Goal: Information Seeking & Learning: Learn about a topic

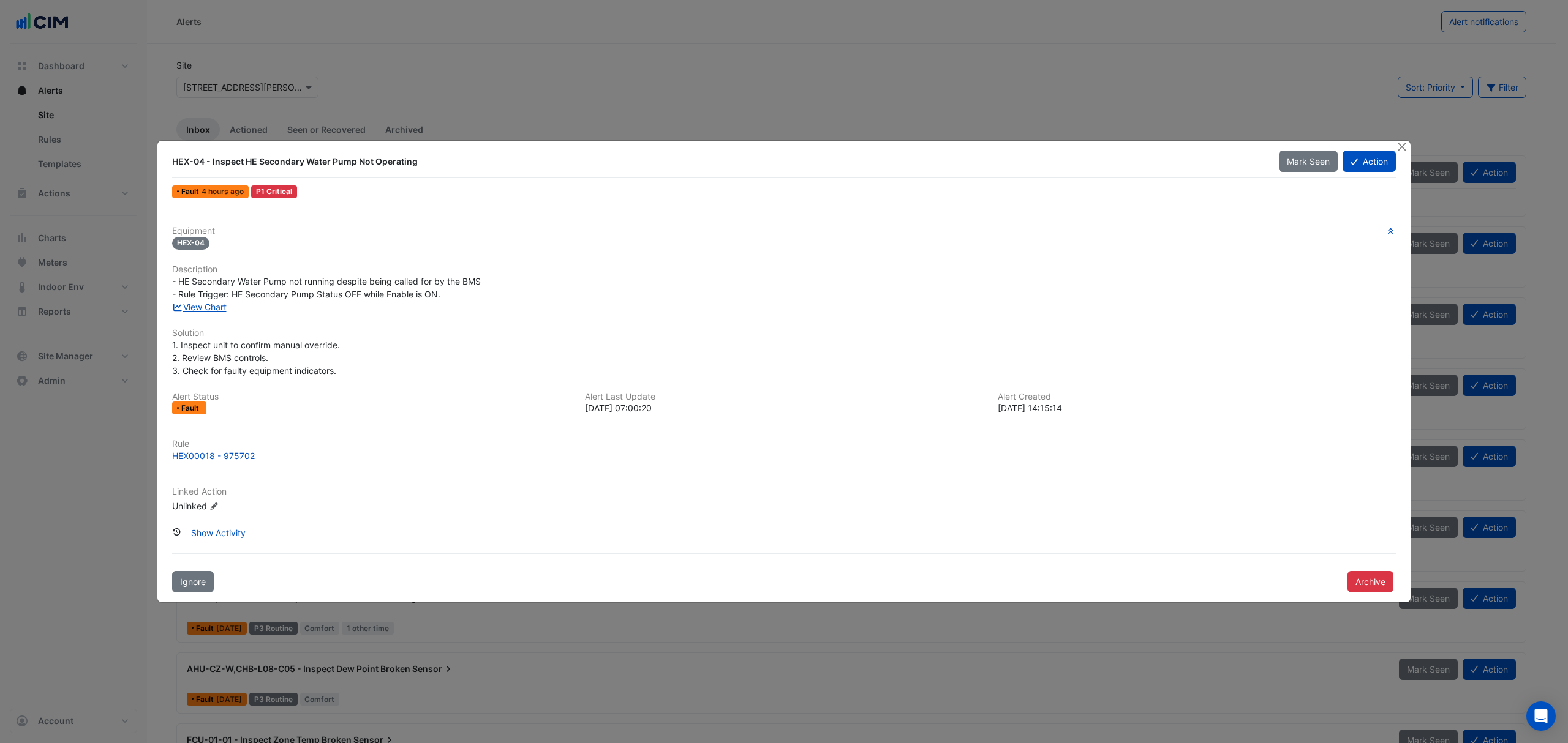
click at [1407, 141] on div at bounding box center [1403, 148] width 16 height 14
click at [1396, 148] on button "Close" at bounding box center [1401, 147] width 13 height 13
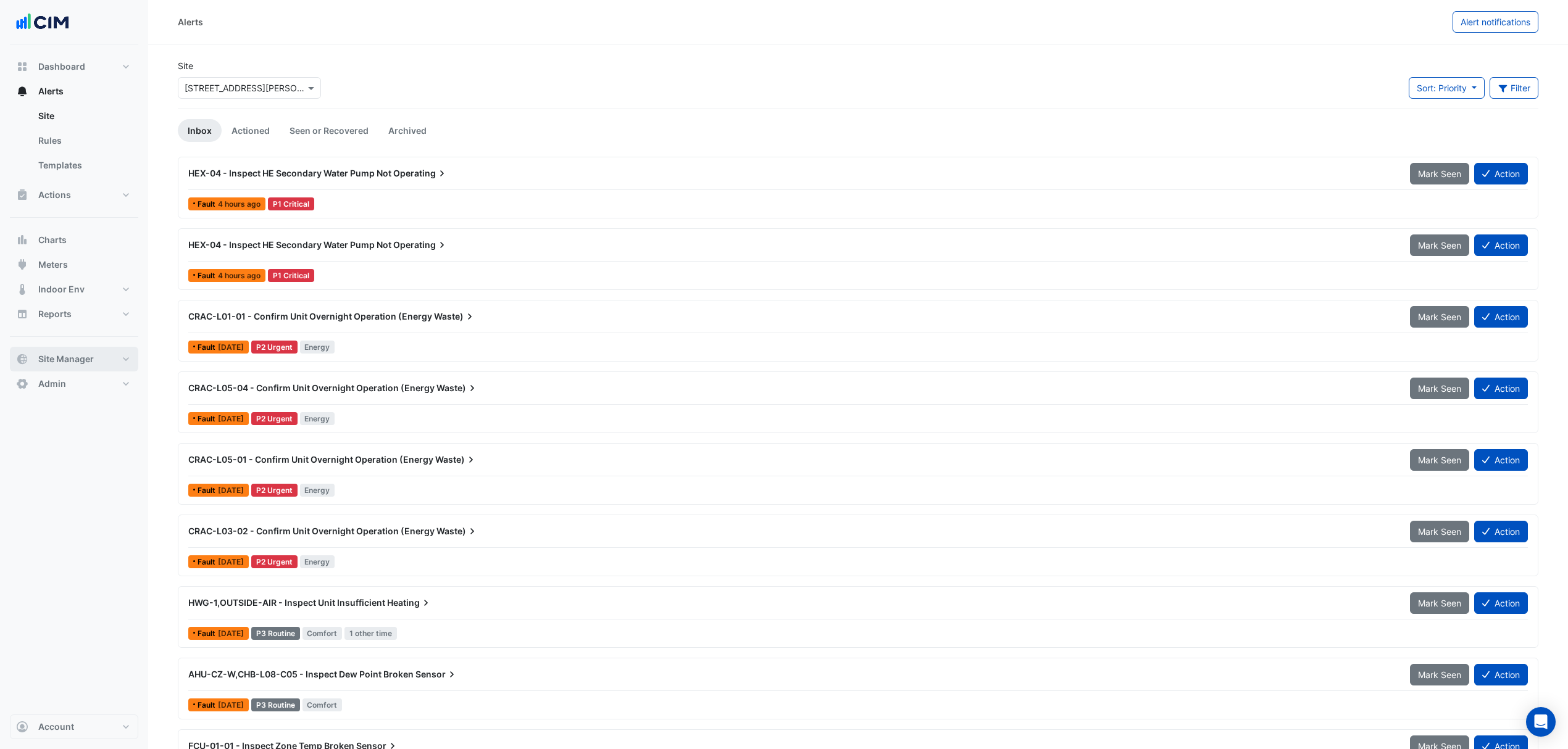
click at [95, 364] on button "Site Manager" at bounding box center [74, 360] width 128 height 25
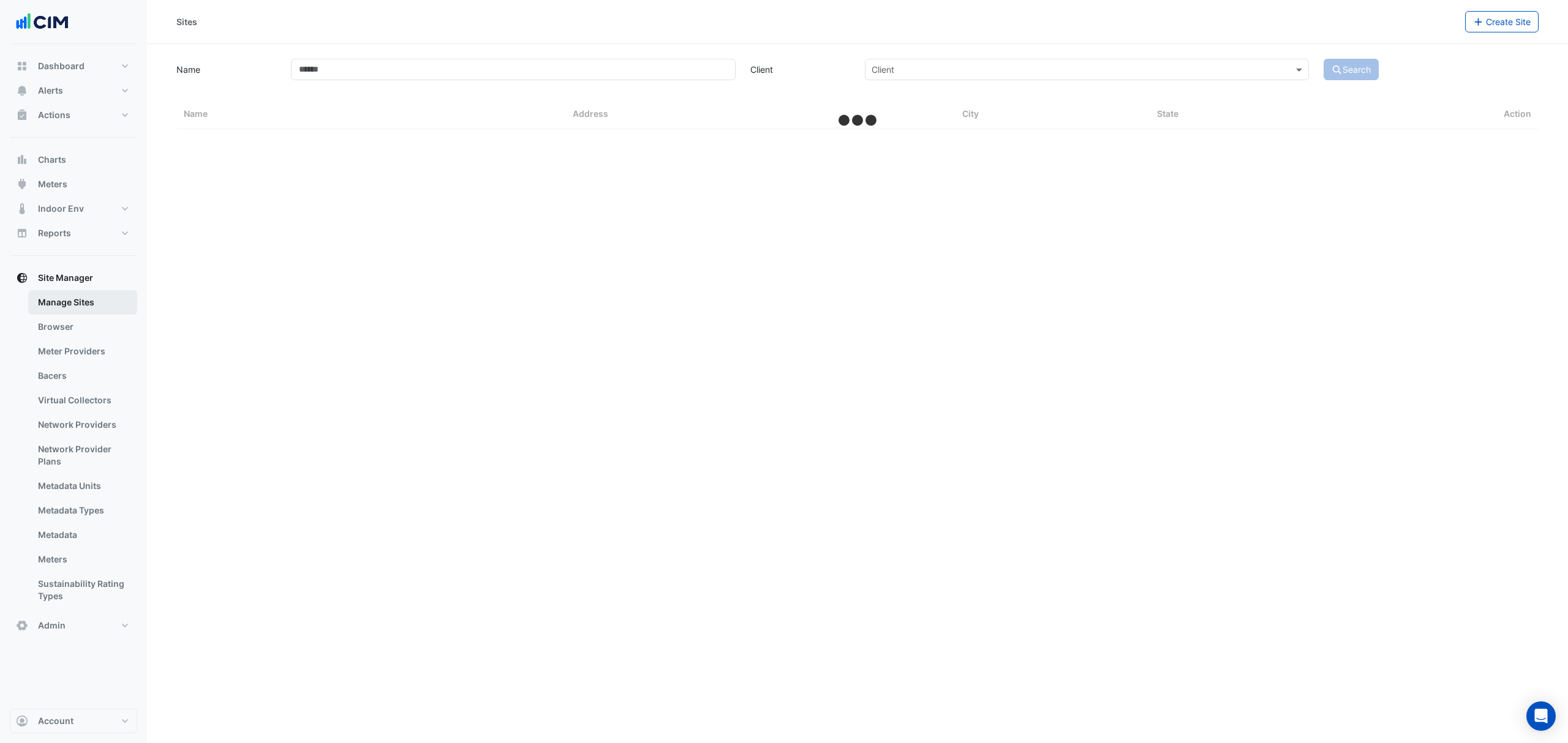
click at [81, 297] on link "Manage Sites" at bounding box center [83, 302] width 109 height 25
click at [371, 68] on input "Name" at bounding box center [513, 69] width 444 height 21
select select "***"
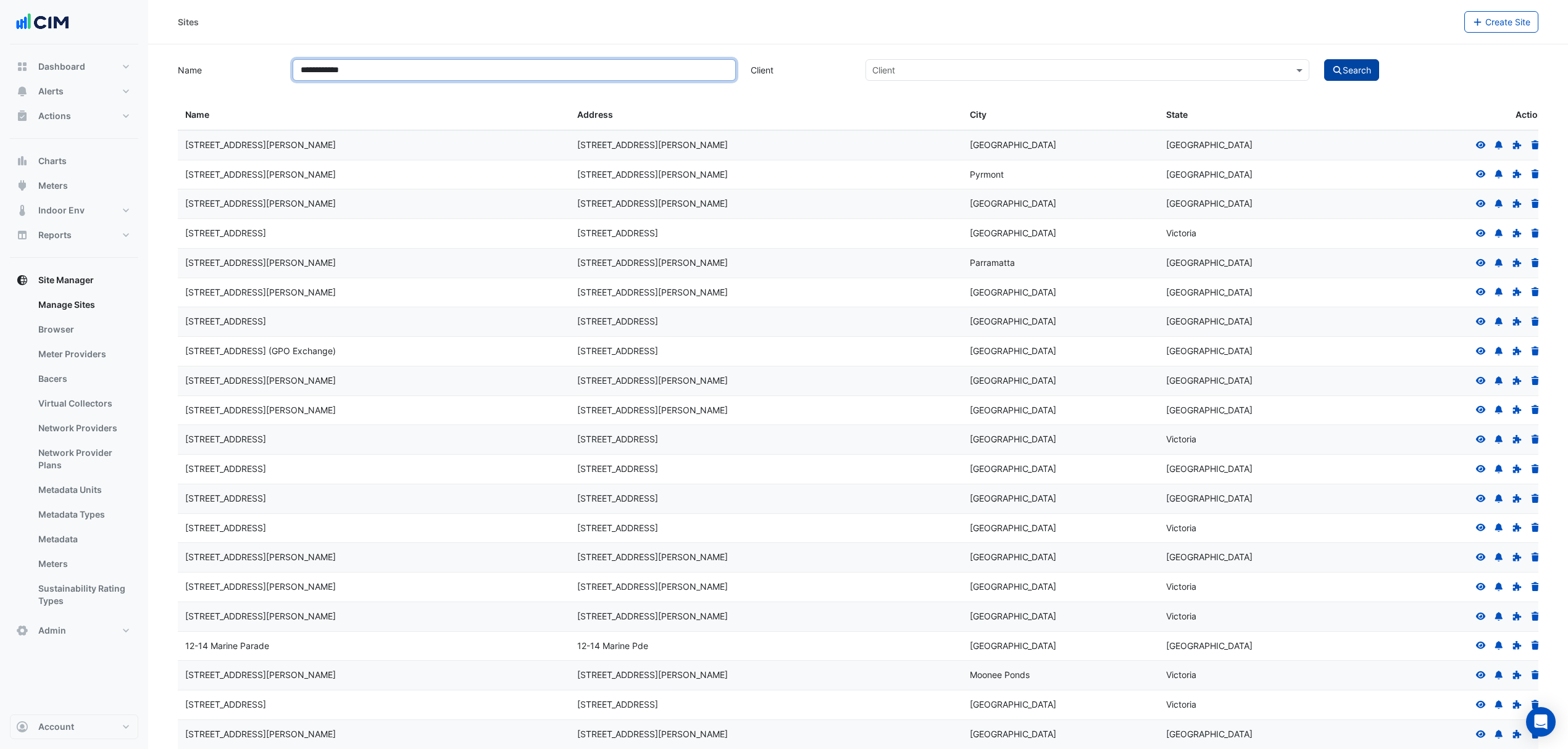
type input "**********"
click at [1327, 64] on button "Search" at bounding box center [1351, 70] width 55 height 21
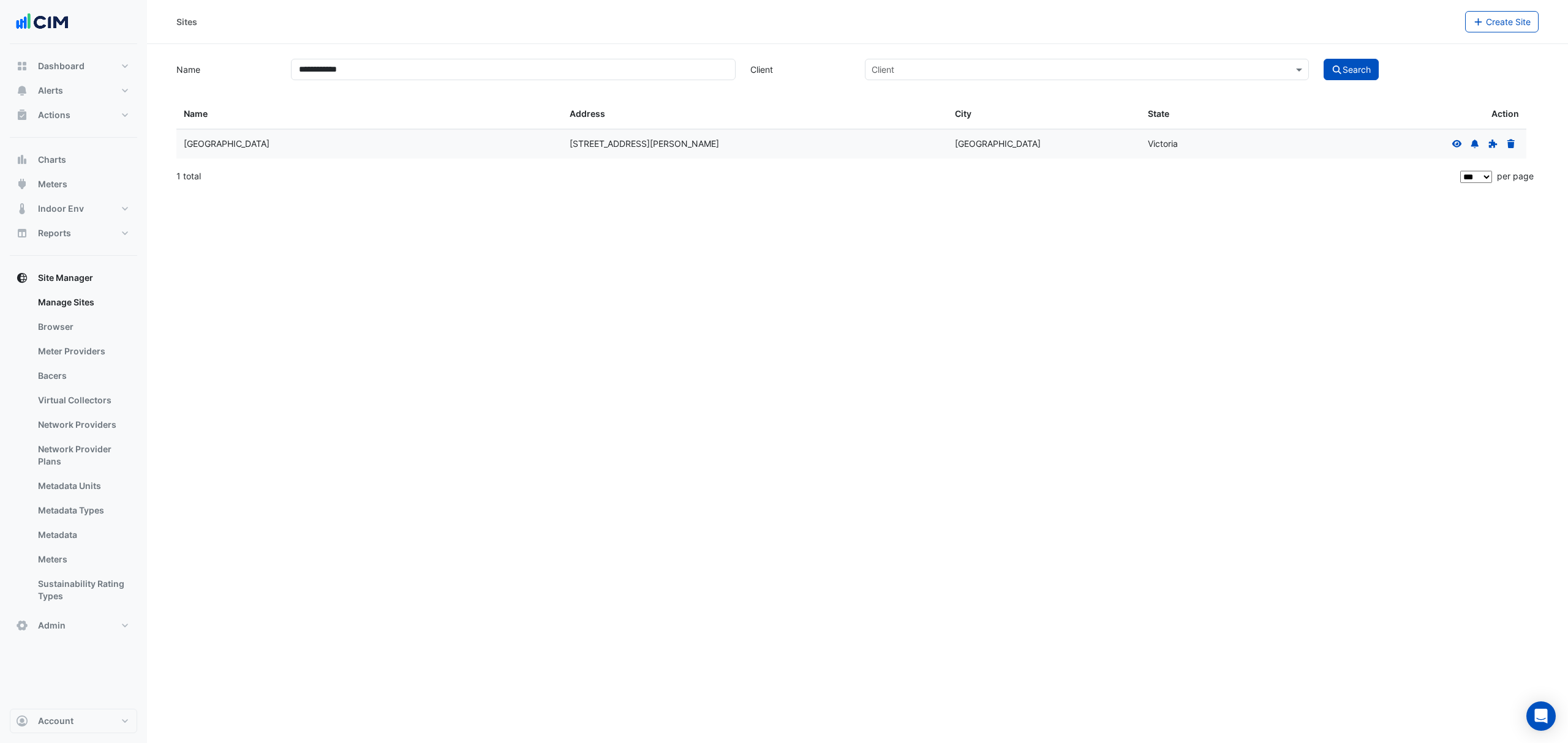
click at [1460, 138] on fa-icon at bounding box center [1457, 143] width 11 height 10
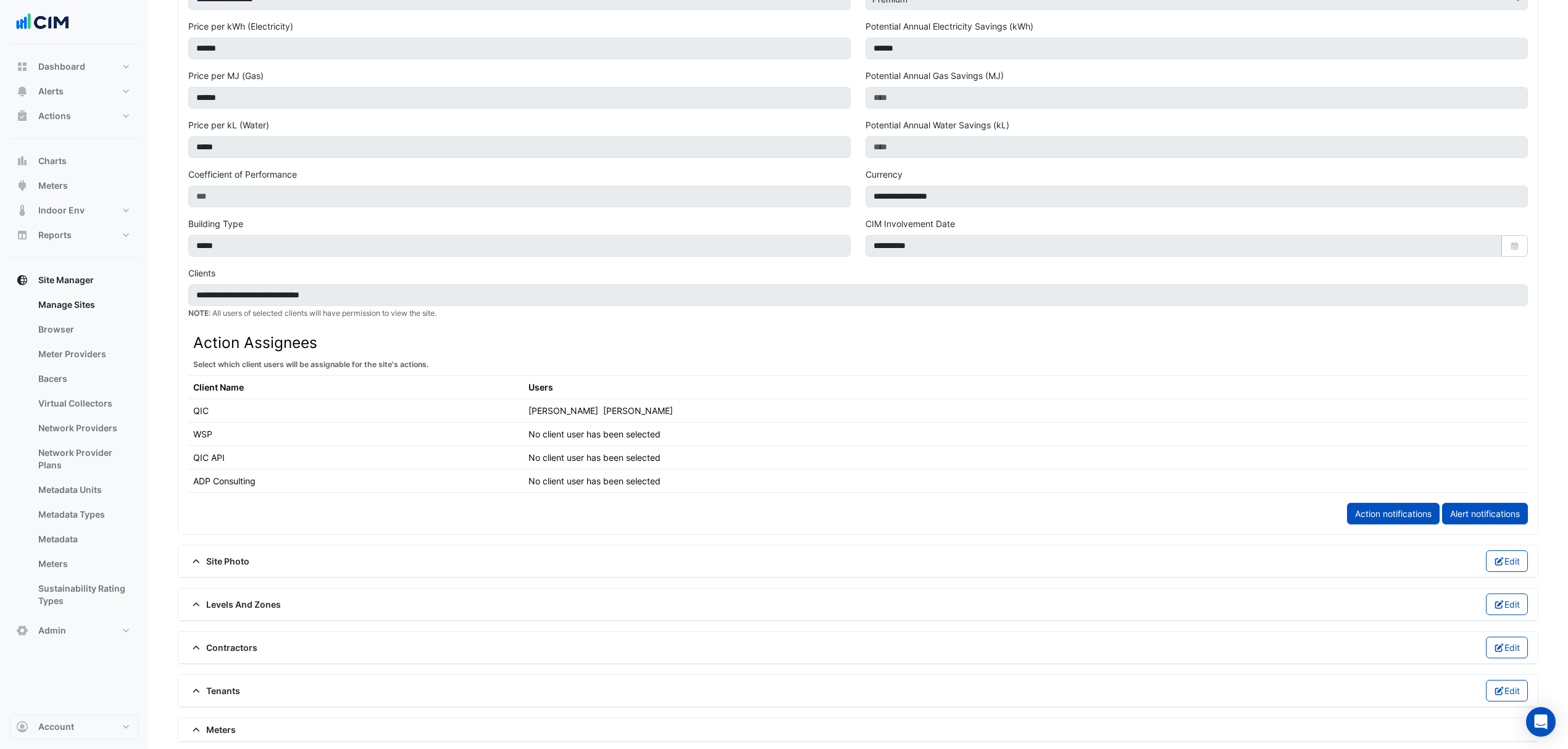
scroll to position [554, 0]
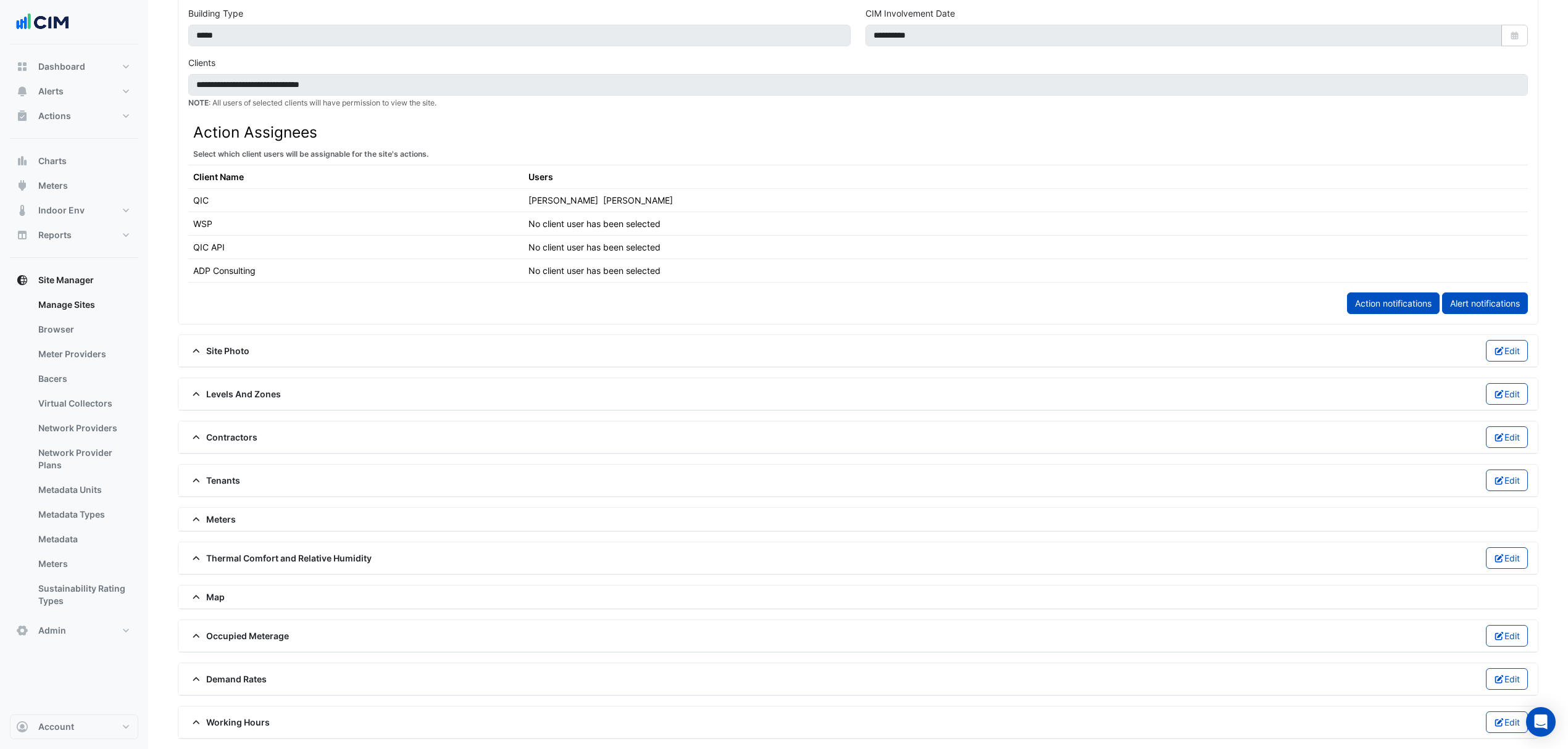
click at [204, 515] on span at bounding box center [197, 519] width 18 height 10
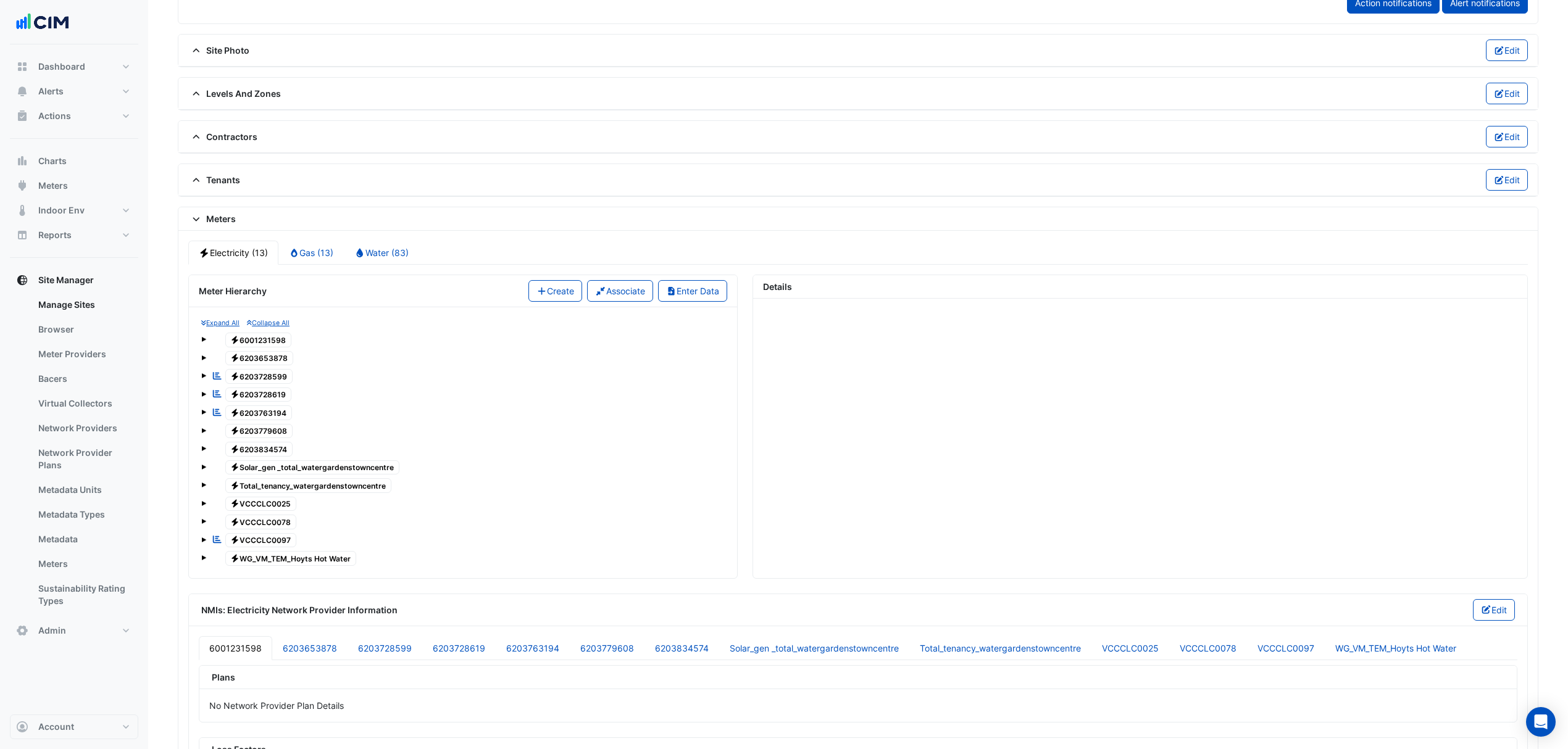
scroll to position [884, 0]
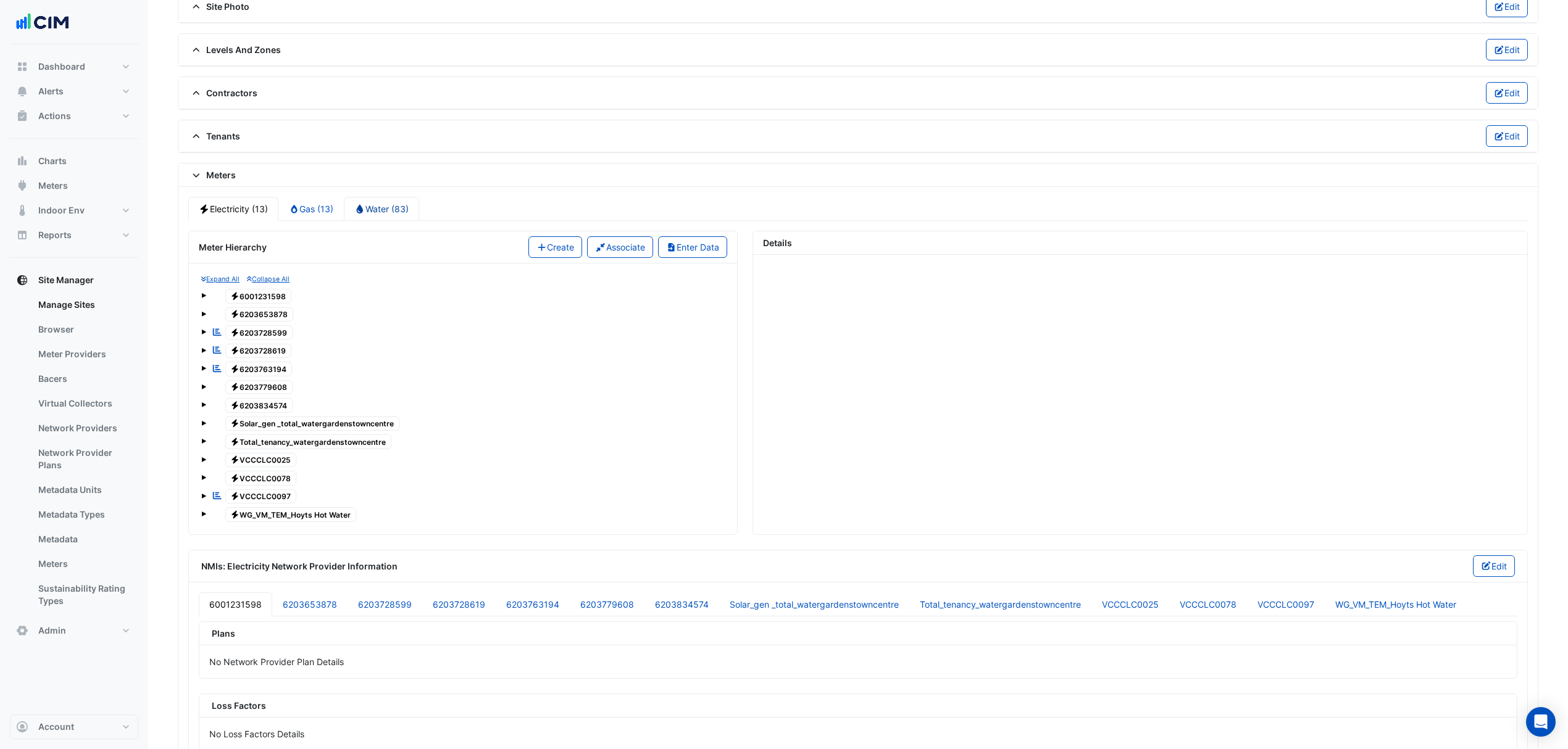
click at [371, 218] on link "Water (83)" at bounding box center [382, 208] width 76 height 24
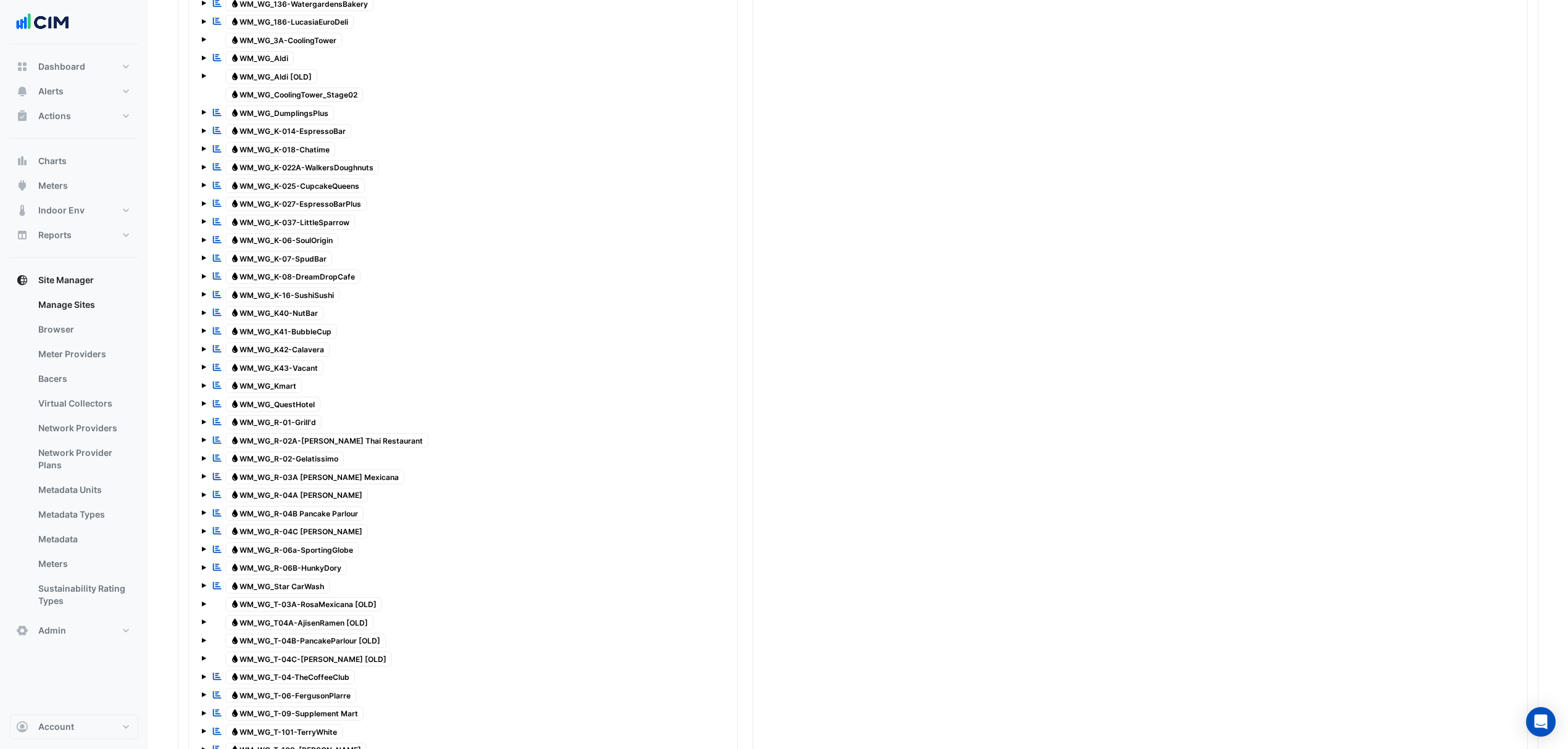
scroll to position [2205, 0]
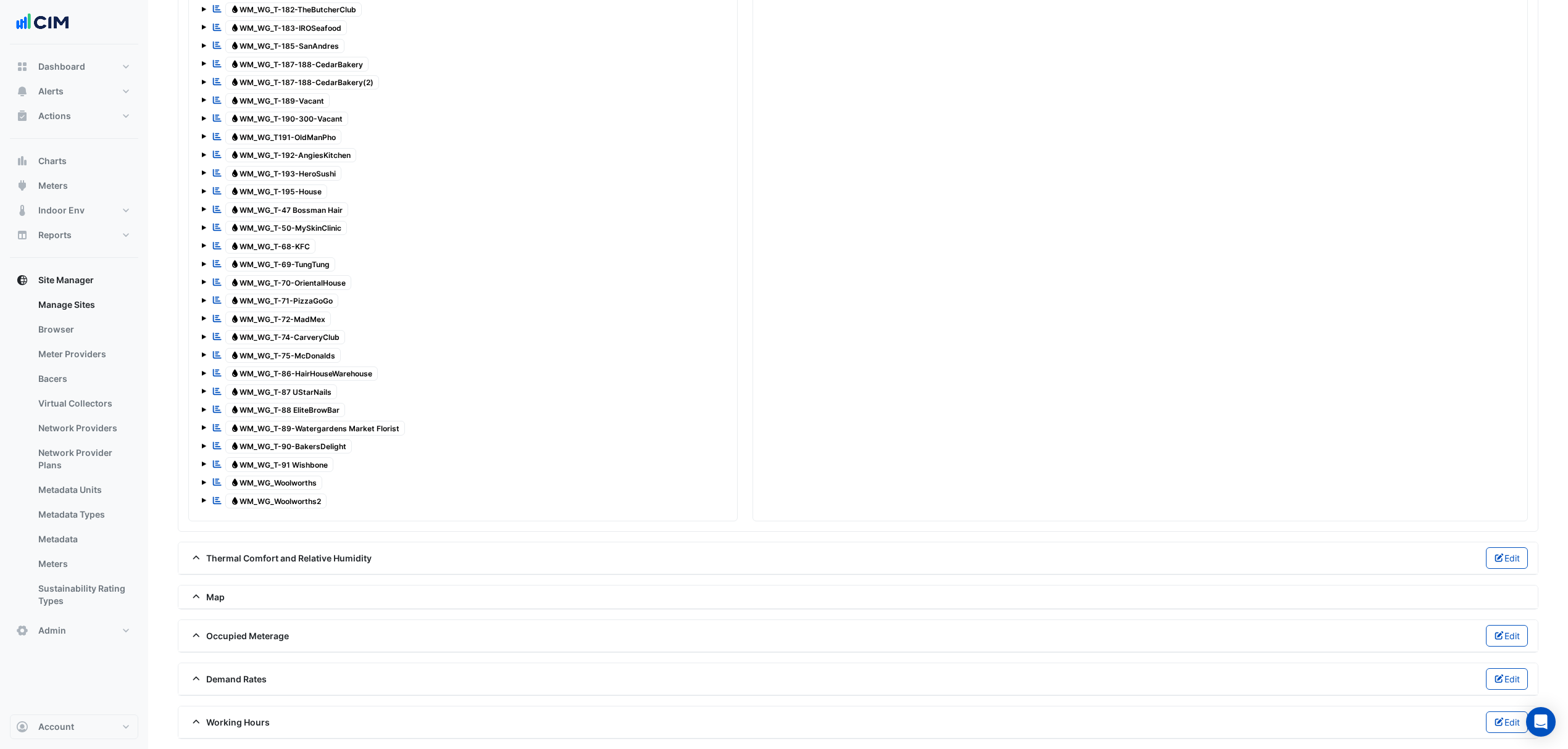
click at [282, 487] on div "Reportable Water WM_WG_Woolworths" at bounding box center [266, 483] width 117 height 18
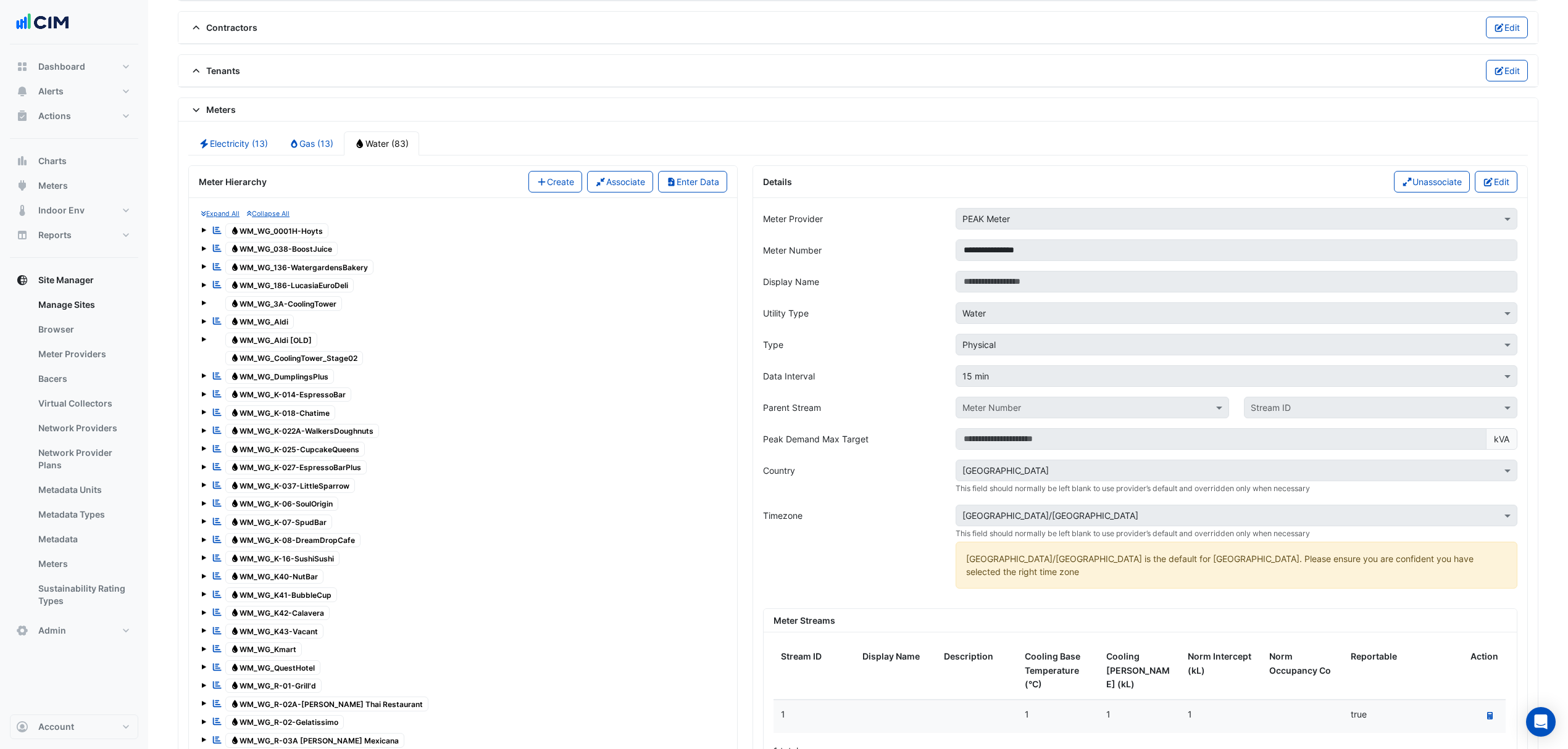
scroll to position [888, 0]
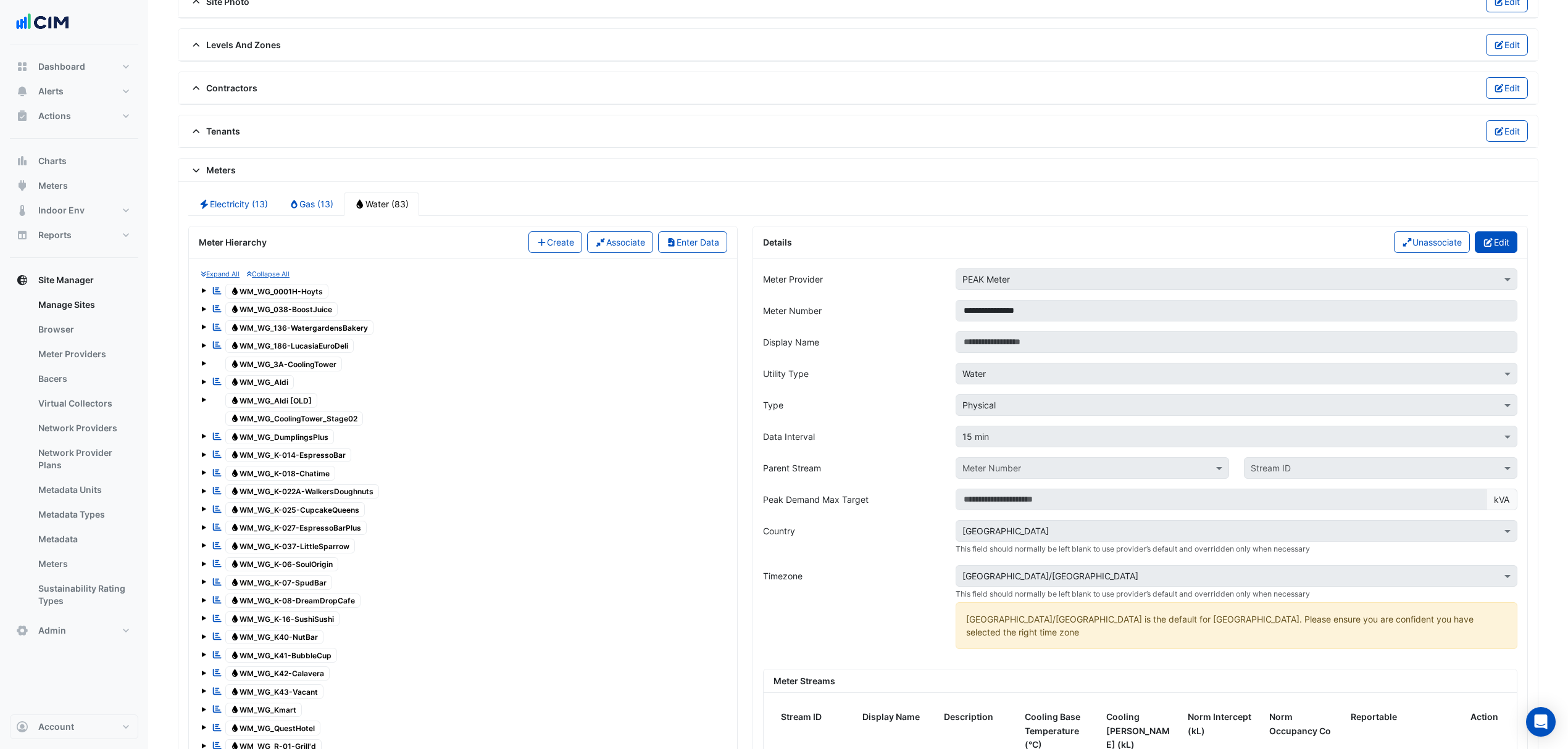
click at [1487, 247] on icon "button" at bounding box center [1488, 242] width 11 height 8
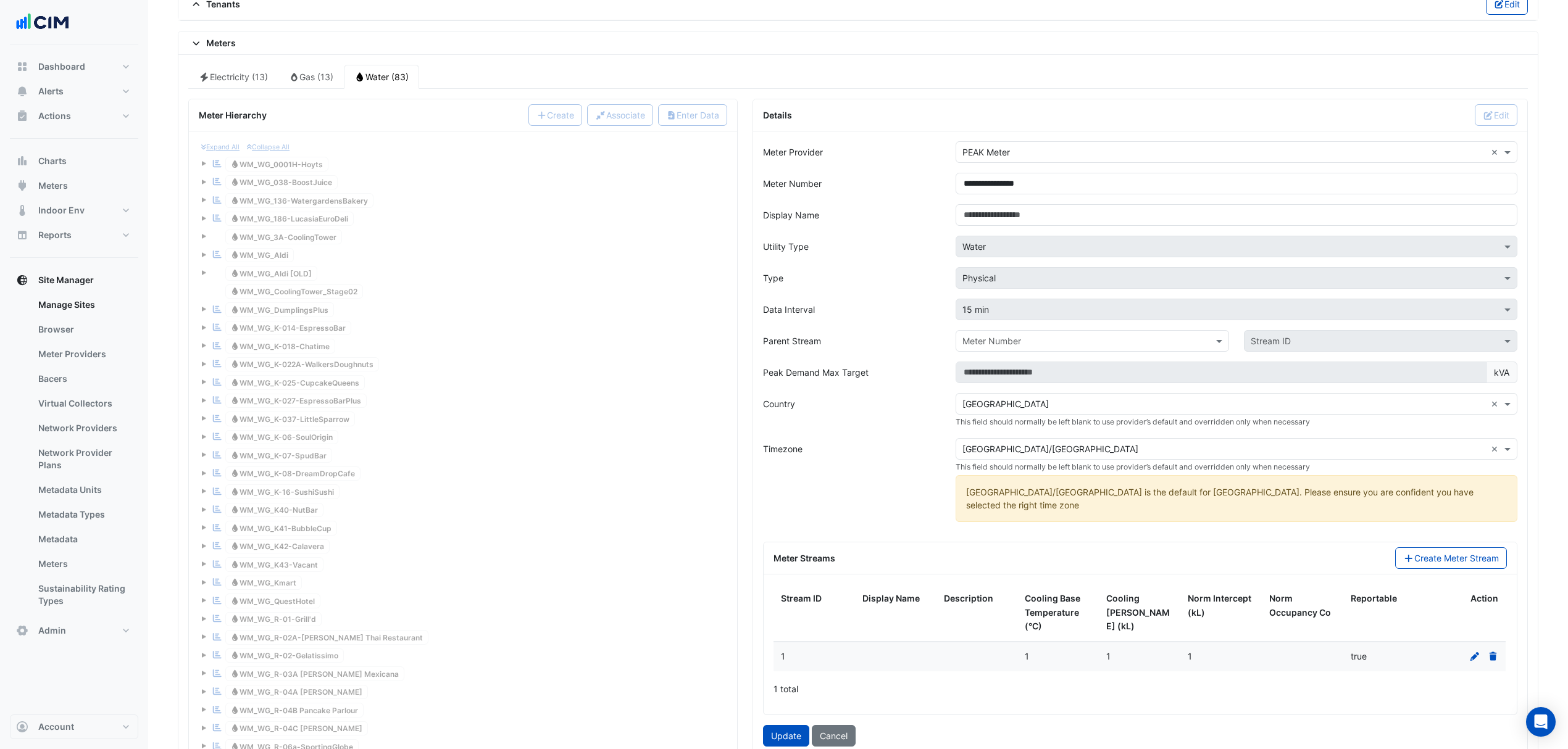
scroll to position [1217, 0]
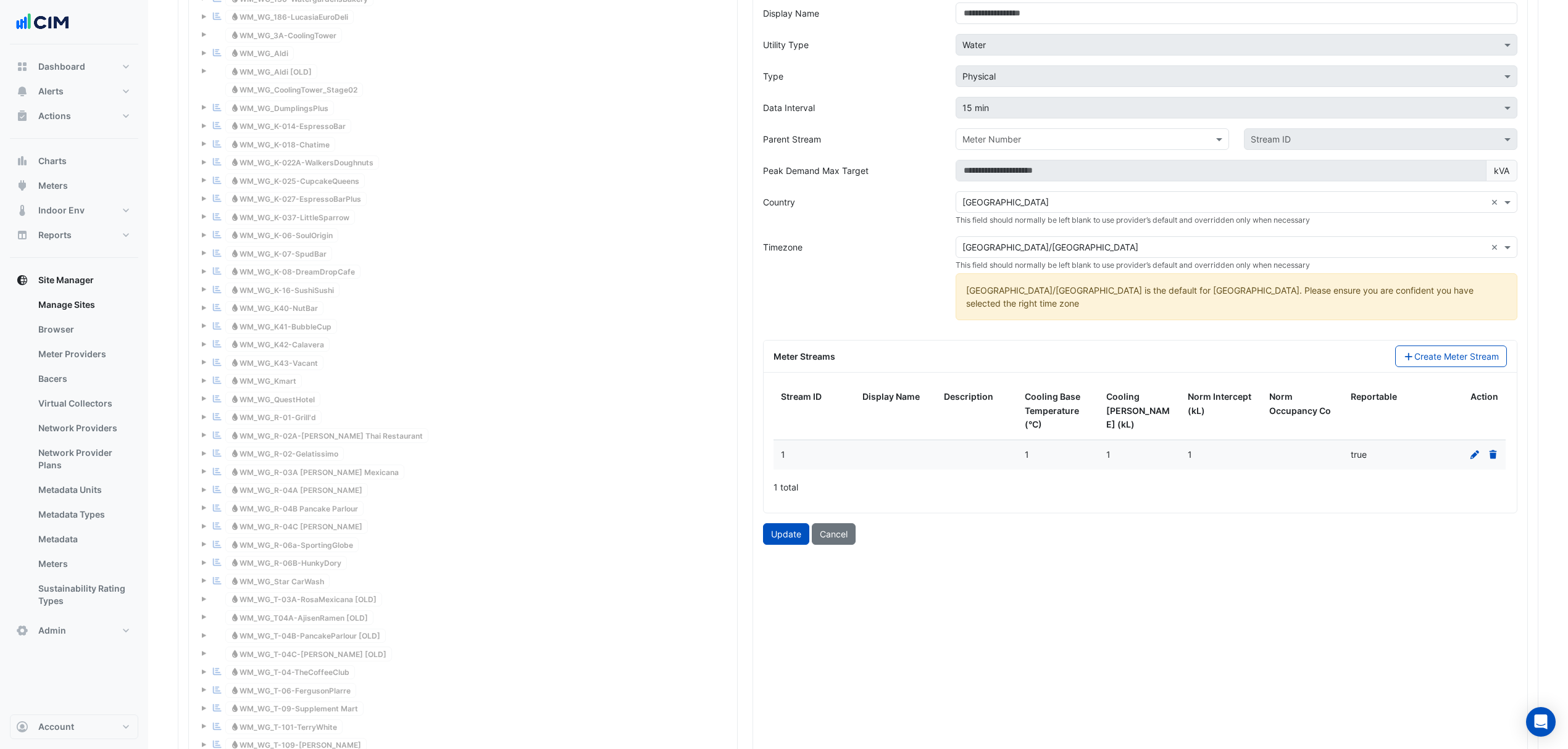
click at [1479, 453] on icon at bounding box center [1474, 455] width 11 height 8
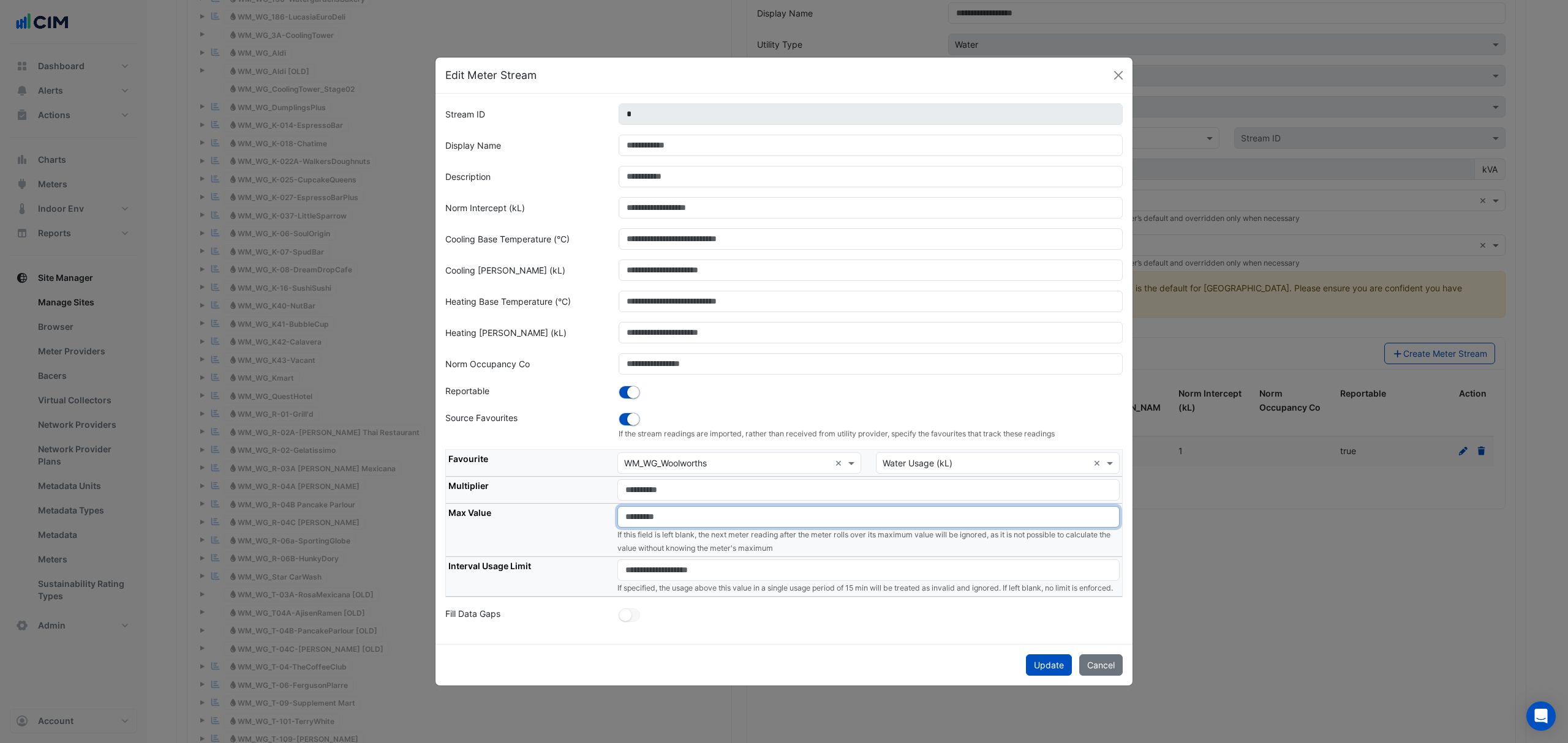
click at [661, 512] on input "number" at bounding box center [868, 517] width 502 height 21
click at [550, 523] on th "Max Value" at bounding box center [531, 530] width 169 height 53
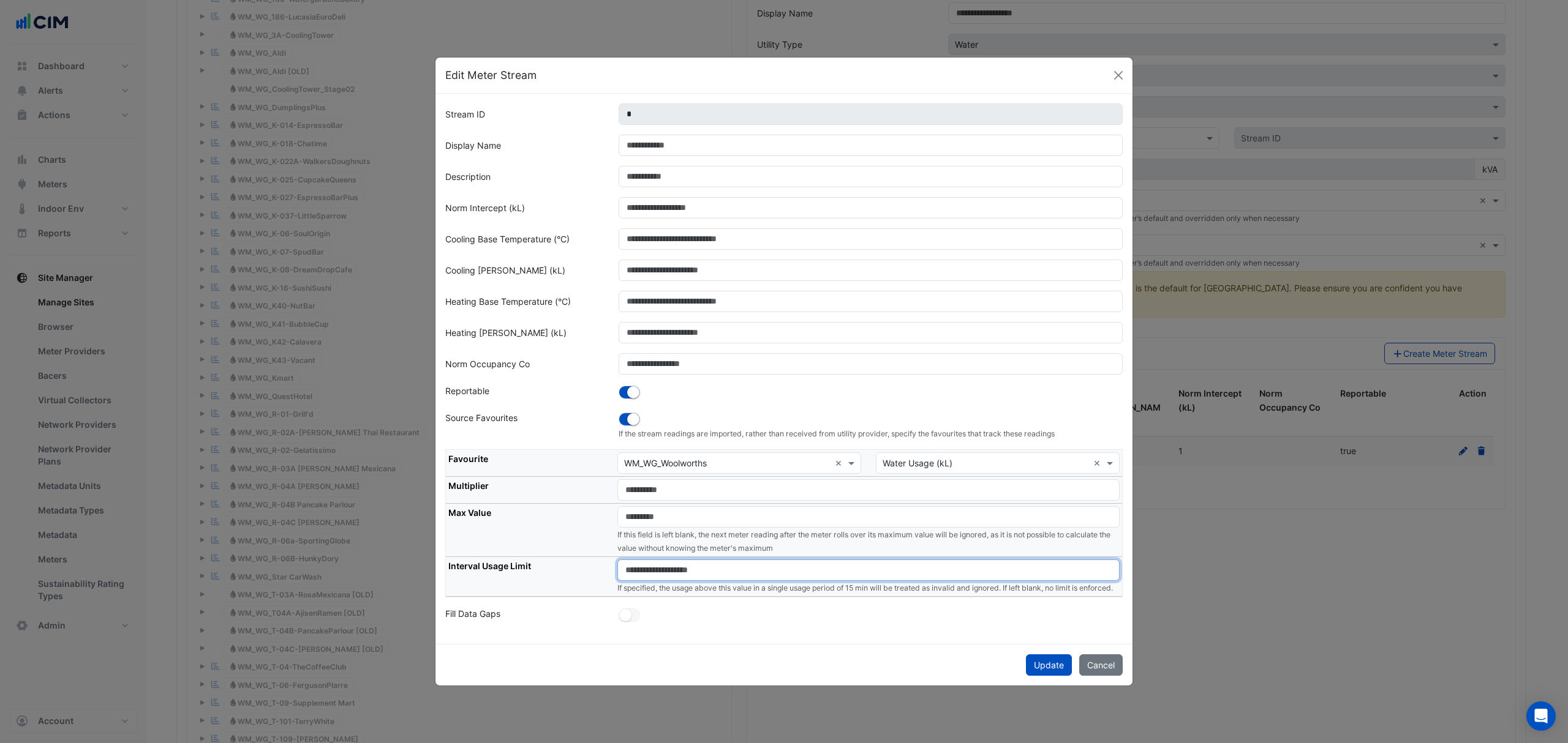
click at [696, 566] on input "number" at bounding box center [868, 570] width 502 height 21
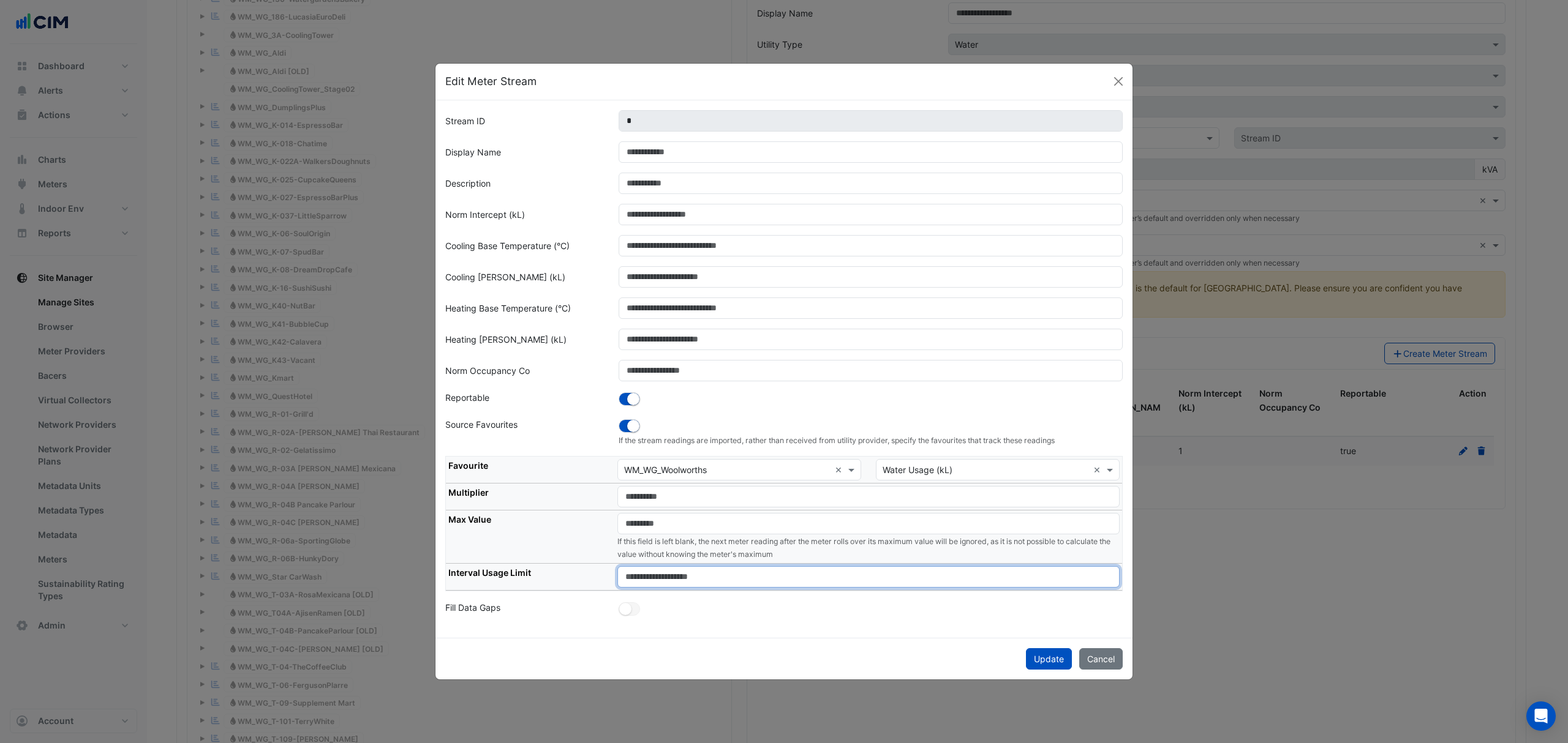
type input "**"
click at [539, 519] on th "Max Value" at bounding box center [531, 537] width 169 height 53
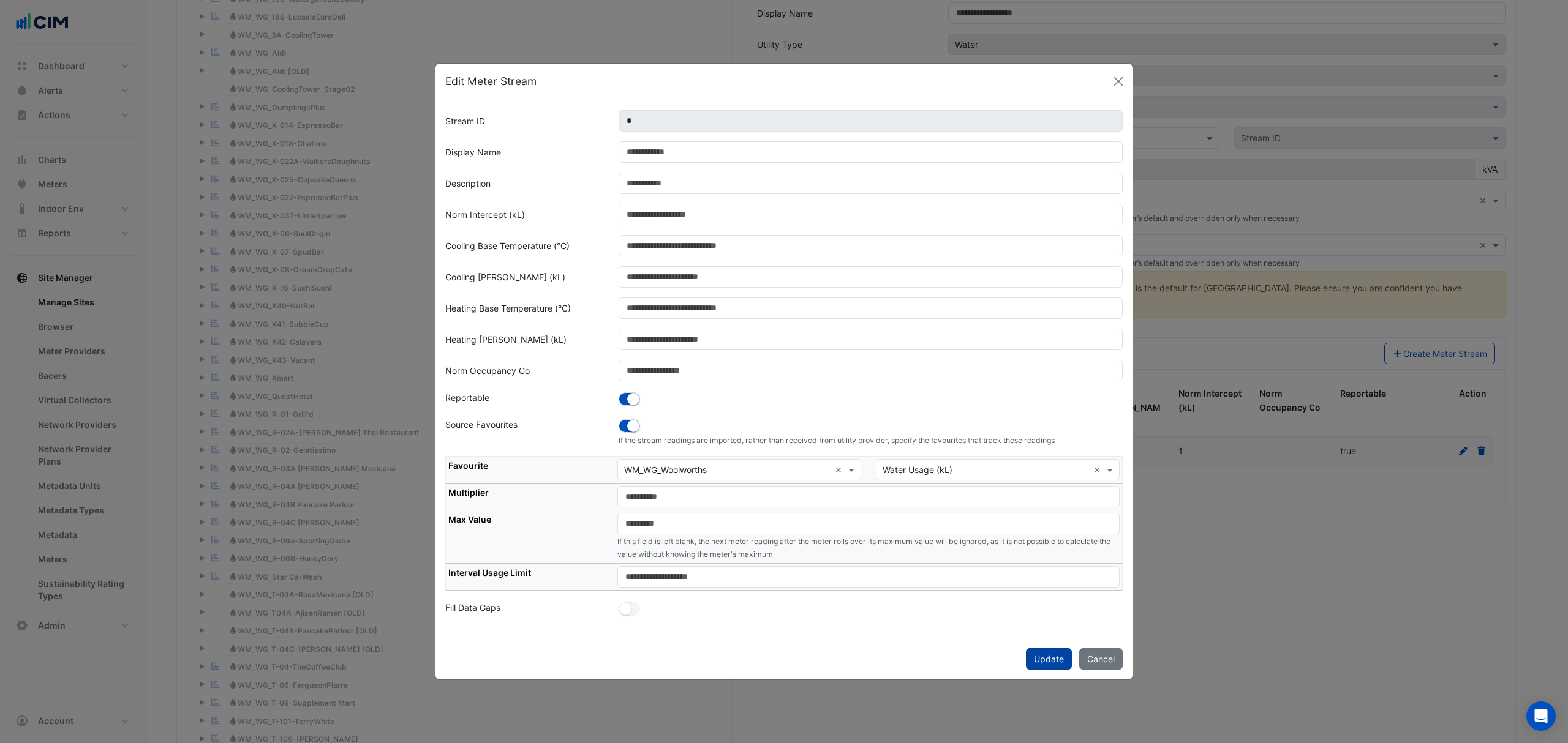
click at [1054, 667] on button "Update" at bounding box center [1048, 658] width 46 height 21
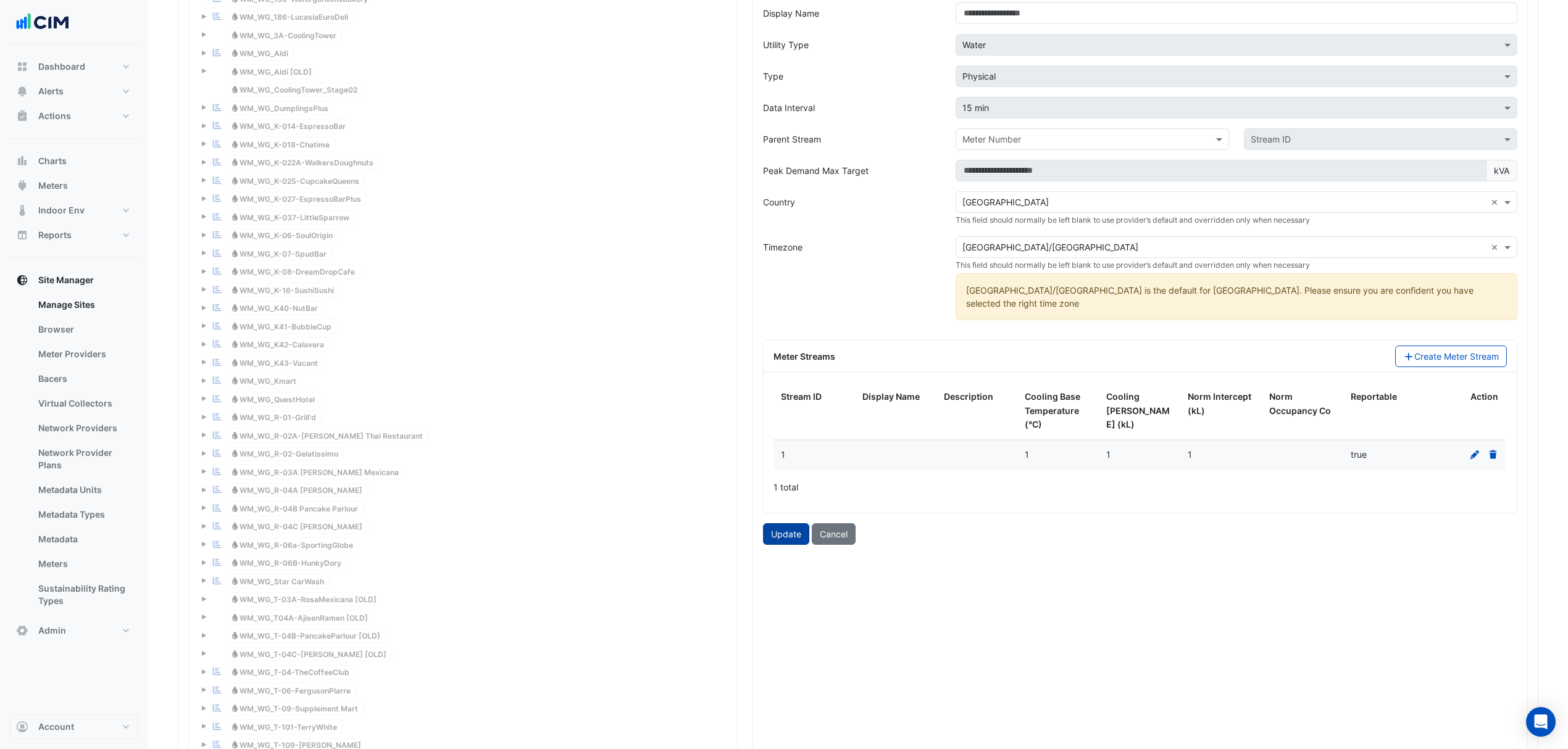
click at [782, 537] on button "Update" at bounding box center [786, 533] width 46 height 21
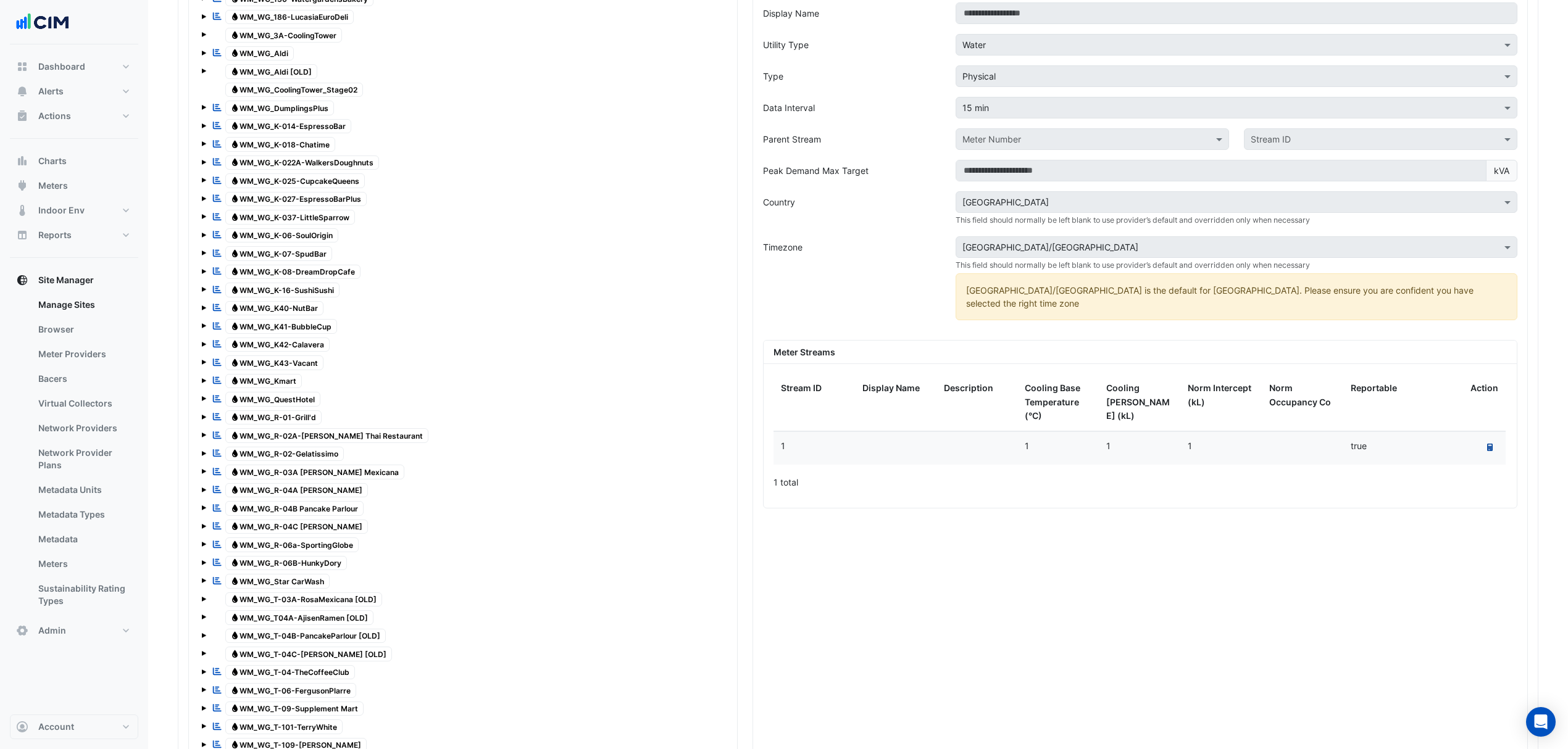
click at [1487, 457] on button "Recalculate Meter Data" at bounding box center [1490, 448] width 17 height 18
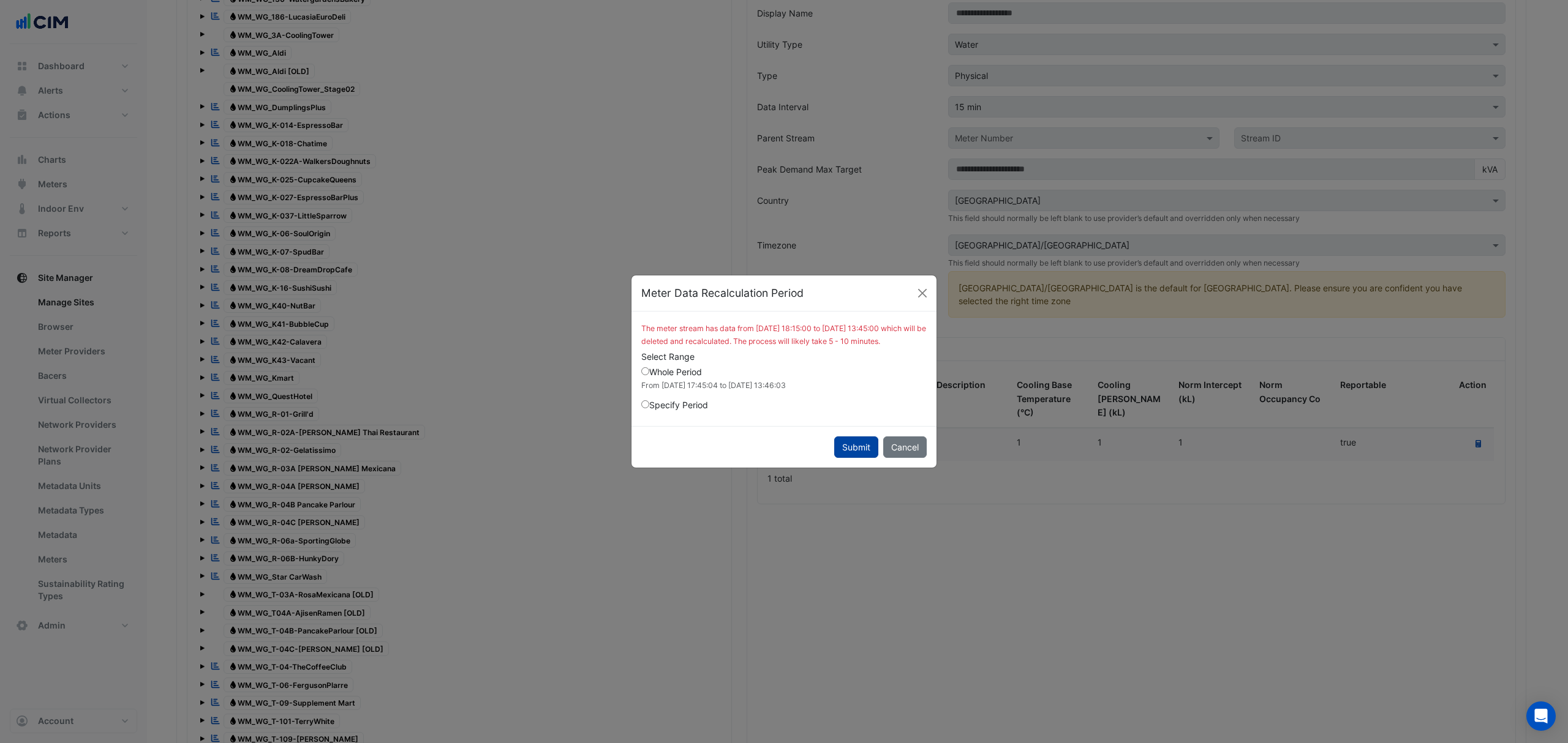
click at [842, 455] on button "Submit" at bounding box center [856, 447] width 44 height 21
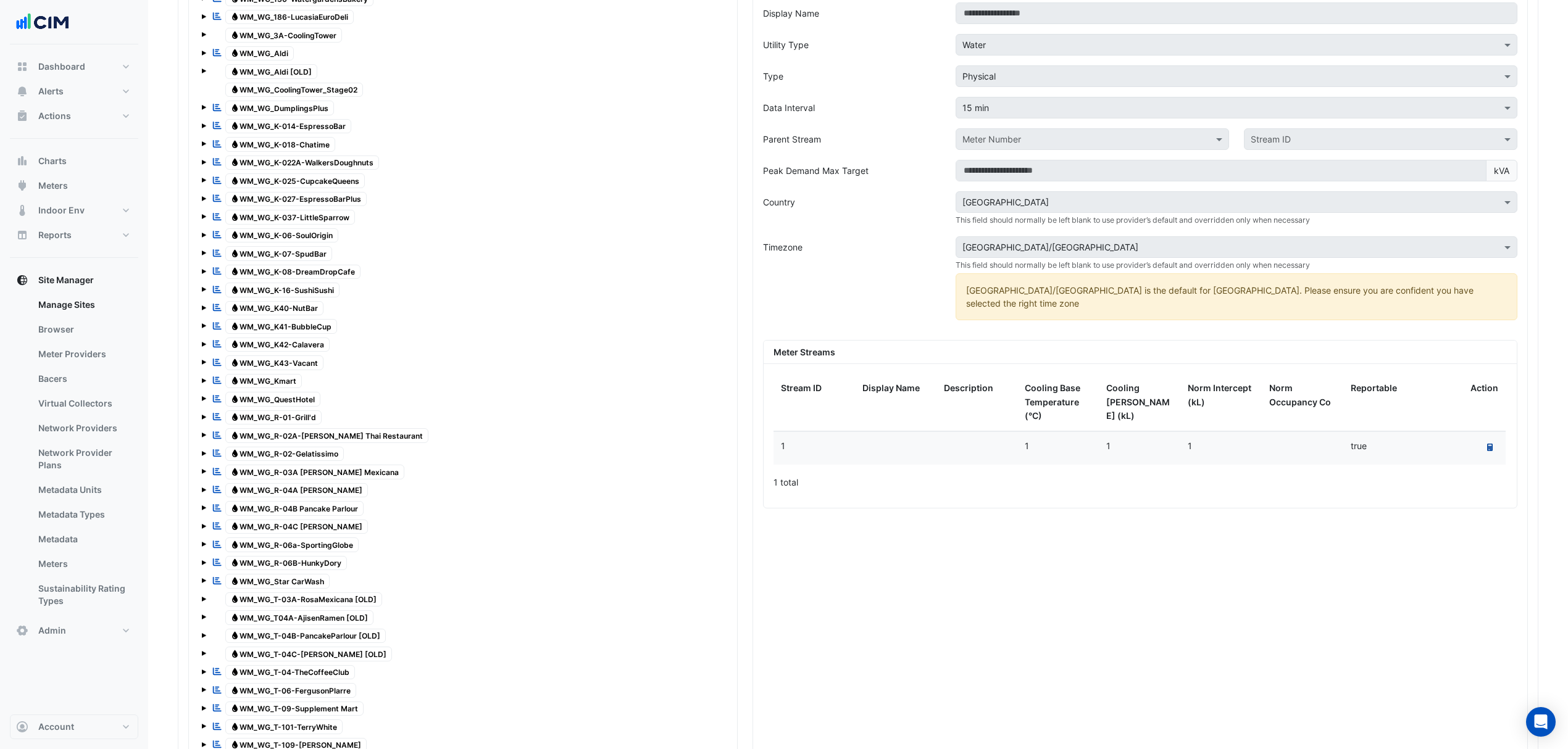
click at [1492, 445] on icon "Recalculate Meter Data" at bounding box center [1490, 447] width 6 height 7
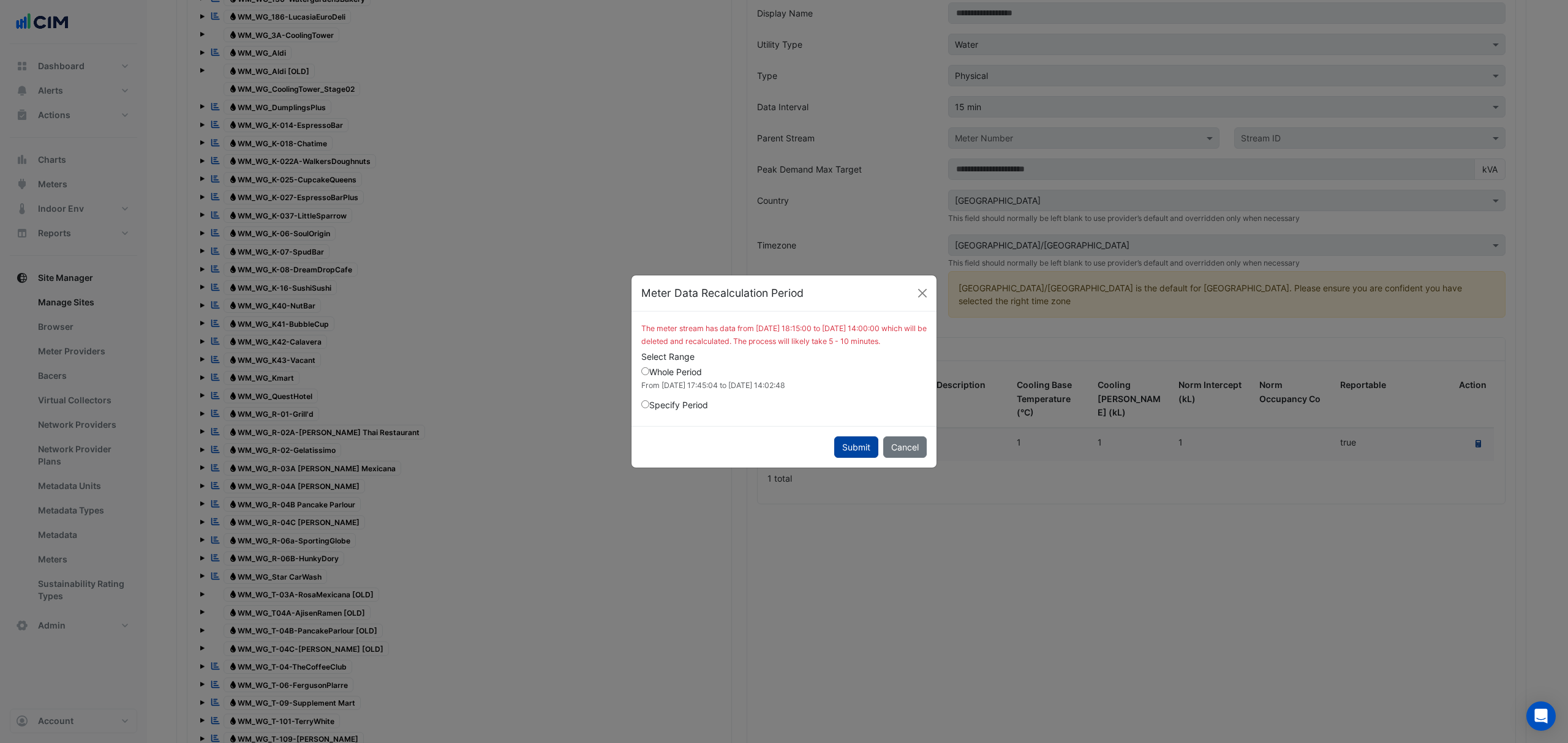
click at [851, 448] on button "Submit" at bounding box center [856, 447] width 44 height 21
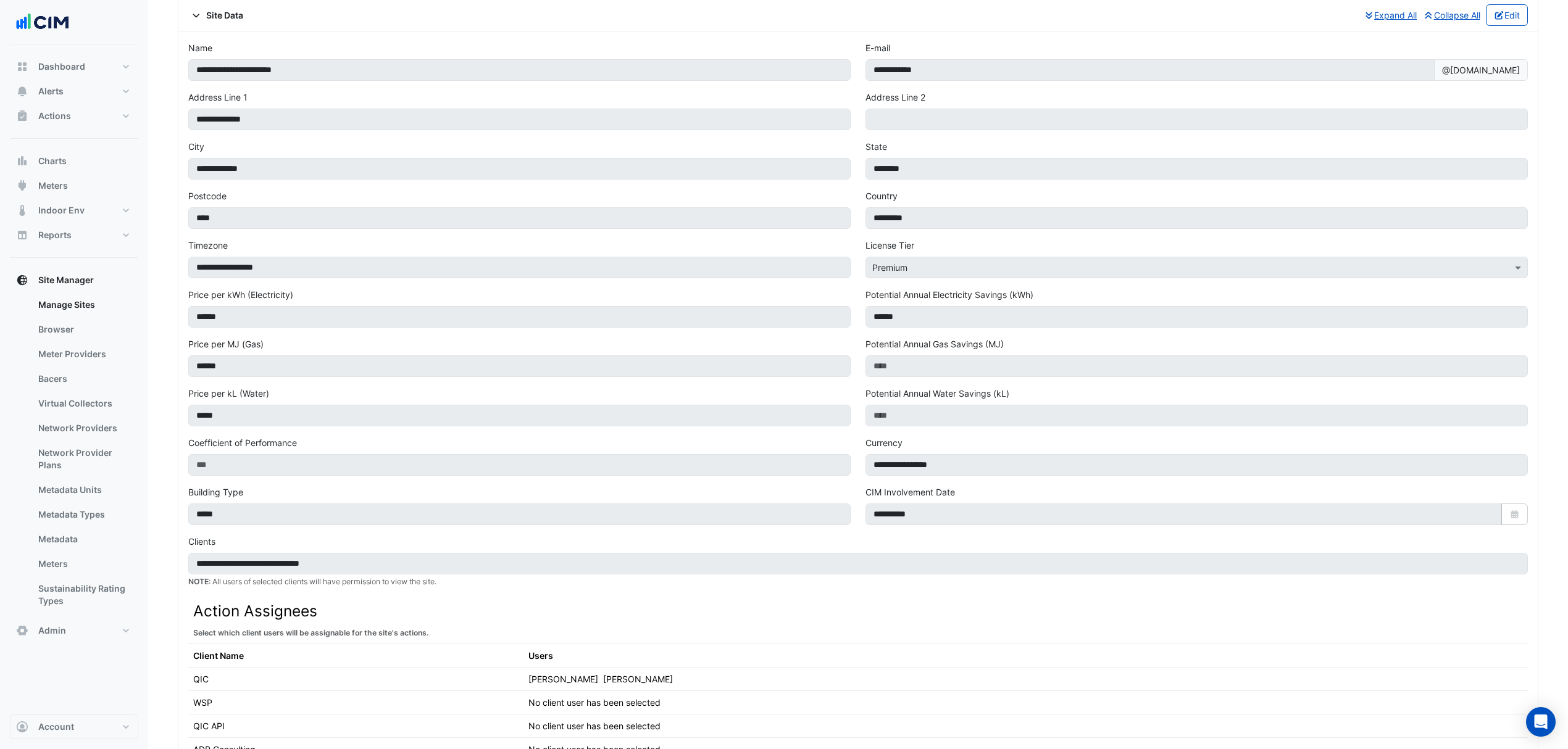
scroll to position [0, 0]
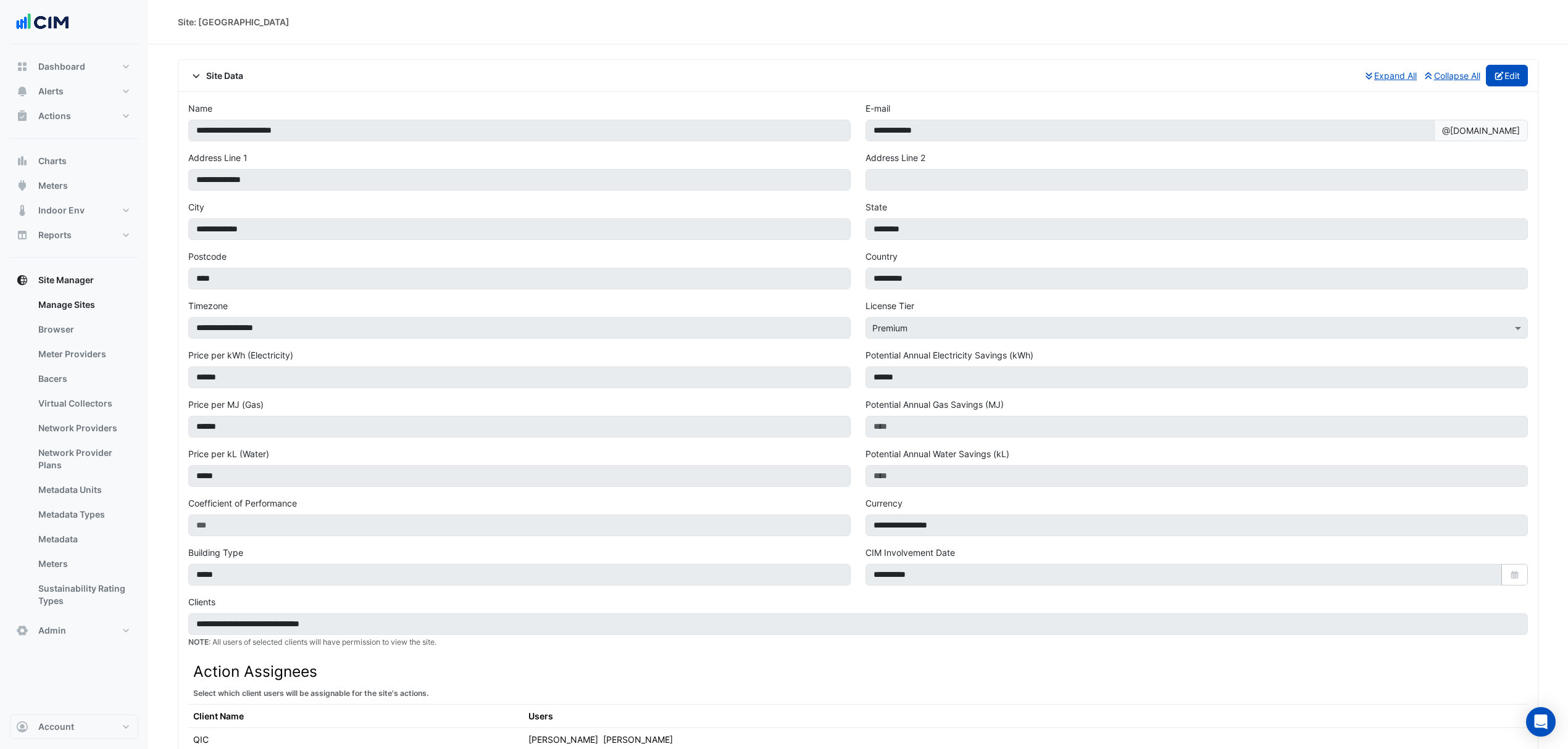
click at [1494, 74] on icon "button" at bounding box center [1499, 76] width 11 height 8
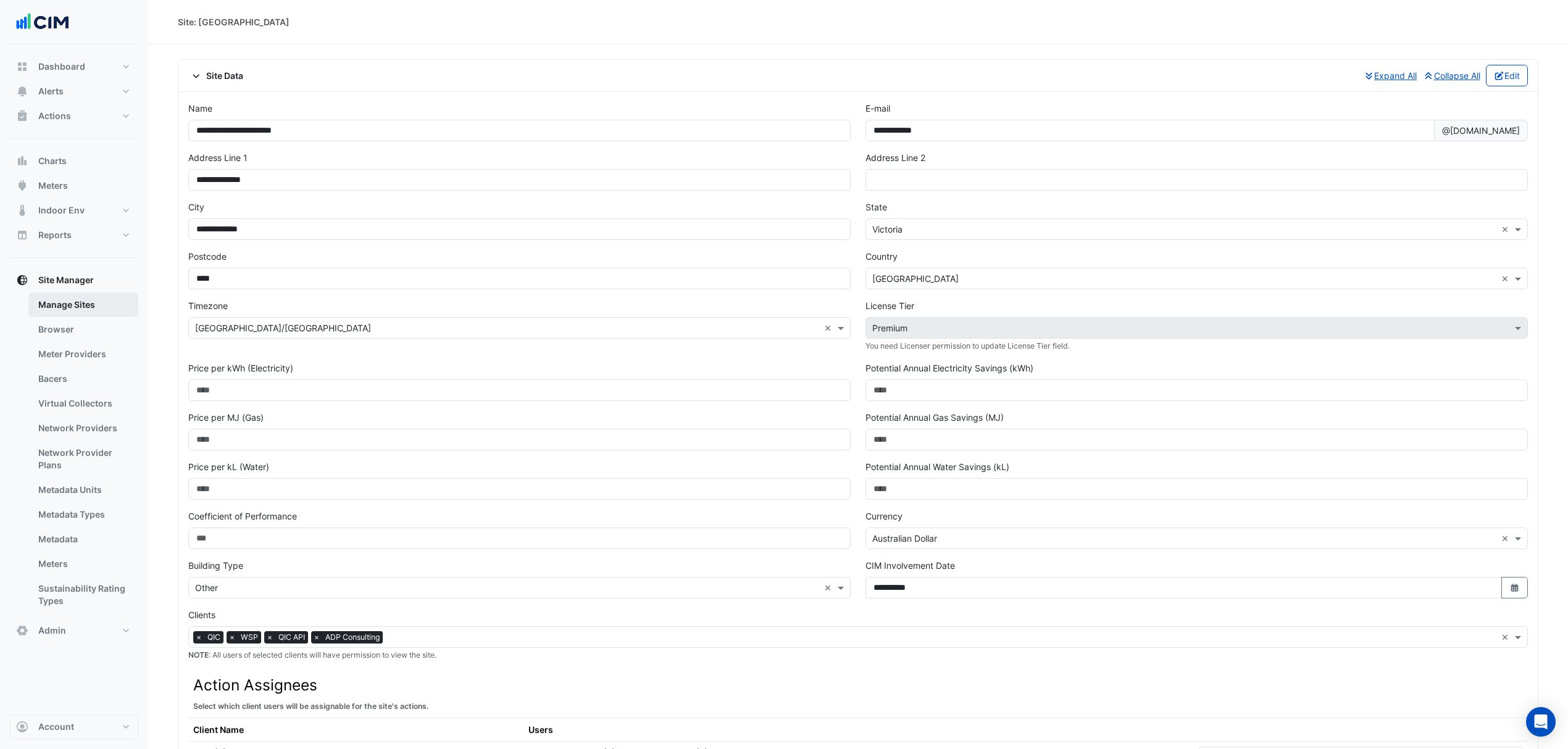
click at [88, 307] on link "Manage Sites" at bounding box center [83, 305] width 110 height 25
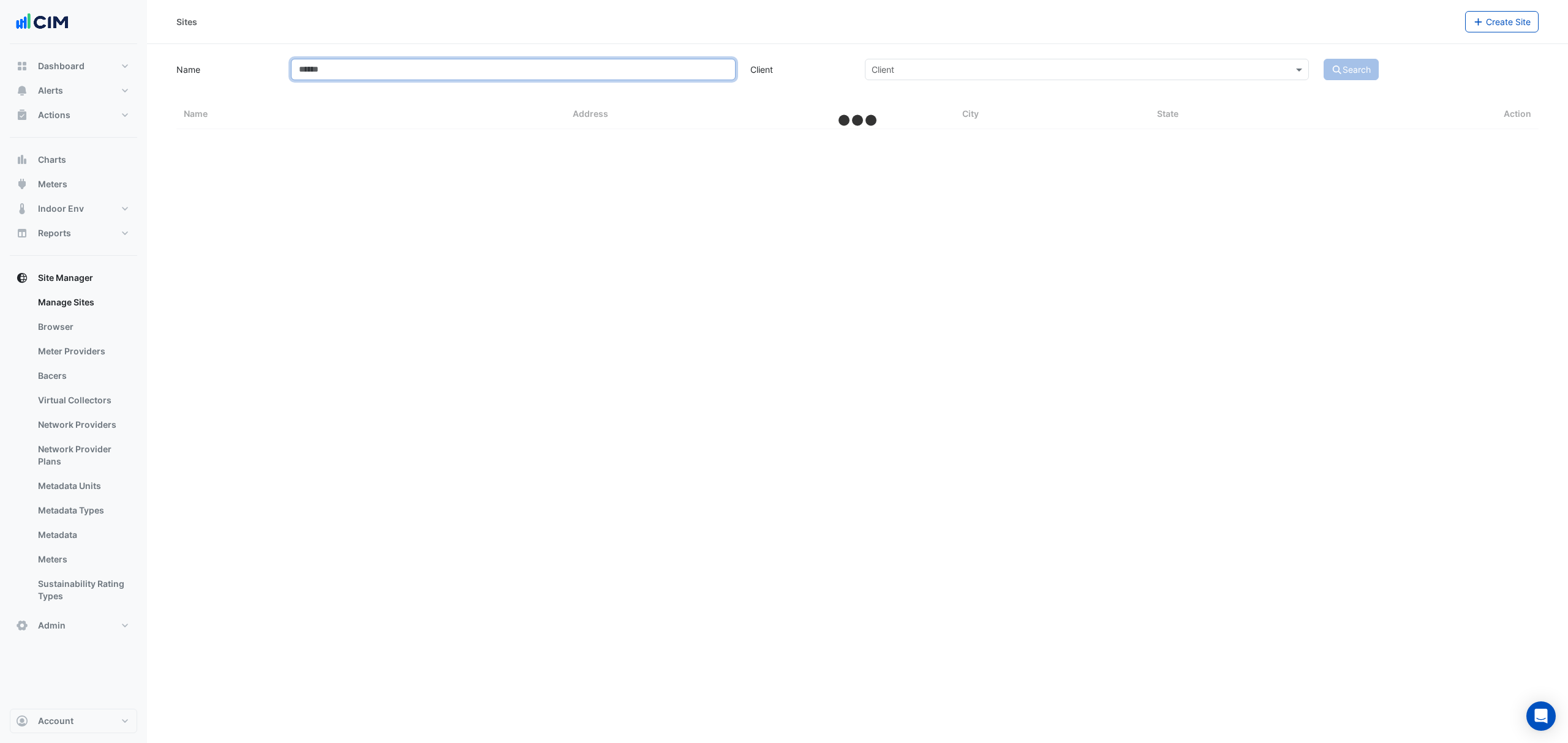
click at [375, 67] on input "Name" at bounding box center [513, 69] width 444 height 21
type input "****"
select select "***"
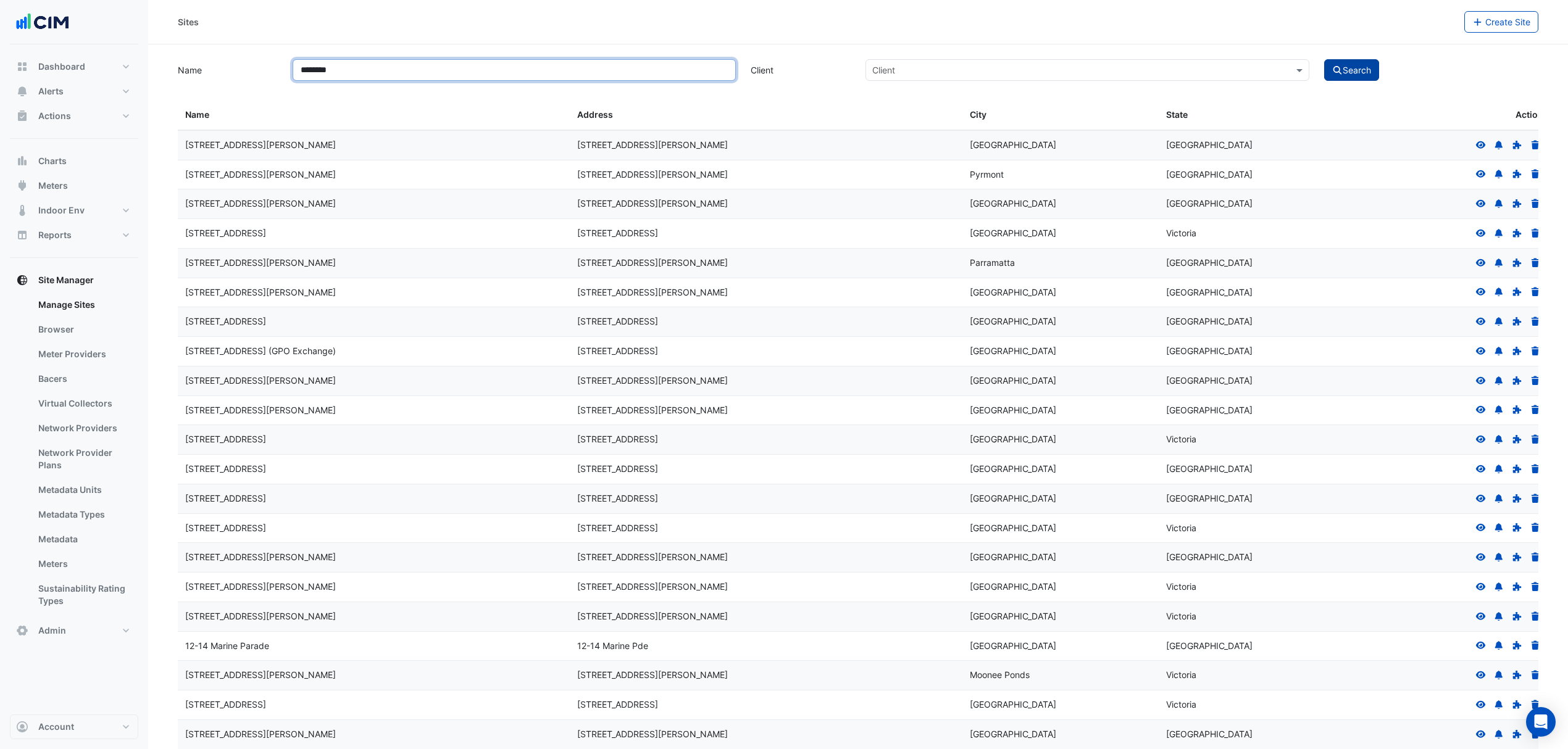
type input "********"
click at [1371, 76] on button "Search" at bounding box center [1351, 70] width 55 height 21
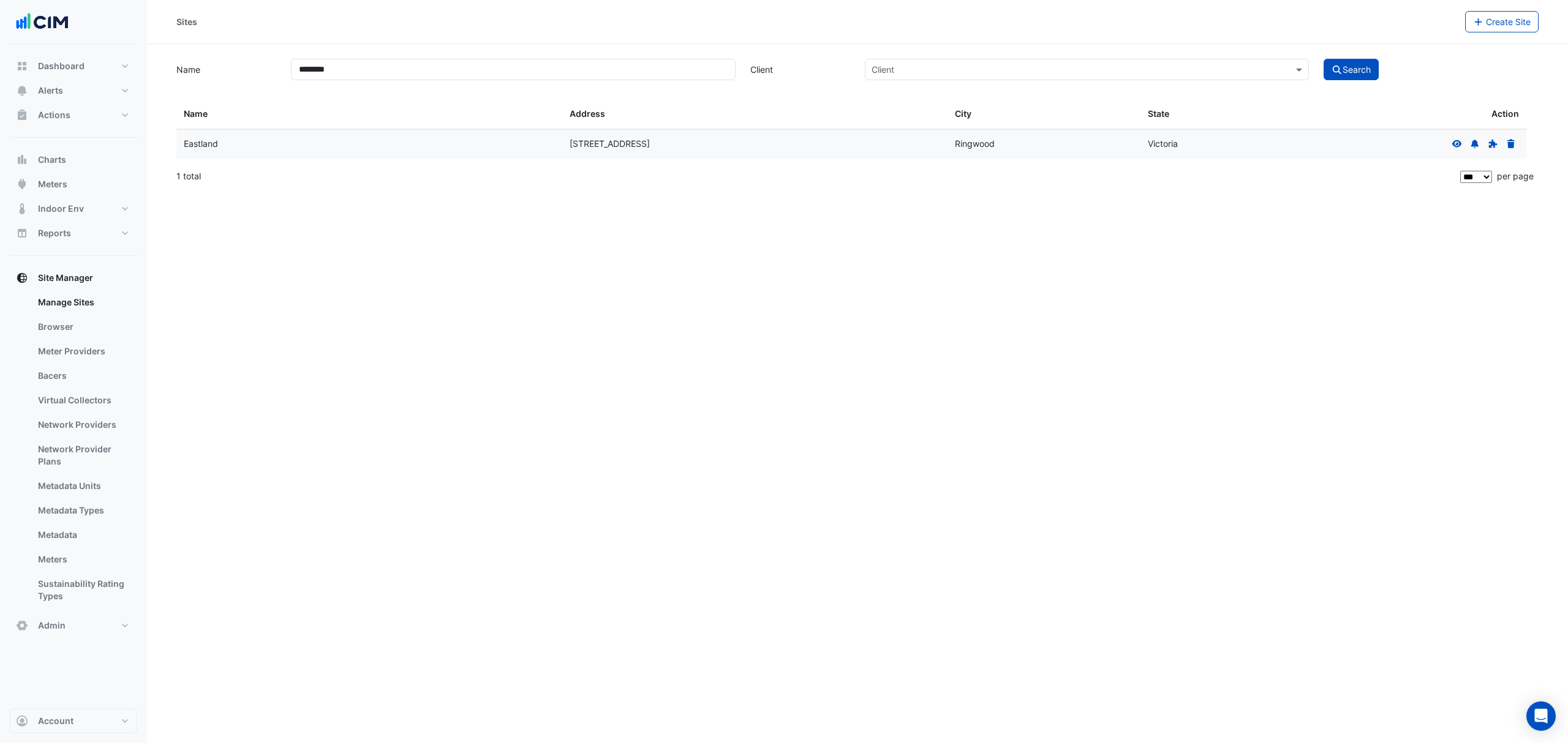
click at [1458, 143] on icon at bounding box center [1457, 143] width 11 height 8
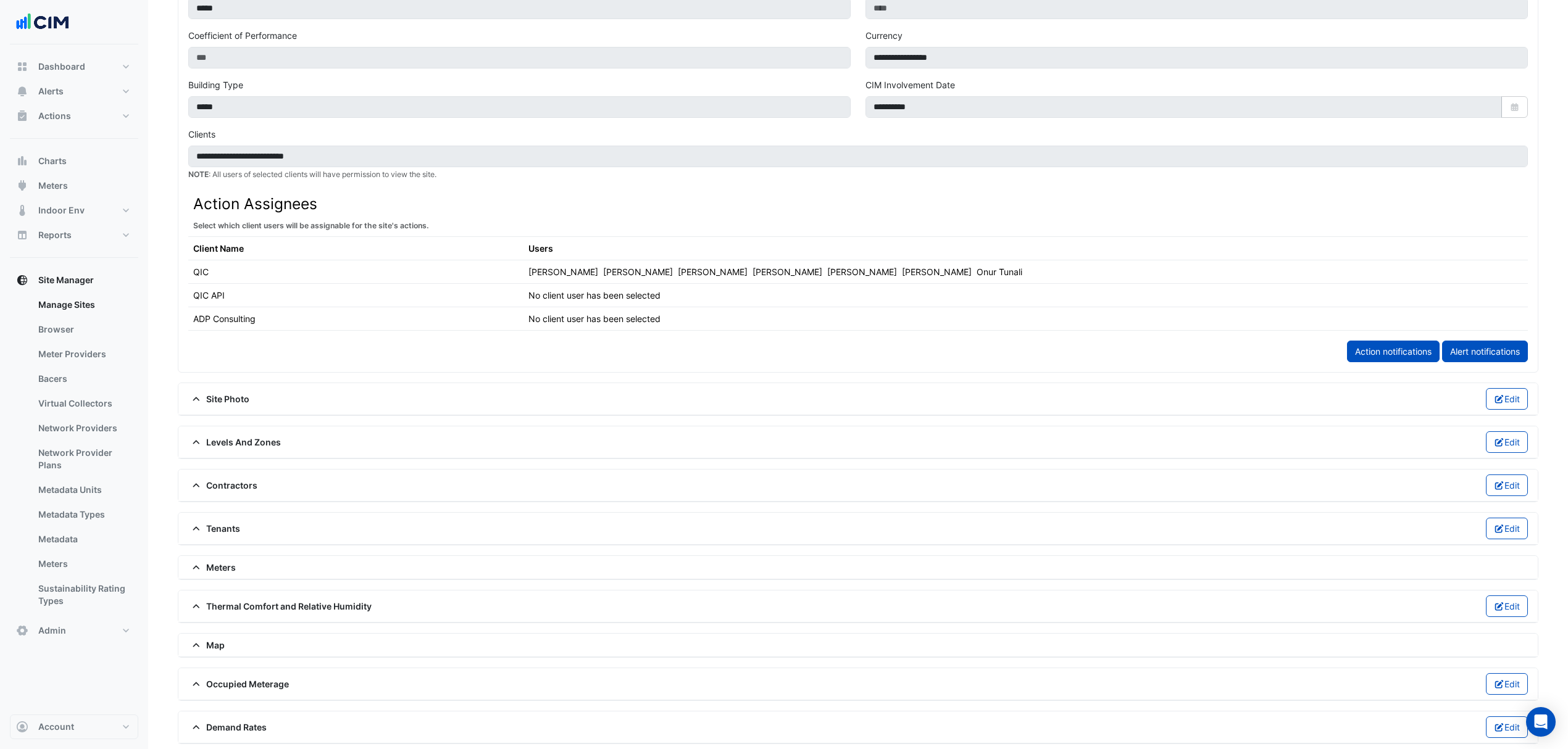
scroll to position [531, 0]
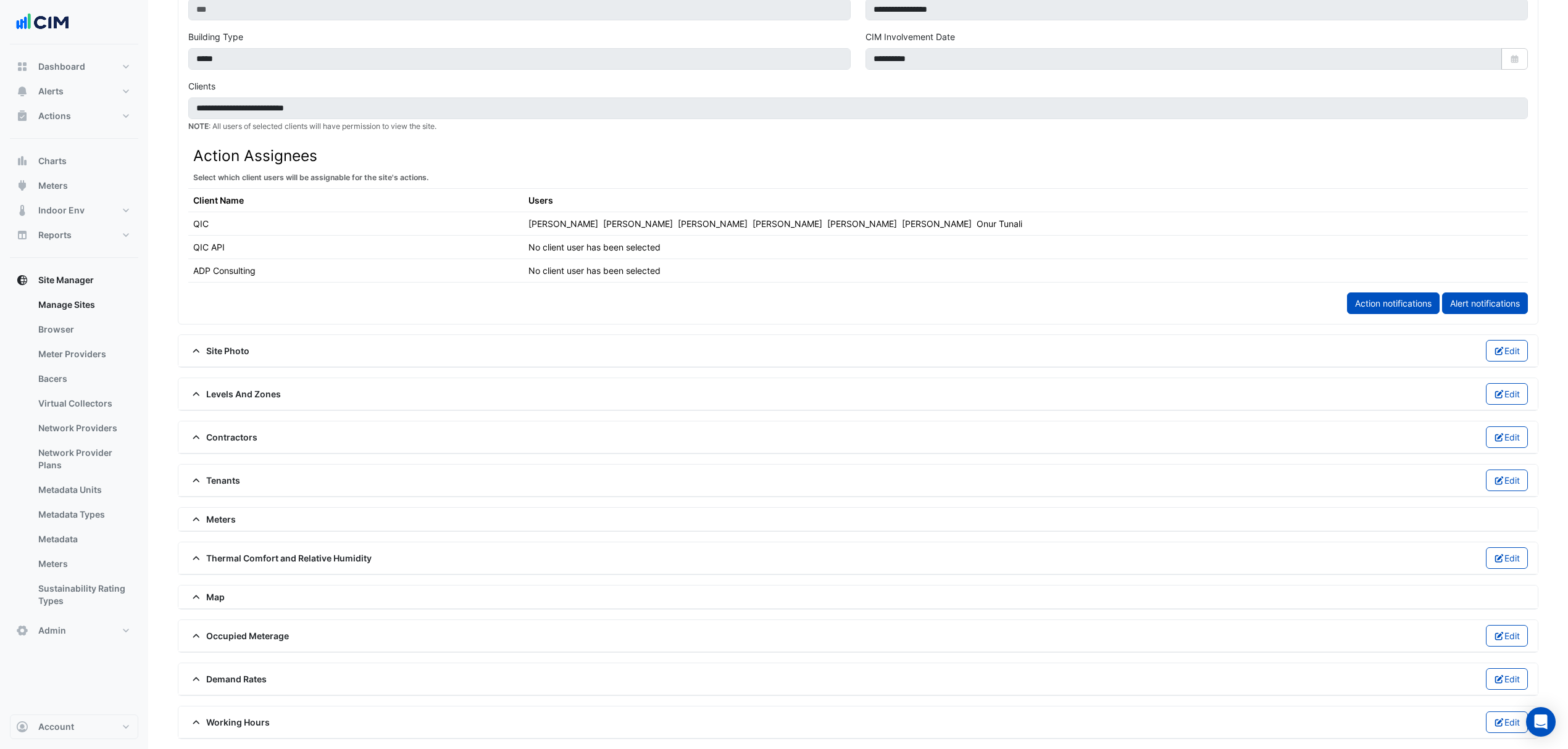
click at [242, 437] on div "Contractors Edit" at bounding box center [858, 437] width 1339 height 21
click at [243, 431] on span "Contractors" at bounding box center [223, 437] width 69 height 13
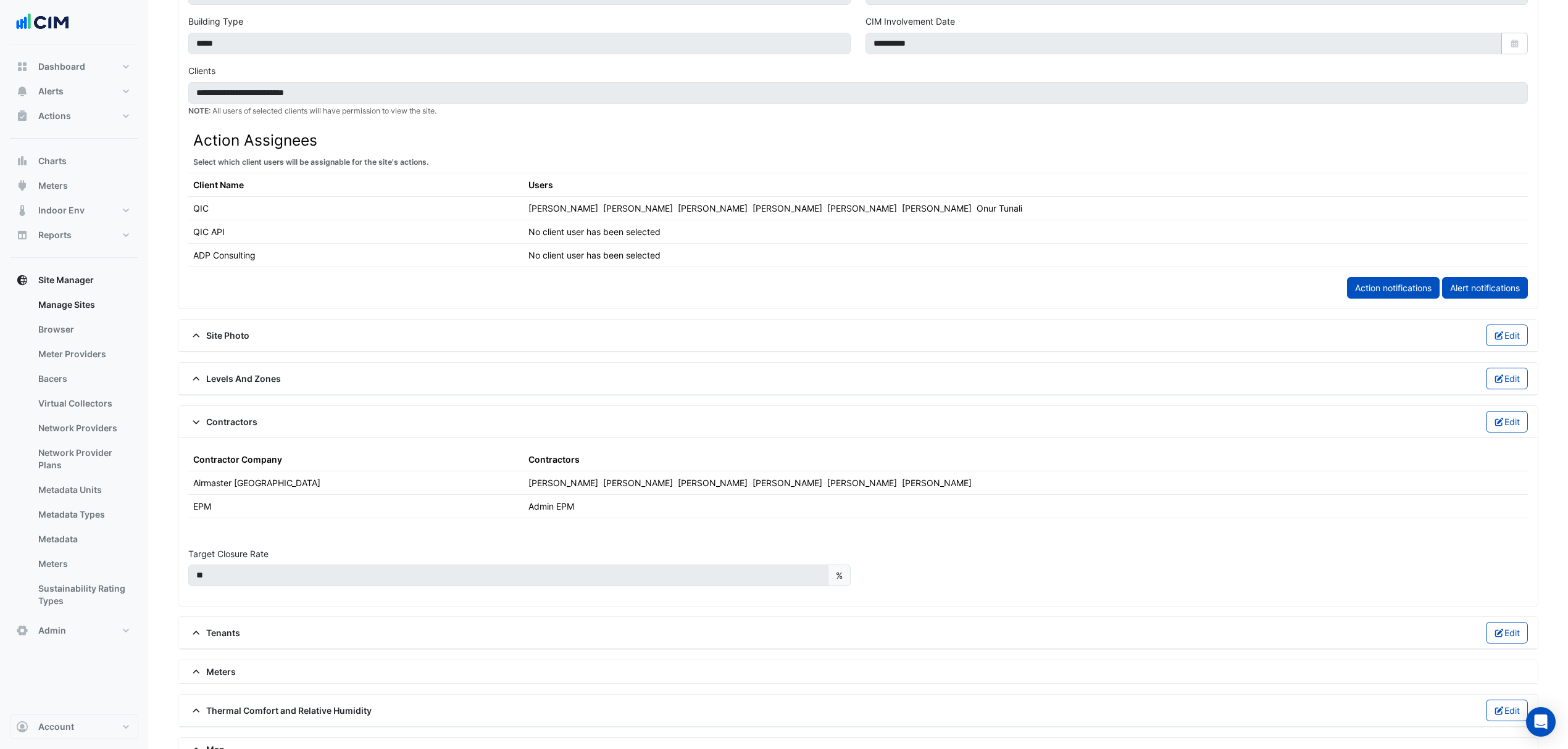
click at [243, 426] on span "Contractors" at bounding box center [223, 422] width 69 height 13
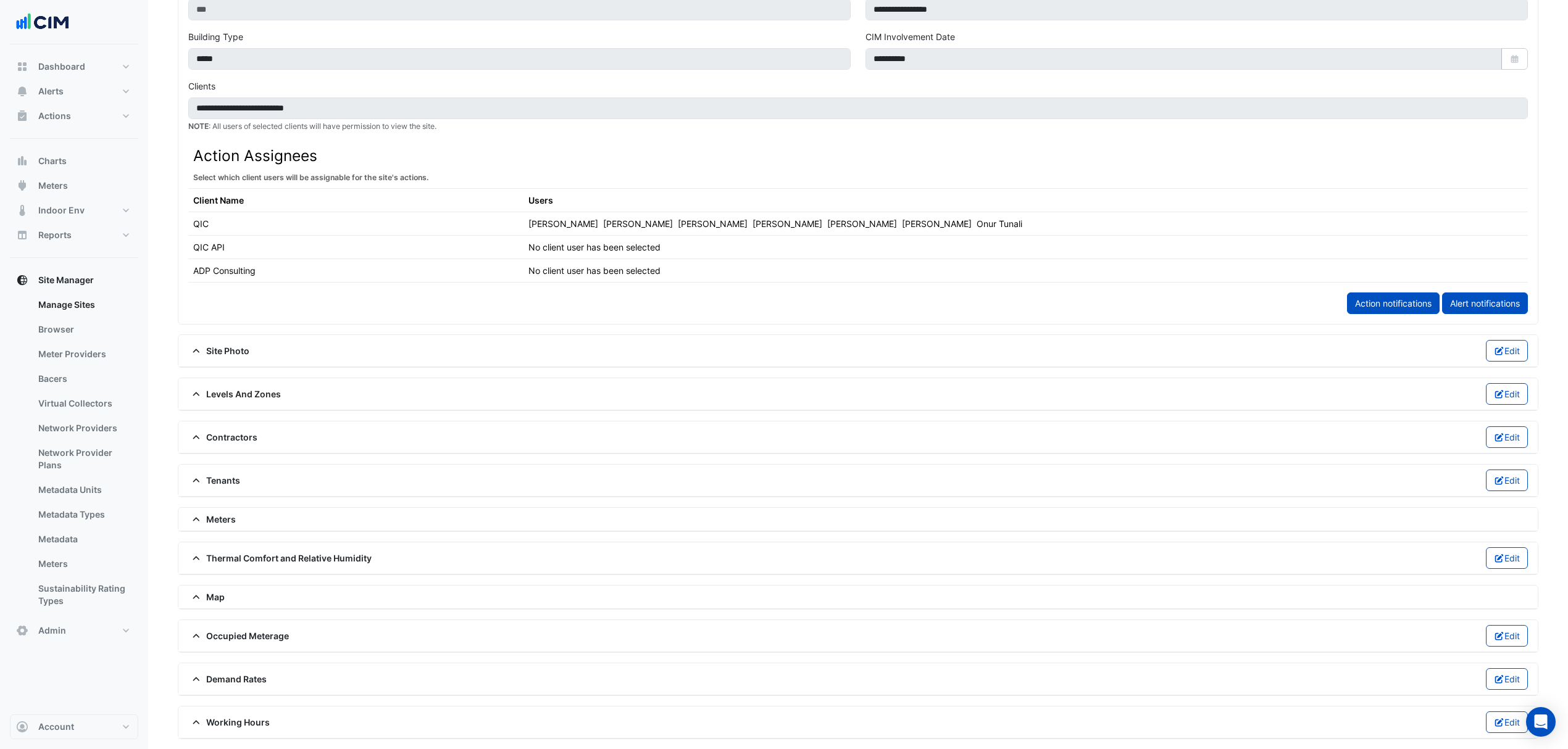
click at [223, 513] on span "Meters" at bounding box center [212, 519] width 48 height 13
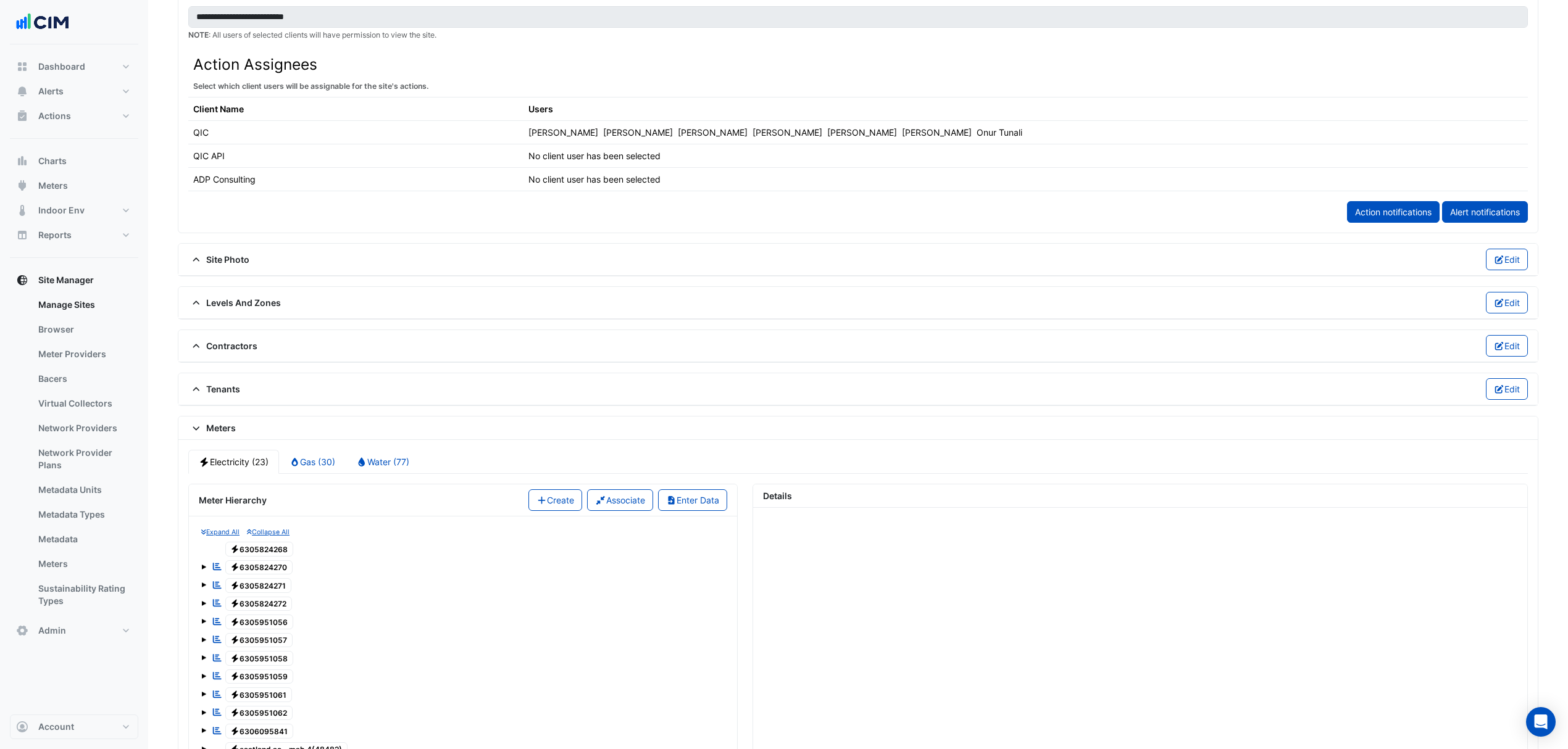
scroll to position [696, 0]
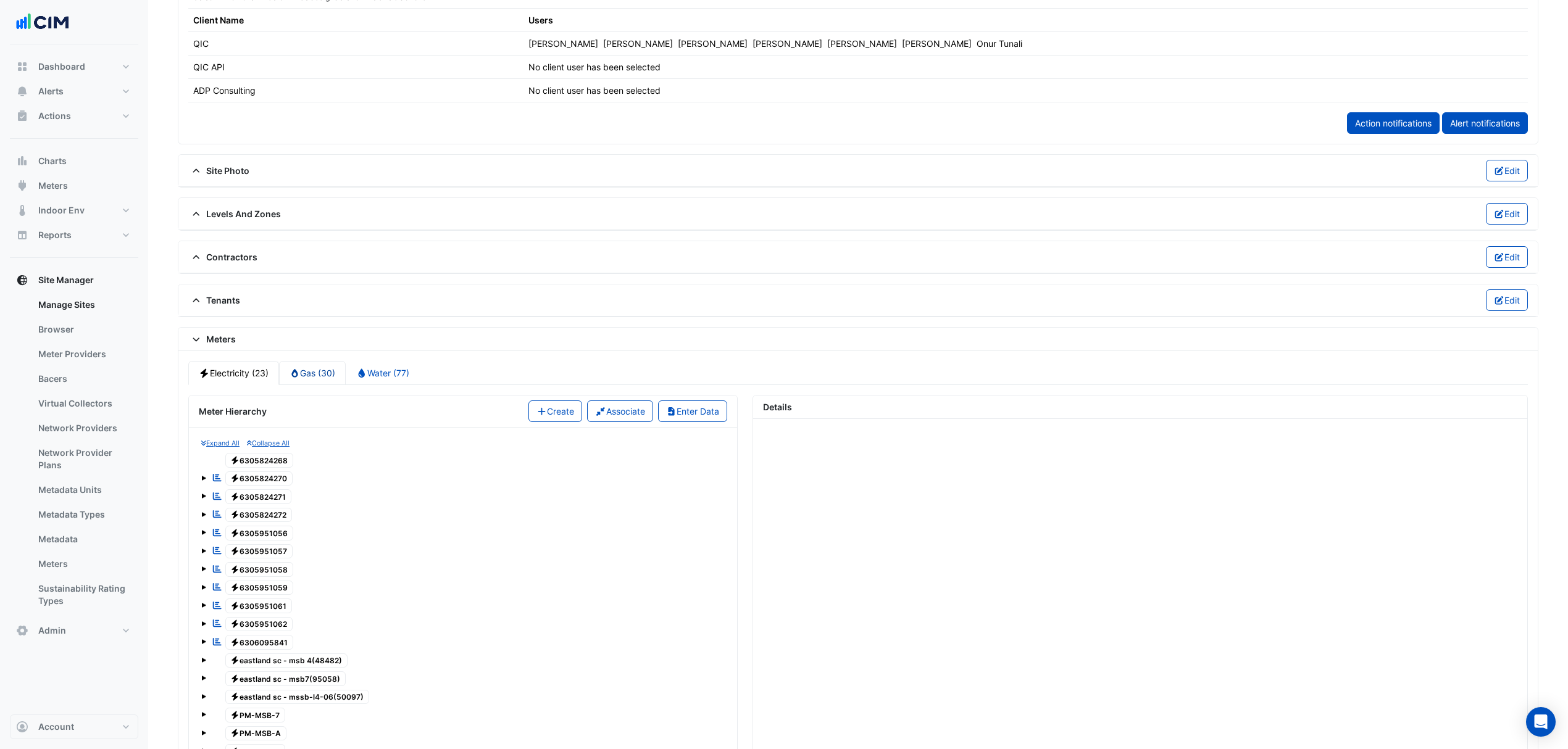
click at [330, 385] on link "Gas (30)" at bounding box center [312, 373] width 67 height 24
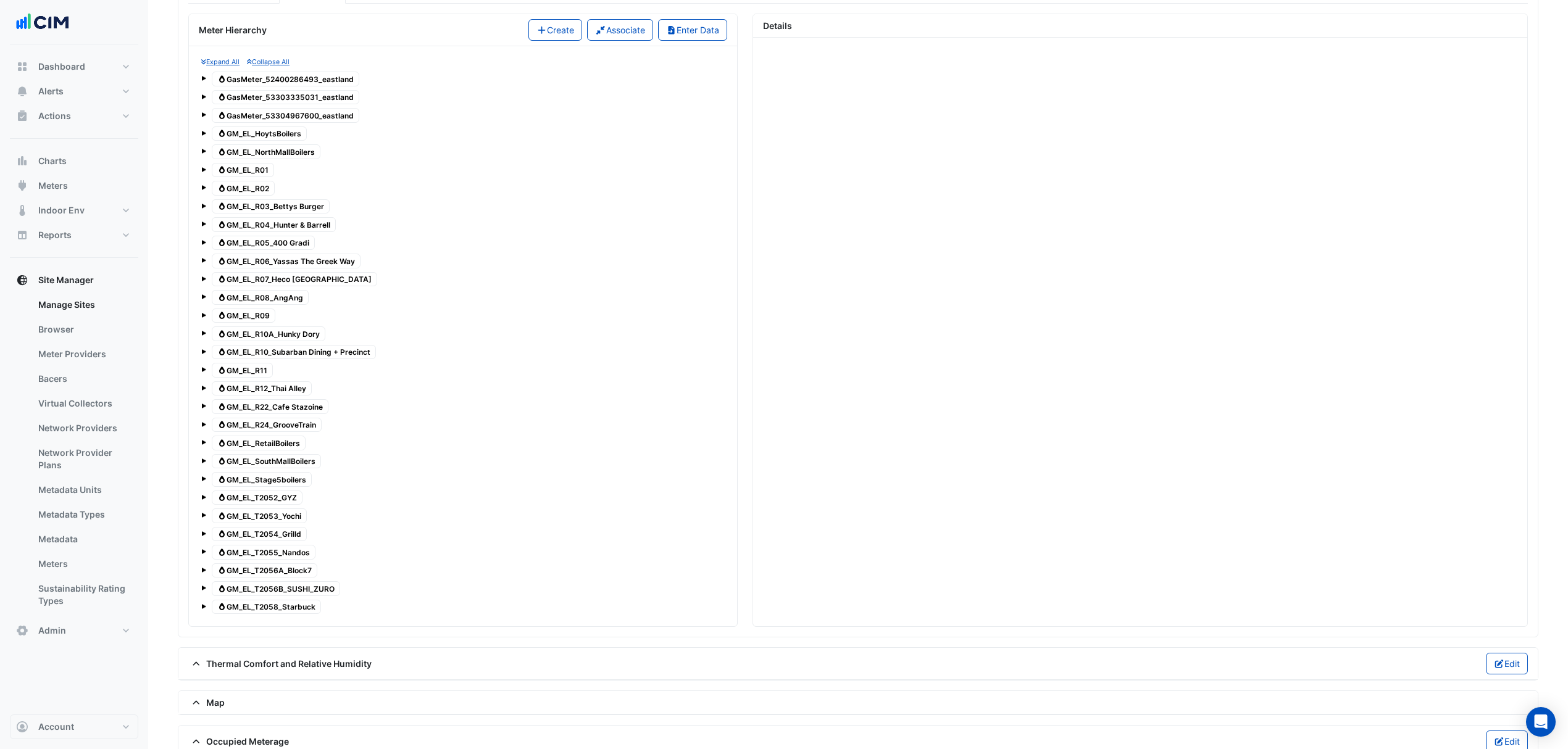
scroll to position [1107, 0]
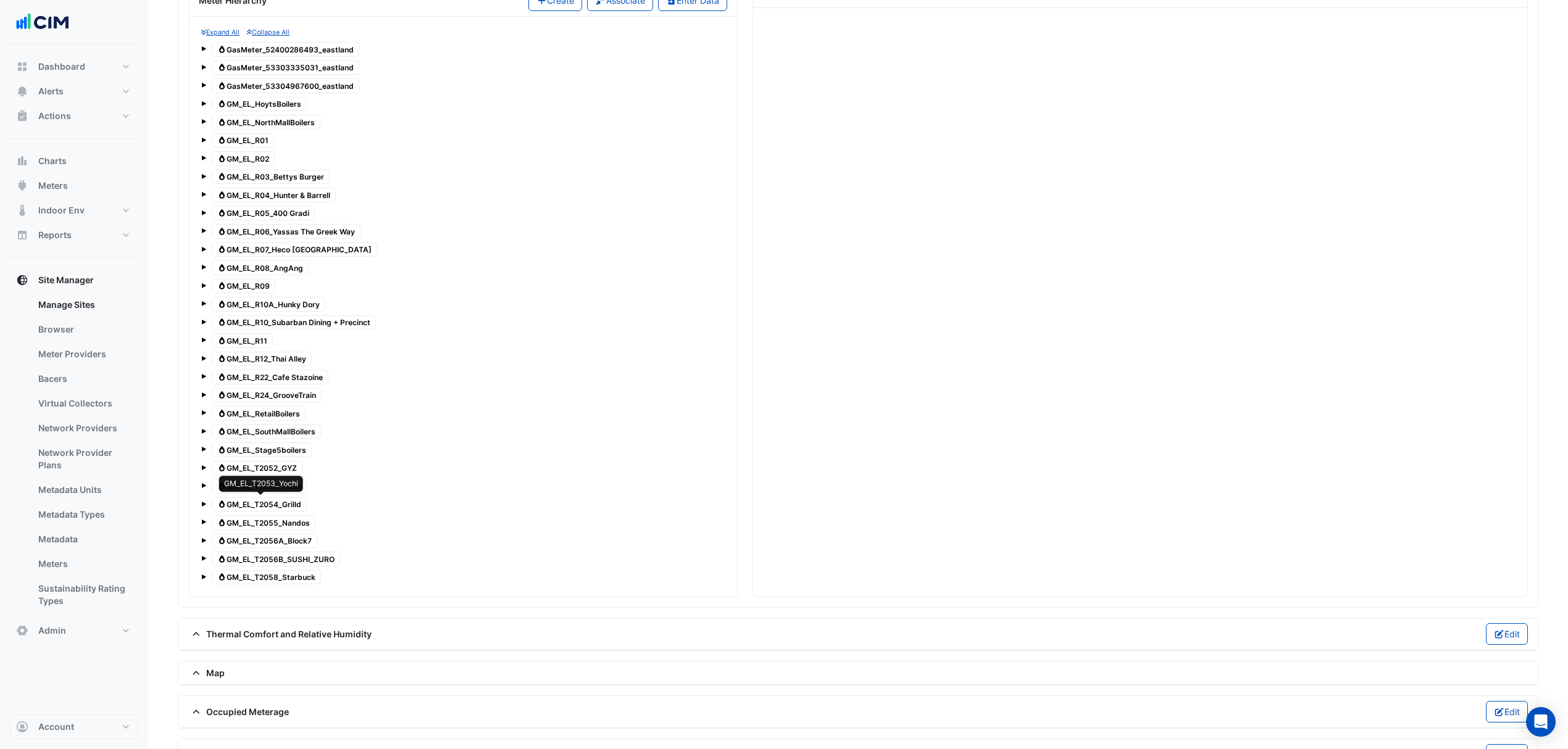
click at [267, 494] on span "Gas GM_EL_T2053_Yochi" at bounding box center [259, 486] width 95 height 15
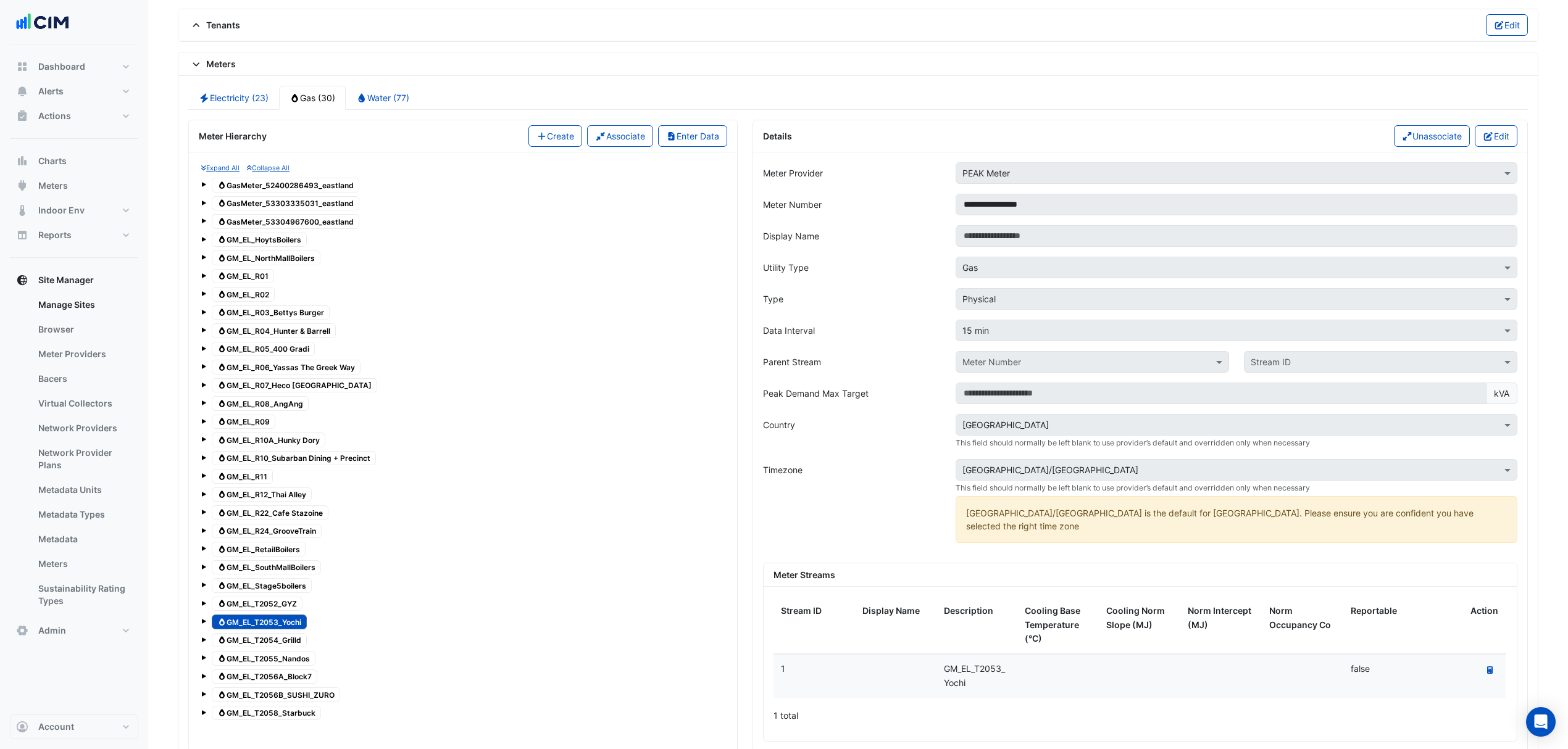
scroll to position [943, 0]
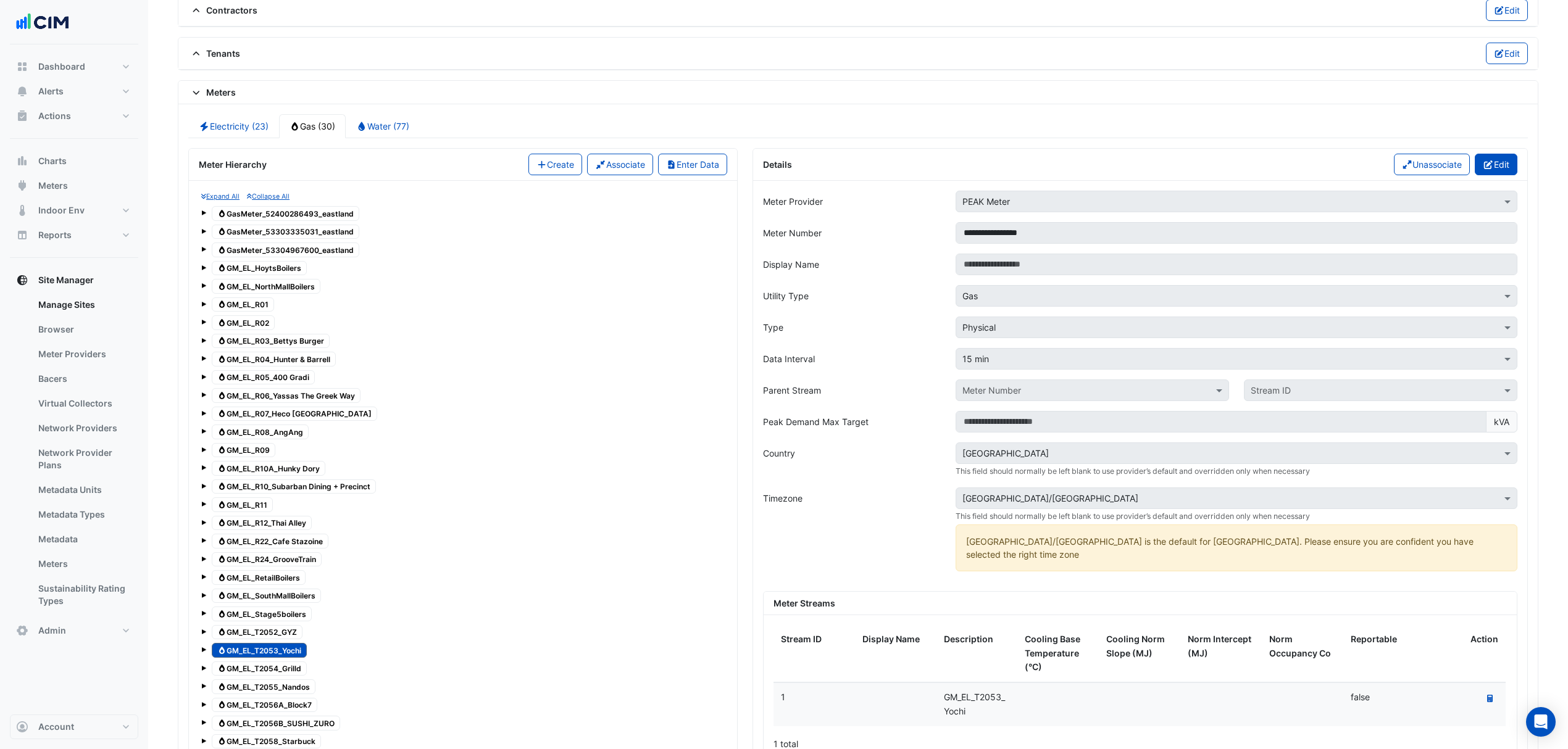
click at [1477, 175] on button "Edit" at bounding box center [1496, 164] width 42 height 21
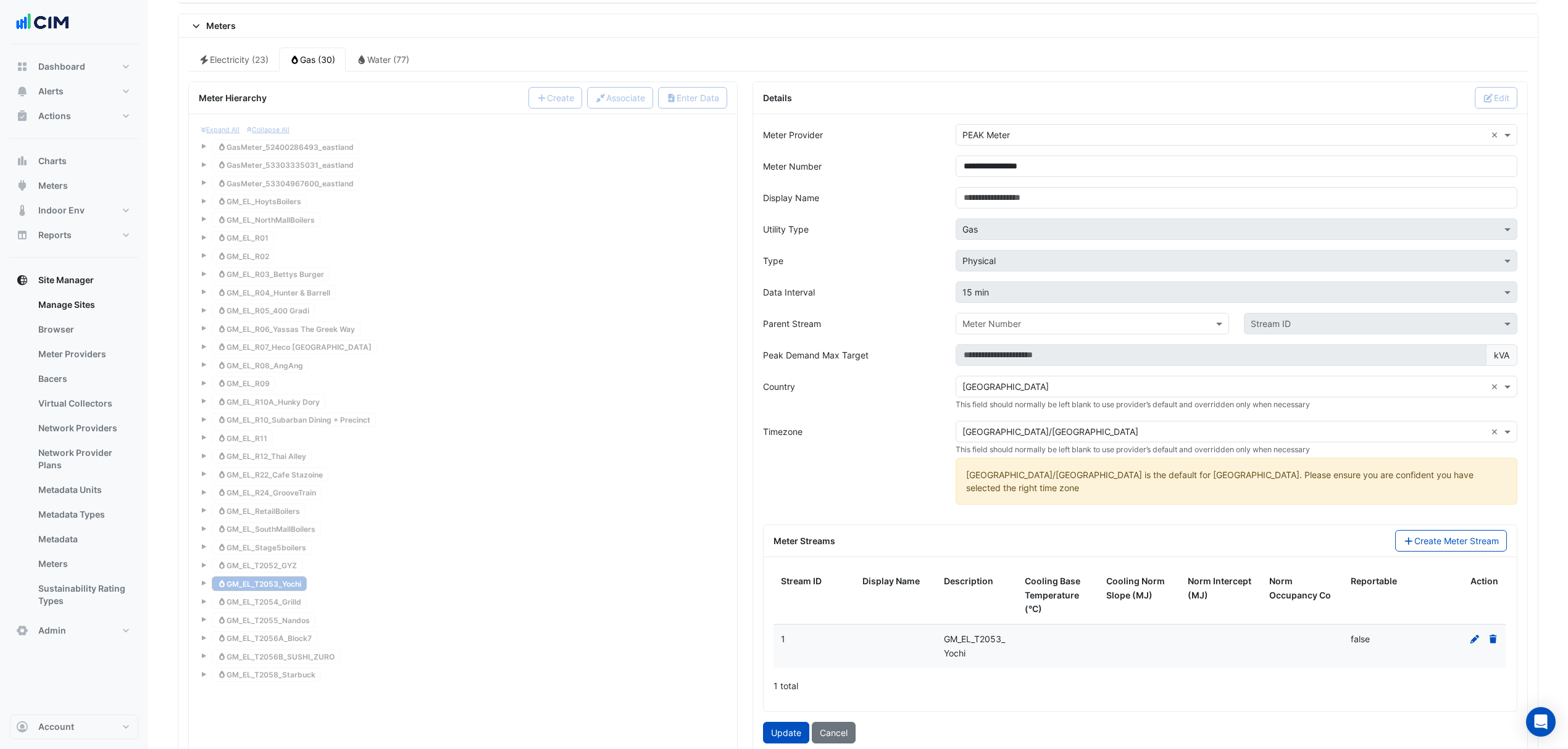
scroll to position [1190, 0]
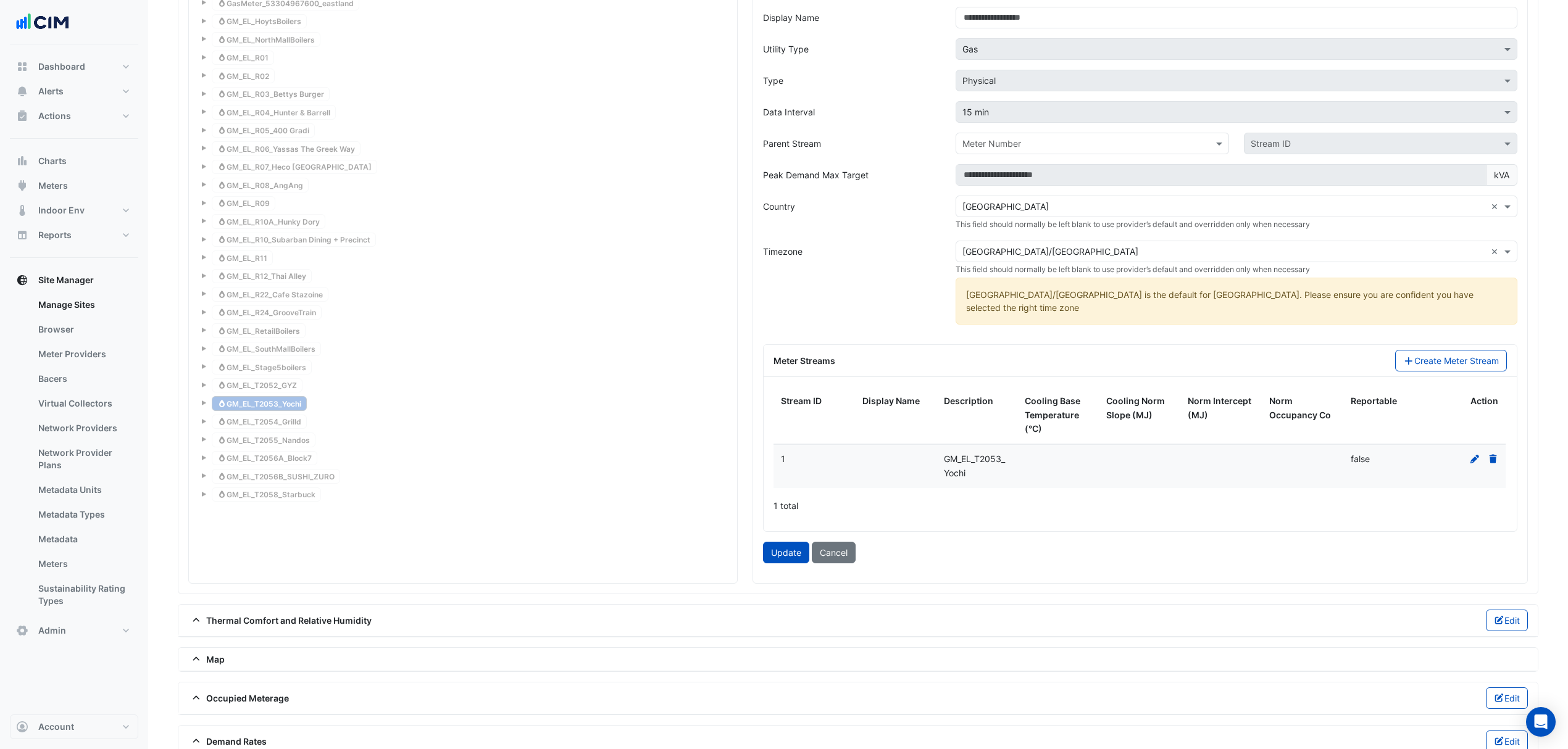
click at [1476, 457] on icon at bounding box center [1474, 459] width 11 height 8
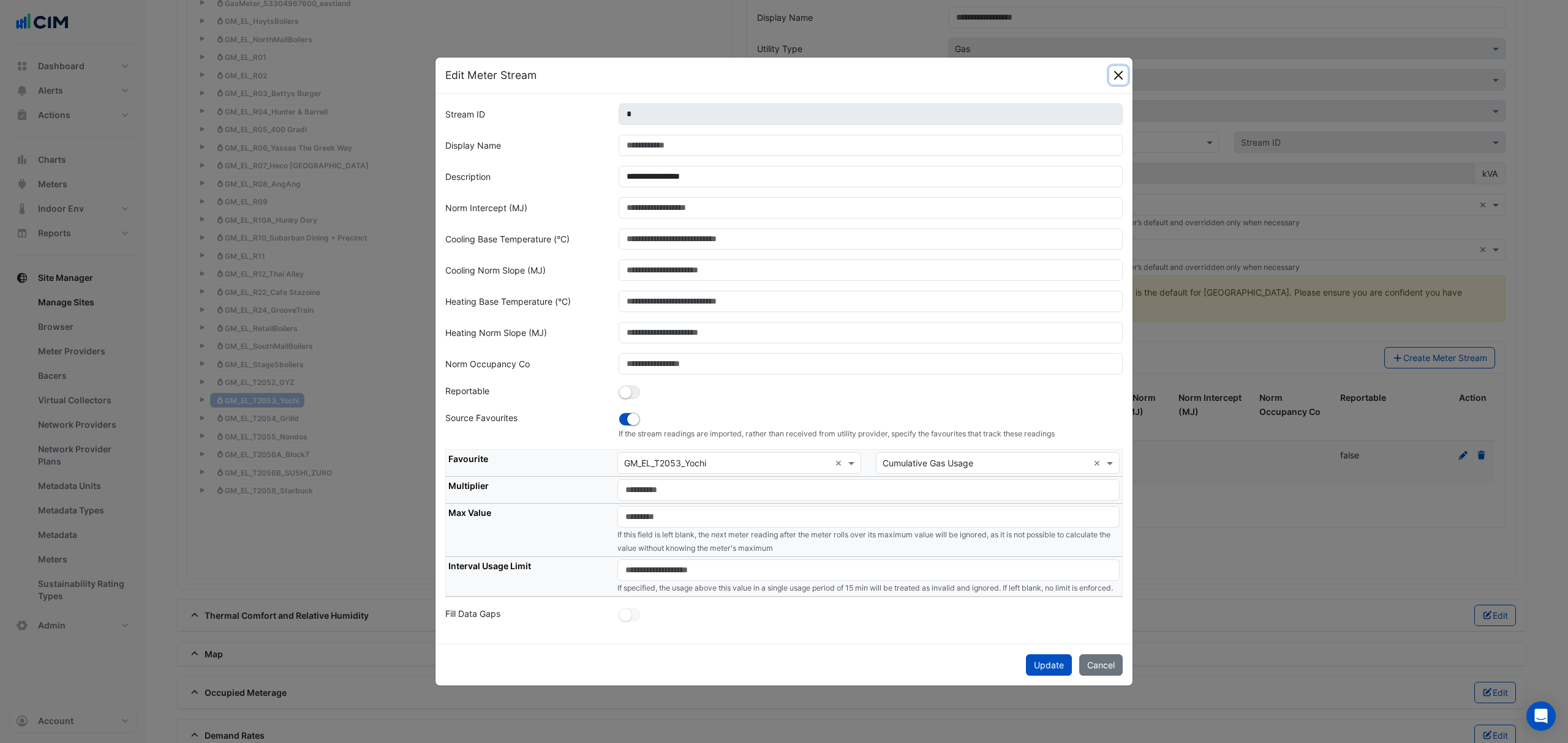
click at [1126, 66] on button "Close" at bounding box center [1118, 75] width 18 height 18
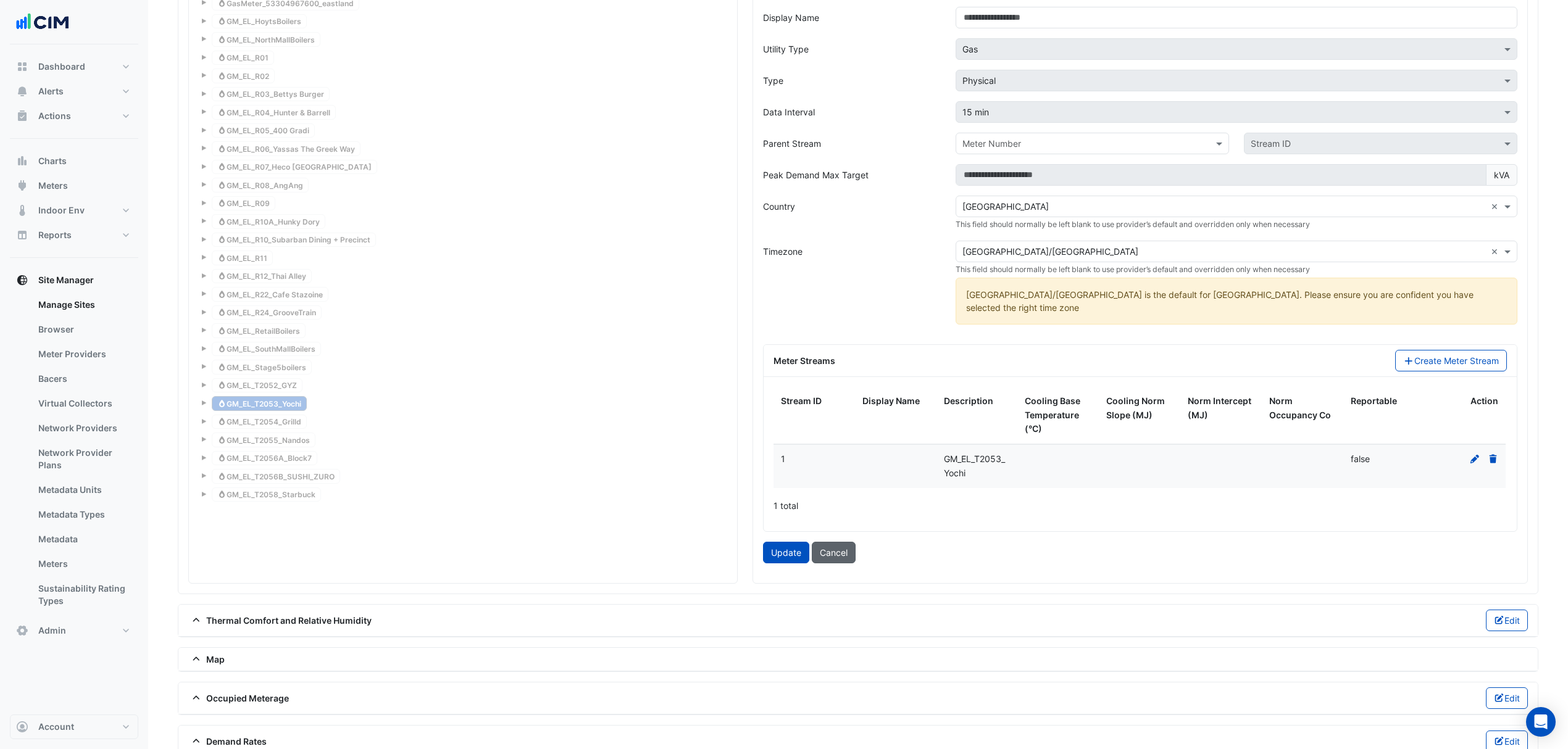
click at [829, 554] on button "Cancel" at bounding box center [833, 552] width 44 height 21
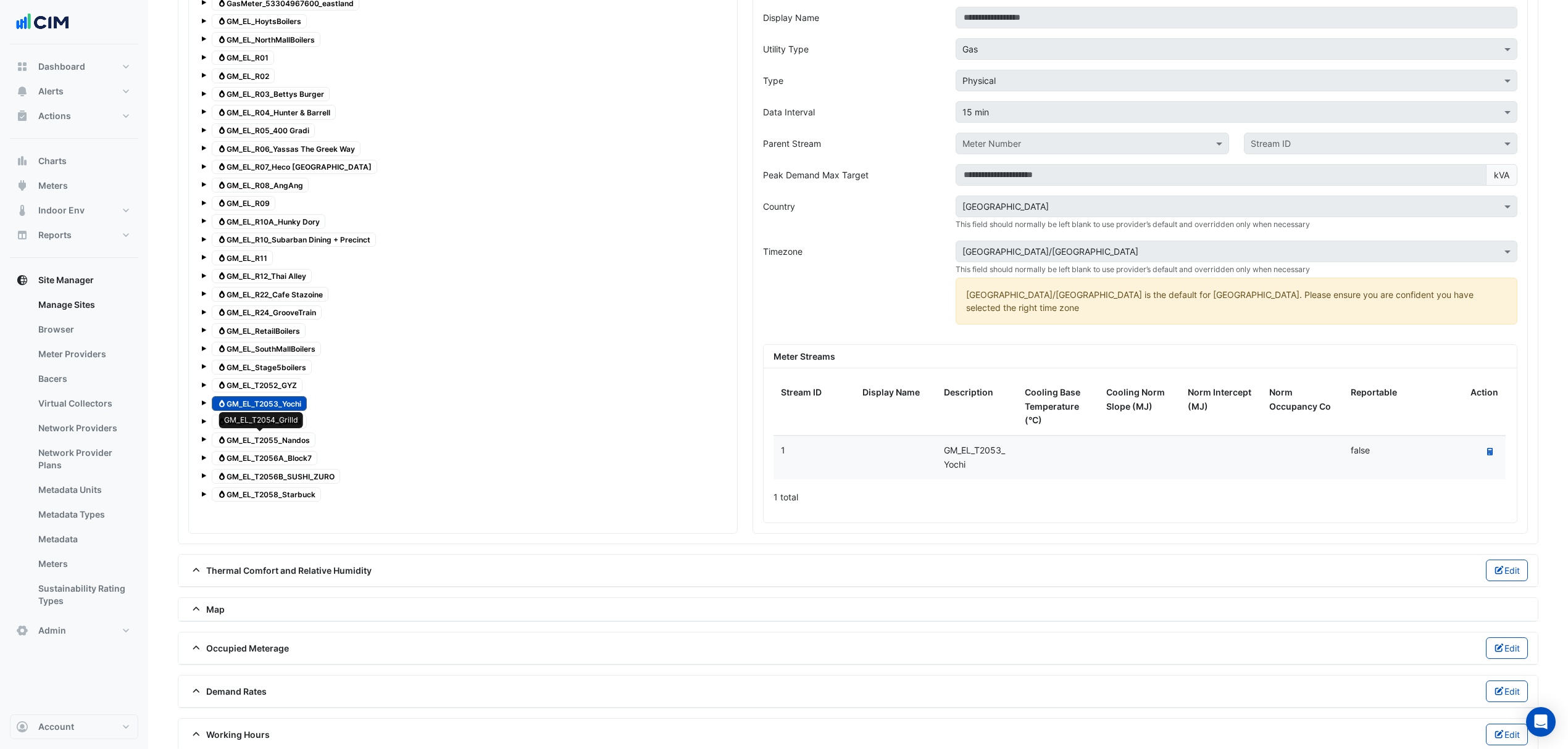
click at [279, 429] on span "Gas GM_EL_T2054_Grilld" at bounding box center [259, 422] width 95 height 15
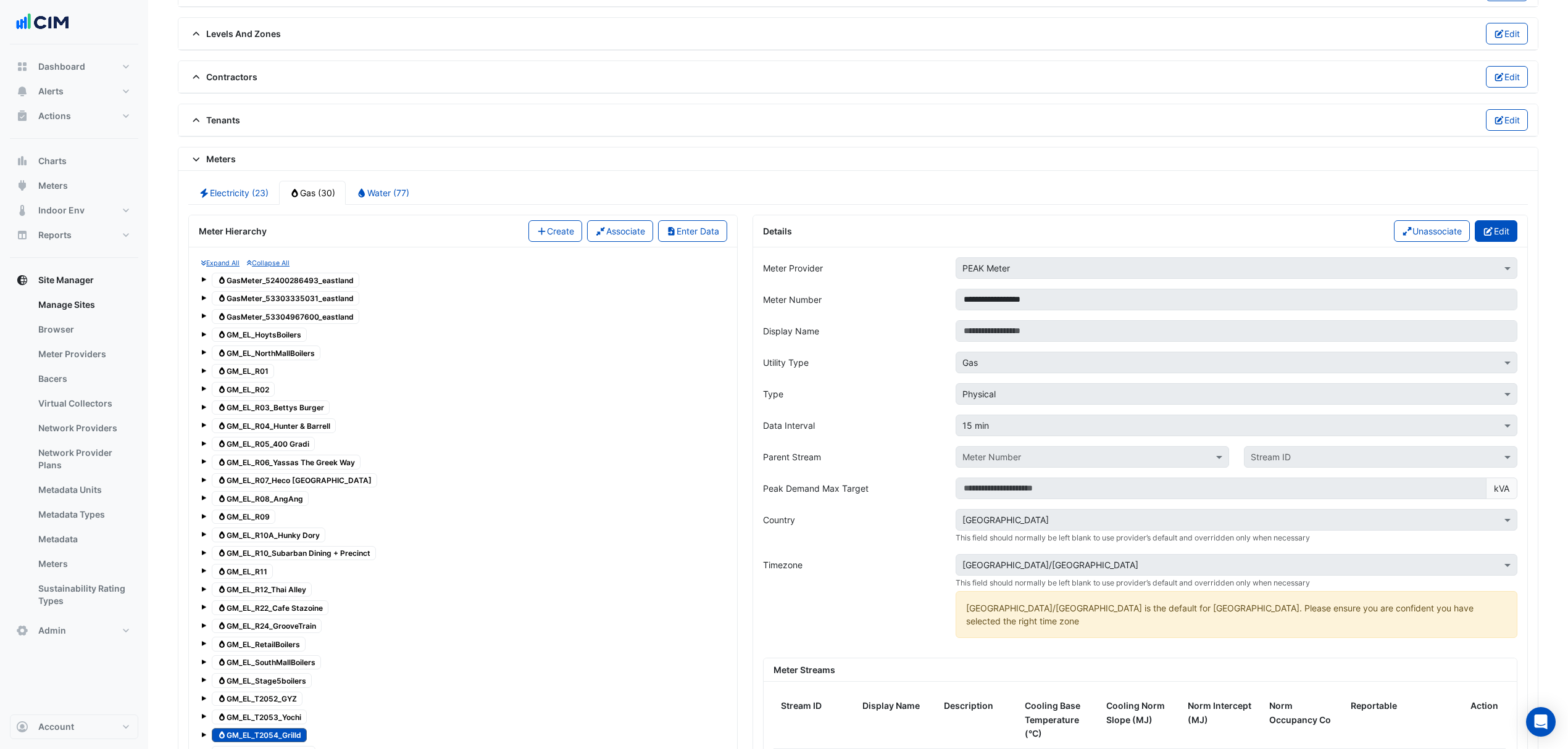
scroll to position [860, 0]
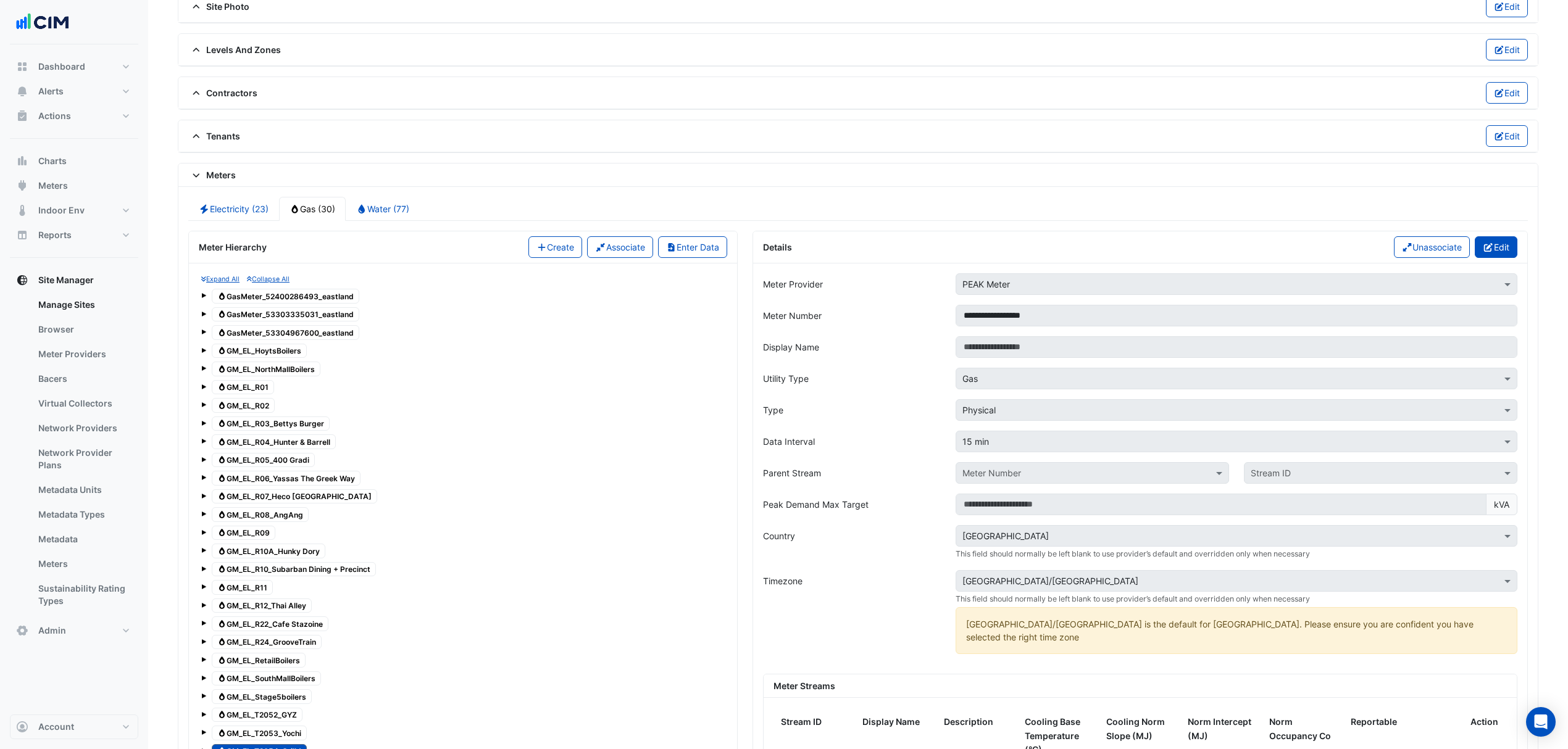
click at [1511, 250] on button "Edit" at bounding box center [1496, 247] width 42 height 21
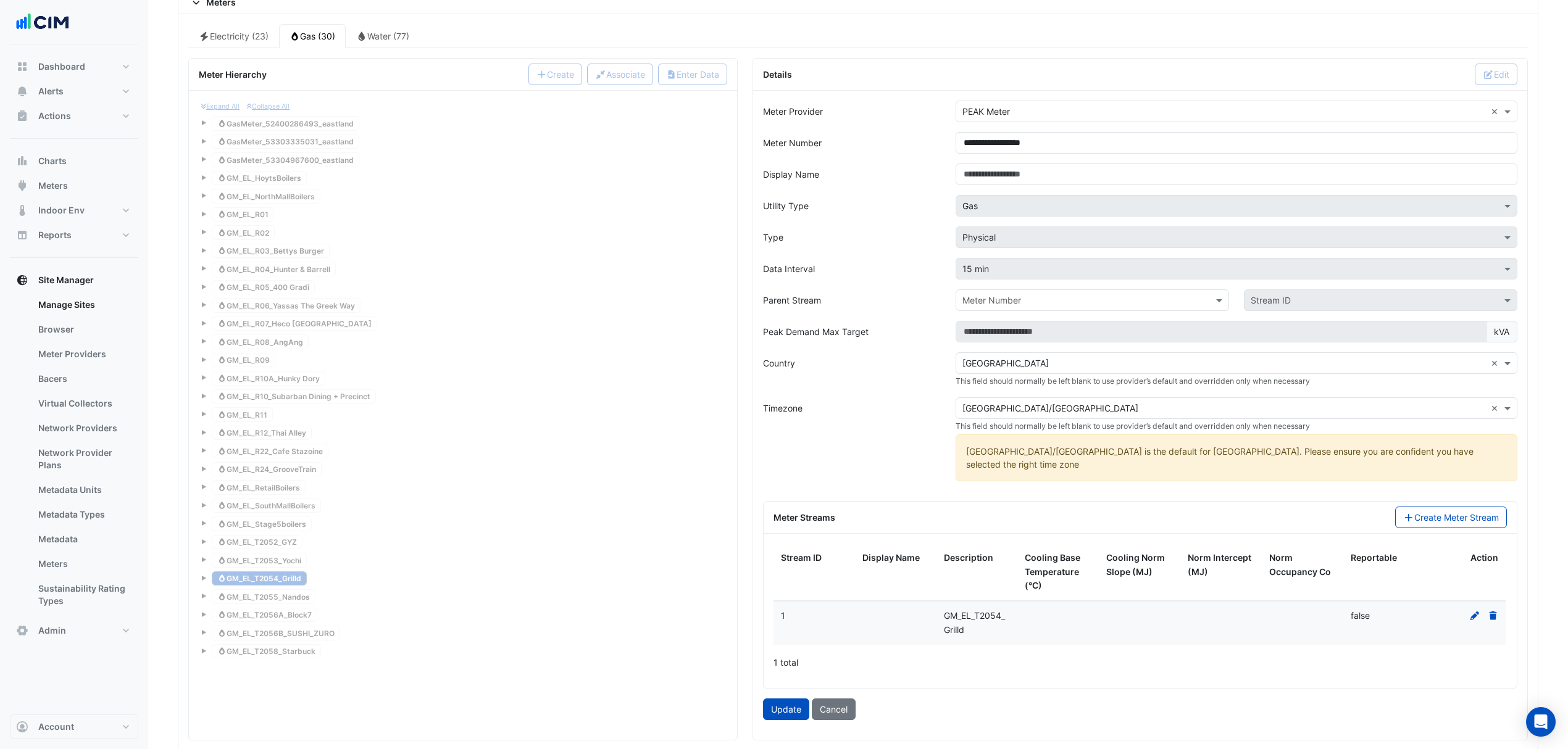
scroll to position [1107, 0]
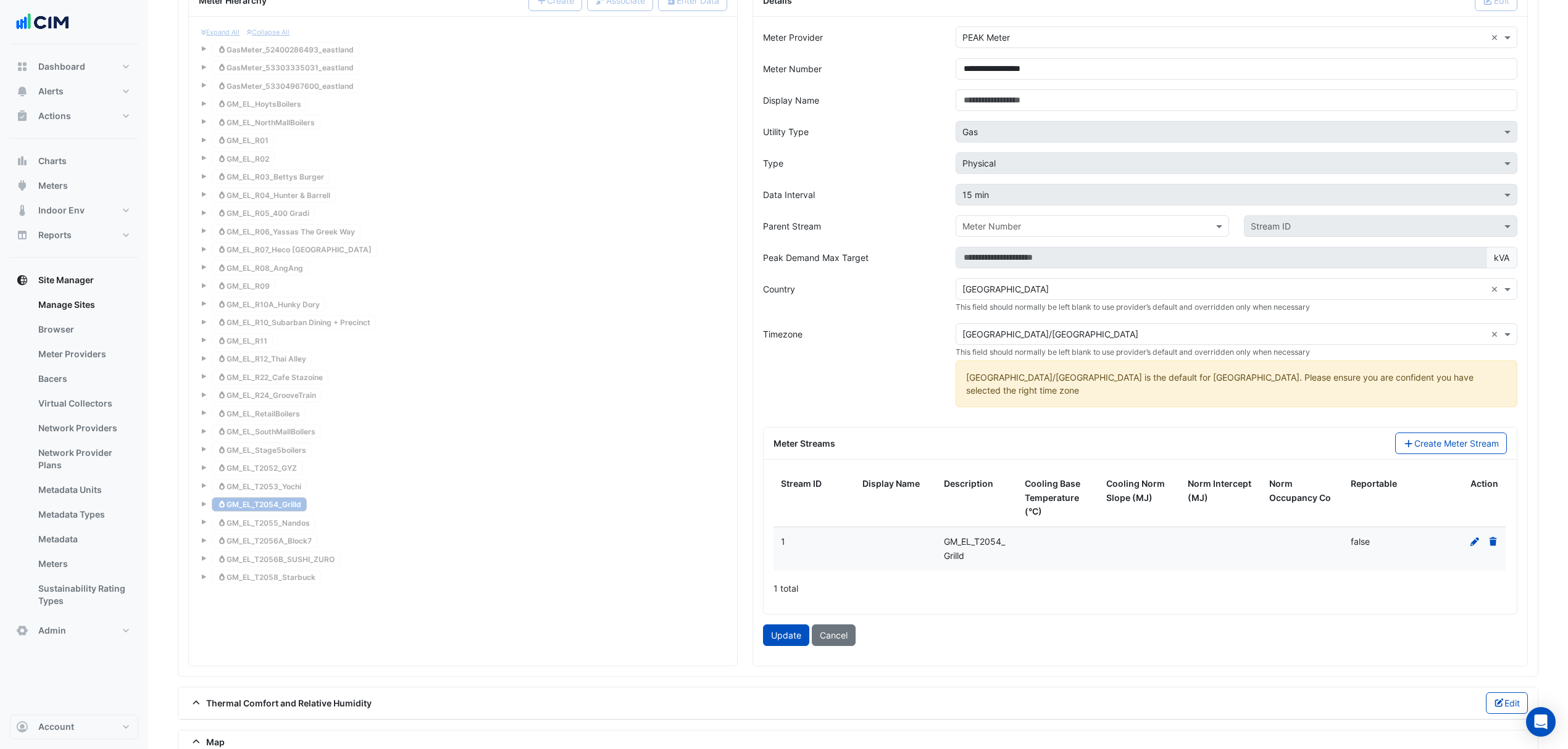
click at [1474, 546] on icon at bounding box center [1474, 541] width 11 height 8
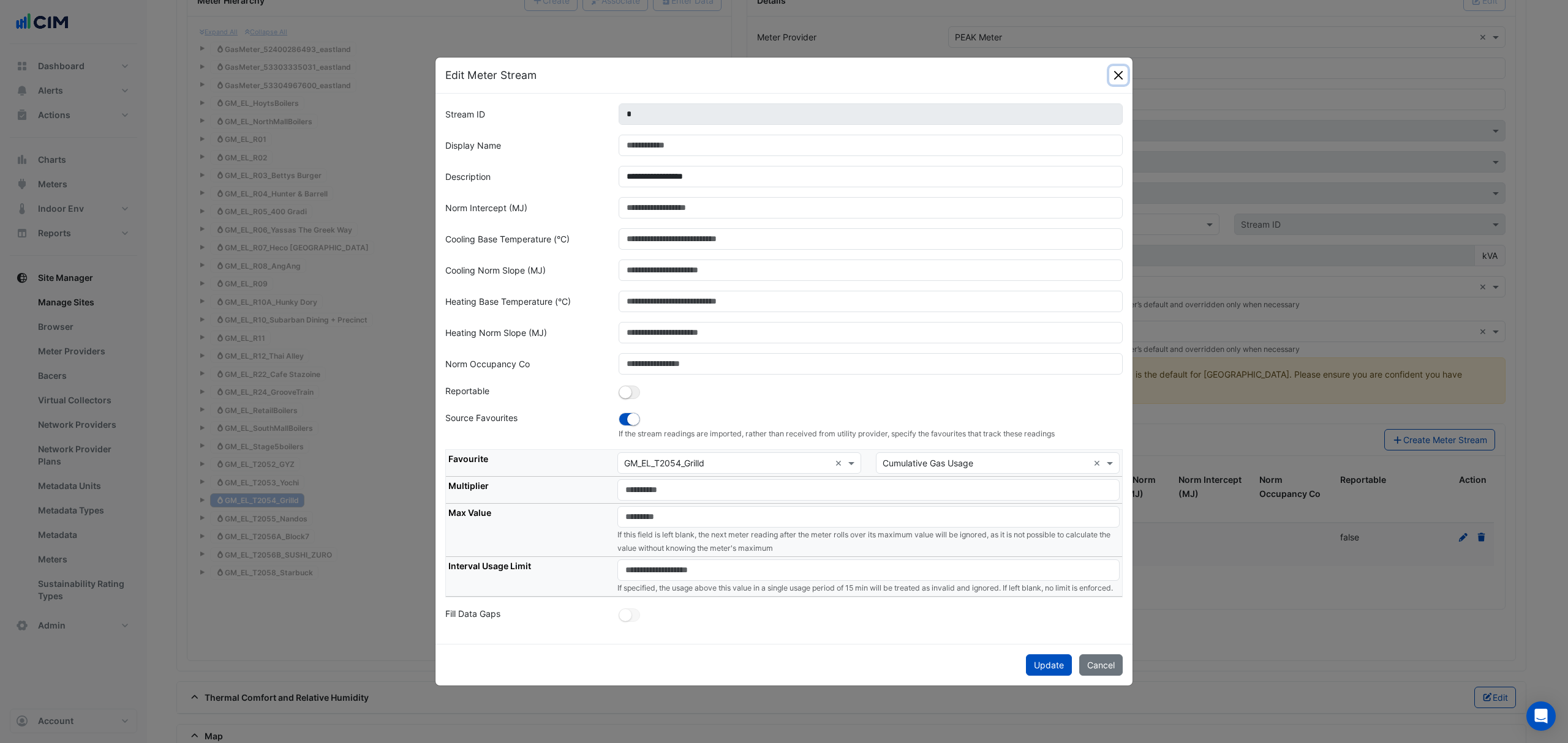
click at [1125, 66] on button "Close" at bounding box center [1118, 75] width 18 height 18
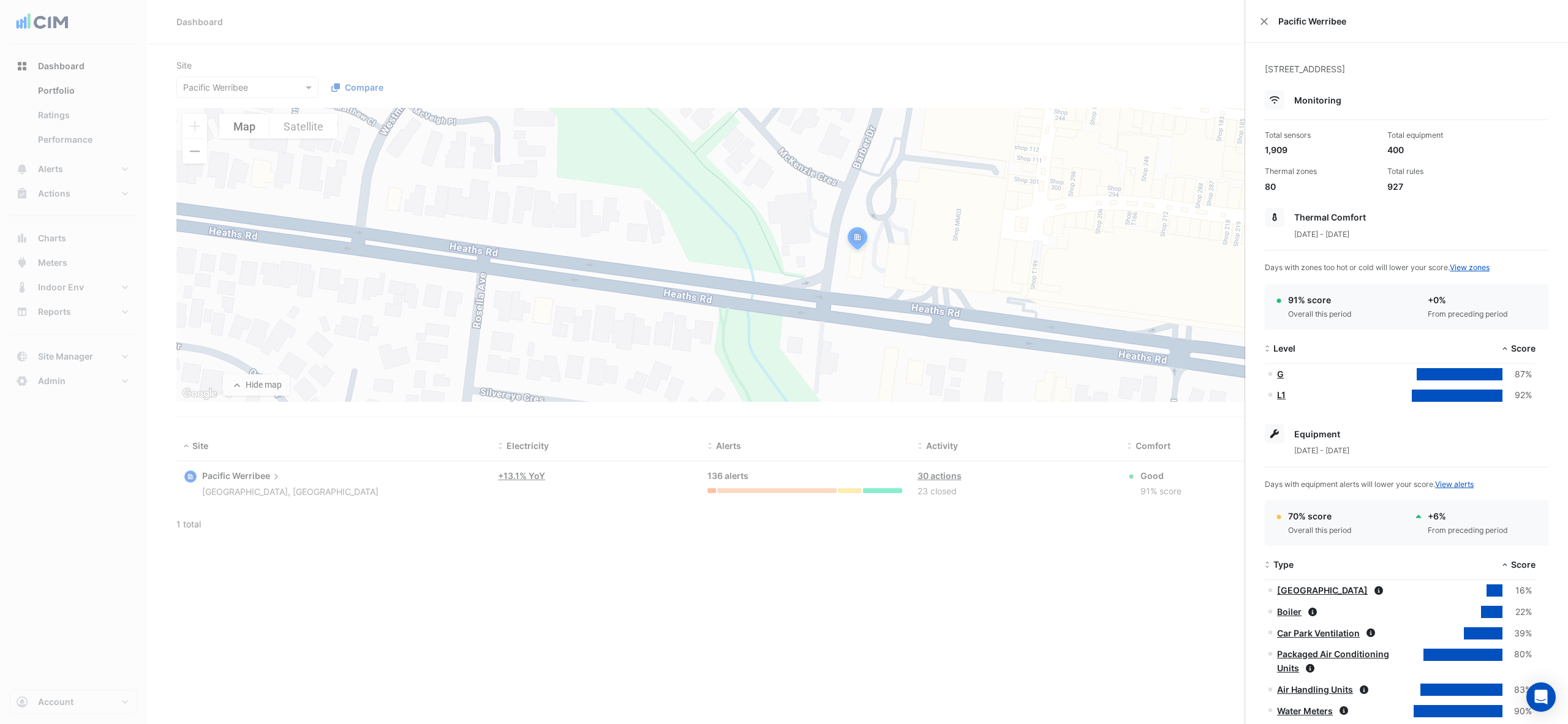
select select "***"
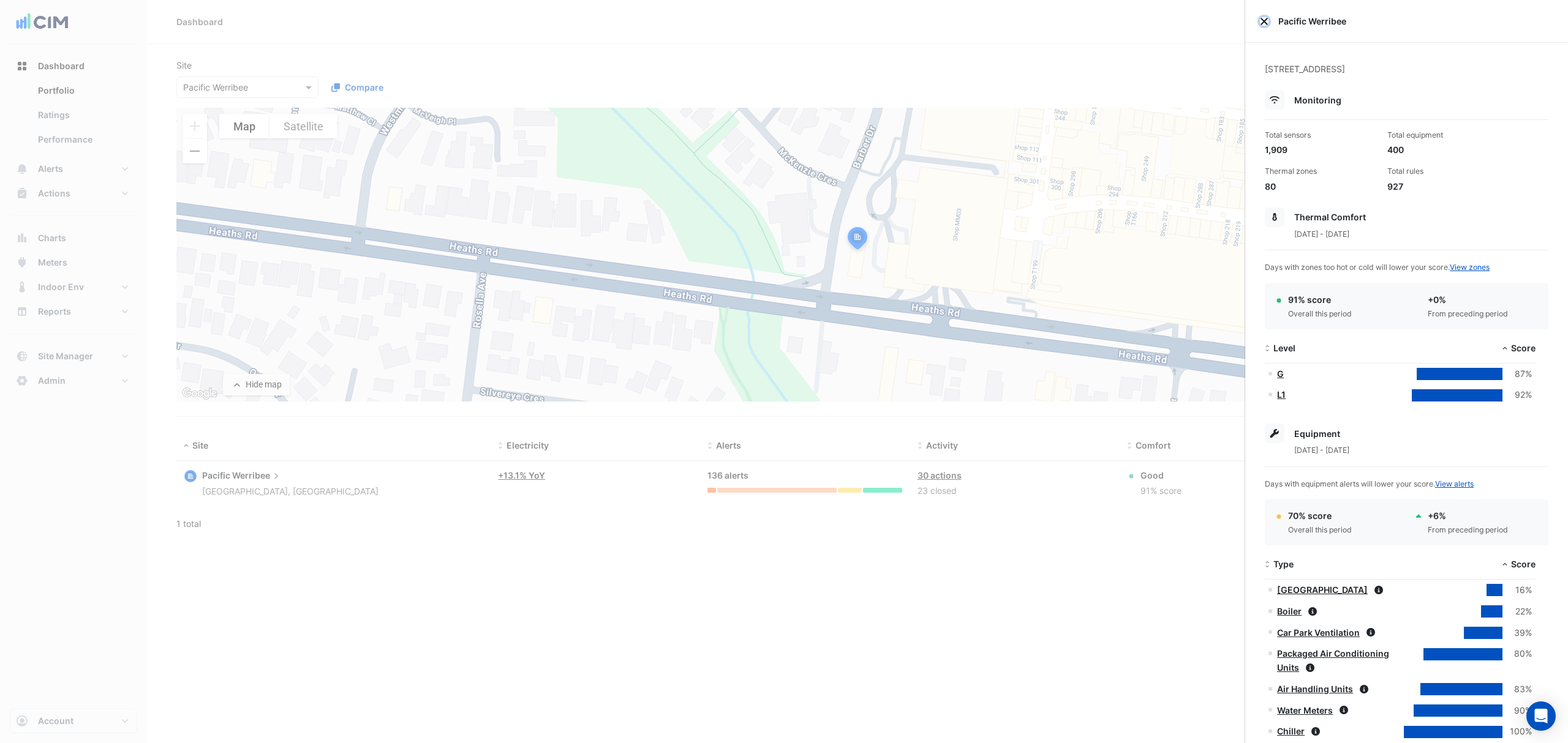
scroll to position [69, 0]
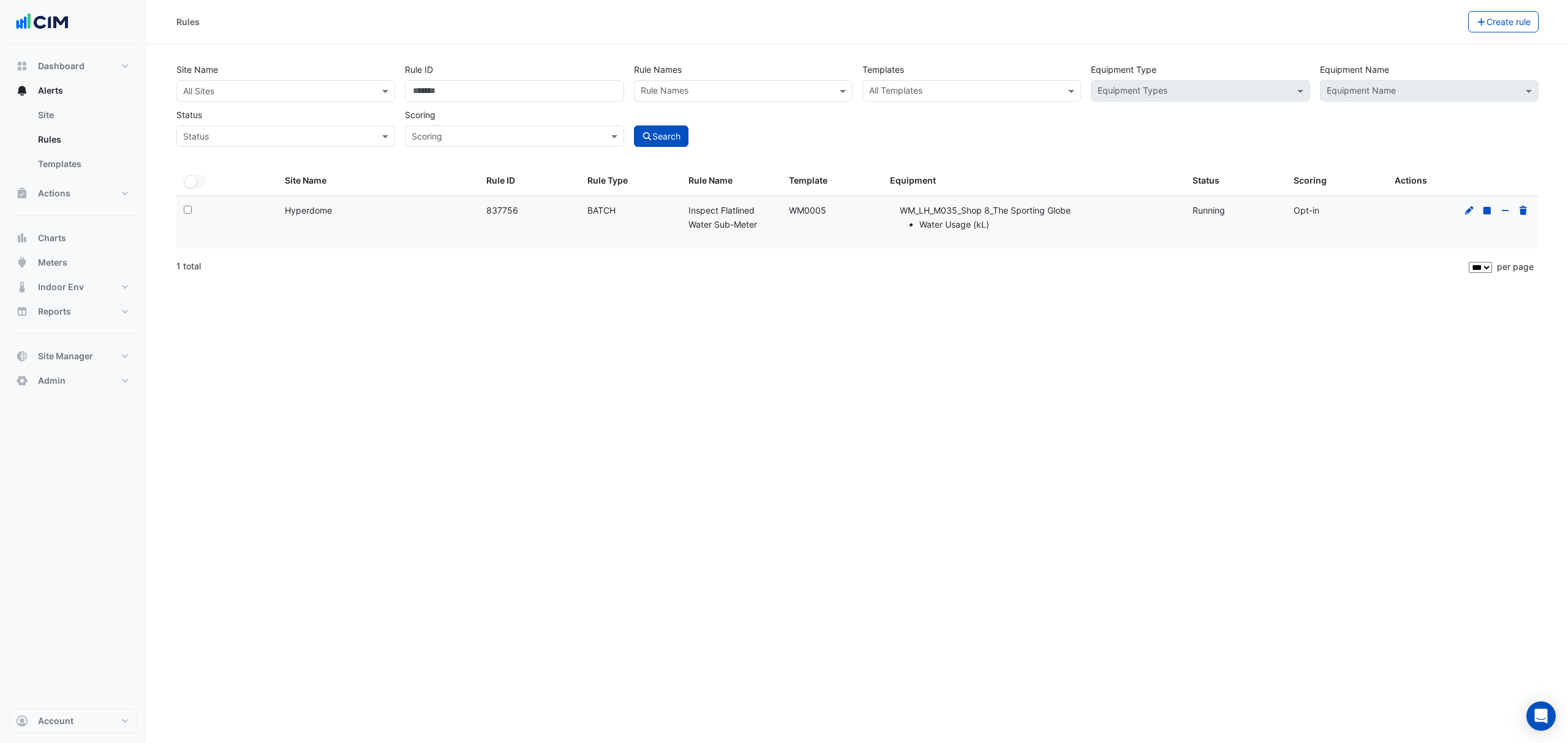
select select "***"
click at [1066, 300] on div "Rules Create rule Site Name All Sites Rule ID ****** Rule Names Rule Names Temp…" at bounding box center [857, 372] width 1421 height 743
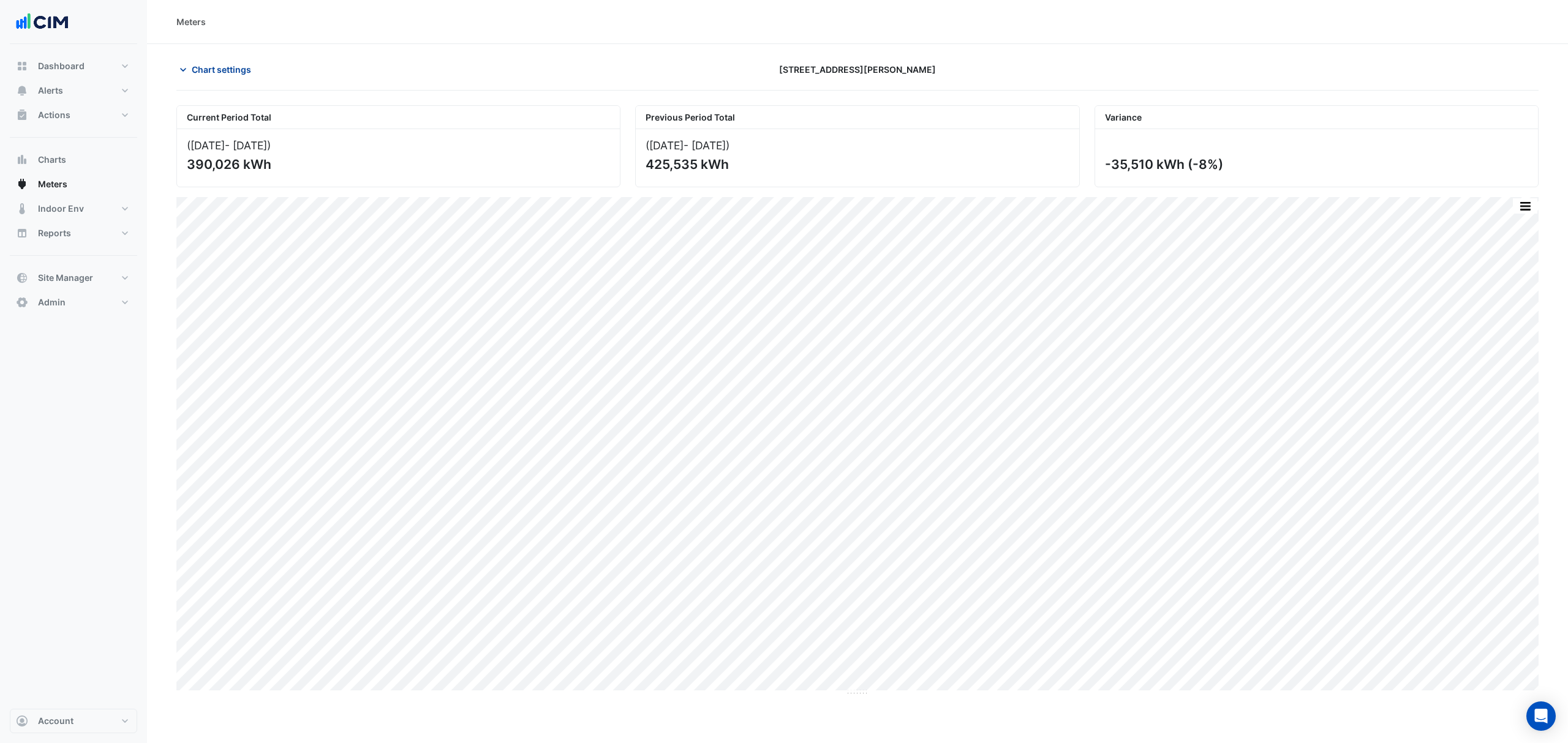
click at [208, 70] on span "Chart settings" at bounding box center [222, 70] width 59 height 13
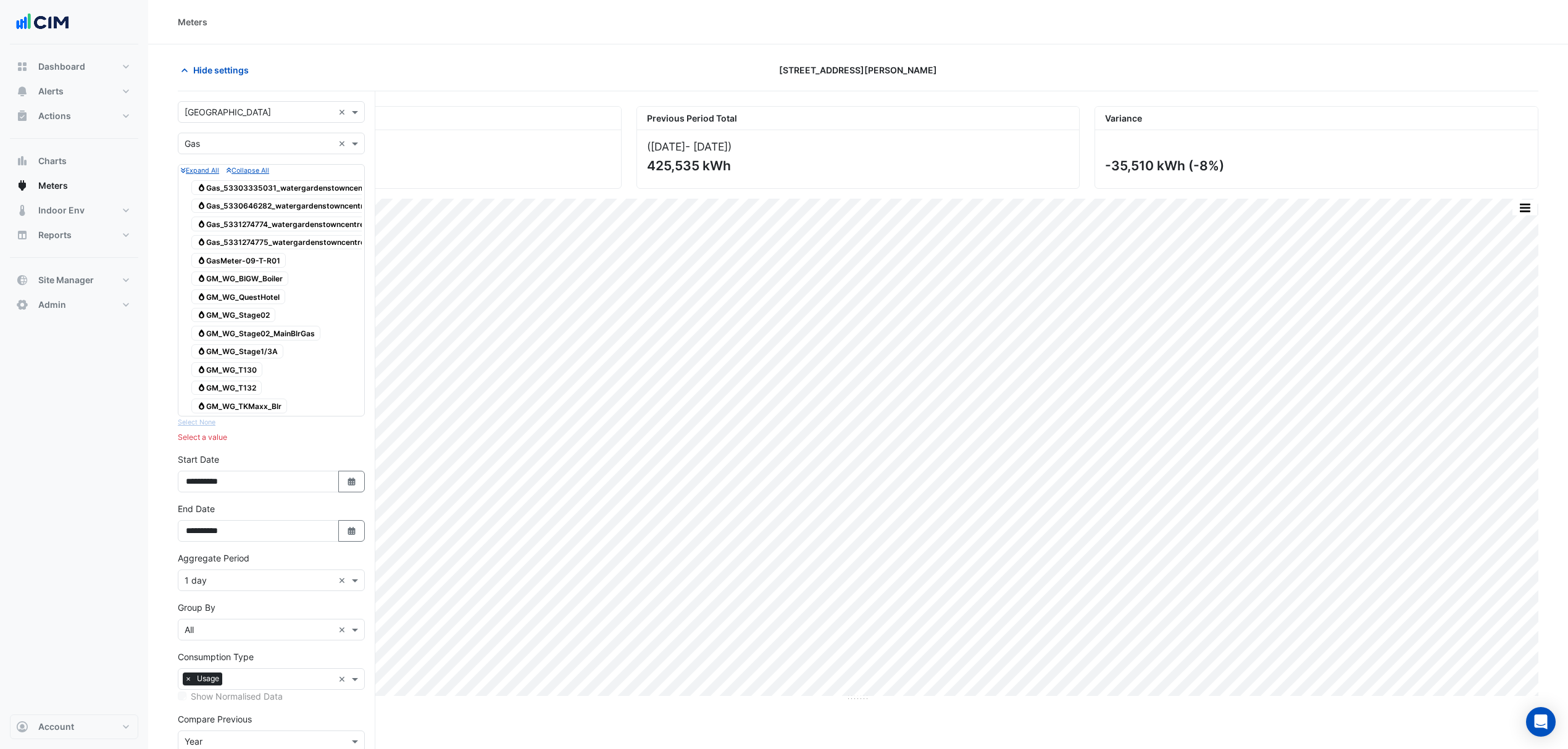
click at [223, 112] on input "text" at bounding box center [259, 113] width 149 height 13
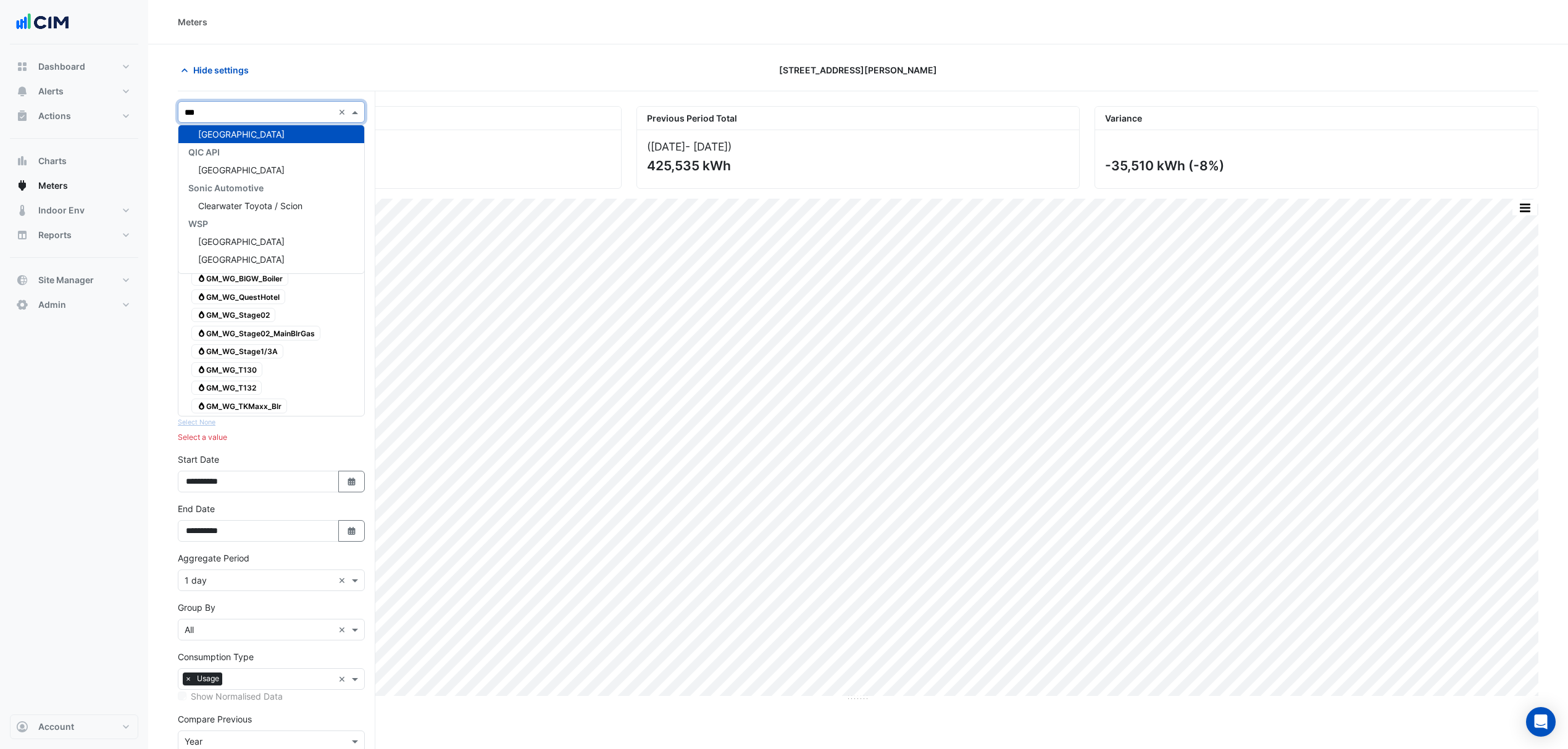
scroll to position [327, 0]
type input "*****"
click at [216, 129] on span "Watergardens Town Centre" at bounding box center [241, 134] width 87 height 10
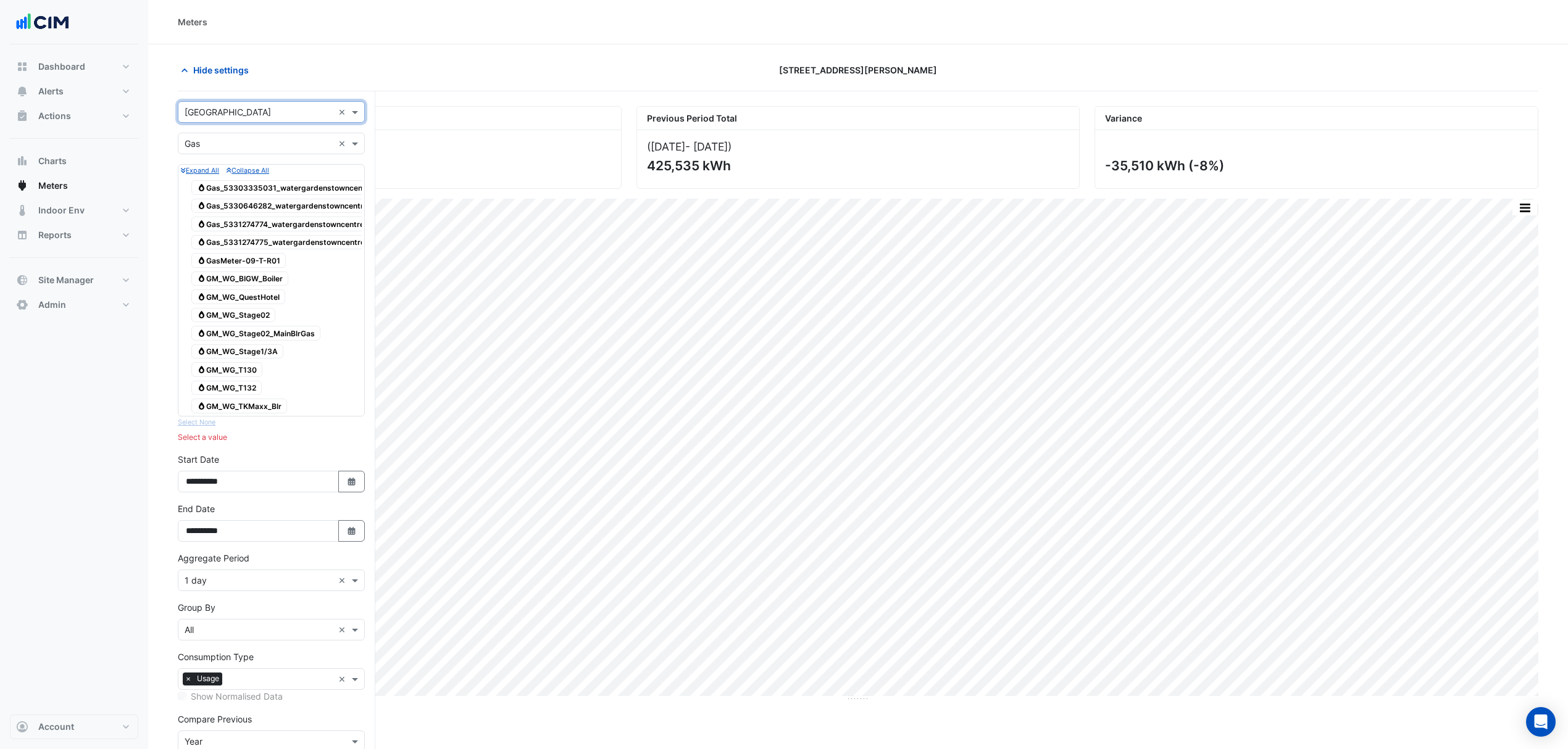
click at [255, 152] on div "× Gas ×" at bounding box center [271, 143] width 187 height 21
click at [213, 205] on div "Water" at bounding box center [271, 206] width 186 height 18
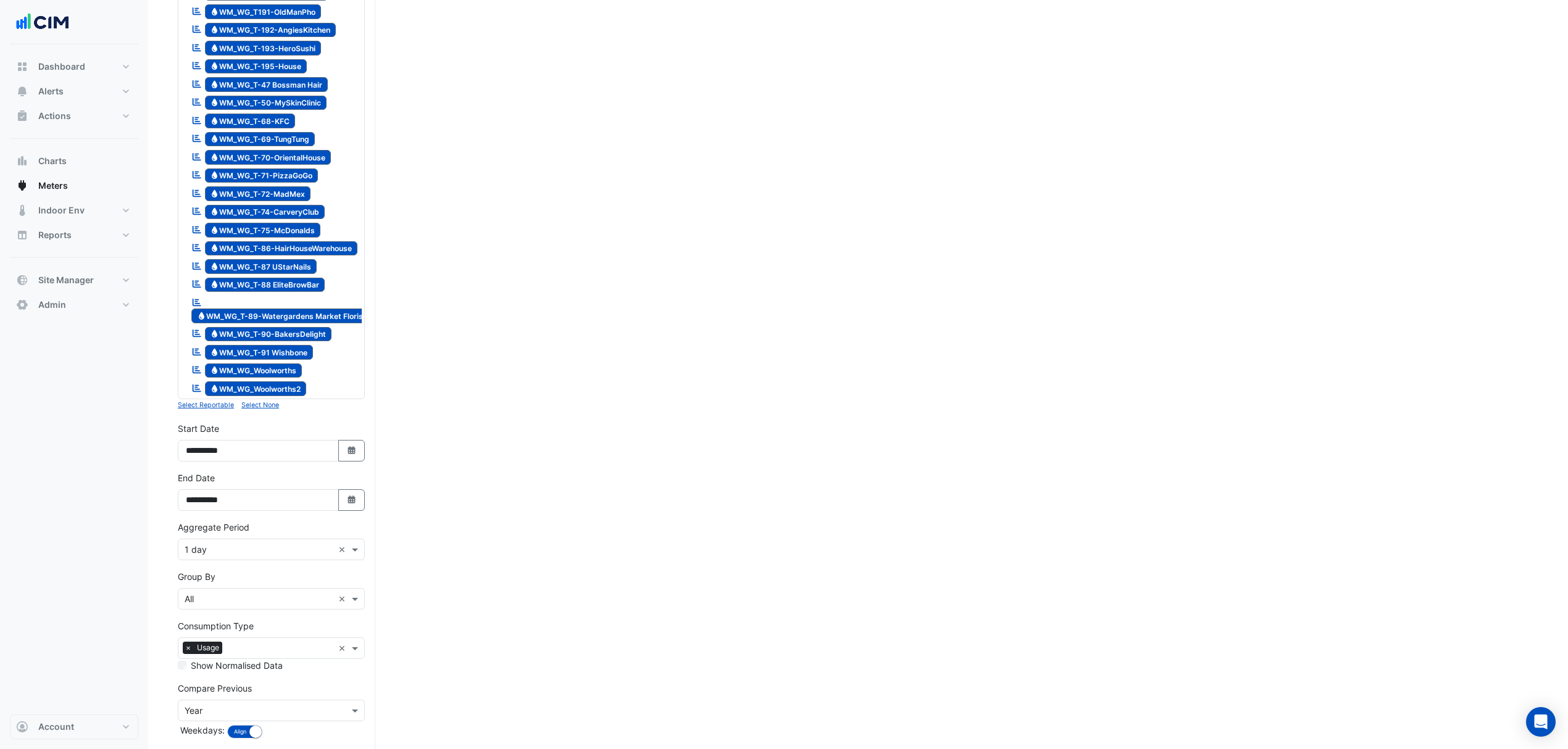
scroll to position [1472, 0]
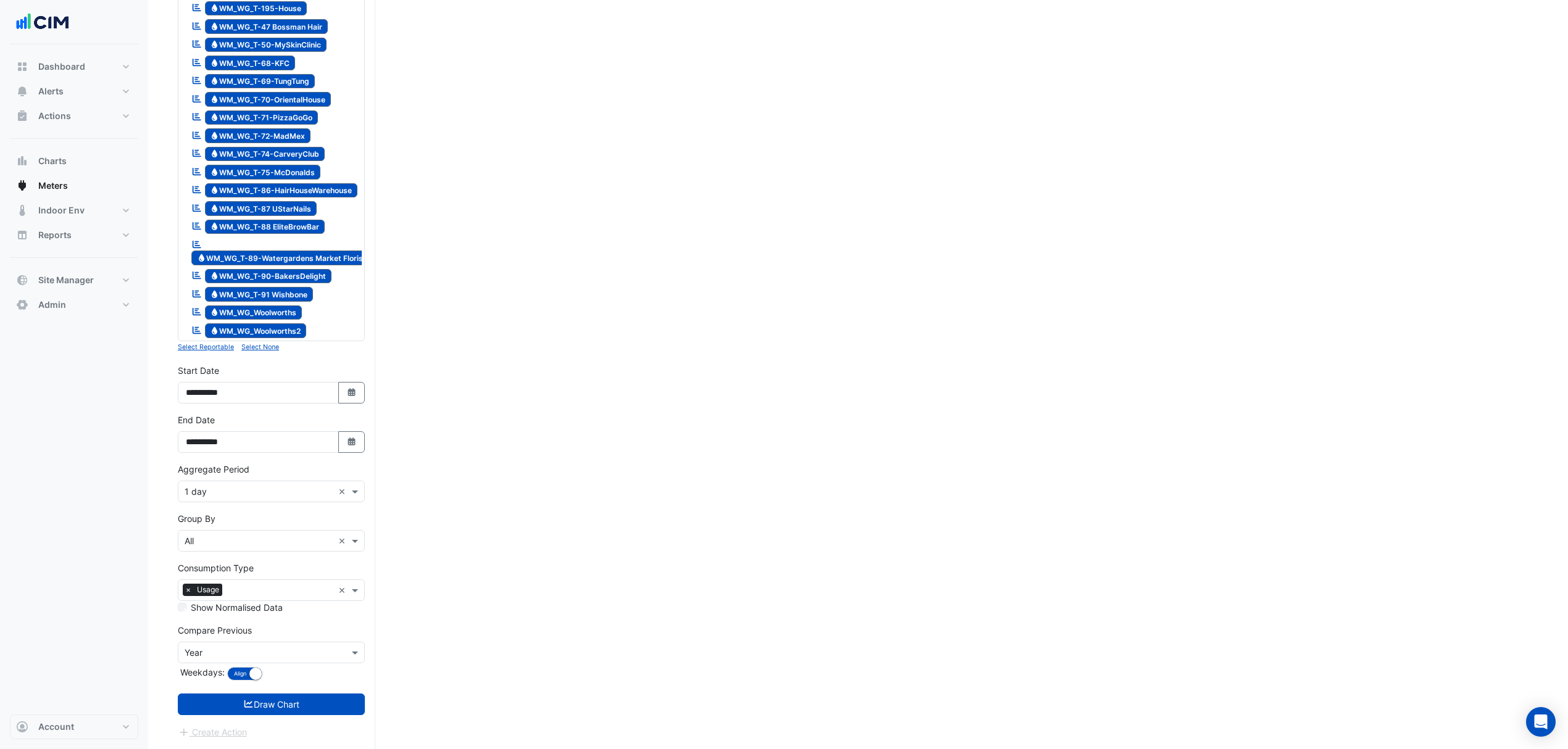
click at [253, 346] on small "Select None" at bounding box center [260, 347] width 38 height 8
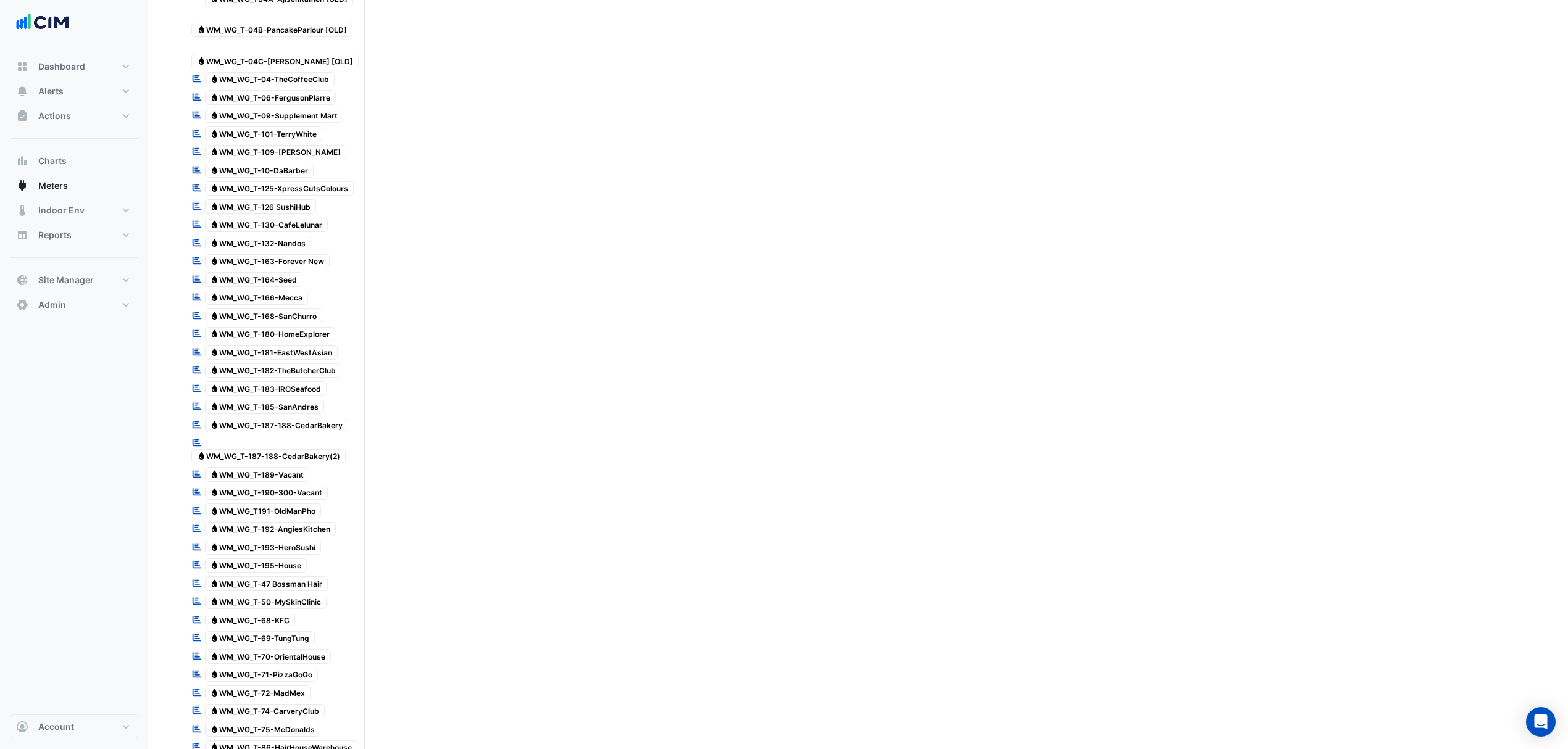
scroll to position [48, 0]
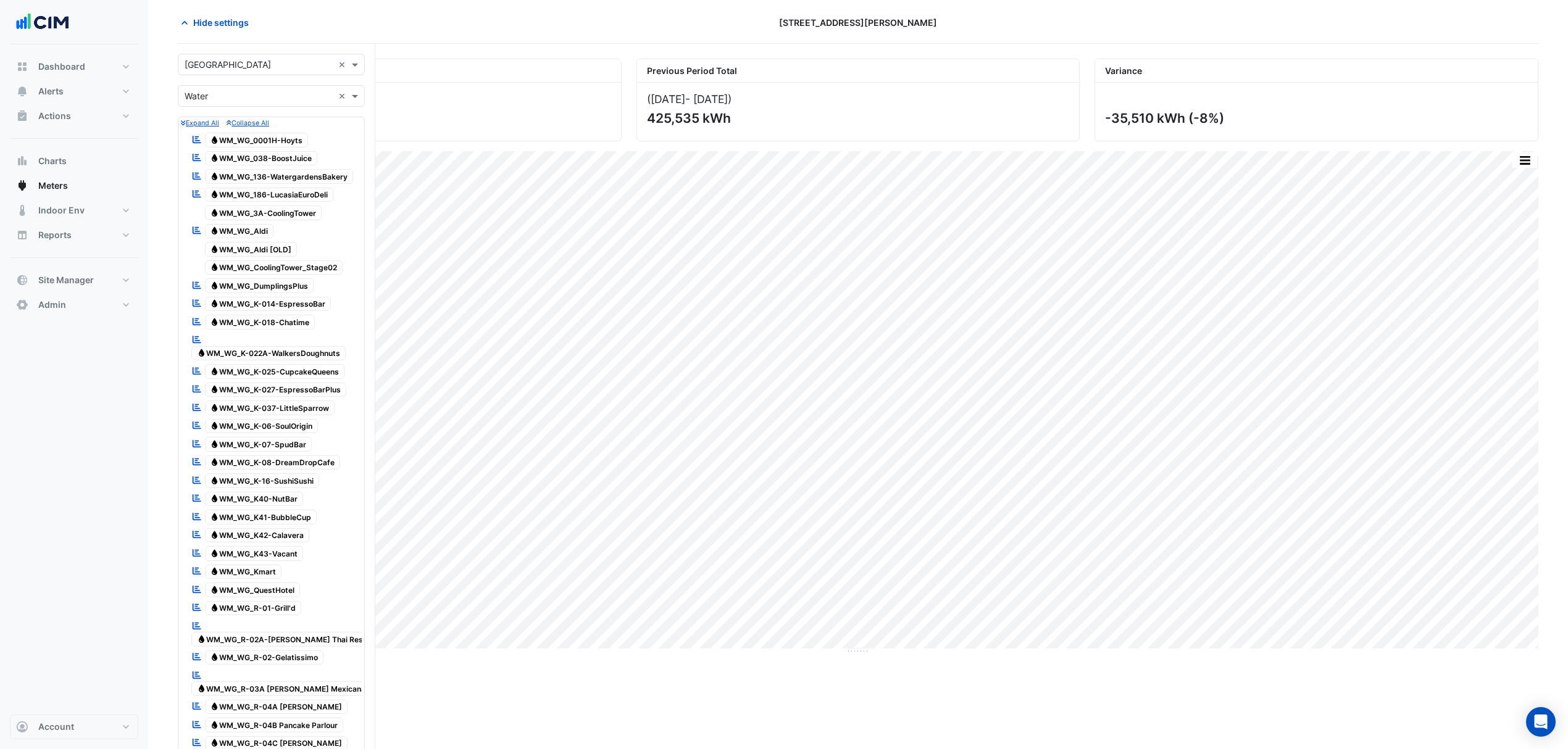
click at [272, 593] on span "Water WM_WG_QuestHotel" at bounding box center [253, 589] width 96 height 15
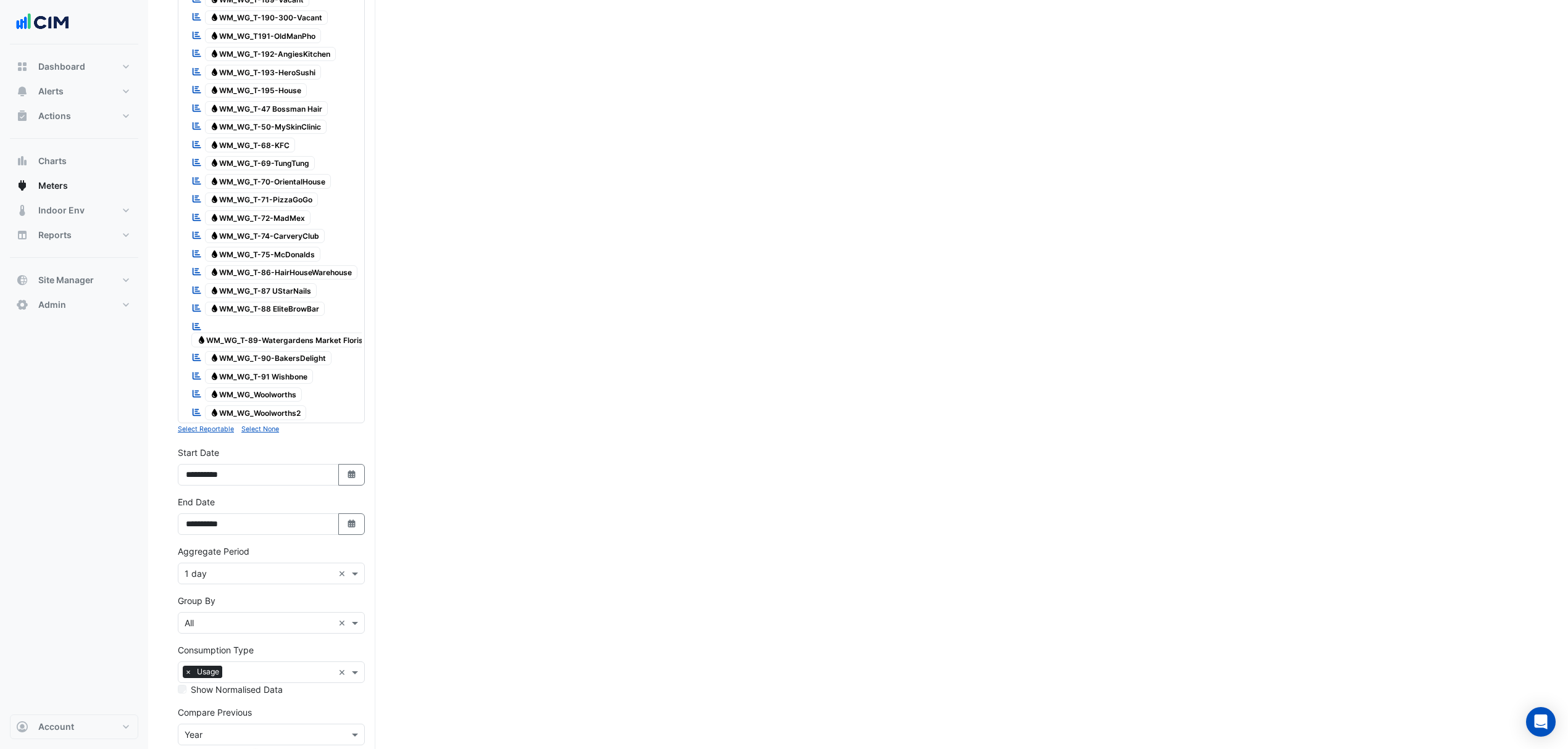
scroll to position [1472, 0]
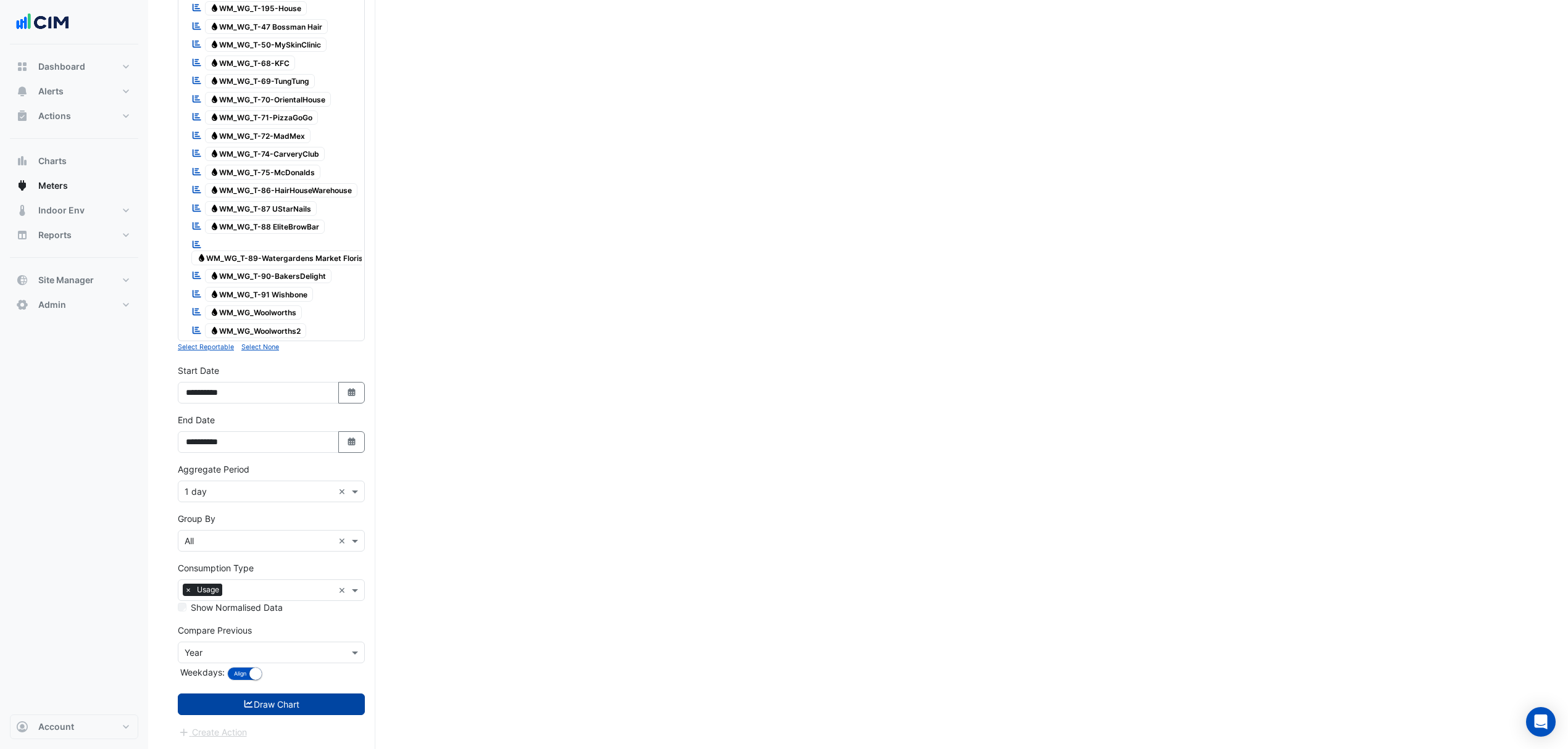
click at [276, 697] on button "Draw Chart" at bounding box center [271, 704] width 187 height 21
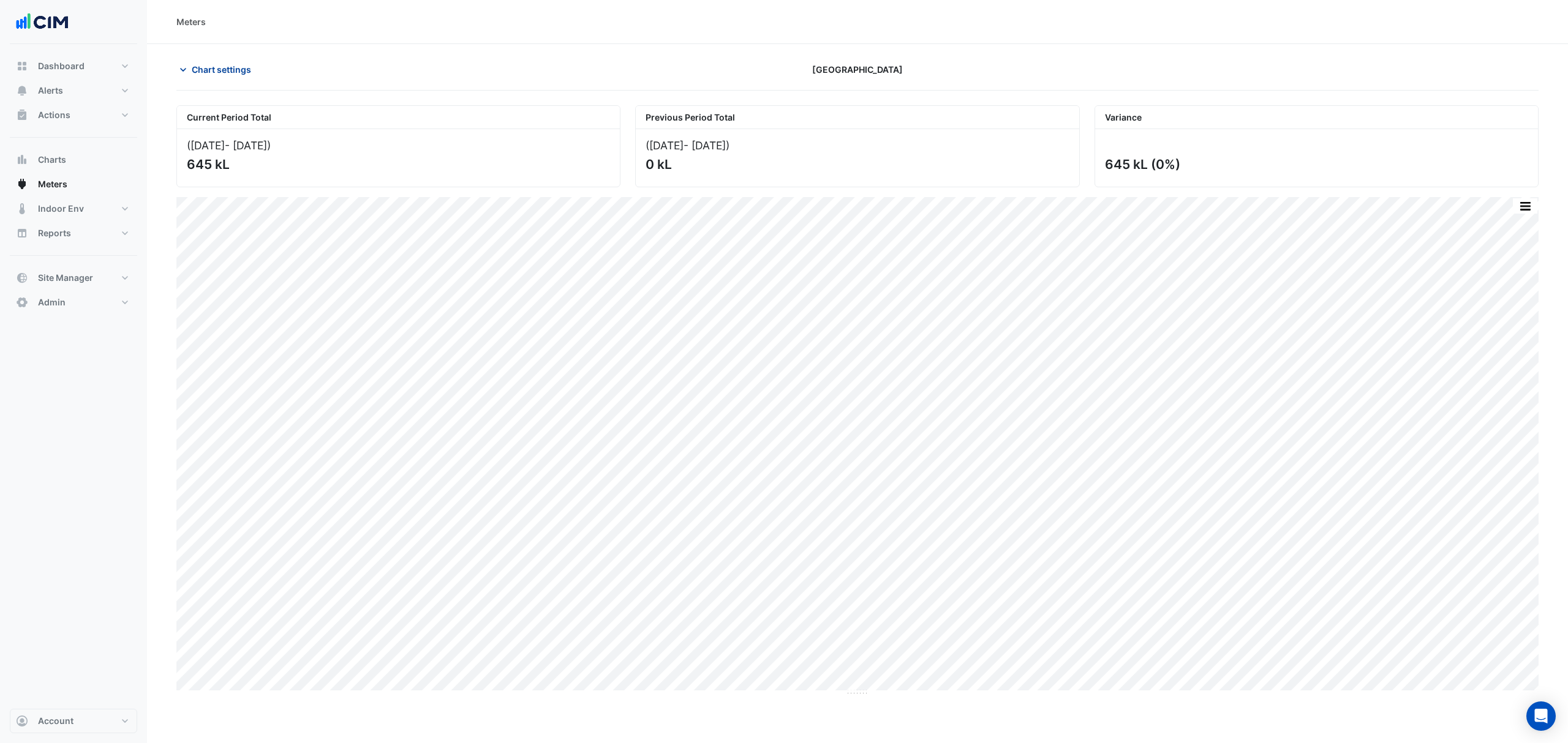
click at [198, 71] on span "Chart settings" at bounding box center [222, 70] width 59 height 13
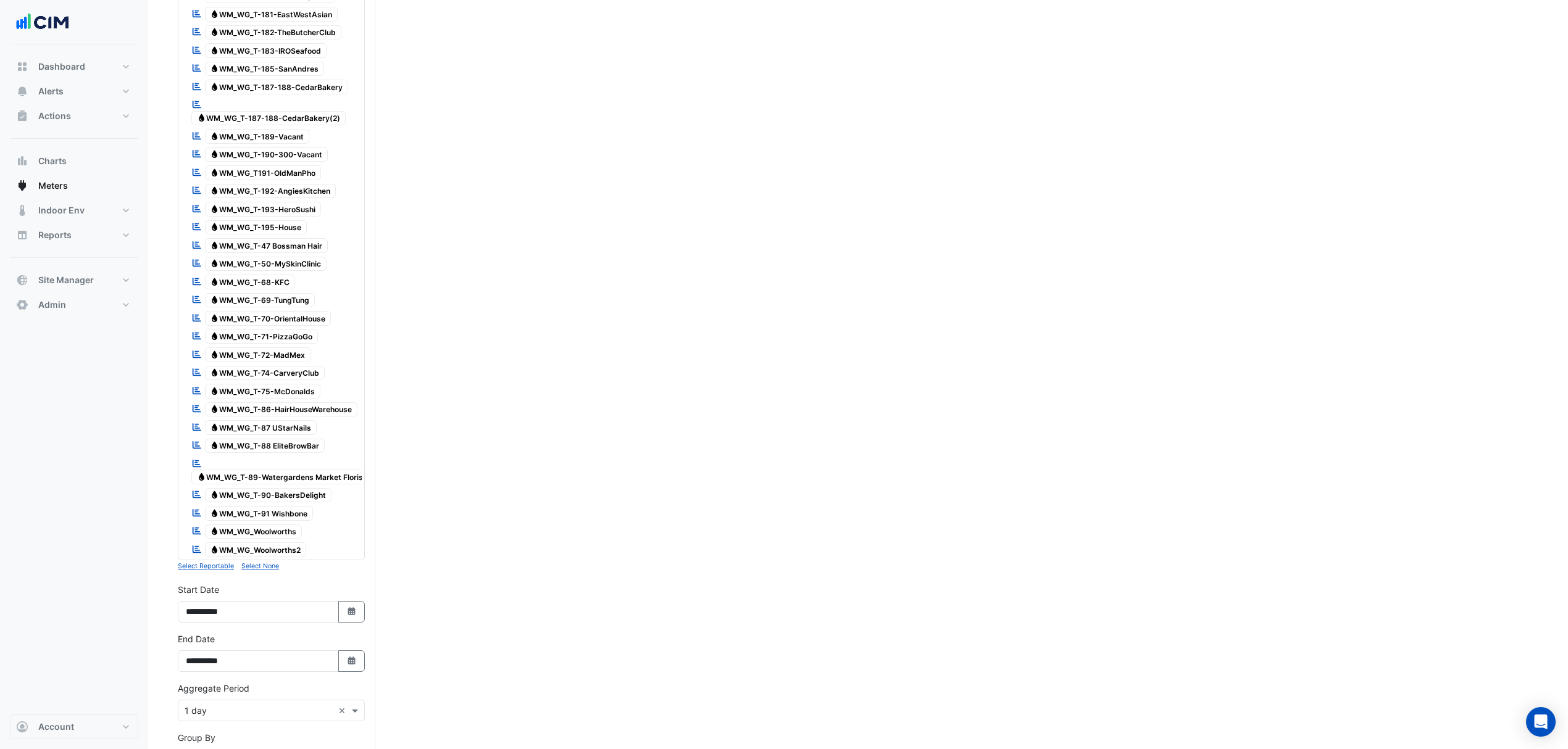
scroll to position [1472, 0]
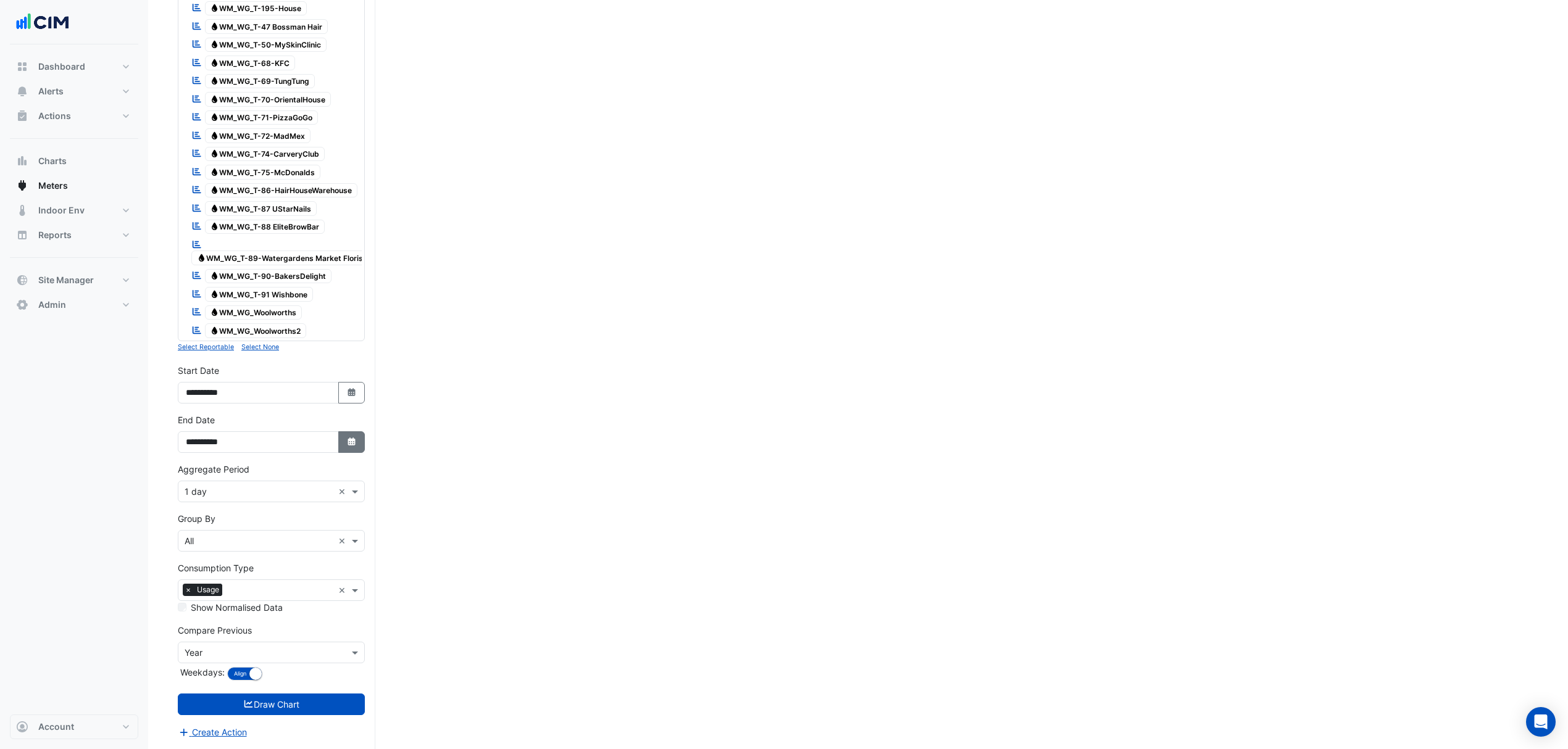
click at [357, 438] on button "Select Date" at bounding box center [352, 442] width 27 height 21
click at [201, 287] on button "Previous month" at bounding box center [198, 296] width 15 height 20
select select "*"
click at [243, 406] on div "27" at bounding box center [238, 416] width 20 height 20
type input "**********"
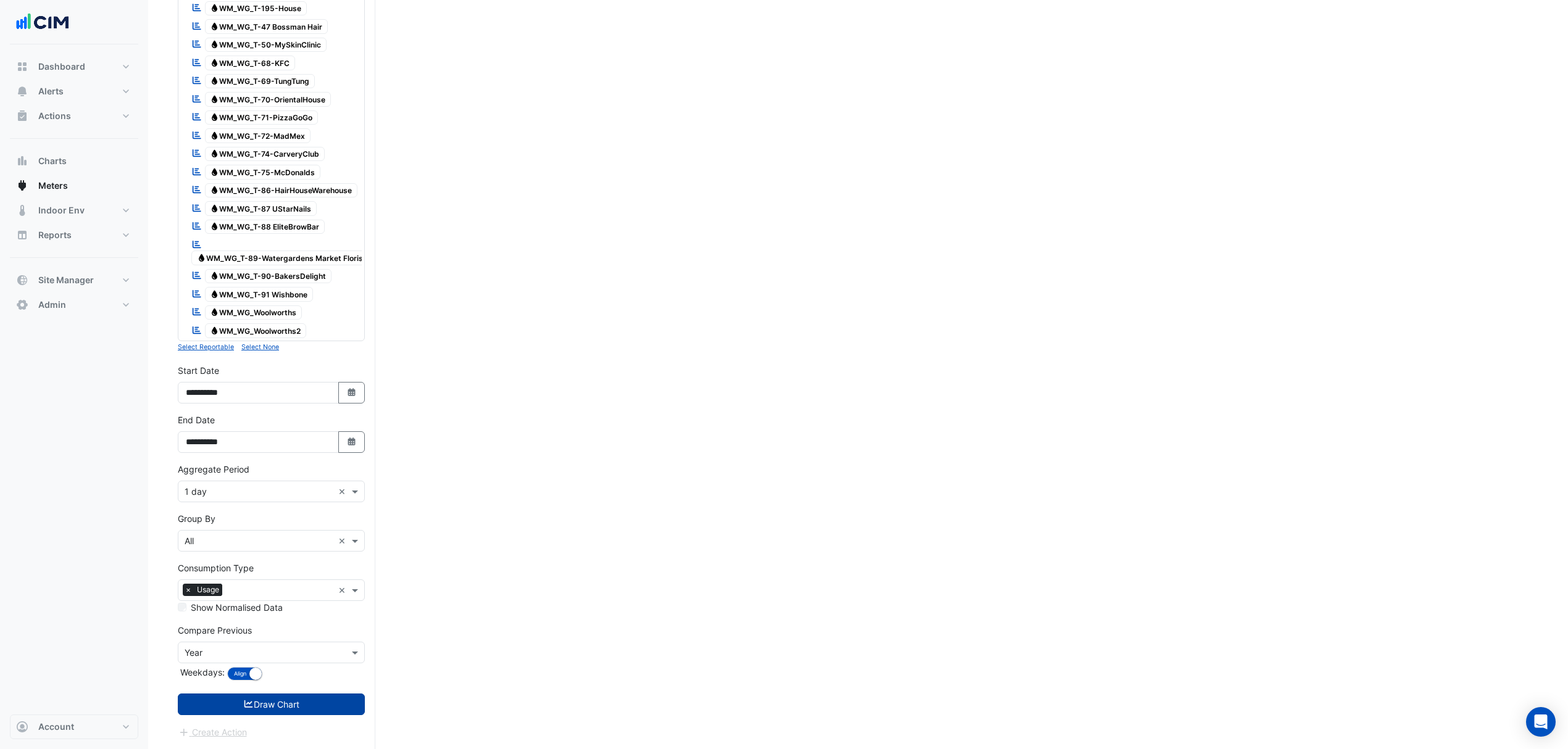
click at [246, 702] on icon "submit" at bounding box center [248, 703] width 8 height 7
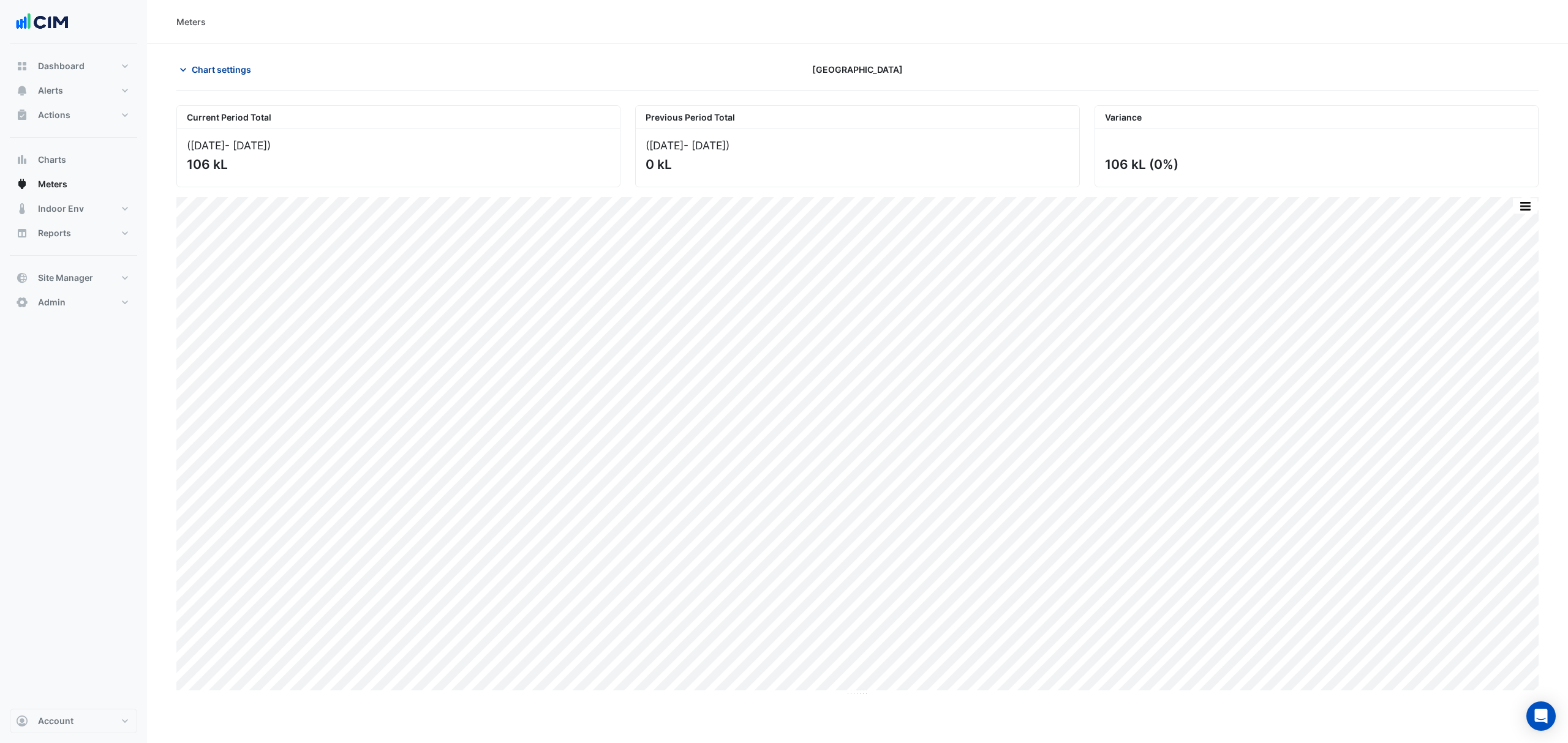
click at [182, 59] on button "Chart settings" at bounding box center [218, 69] width 83 height 21
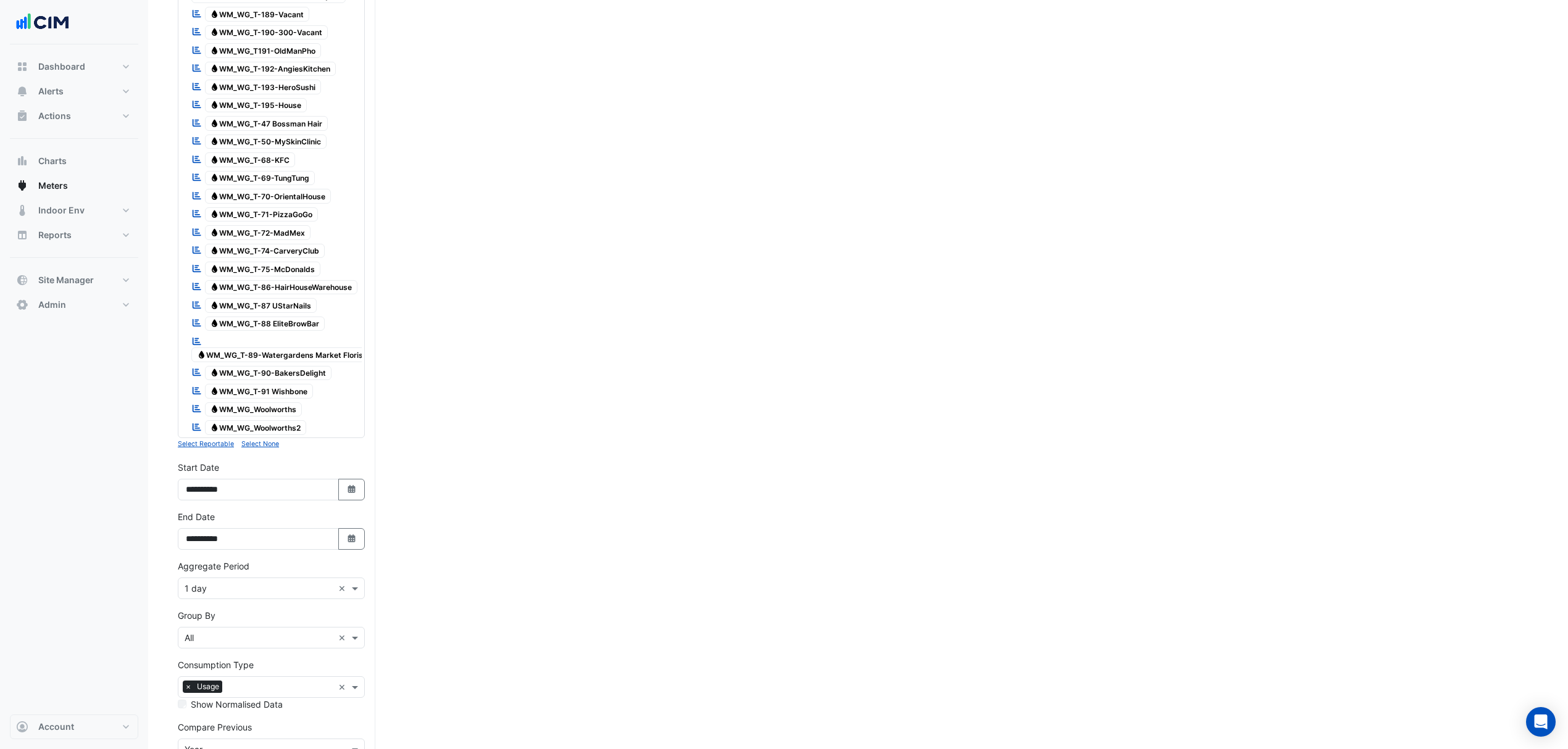
scroll to position [1472, 0]
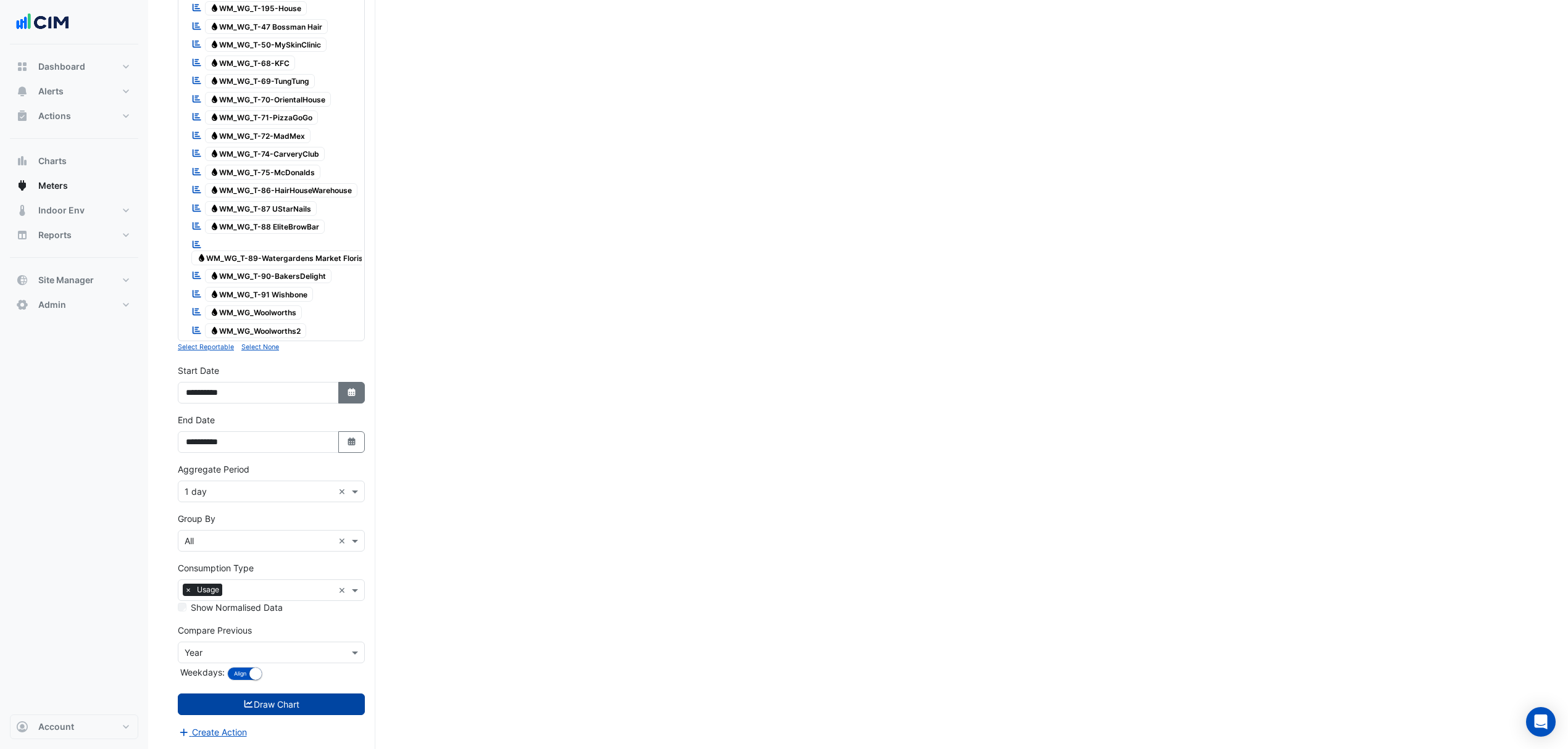
click at [347, 390] on icon "Select Date" at bounding box center [352, 392] width 11 height 8
select select "*"
select select "****"
click at [322, 236] on button "Next month" at bounding box center [317, 246] width 15 height 20
select select "*"
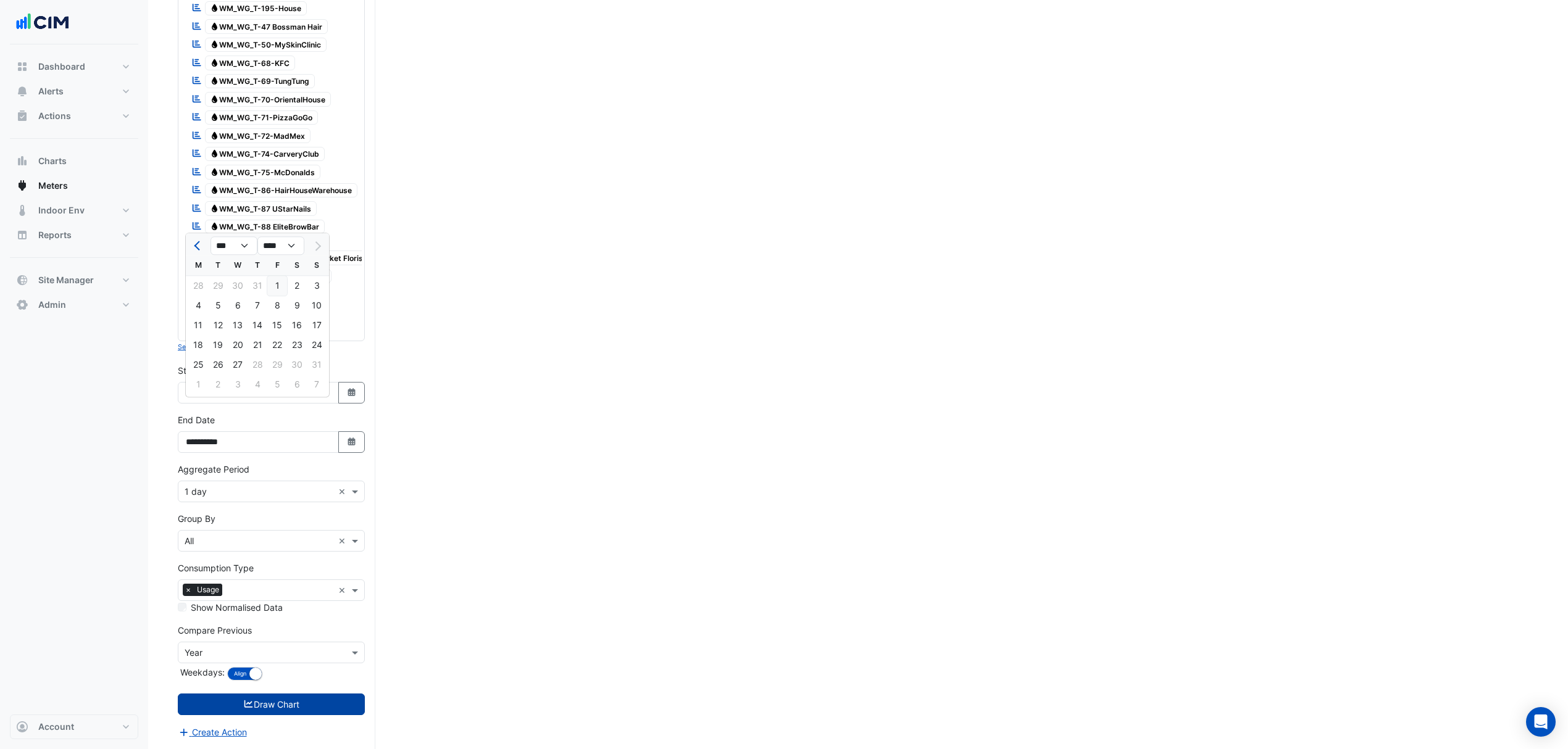
click at [284, 276] on div "1" at bounding box center [277, 286] width 20 height 20
type input "**********"
click at [316, 711] on button "Draw Chart" at bounding box center [271, 704] width 187 height 21
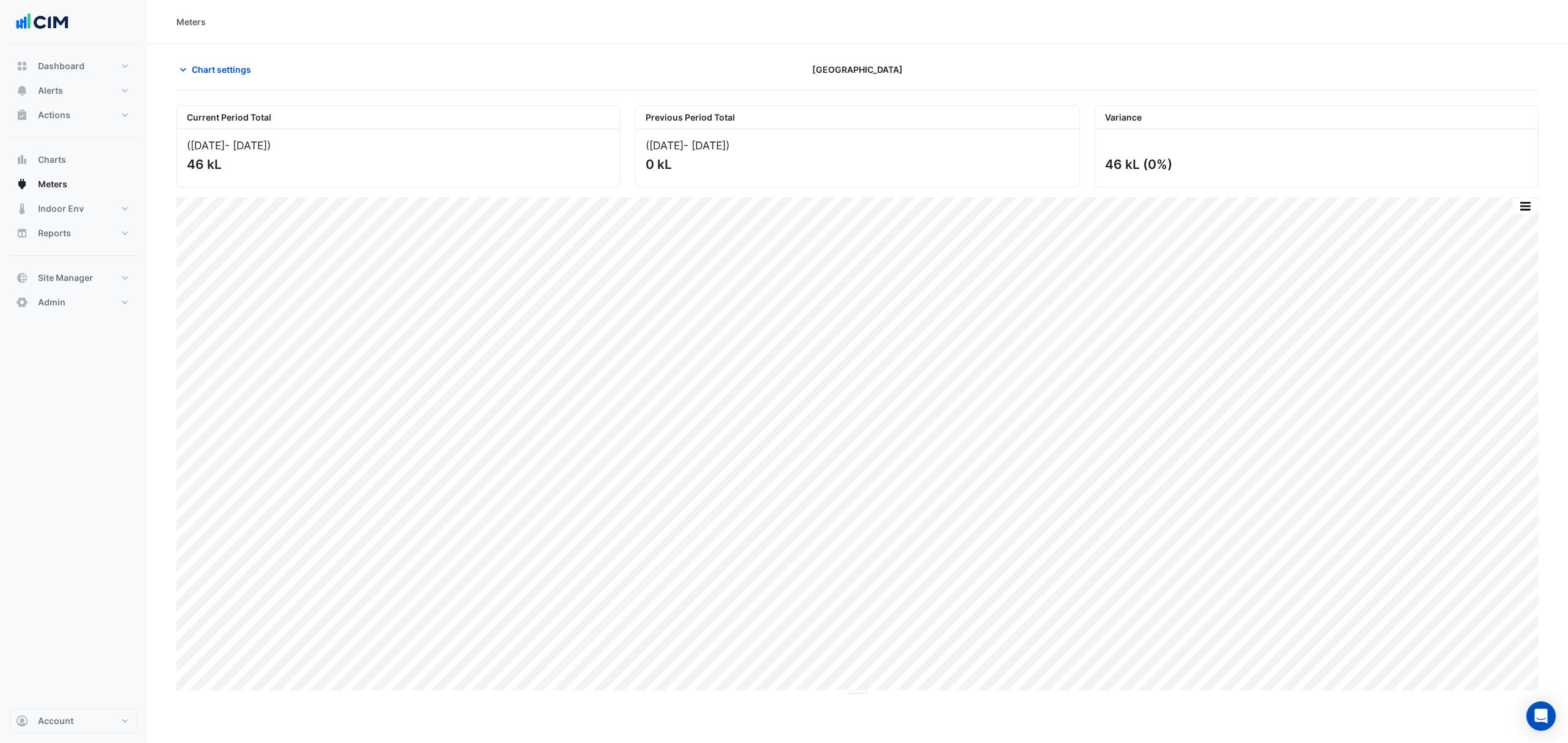
click at [1514, 197] on div "Current Period Total (01 Aug 25 - 27 Aug 25 ) 46 kL Previous Period Total (02 A…" at bounding box center [857, 396] width 1362 height 601
click at [1517, 200] on button "button" at bounding box center [1525, 206] width 25 height 16
click at [1421, 192] on div "Current Period Total (01 Aug 25 - 27 Aug 25 ) 46 kL Previous Period Total (02 A…" at bounding box center [857, 396] width 1362 height 601
click at [195, 59] on button "Chart settings" at bounding box center [218, 69] width 83 height 21
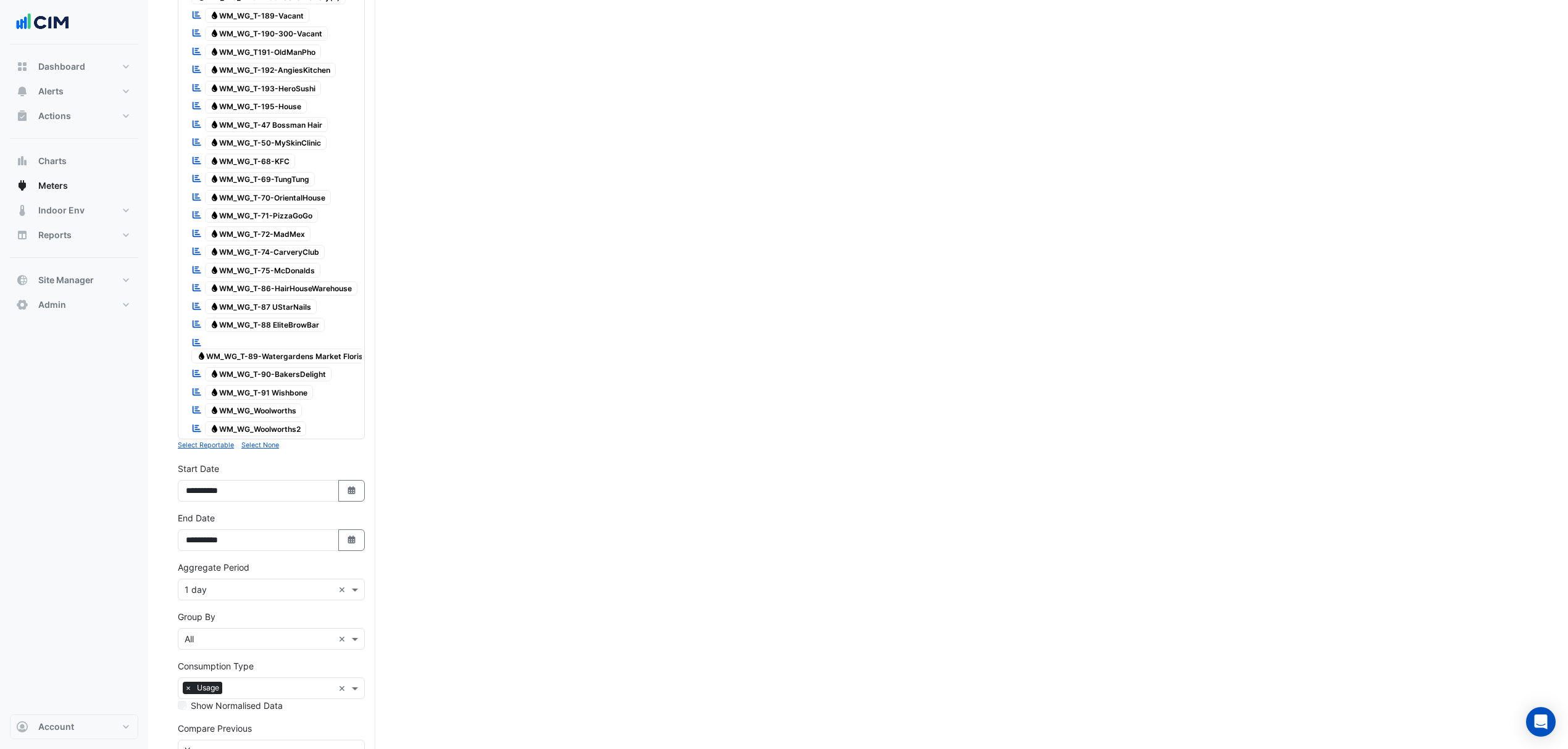
scroll to position [1472, 0]
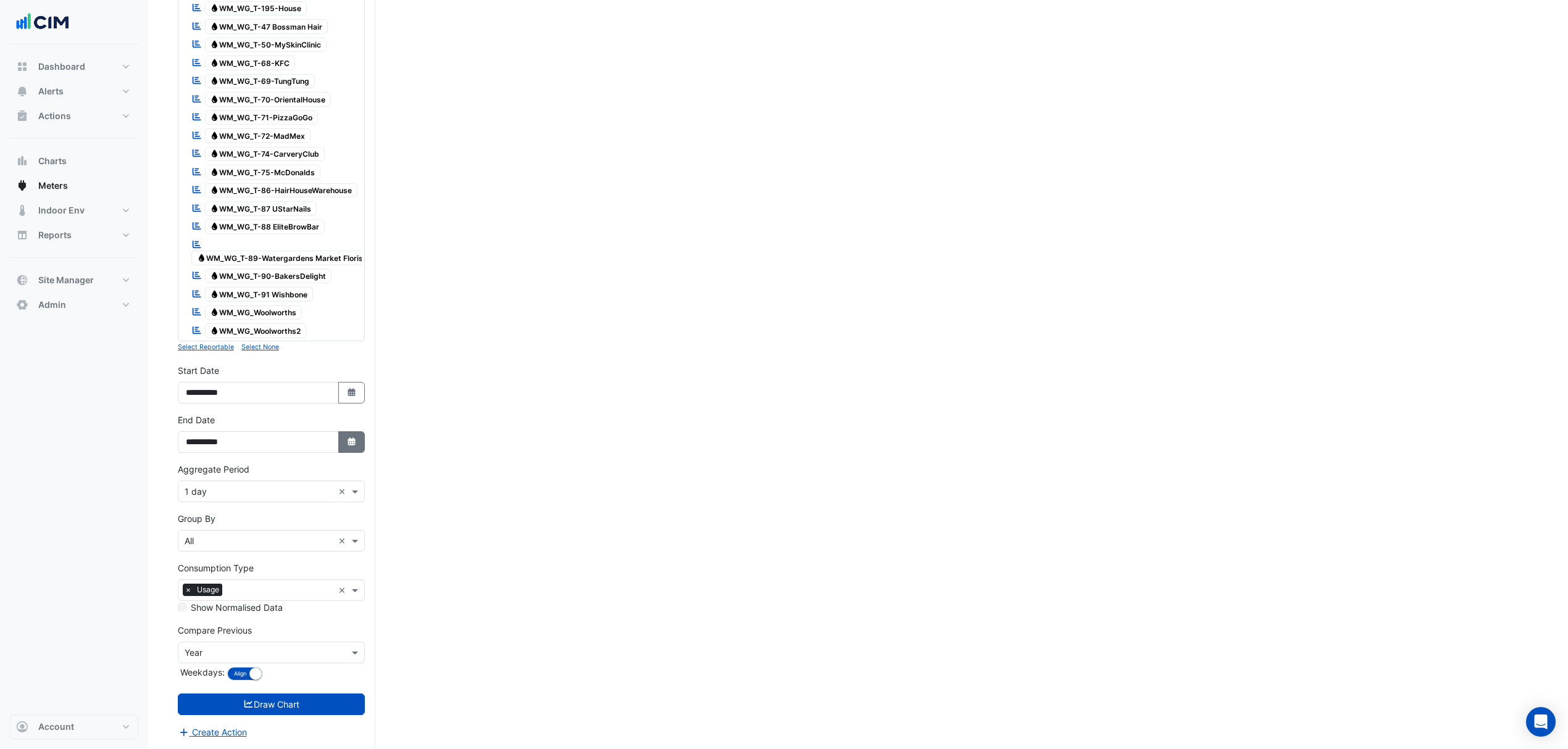
click at [358, 444] on button "Select Date" at bounding box center [352, 442] width 27 height 21
click at [311, 406] on div "31" at bounding box center [317, 416] width 20 height 20
type input "**********"
click at [285, 709] on button "Draw Chart" at bounding box center [271, 704] width 187 height 21
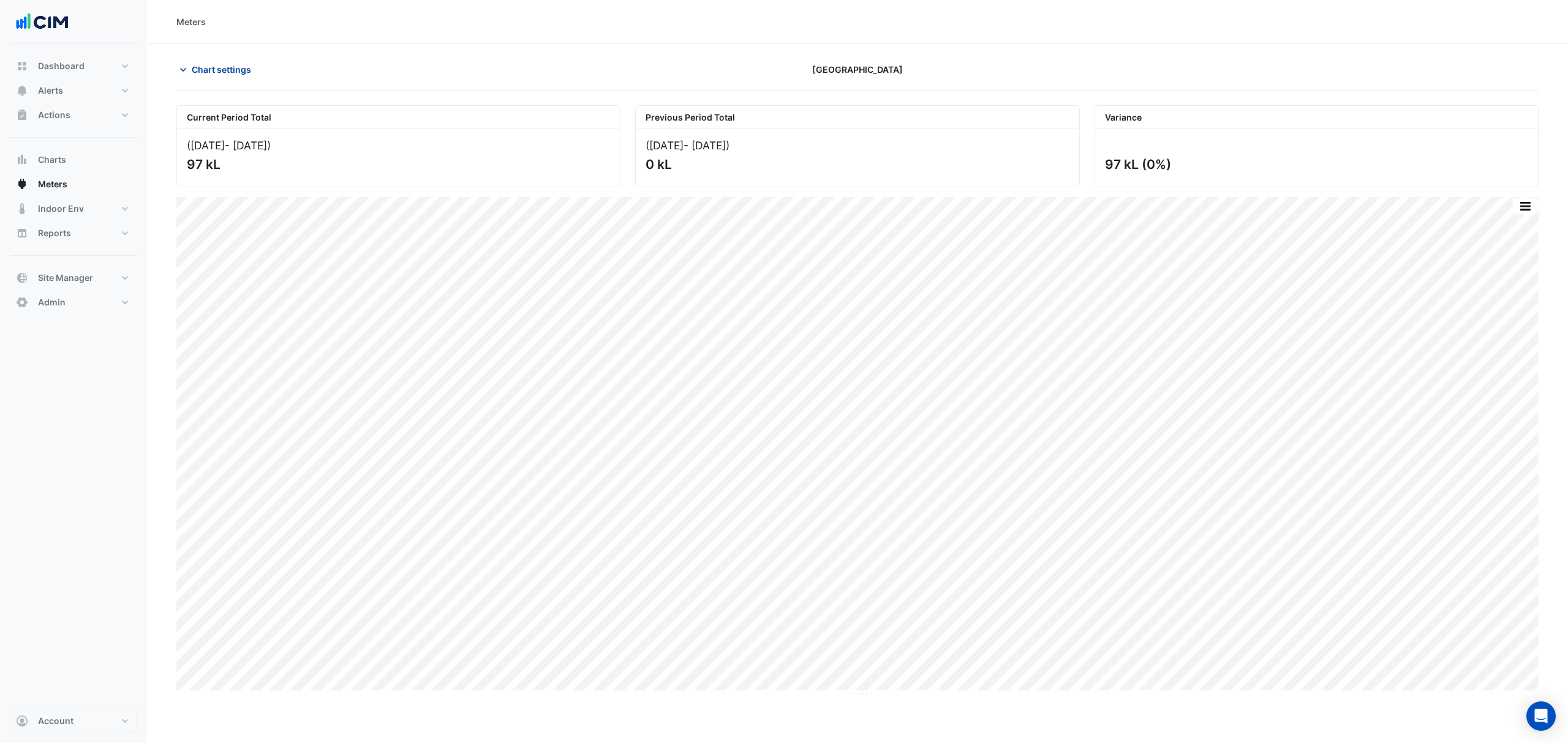
click at [202, 59] on button "Chart settings" at bounding box center [218, 69] width 83 height 21
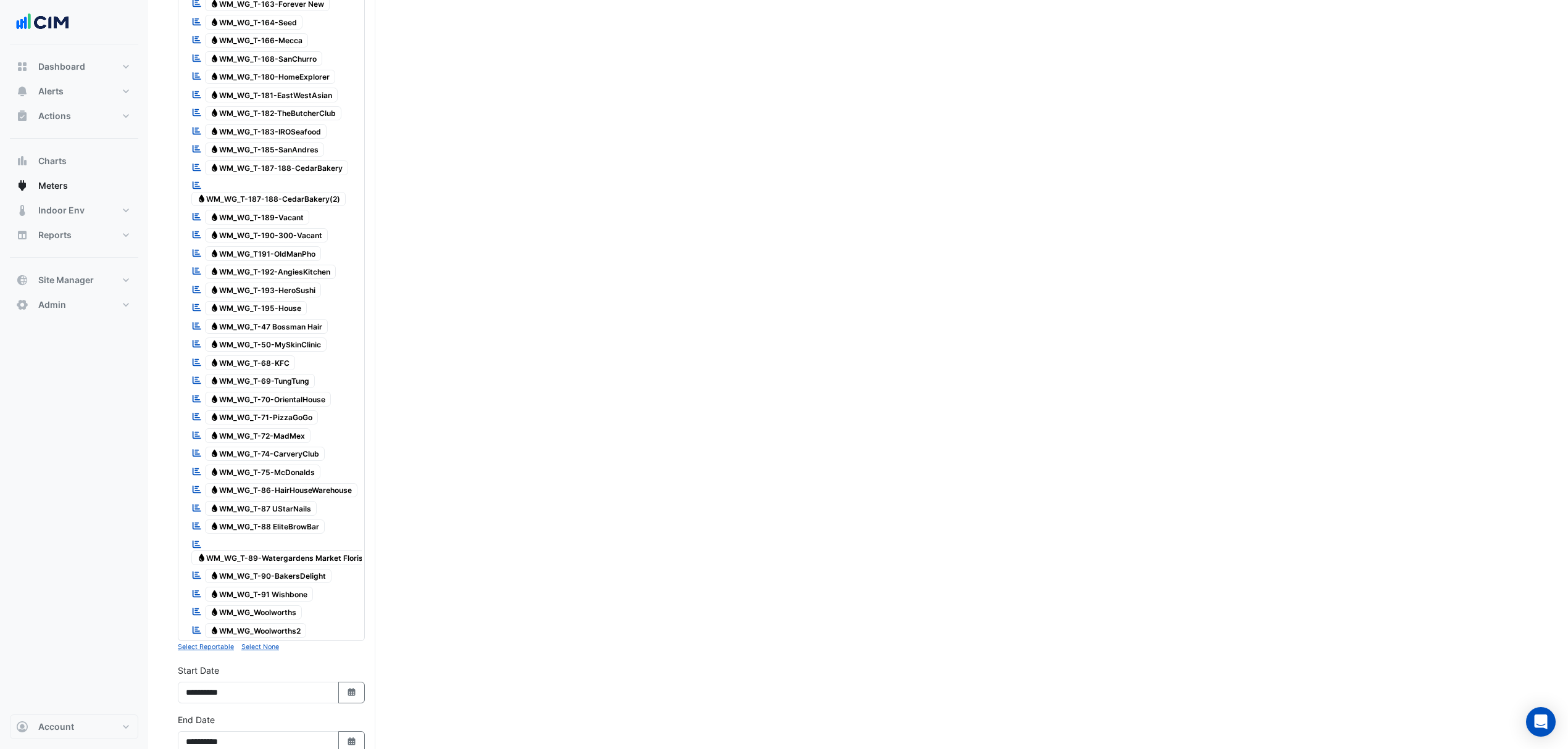
scroll to position [1234, 0]
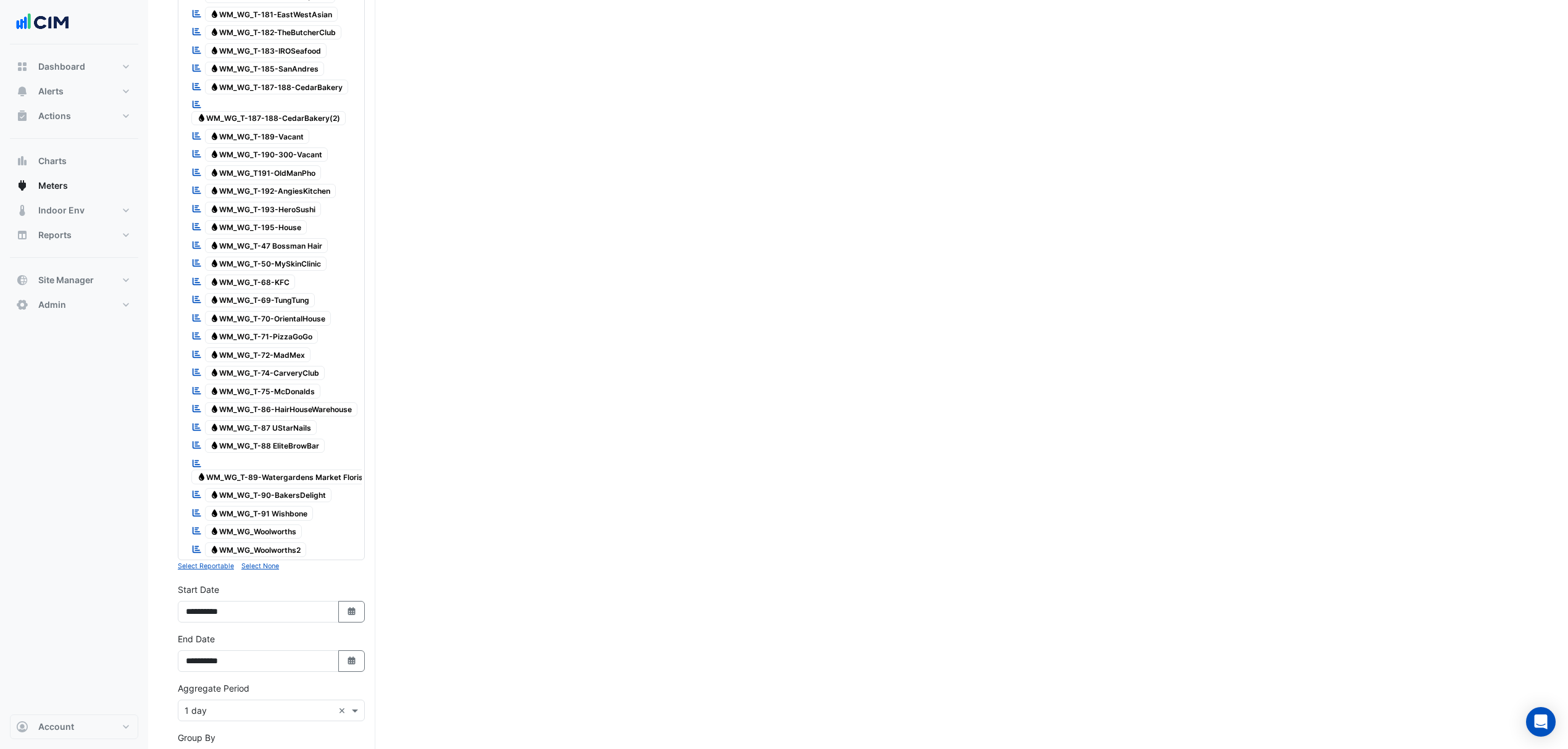
click at [297, 537] on span "Water WM_WG_Woolworths" at bounding box center [254, 531] width 98 height 15
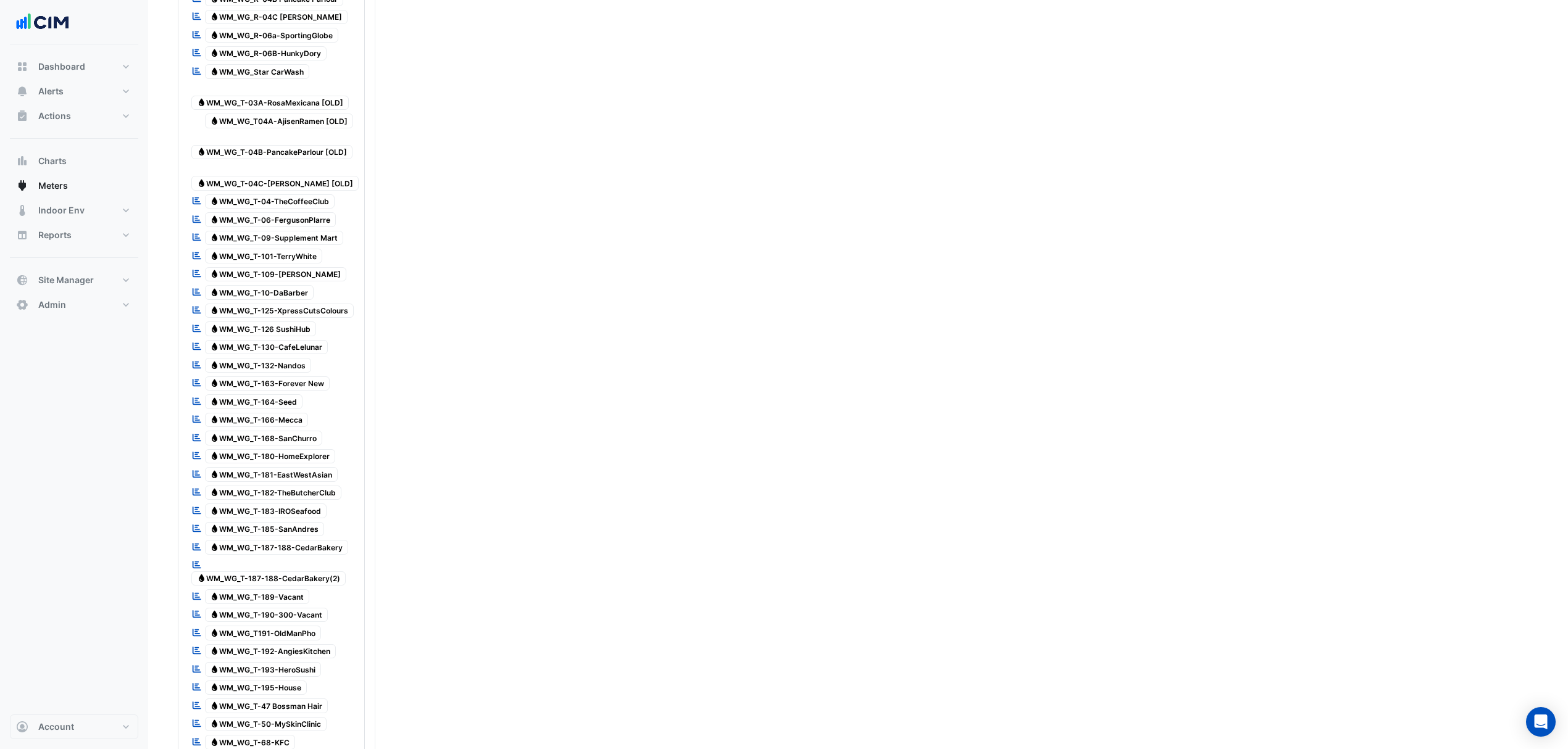
scroll to position [576, 0]
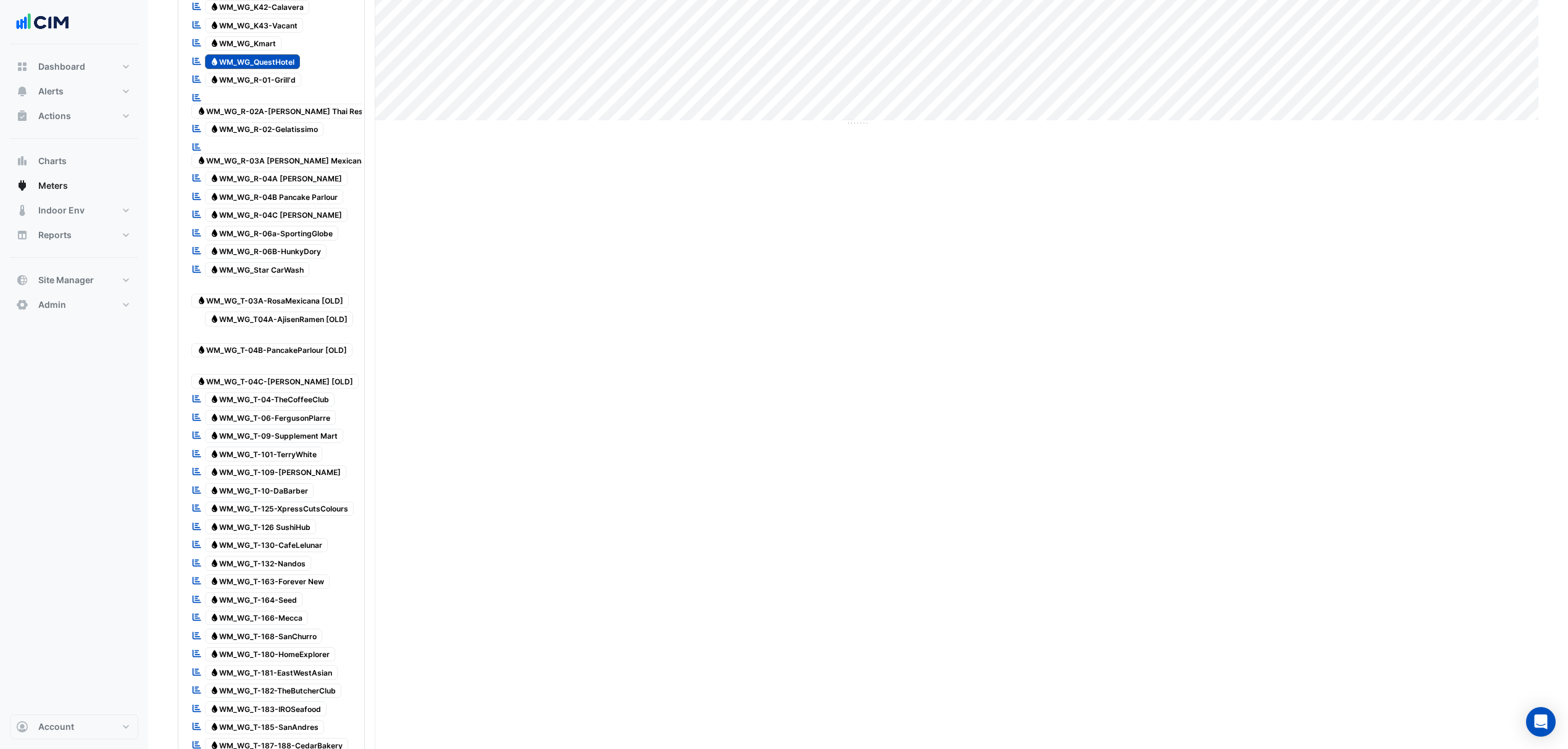
click at [274, 64] on span "Water WM_WG_QuestHotel" at bounding box center [253, 61] width 96 height 15
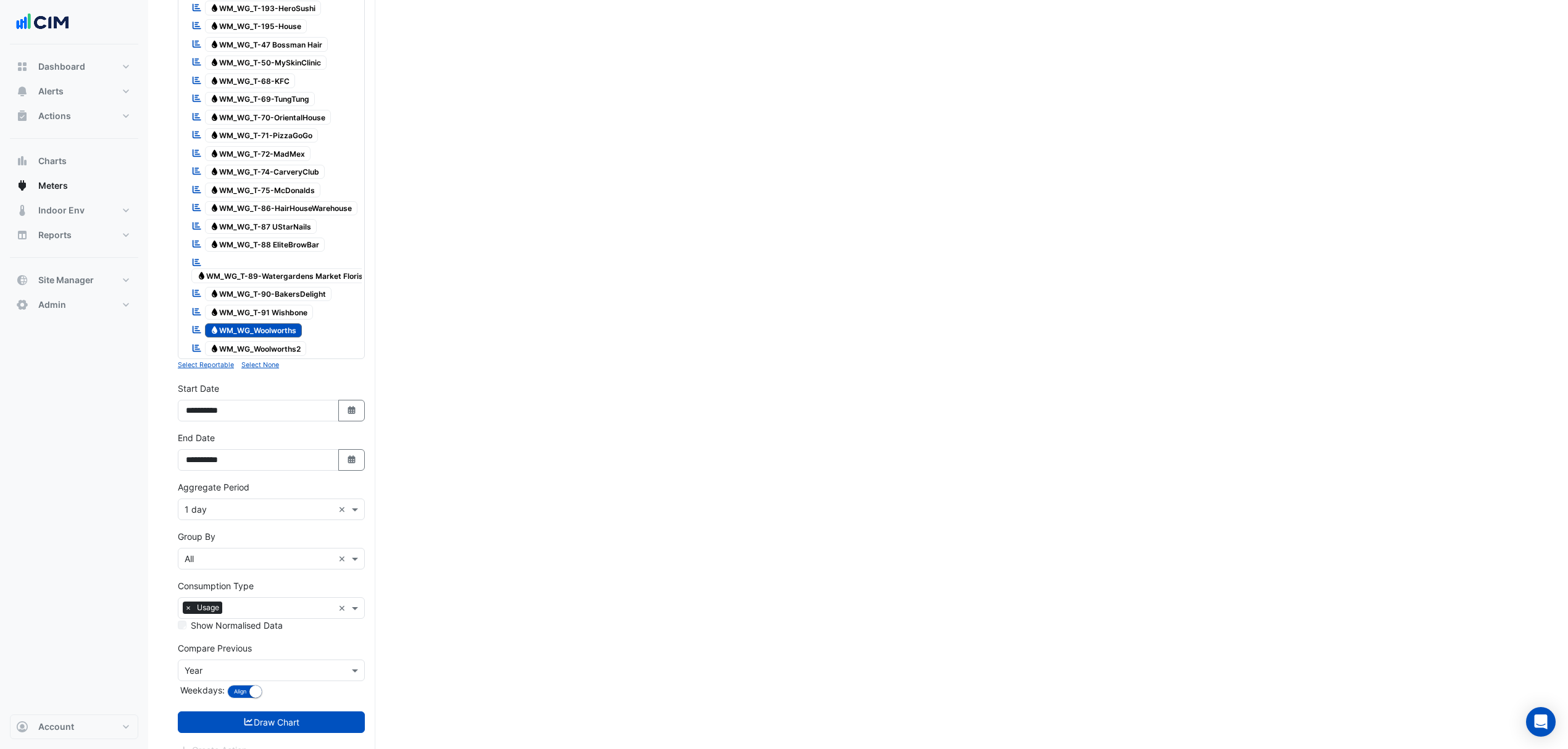
scroll to position [1472, 0]
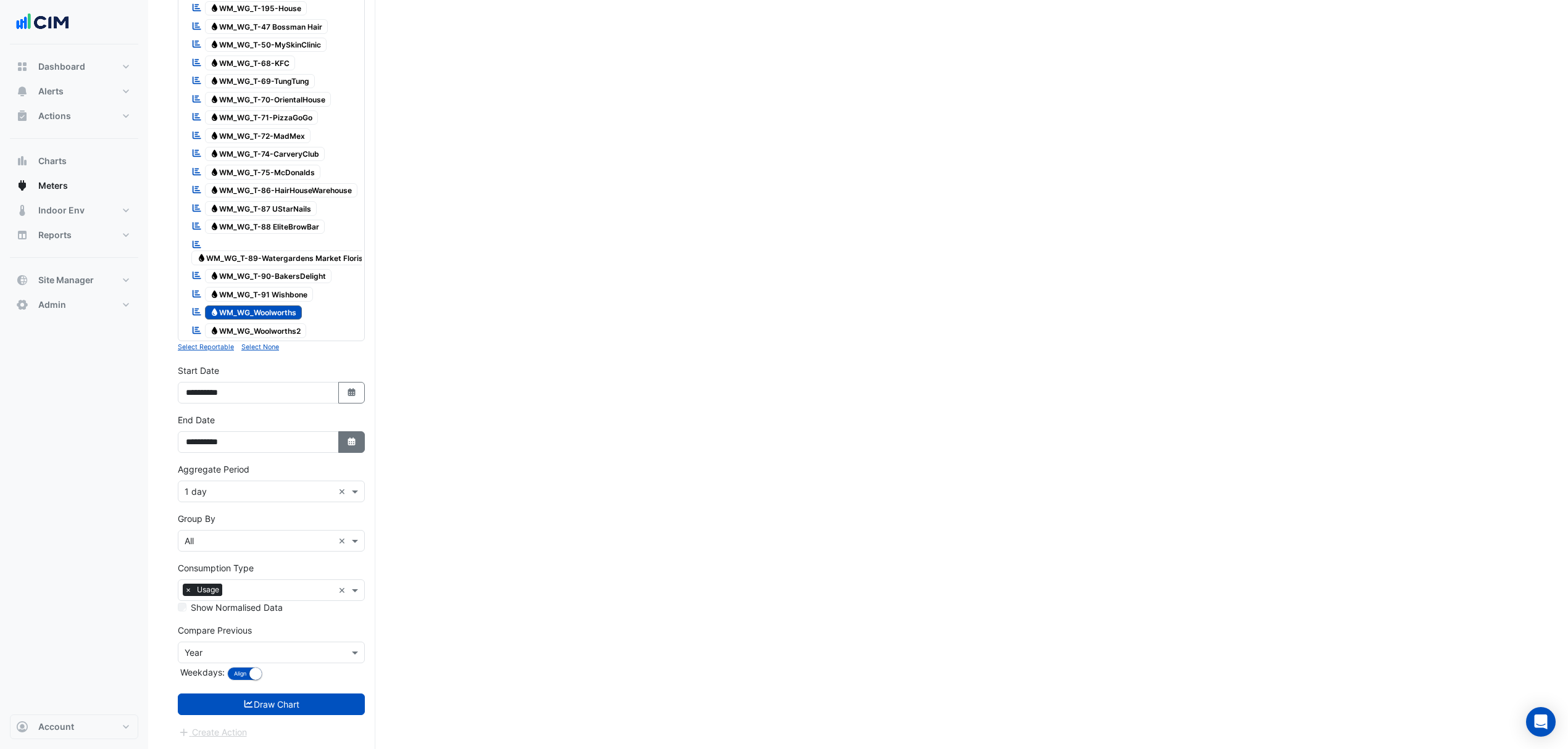
click at [348, 449] on button "Select Date" at bounding box center [352, 442] width 27 height 21
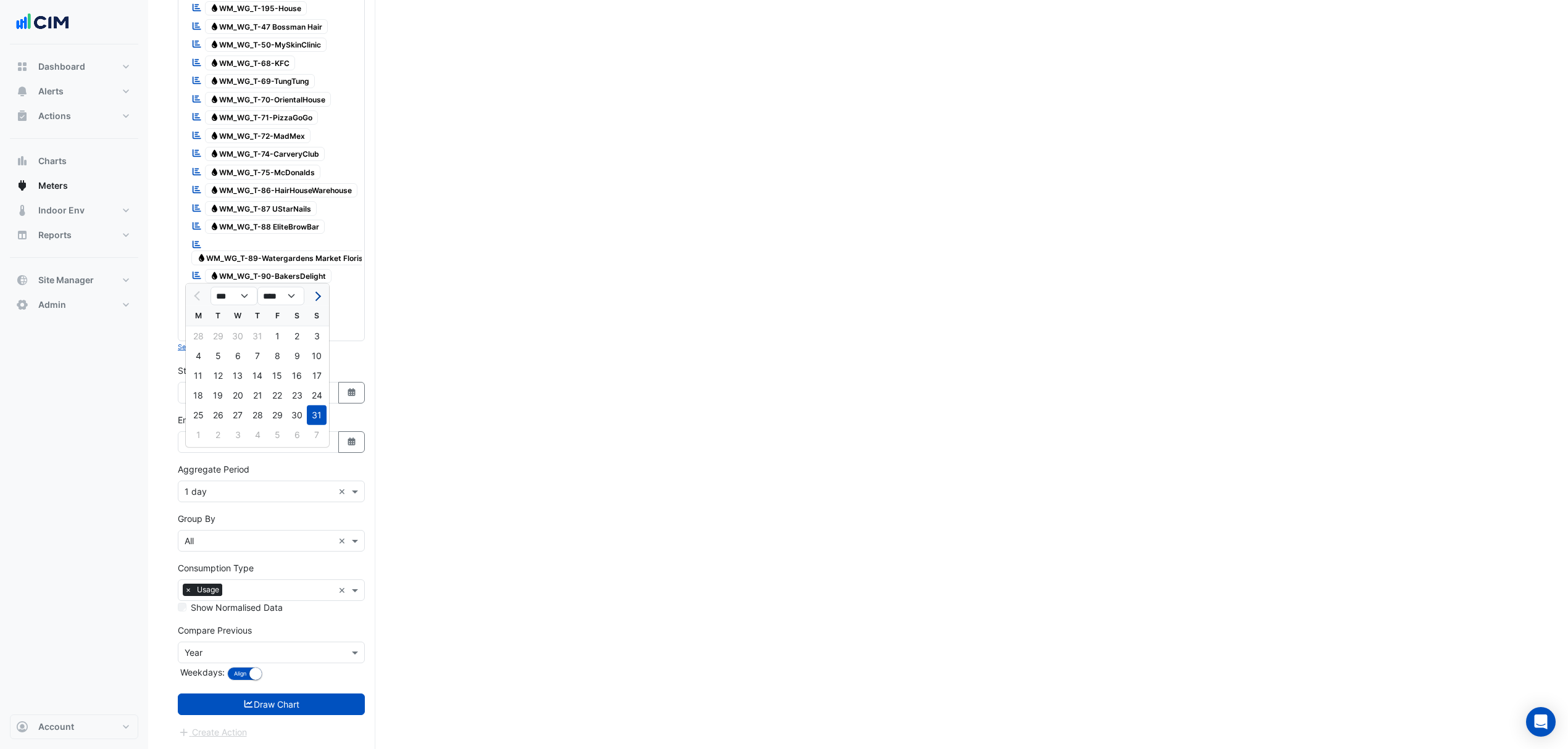
click at [322, 287] on button "Next month" at bounding box center [317, 296] width 15 height 20
select select "*"
click at [216, 406] on div "30" at bounding box center [218, 416] width 20 height 20
type input "**********"
click at [356, 388] on button "Select Date" at bounding box center [352, 393] width 27 height 21
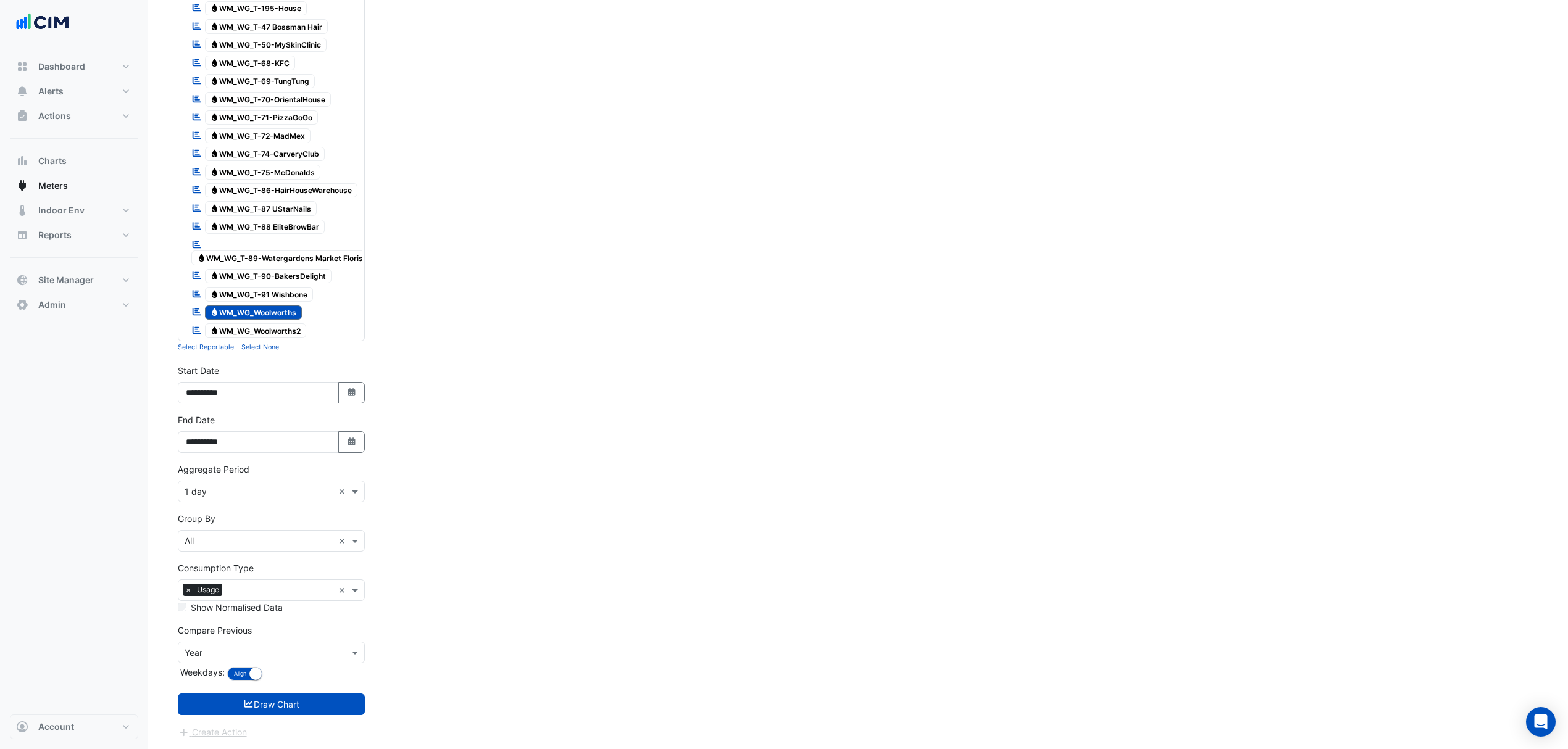
select select "*"
select select "****"
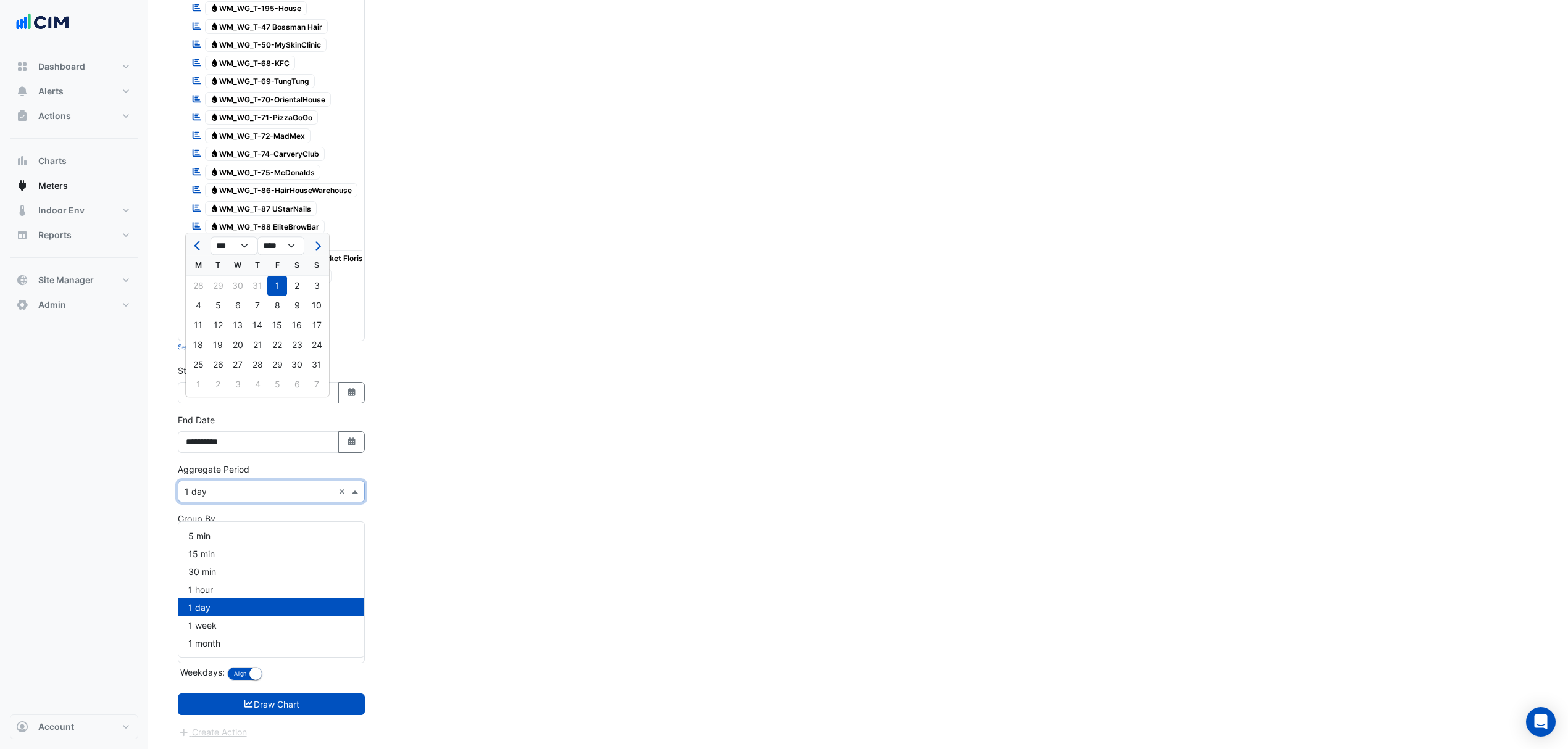
click at [203, 489] on input "text" at bounding box center [259, 492] width 149 height 13
drag, startPoint x: 198, startPoint y: 601, endPoint x: 200, endPoint y: 623, distance: 22.1
click at [200, 623] on div "5 min 15 min 30 min 1 hour 1 day 1 week 1 month" at bounding box center [271, 589] width 186 height 125
click at [200, 638] on span "1 month" at bounding box center [204, 643] width 32 height 10
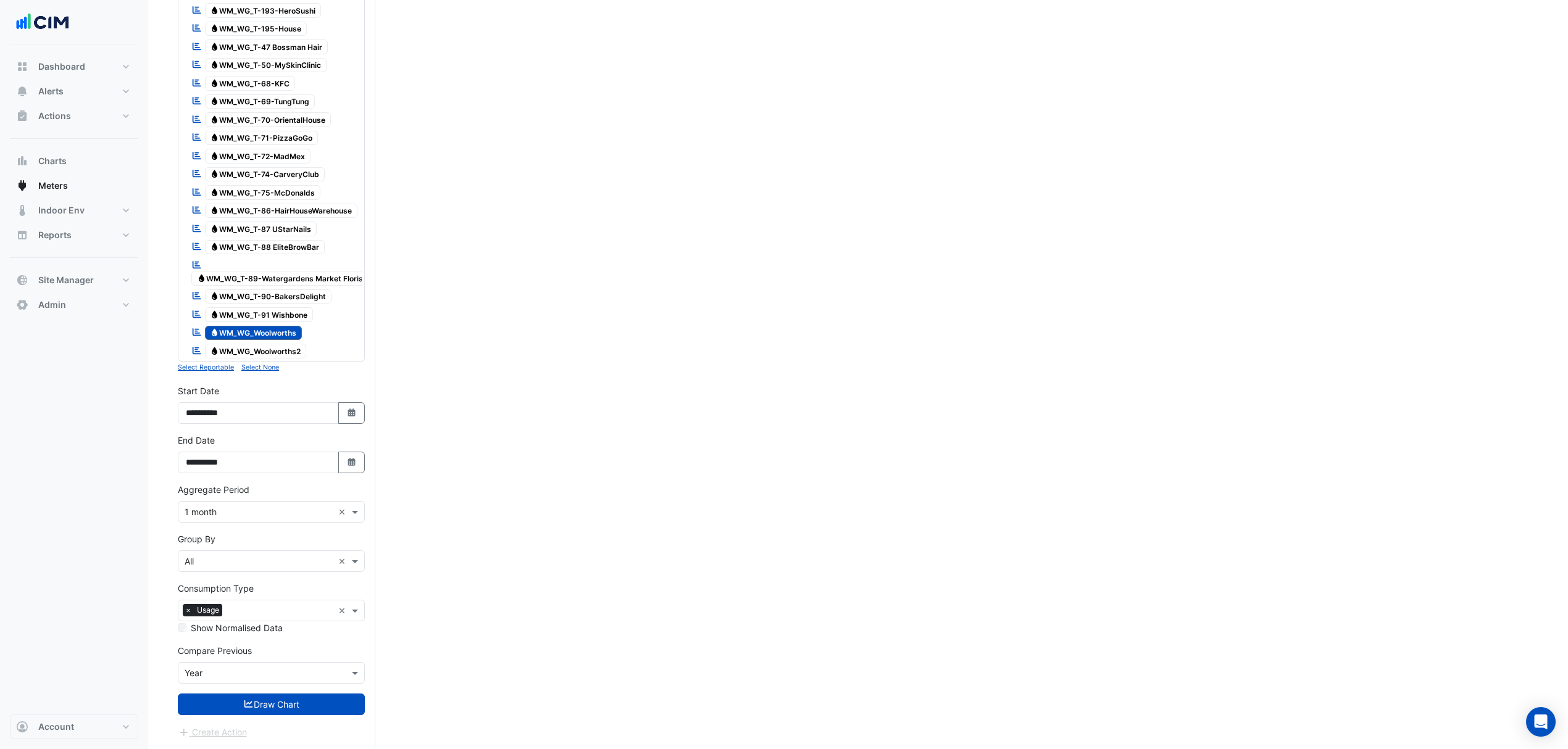
scroll to position [1452, 0]
click at [210, 713] on button "Draw Chart" at bounding box center [271, 704] width 187 height 21
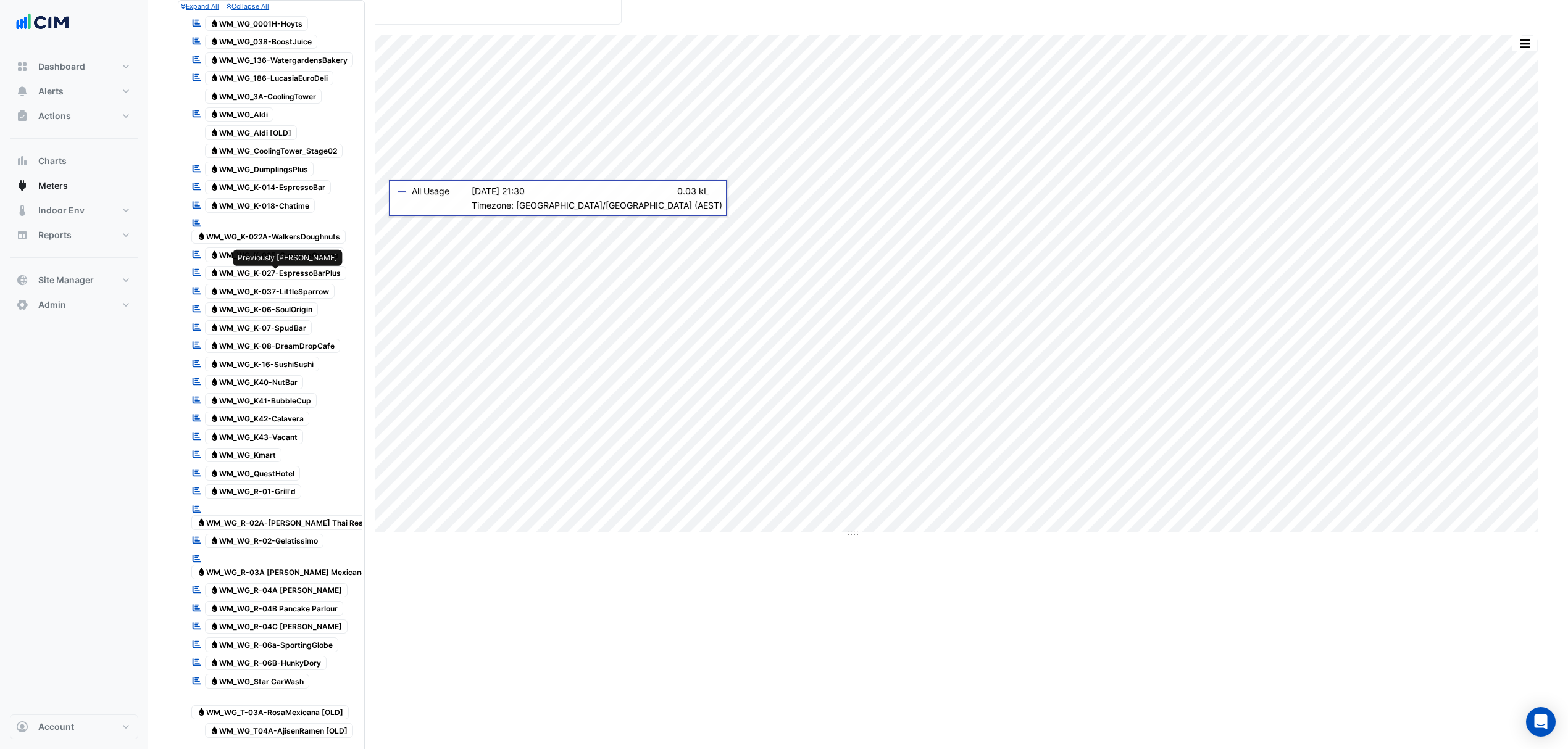
scroll to position [1395, 0]
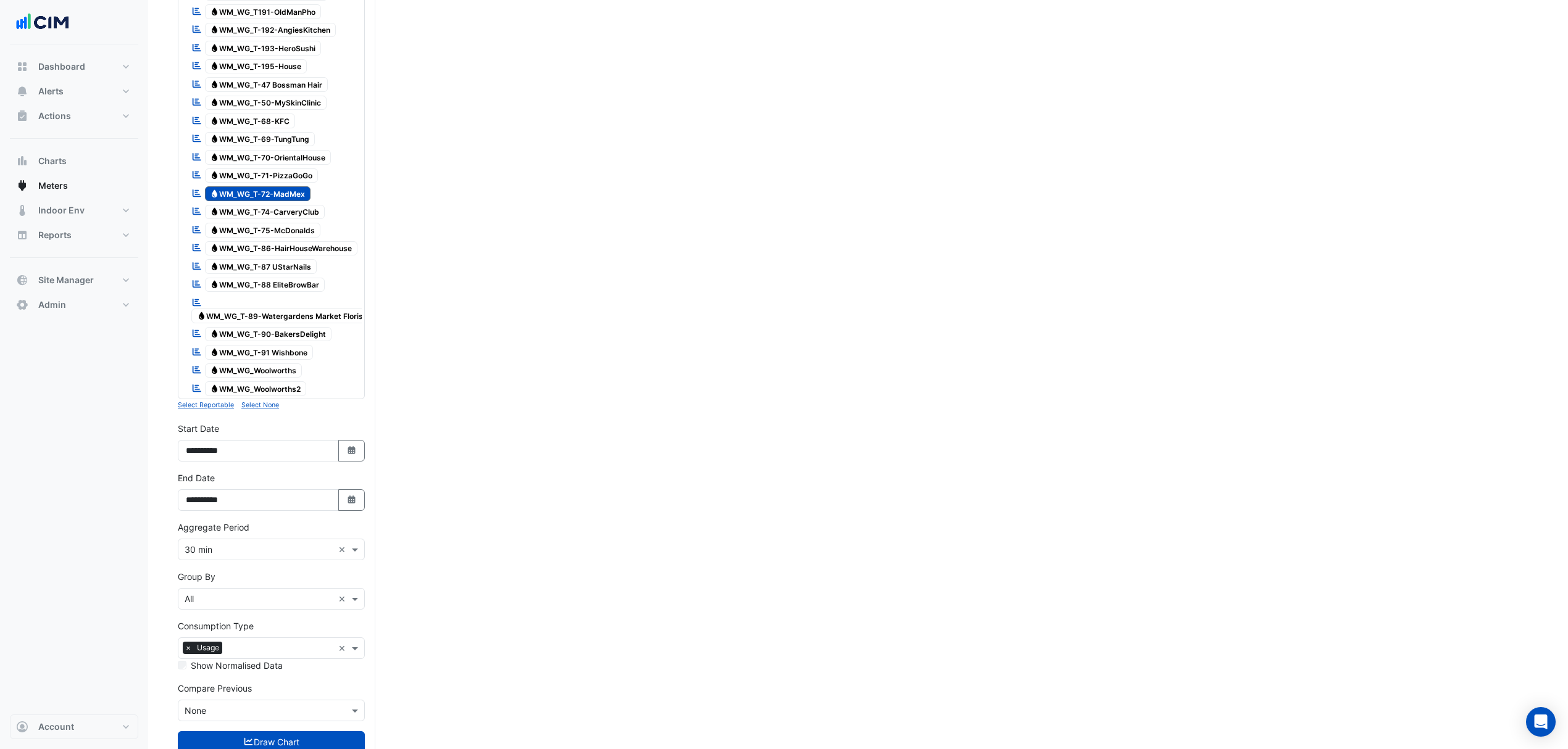
click at [267, 376] on span "Water WM_WG_Woolworths" at bounding box center [254, 371] width 98 height 15
click at [250, 186] on span "Water WM_WG_T-72-MadMex" at bounding box center [258, 193] width 106 height 15
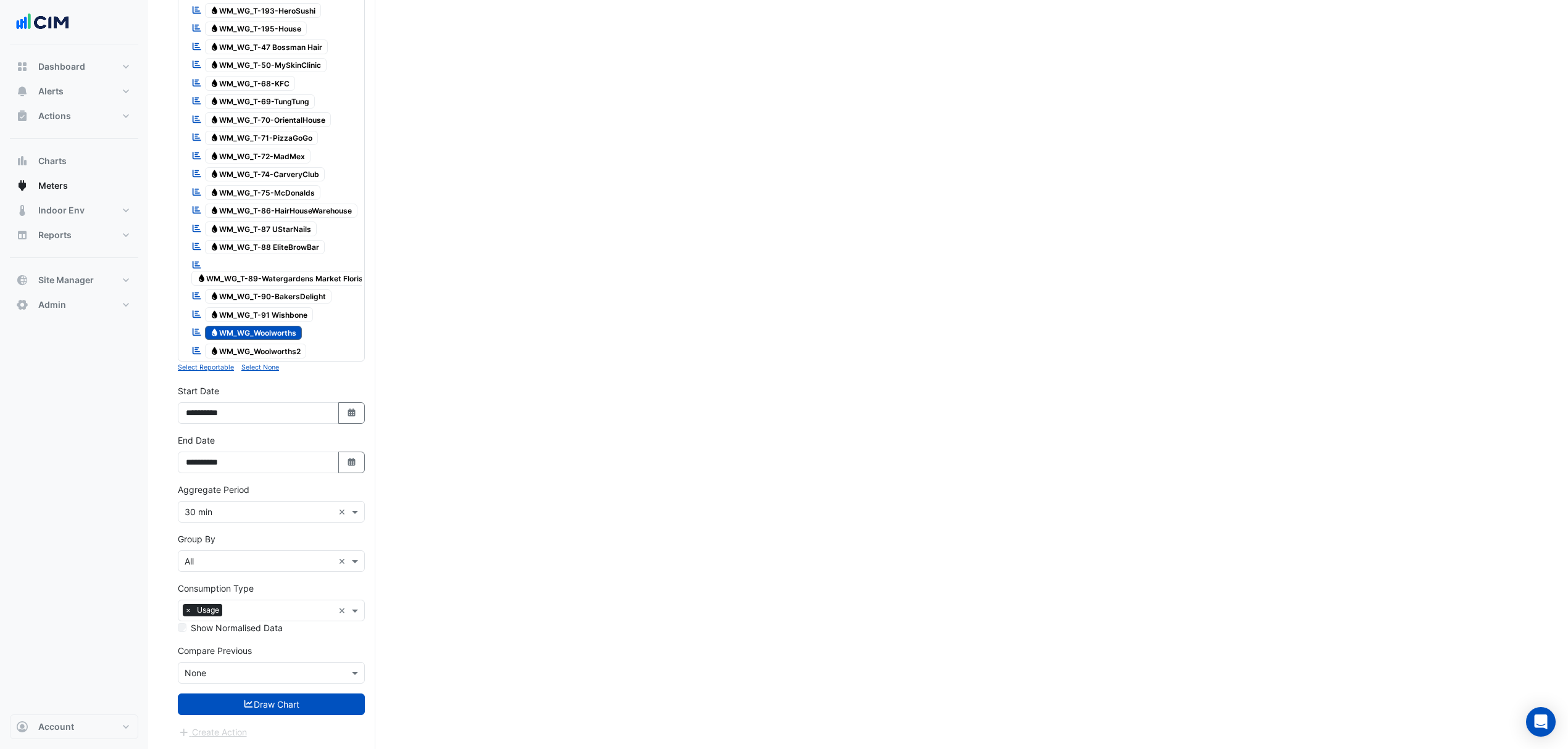
scroll to position [1452, 0]
click at [259, 700] on button "Draw Chart" at bounding box center [271, 704] width 187 height 21
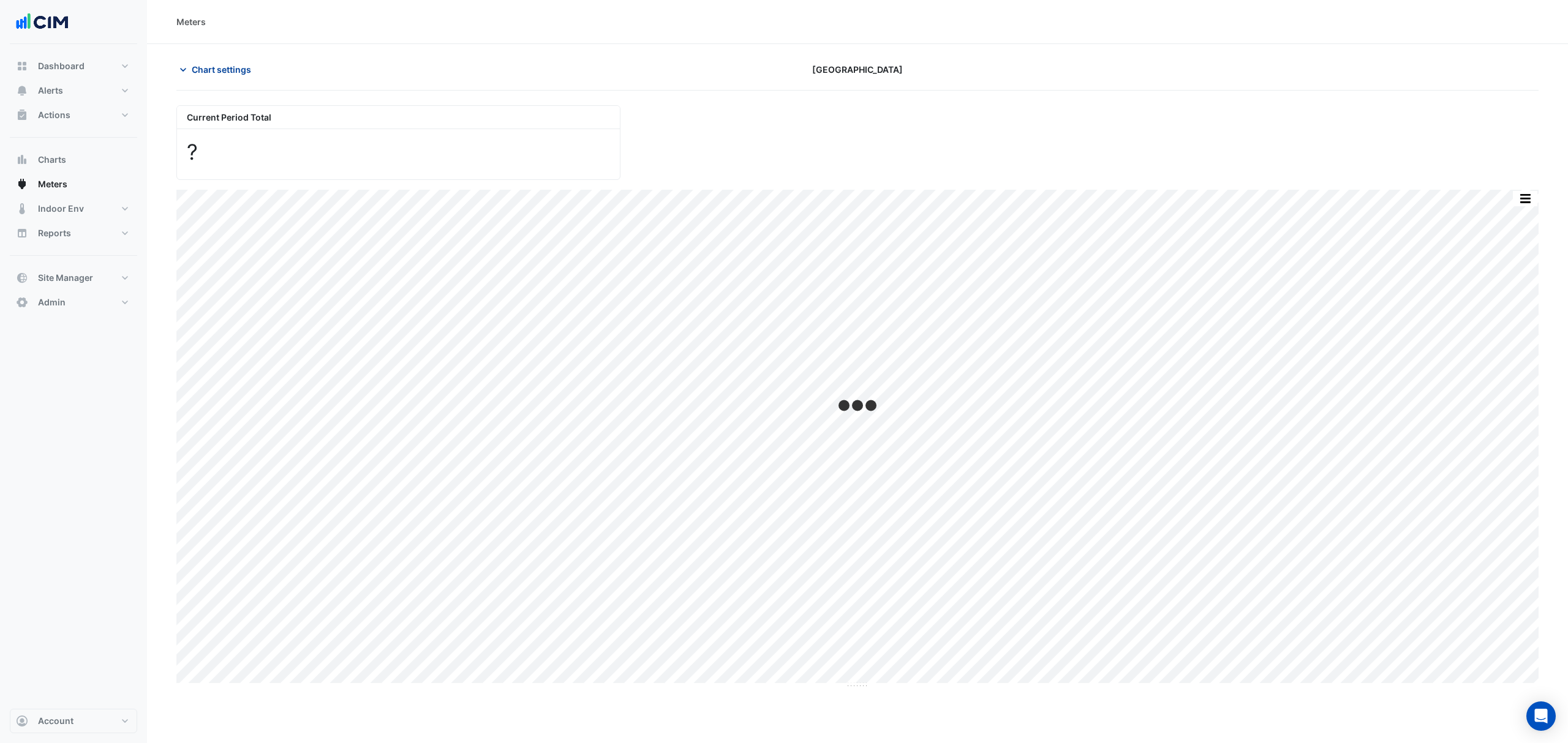
click at [202, 75] on span "Chart settings" at bounding box center [222, 70] width 59 height 13
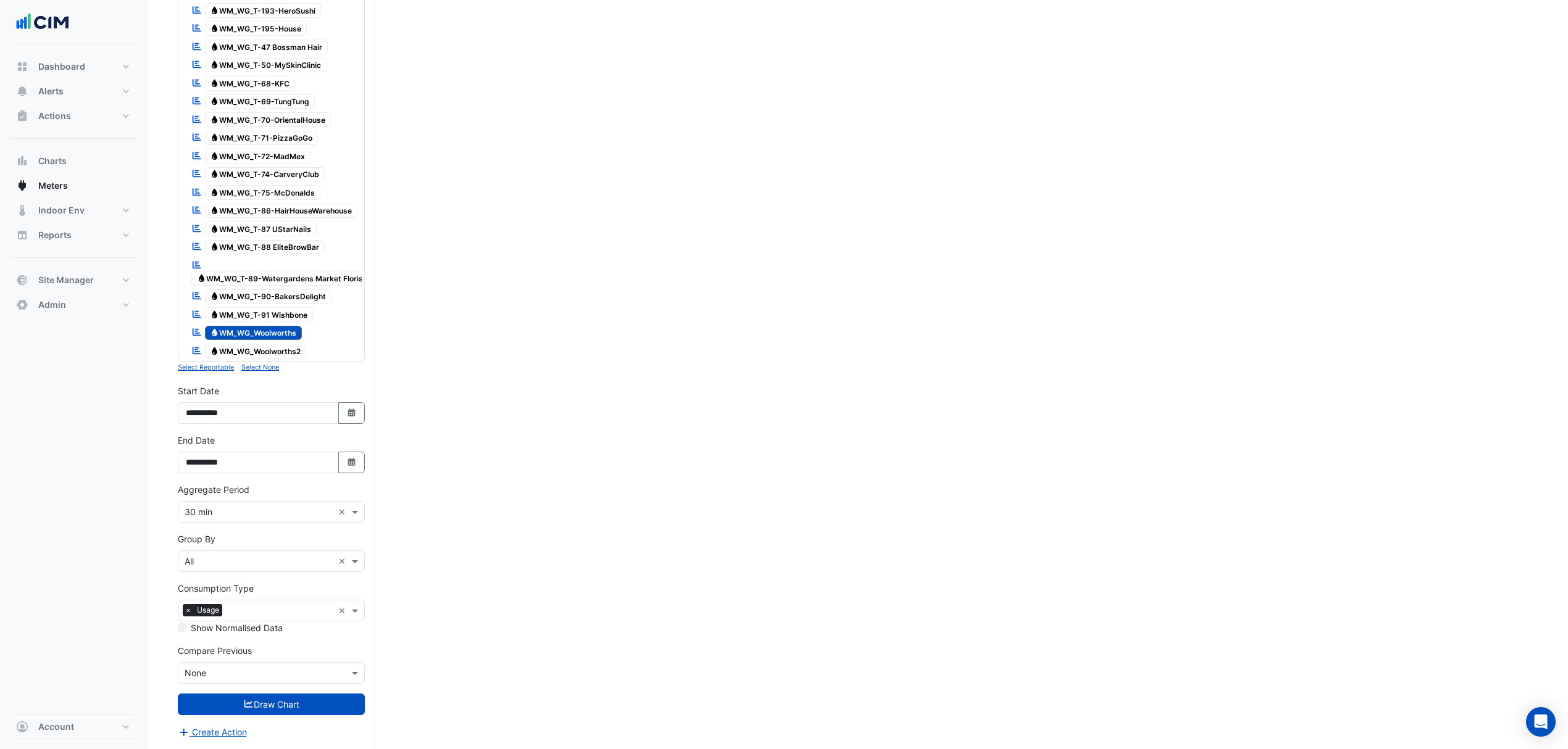
scroll to position [1452, 0]
click at [339, 412] on button "Select Date" at bounding box center [352, 413] width 27 height 21
select select "*"
select select "****"
click at [201, 262] on span "Previous month" at bounding box center [199, 266] width 9 height 9
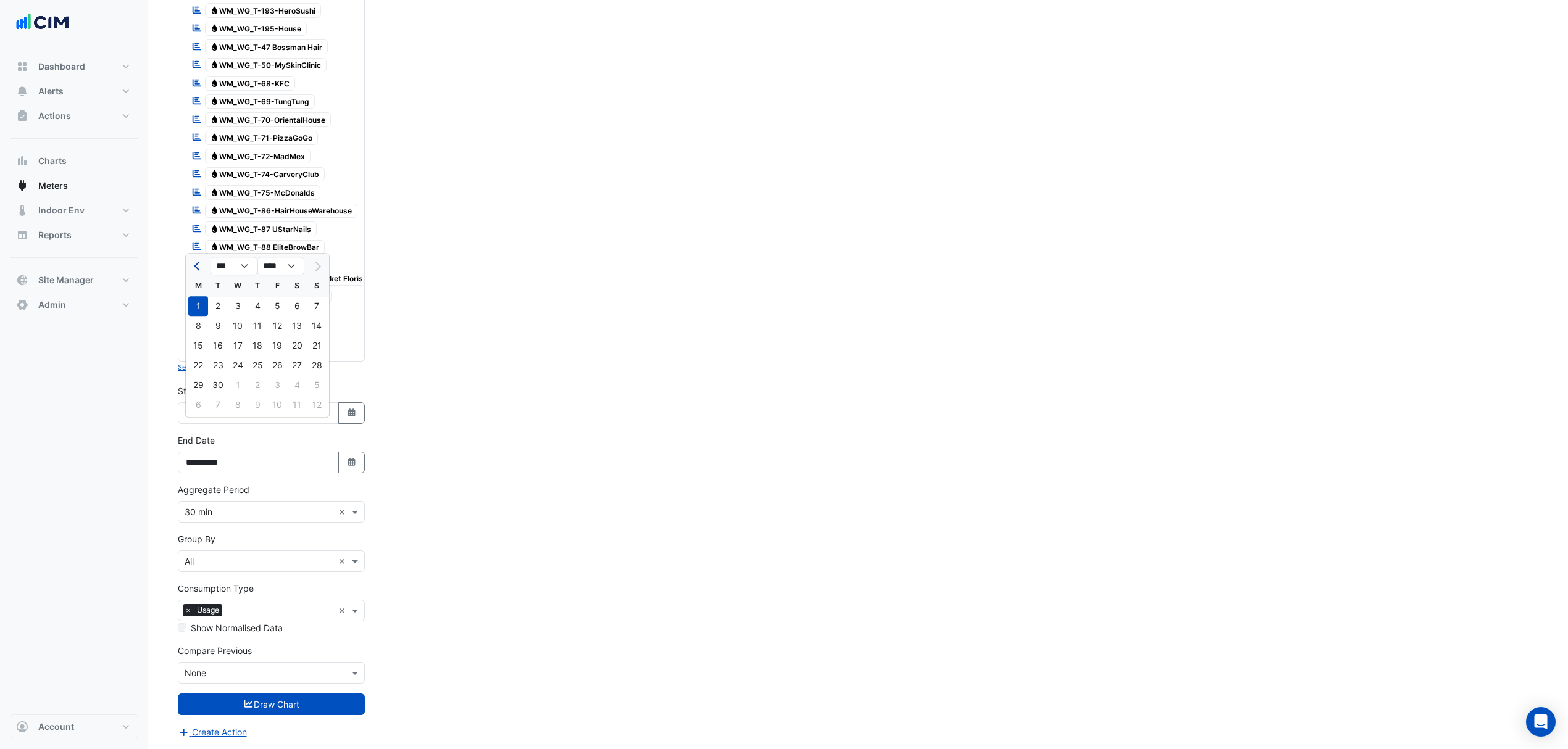
select select "*"
click at [276, 296] on div "1" at bounding box center [277, 306] width 20 height 20
type input "**********"
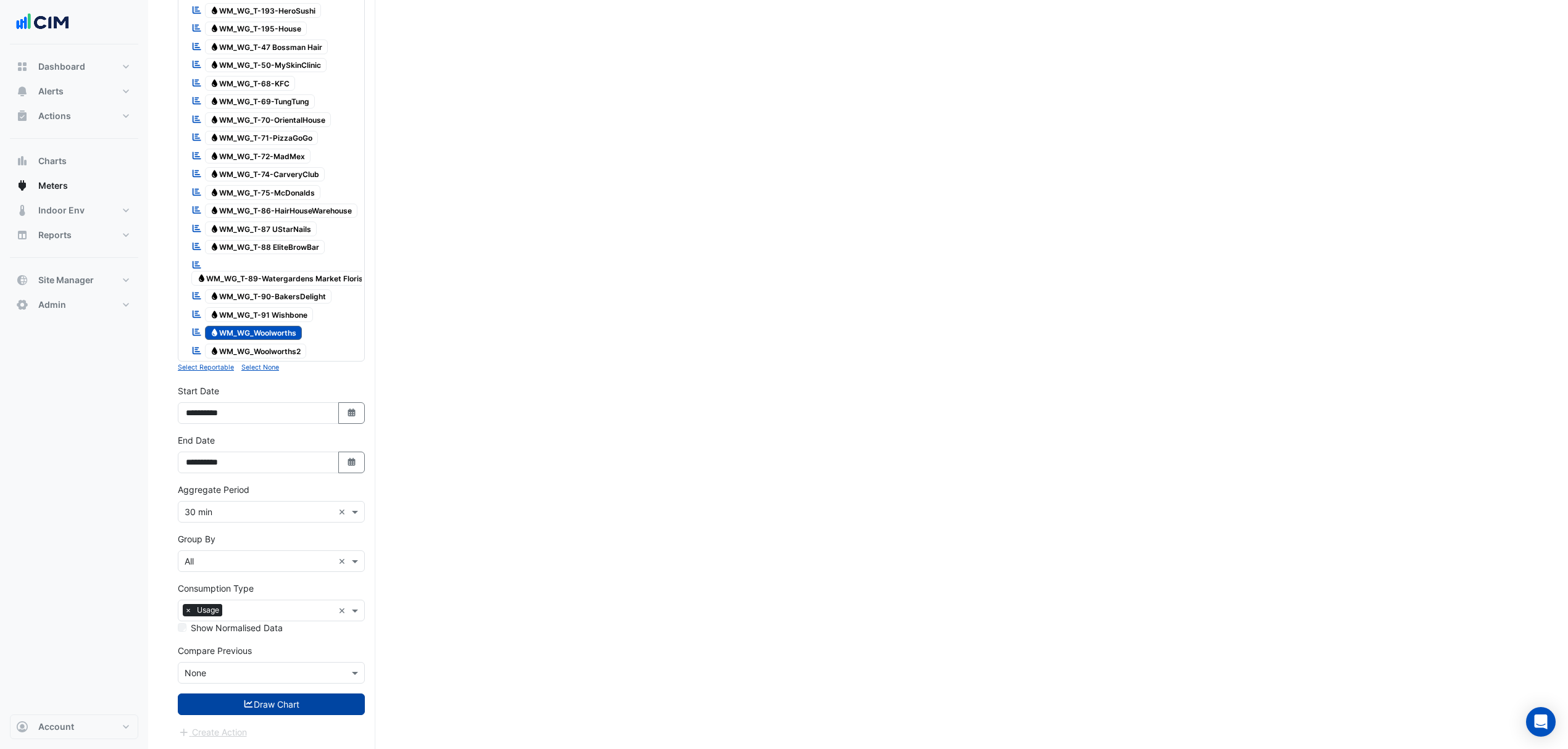
click at [285, 703] on button "Draw Chart" at bounding box center [271, 704] width 187 height 21
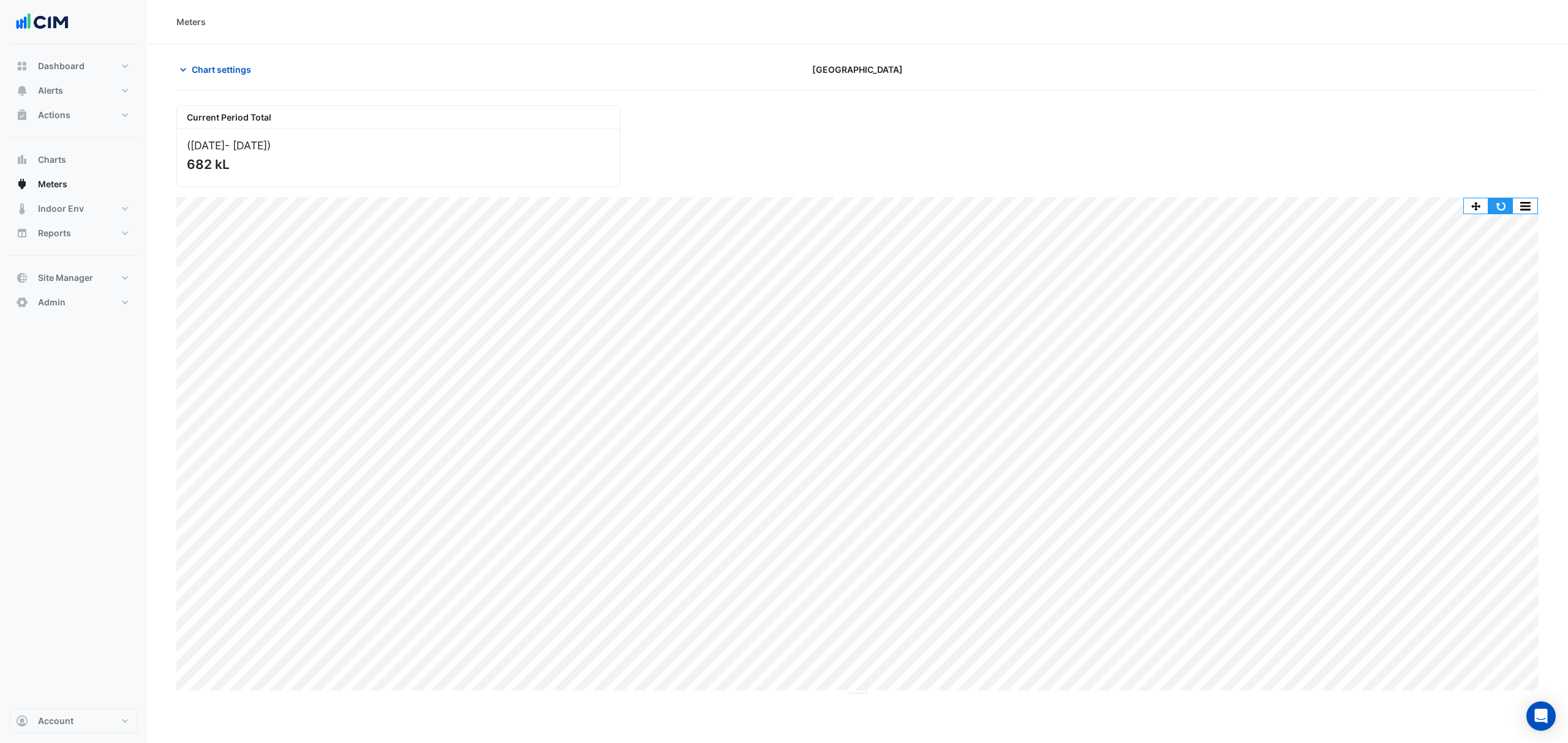
click at [1502, 206] on button "button" at bounding box center [1500, 206] width 25 height 16
click at [202, 60] on button "Chart settings" at bounding box center [218, 69] width 83 height 21
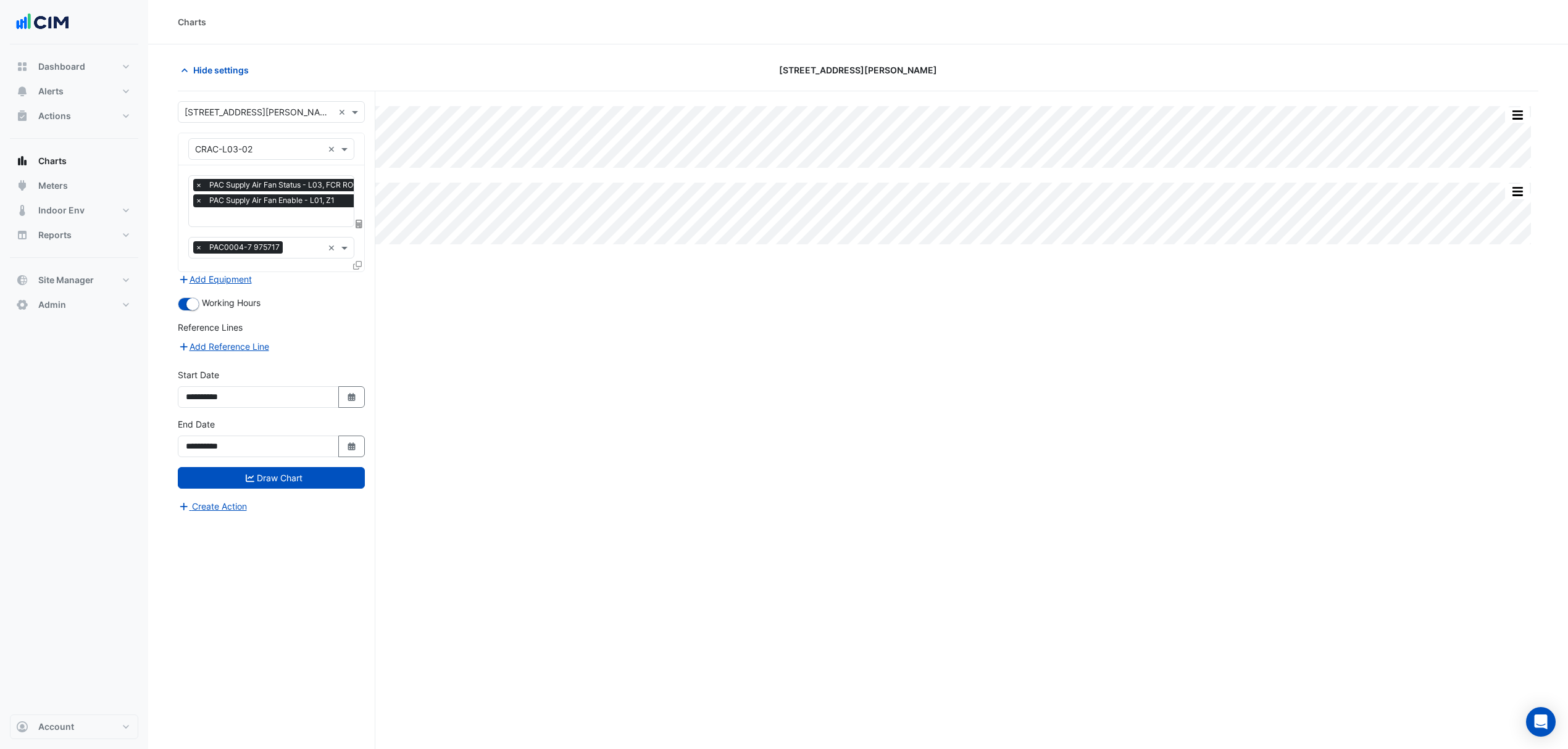
click at [218, 102] on div "× [STREET_ADDRESS][PERSON_NAME] ×" at bounding box center [271, 111] width 187 height 21
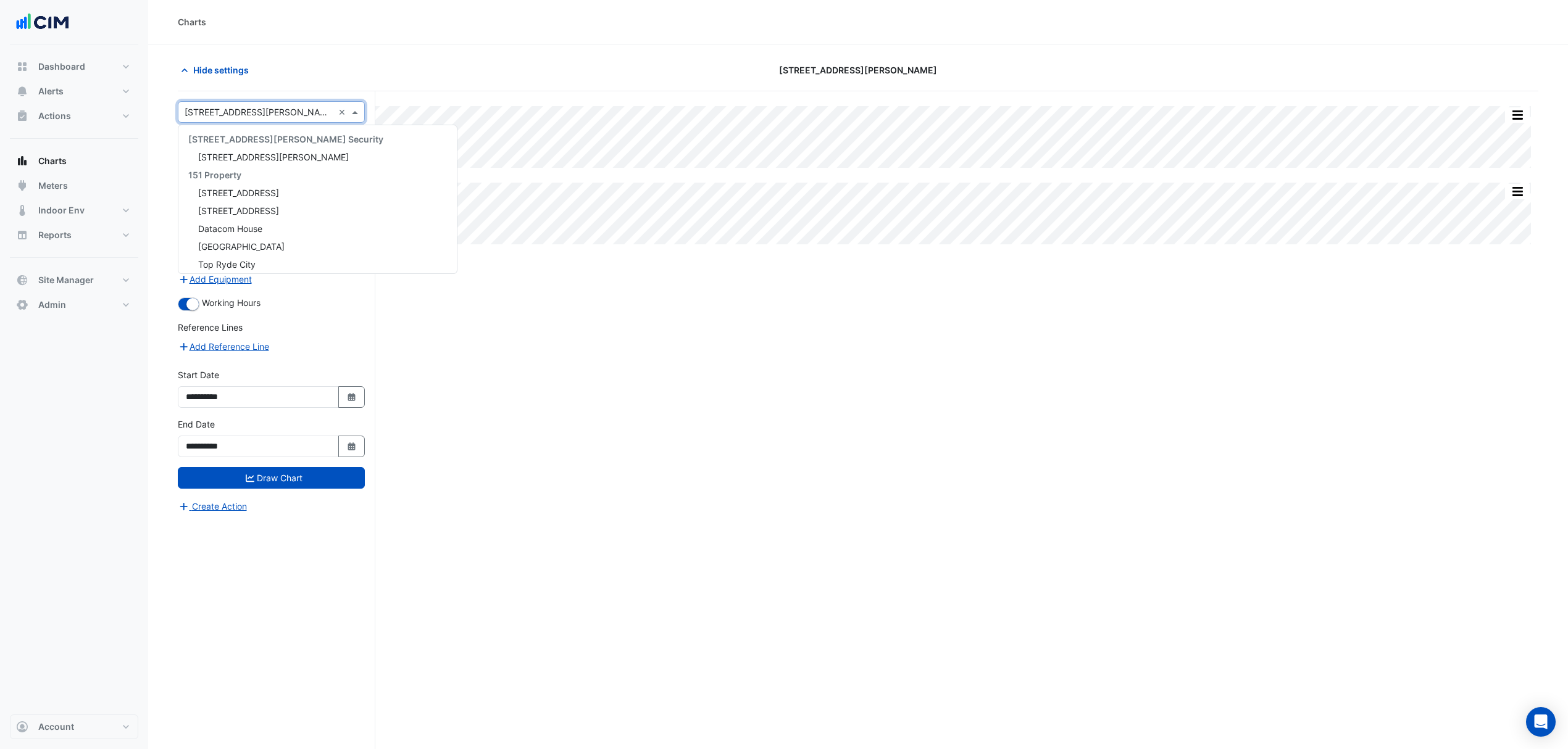
scroll to position [5159, 0]
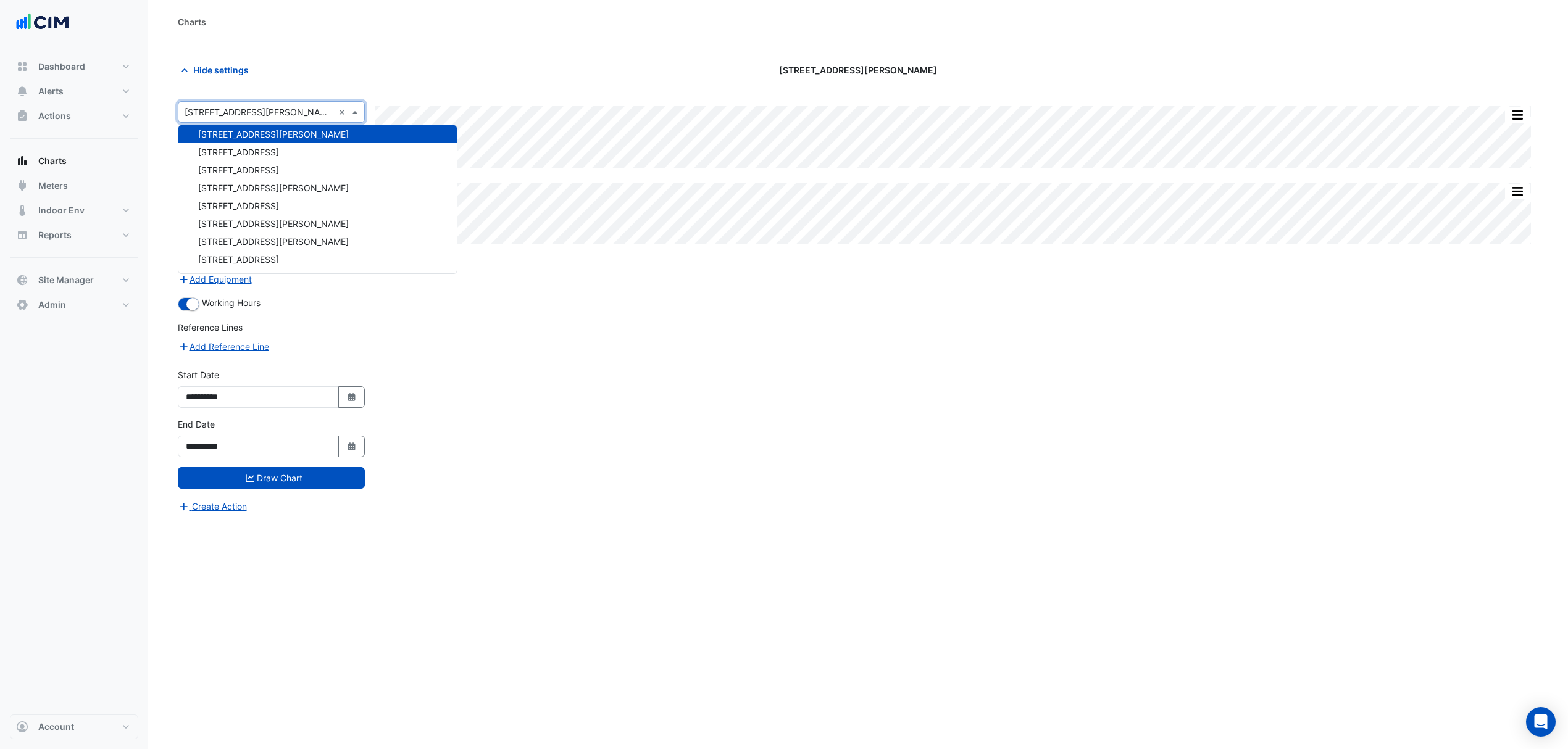
click at [213, 109] on input "text" at bounding box center [259, 113] width 149 height 13
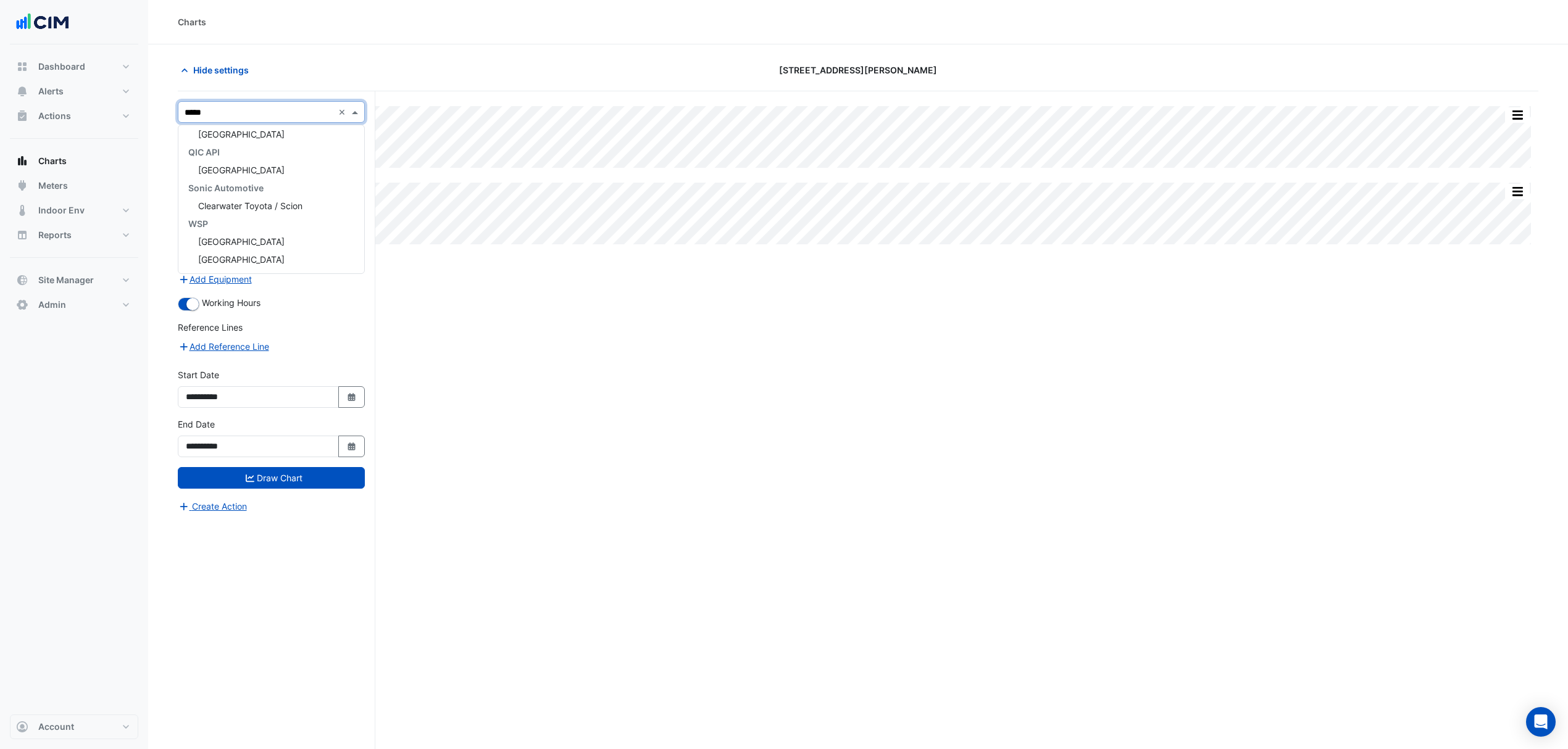
type input "******"
click at [285, 147] on span "[GEOGRAPHIC_DATA]" at bounding box center [241, 152] width 87 height 10
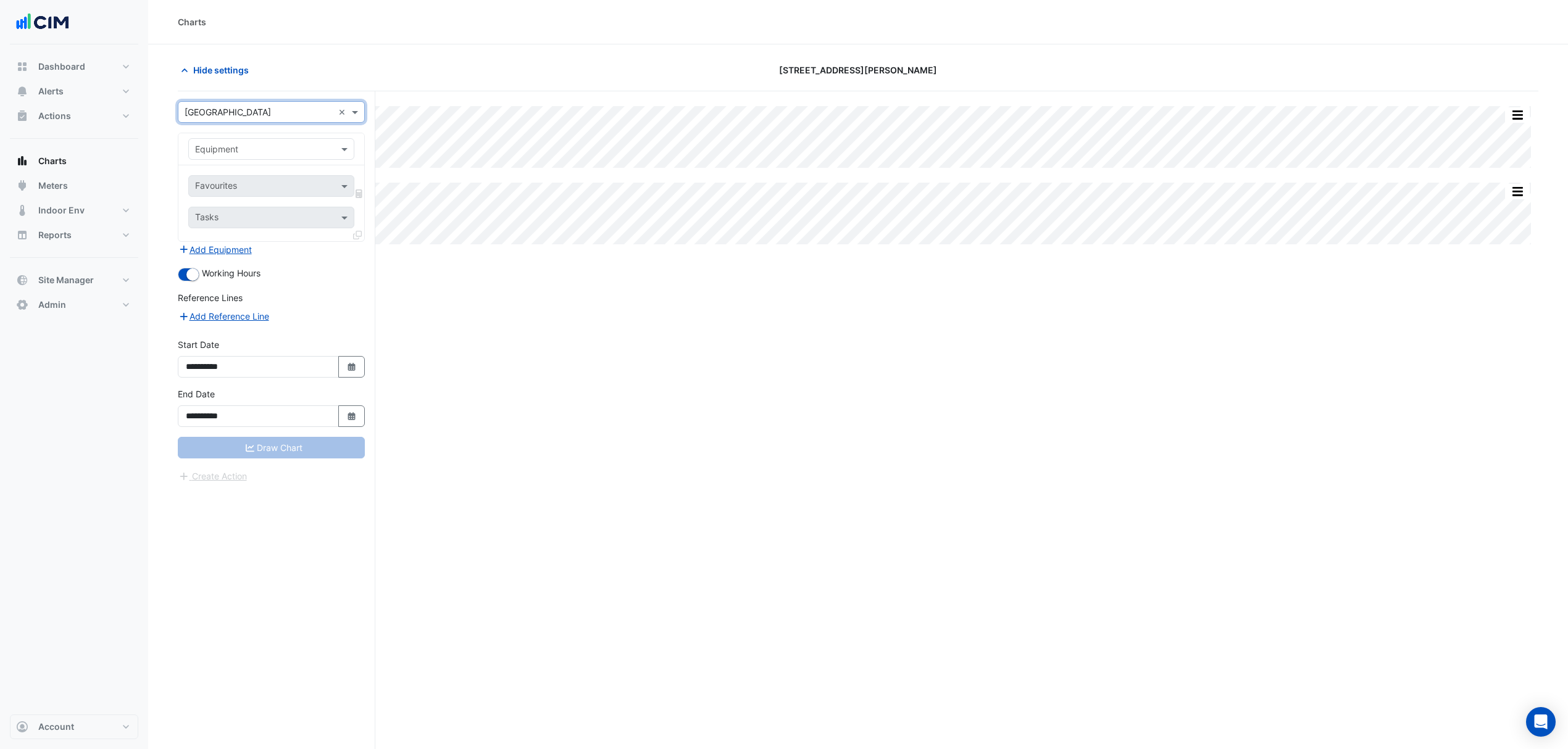
click at [233, 135] on div "Equipment" at bounding box center [271, 149] width 186 height 32
click at [230, 141] on div "Equipment" at bounding box center [271, 148] width 166 height 21
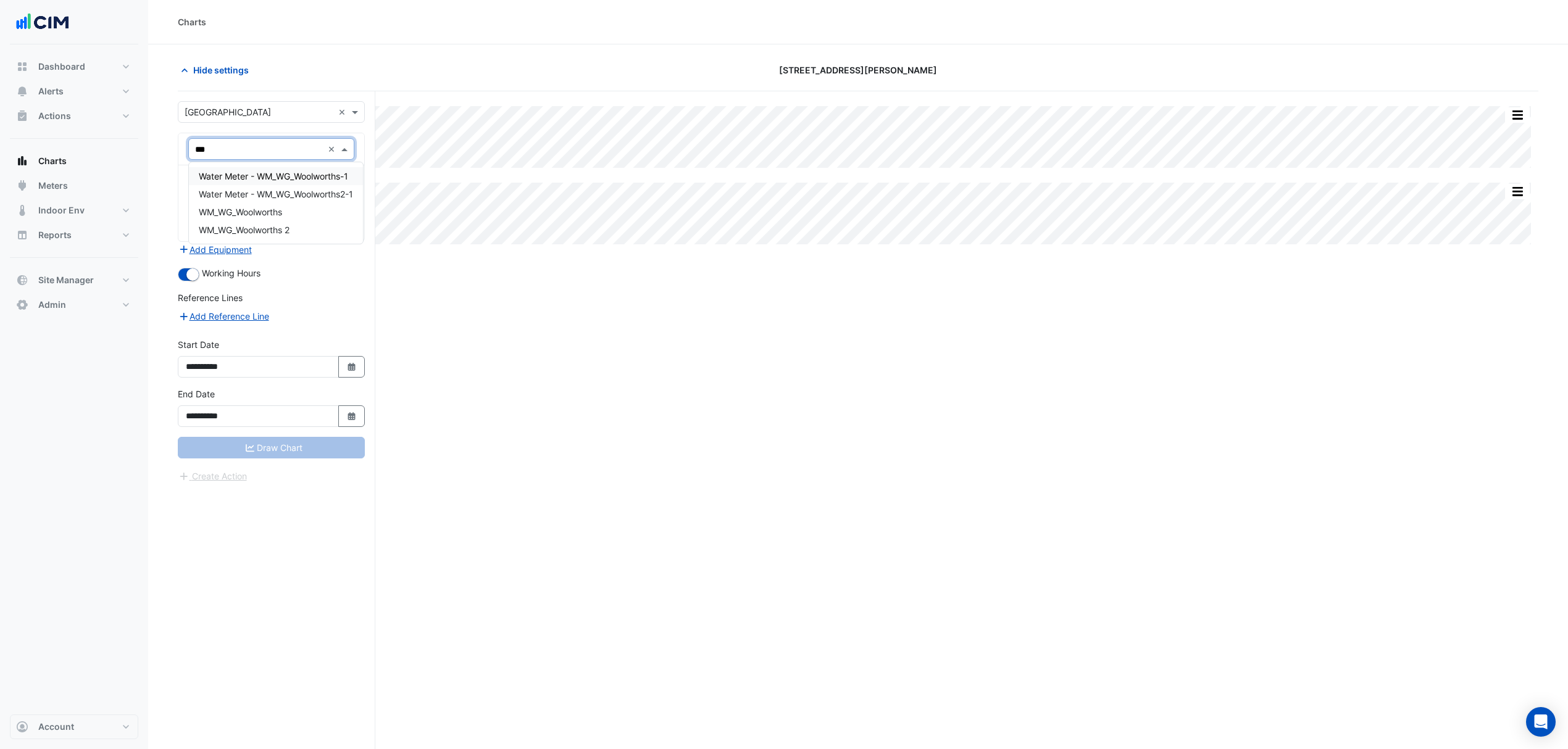
type input "****"
click at [240, 220] on div "WM_WG_Woolworths" at bounding box center [276, 212] width 174 height 18
click at [267, 188] on input "text" at bounding box center [257, 188] width 124 height 13
click at [290, 213] on span "Water Usage (kL) - WATER METERS, [GEOGRAPHIC_DATA]" at bounding box center [316, 214] width 235 height 10
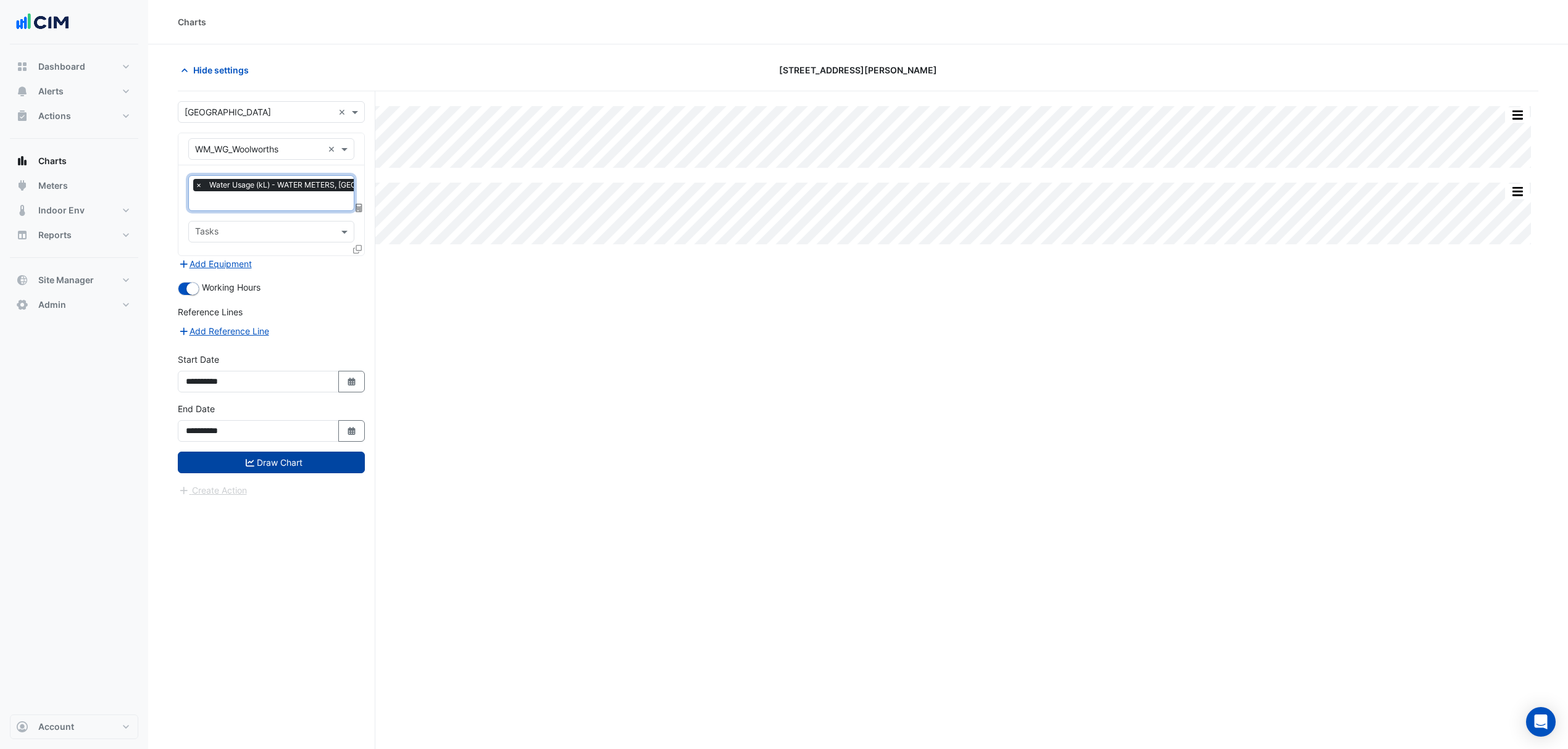
click at [270, 463] on button "Draw Chart" at bounding box center [271, 462] width 187 height 21
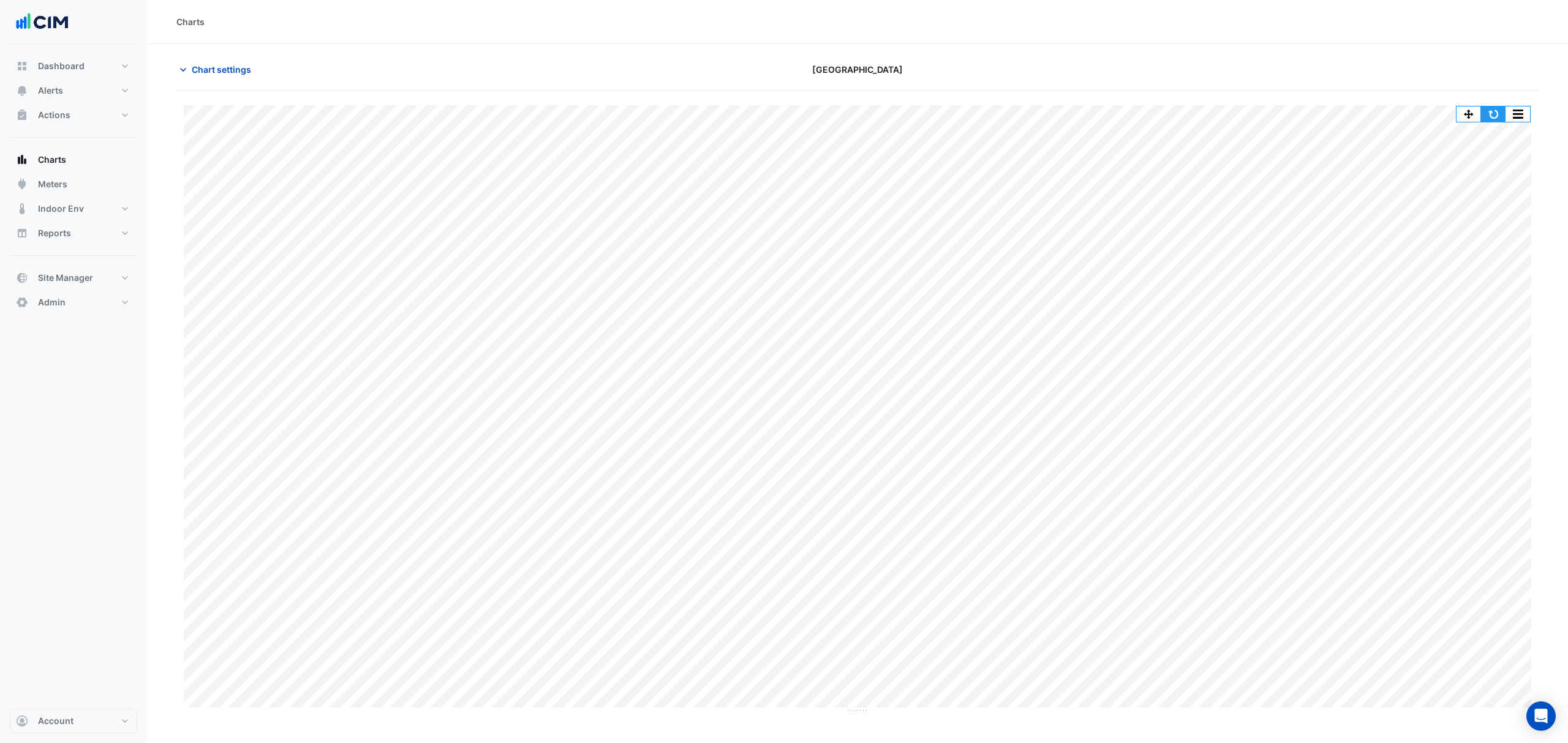
click at [1499, 108] on button "button" at bounding box center [1493, 114] width 25 height 16
click at [69, 189] on button "Meters" at bounding box center [73, 184] width 127 height 25
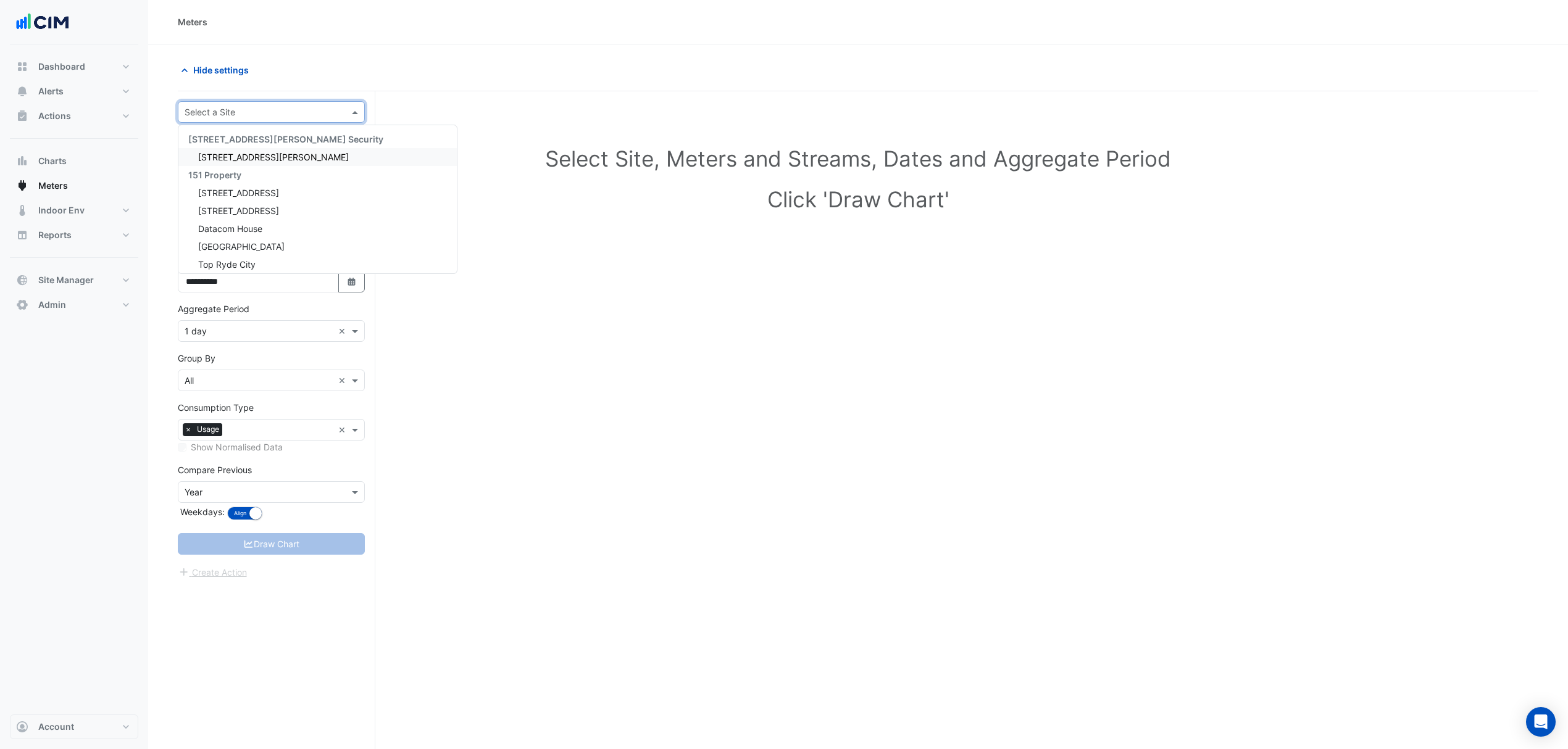
click at [216, 115] on input "text" at bounding box center [259, 113] width 149 height 13
type input "*****"
click at [240, 154] on div "Eastland" at bounding box center [271, 156] width 186 height 18
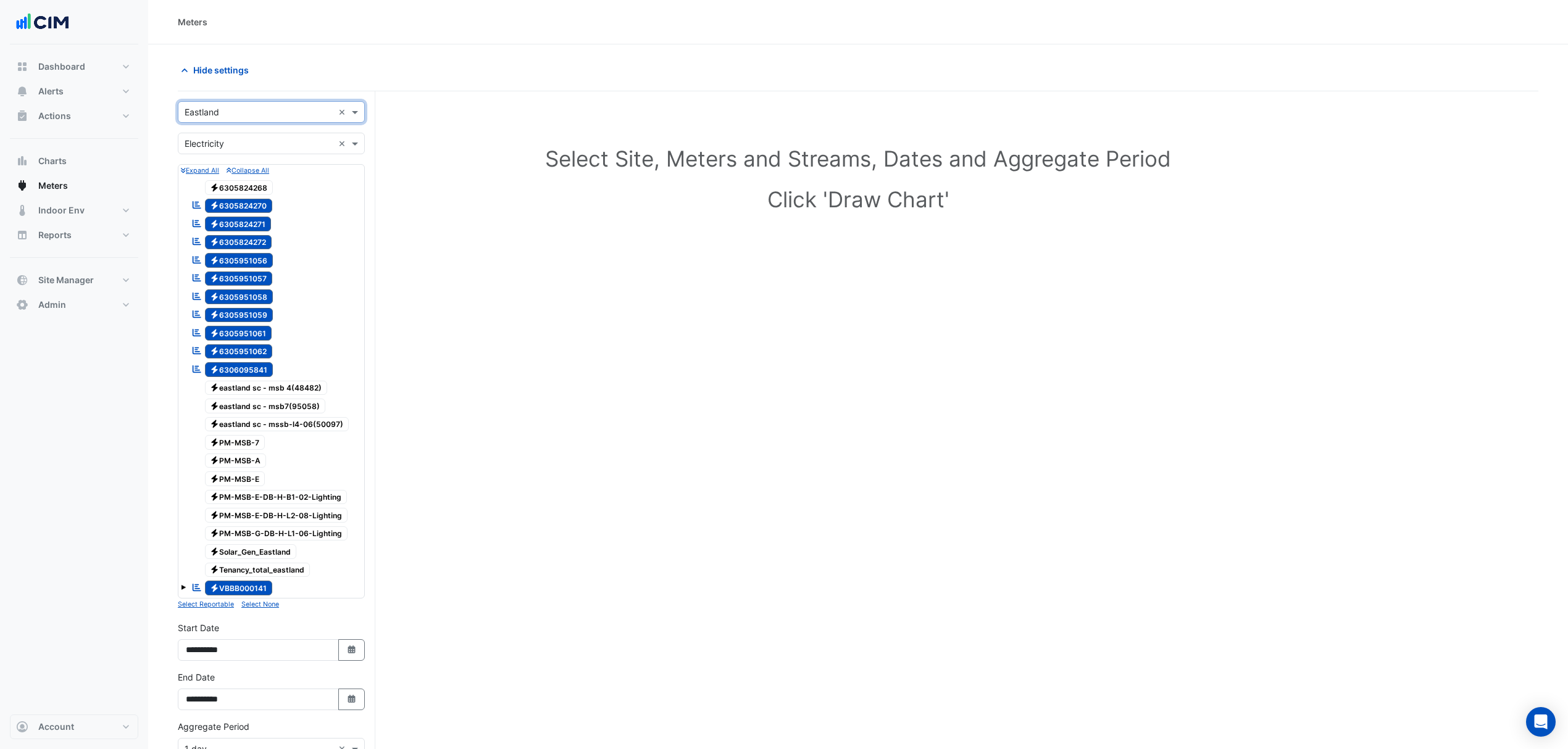
click at [269, 150] on div "× Electricity ×" at bounding box center [271, 143] width 187 height 21
click at [238, 182] on div "Gas" at bounding box center [271, 188] width 186 height 18
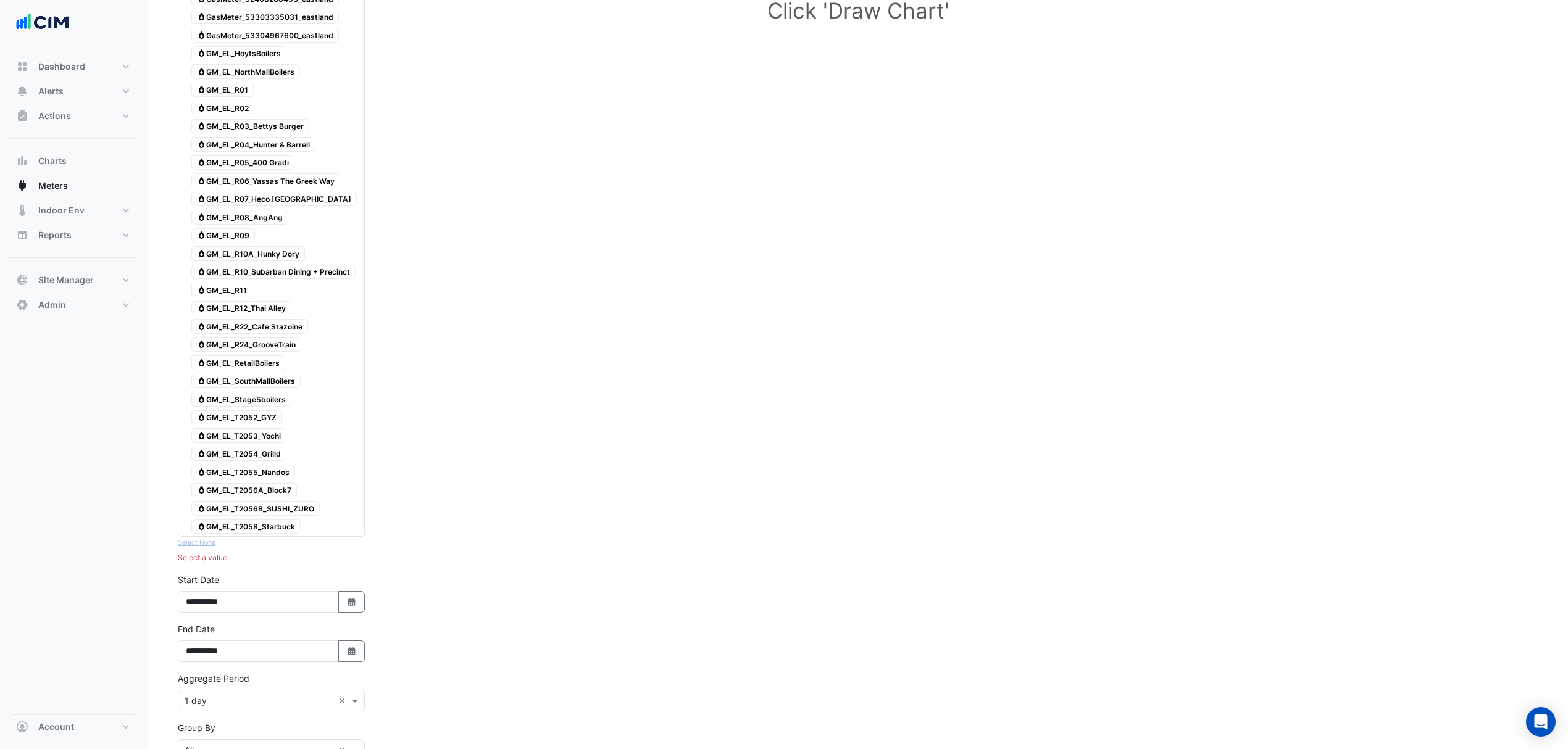
scroll to position [164, 0]
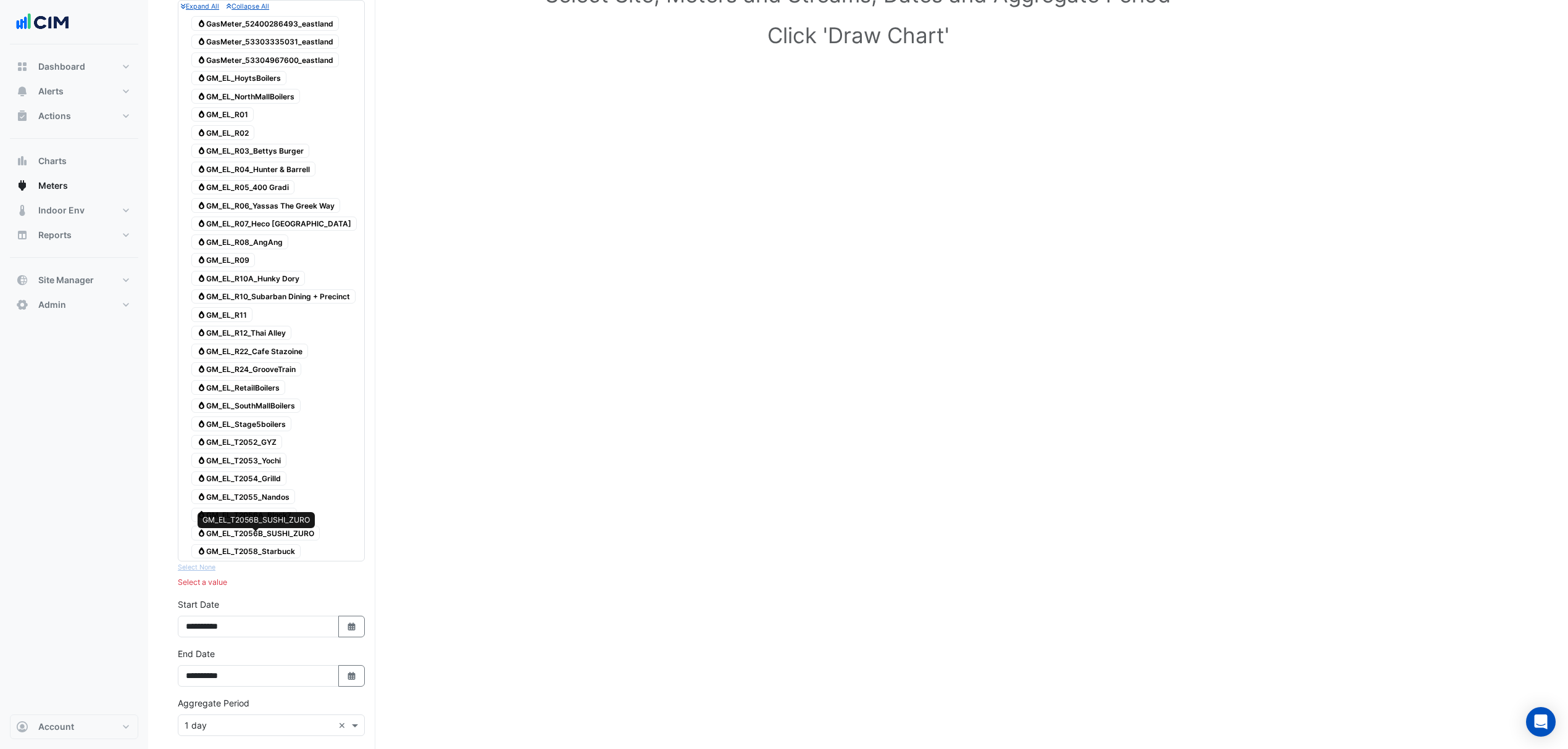
click at [262, 541] on span "Gas GM_EL_T2056B_SUSHI_ZURO" at bounding box center [255, 533] width 128 height 15
click at [264, 523] on span "Gas GM_EL_T2056A_Block7" at bounding box center [244, 515] width 106 height 15
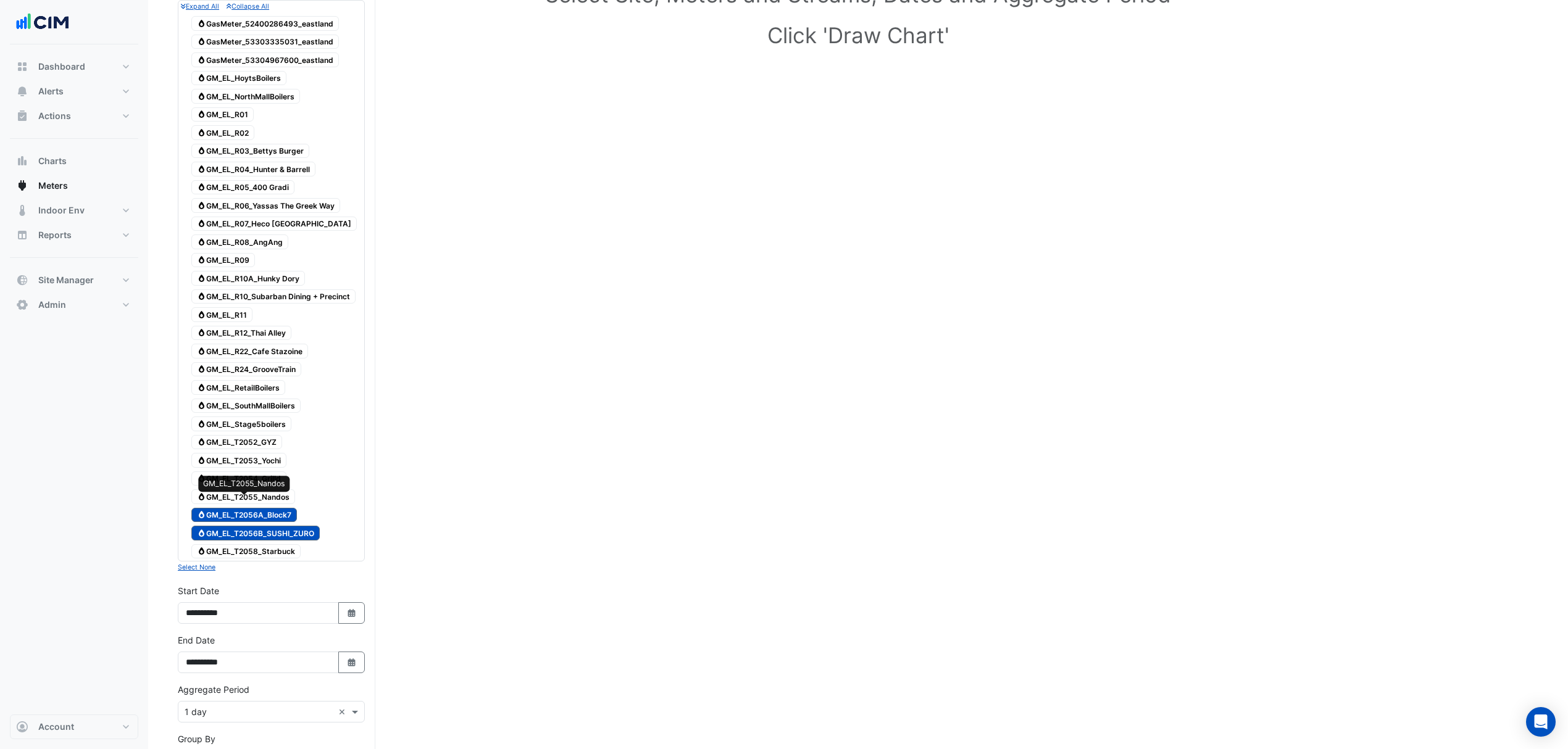
click at [264, 504] on span "Gas GM_EL_T2055_Nandos" at bounding box center [243, 496] width 104 height 15
click at [247, 485] on span "Gas GM_EL_T2054_Grilld" at bounding box center [239, 479] width 95 height 15
click at [262, 445] on span "Gas GM_EL_T2052_GYZ" at bounding box center [236, 442] width 91 height 15
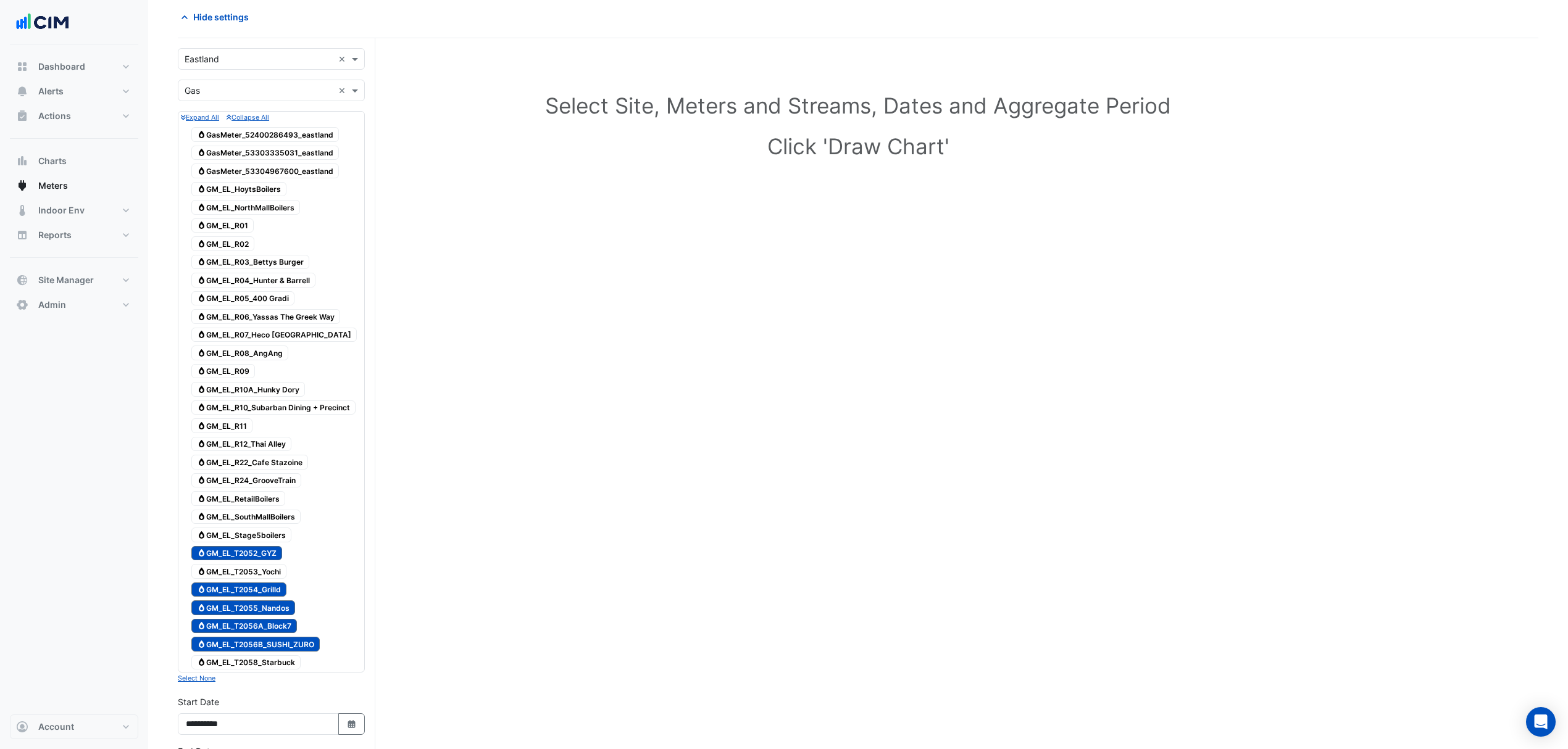
scroll to position [82, 0]
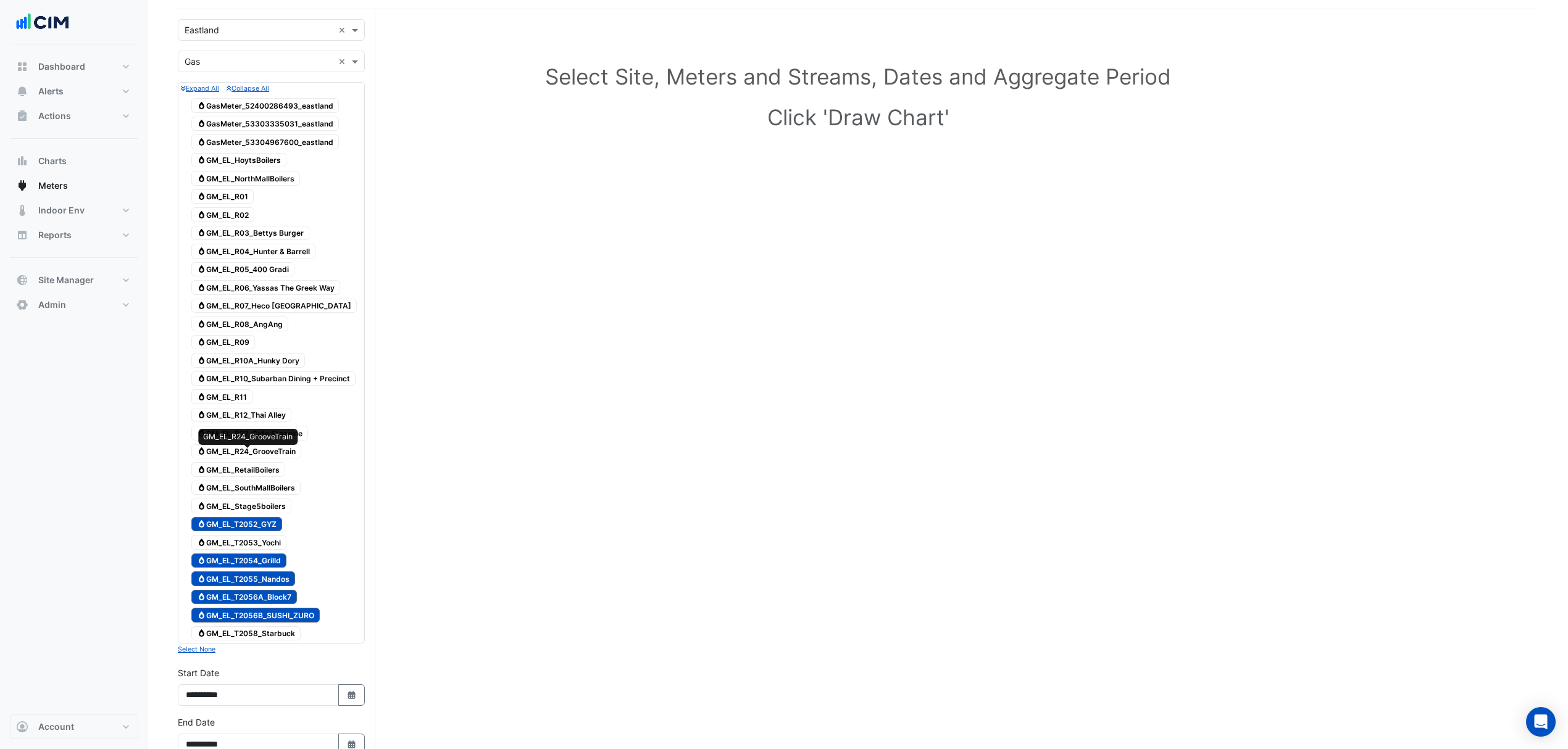
click at [233, 451] on span "Gas GM_EL_R24_GrooveTrain" at bounding box center [246, 451] width 110 height 15
click at [276, 440] on span "Gas GM_EL_R22_Cafe Stazoine" at bounding box center [249, 433] width 117 height 15
click at [267, 416] on span "Gas GM_EL_R12_Thai Alley" at bounding box center [241, 415] width 100 height 15
click at [295, 361] on span "Gas GM_EL_R10A_Hunky Dory" at bounding box center [248, 360] width 113 height 15
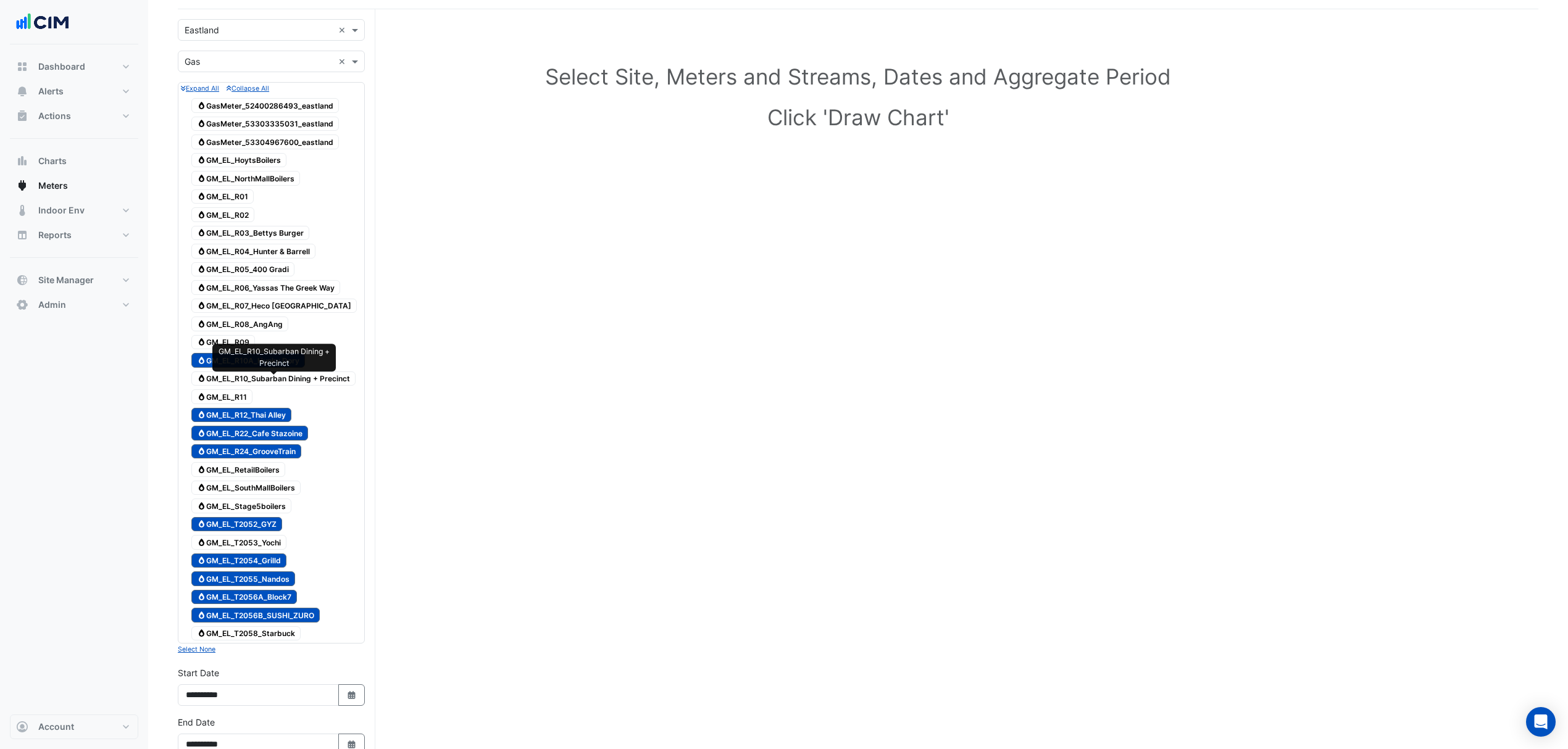
click at [294, 379] on span "Gas GM_EL_R10_Subarban Dining + Precinct" at bounding box center [274, 378] width 164 height 15
drag, startPoint x: 265, startPoint y: 319, endPoint x: 267, endPoint y: 328, distance: 9.2
click at [267, 328] on span "Gas GM_EL_R08_AngAng" at bounding box center [240, 324] width 97 height 15
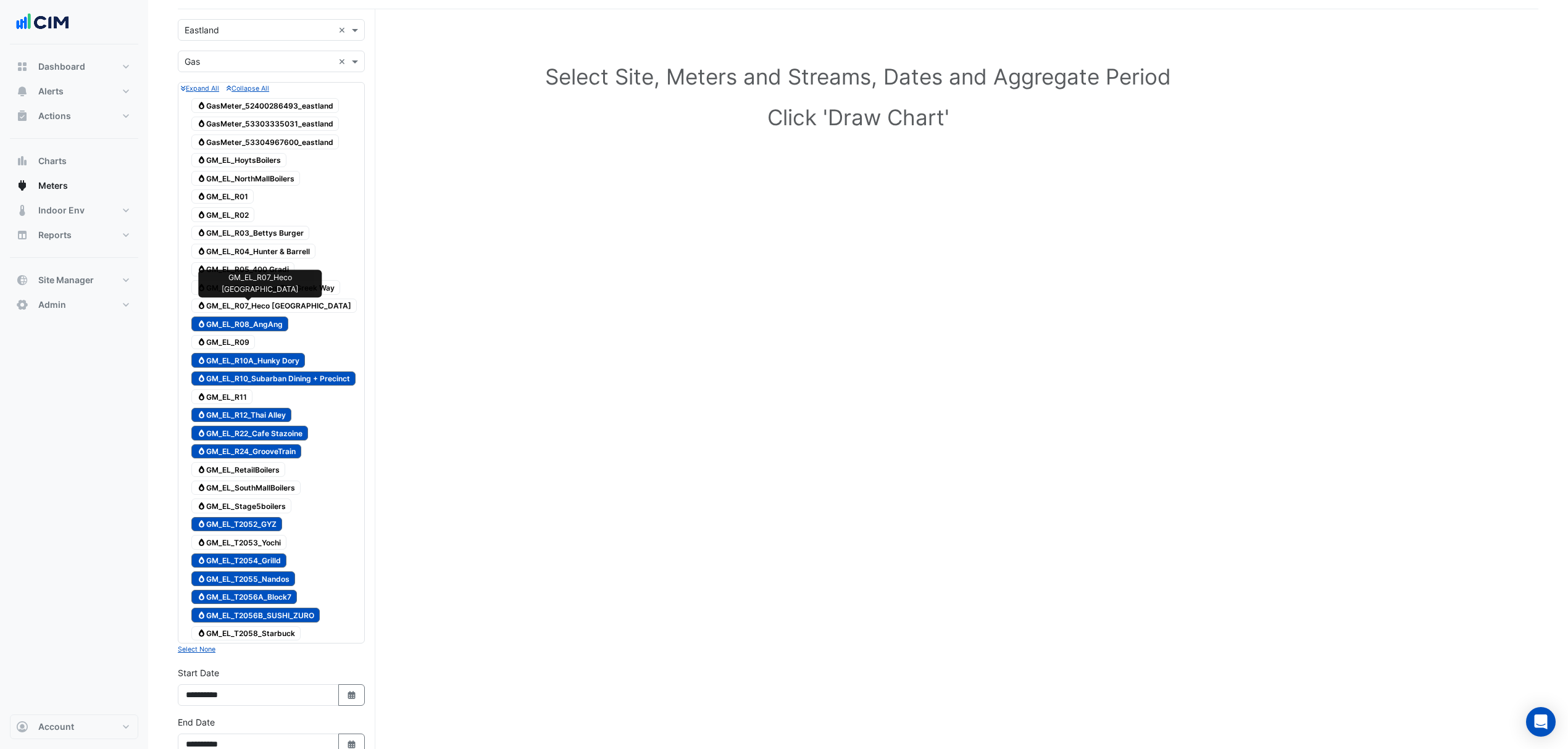
click at [289, 312] on span "Gas GM_EL_R07_Heco Mexico" at bounding box center [274, 306] width 165 height 15
click at [269, 284] on span "Gas GM_EL_R06_Yassas The Greek Way" at bounding box center [266, 287] width 149 height 15
click at [264, 277] on span "Gas GM_EL_R05_400 Gradi" at bounding box center [243, 270] width 103 height 15
click at [262, 248] on span "Gas GM_EL_R04_Hunter & Barrell" at bounding box center [253, 251] width 124 height 15
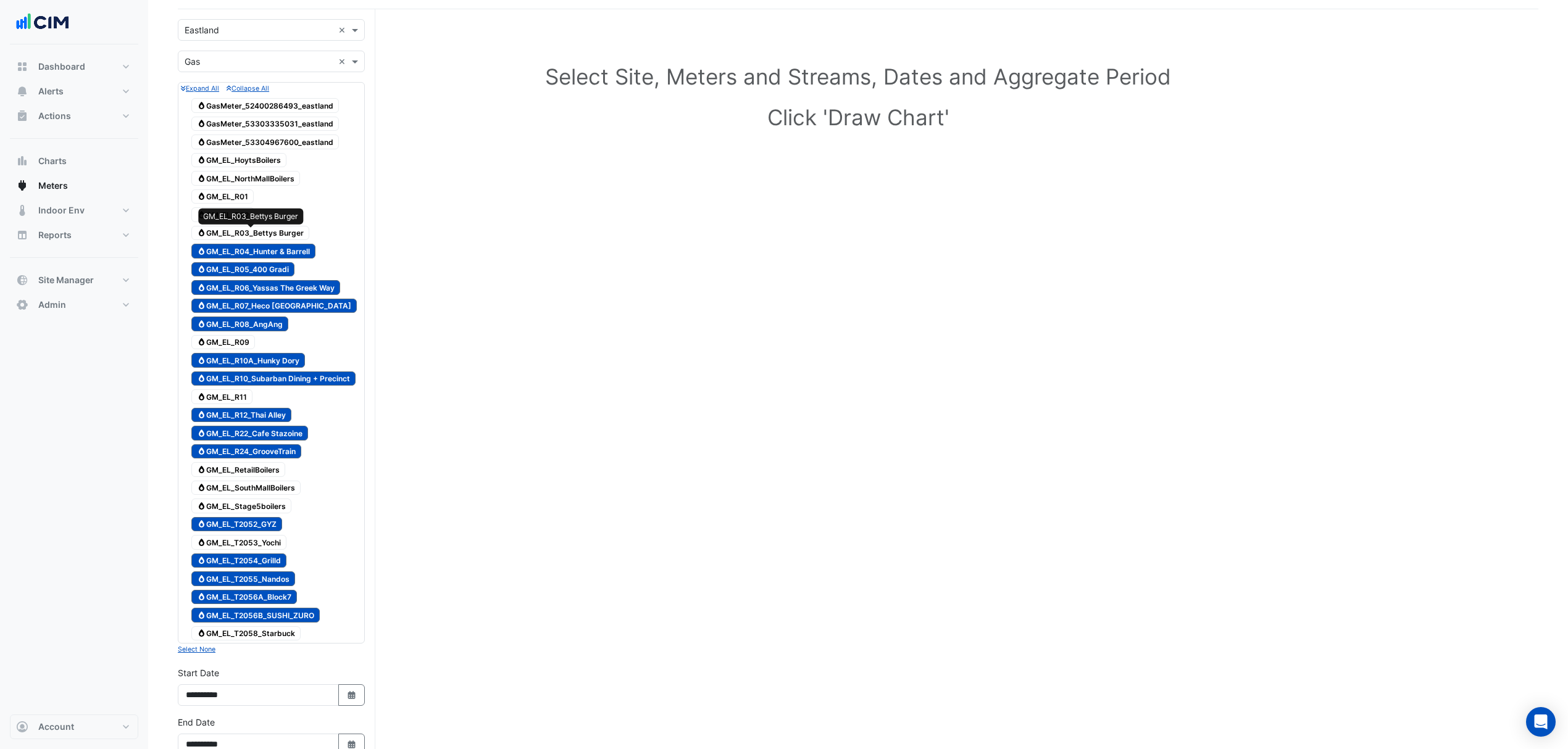
click at [280, 234] on span "Gas GM_EL_R03_Bettys Burger" at bounding box center [250, 233] width 118 height 15
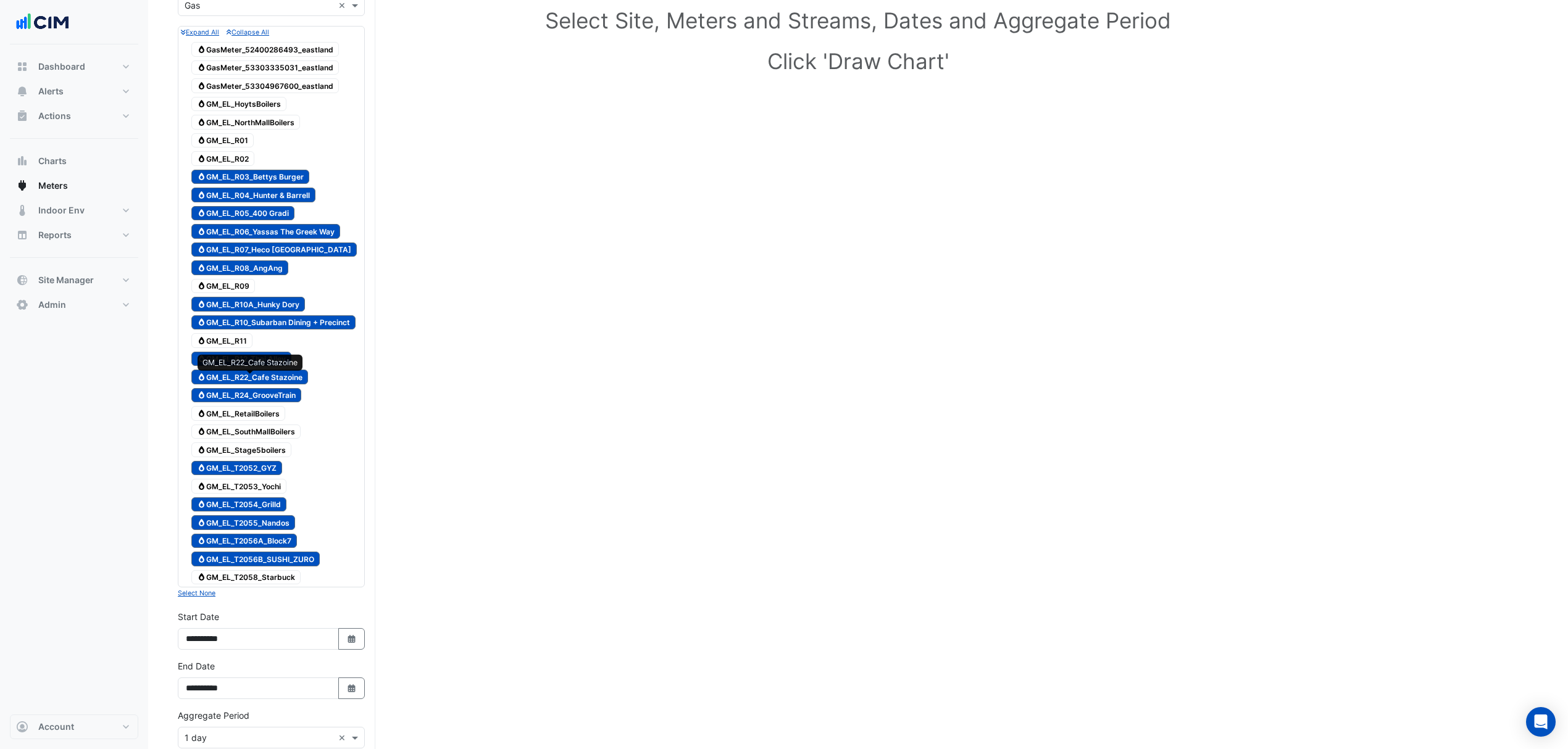
scroll to position [164, 0]
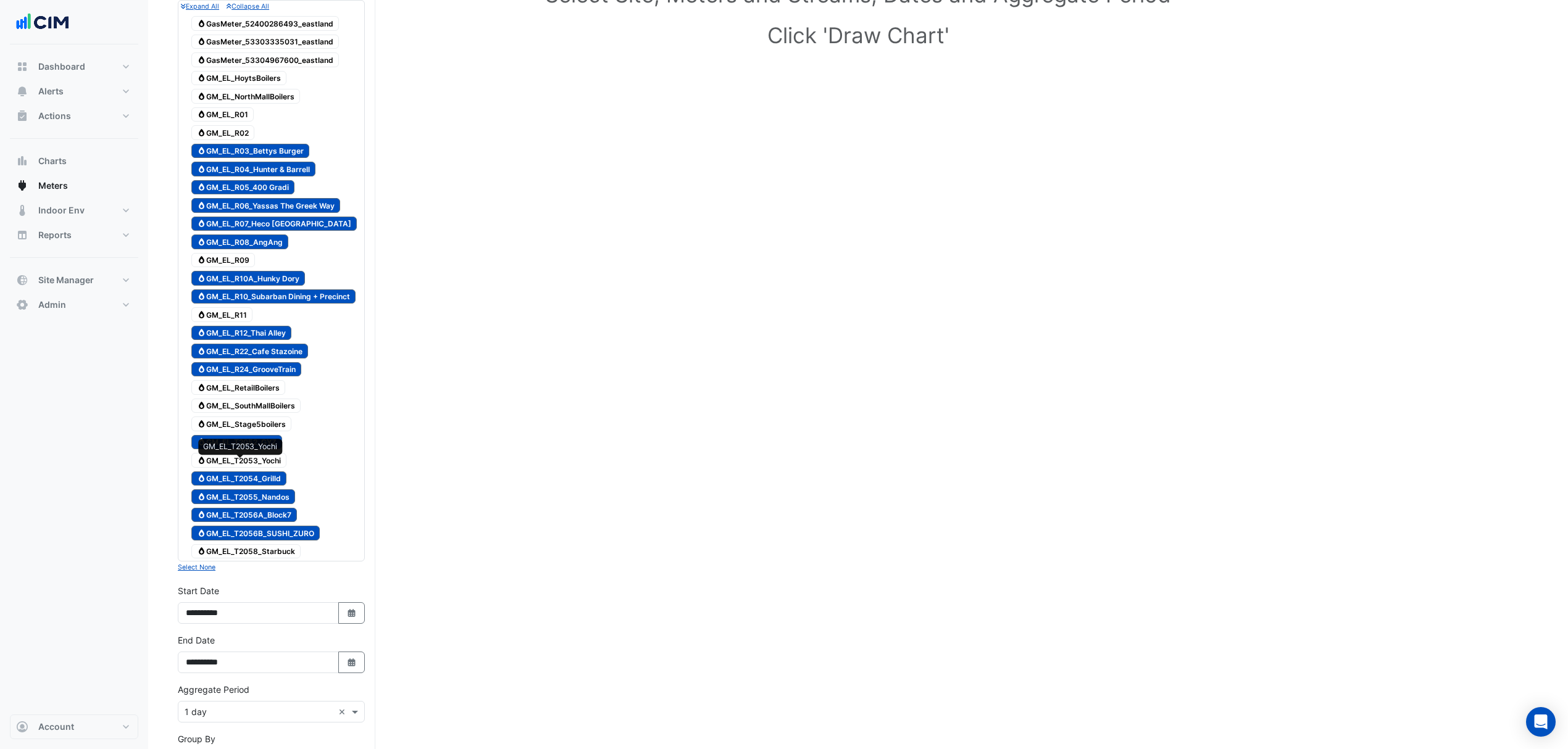
click at [266, 462] on span "Gas GM_EL_T2053_Yochi" at bounding box center [239, 460] width 95 height 15
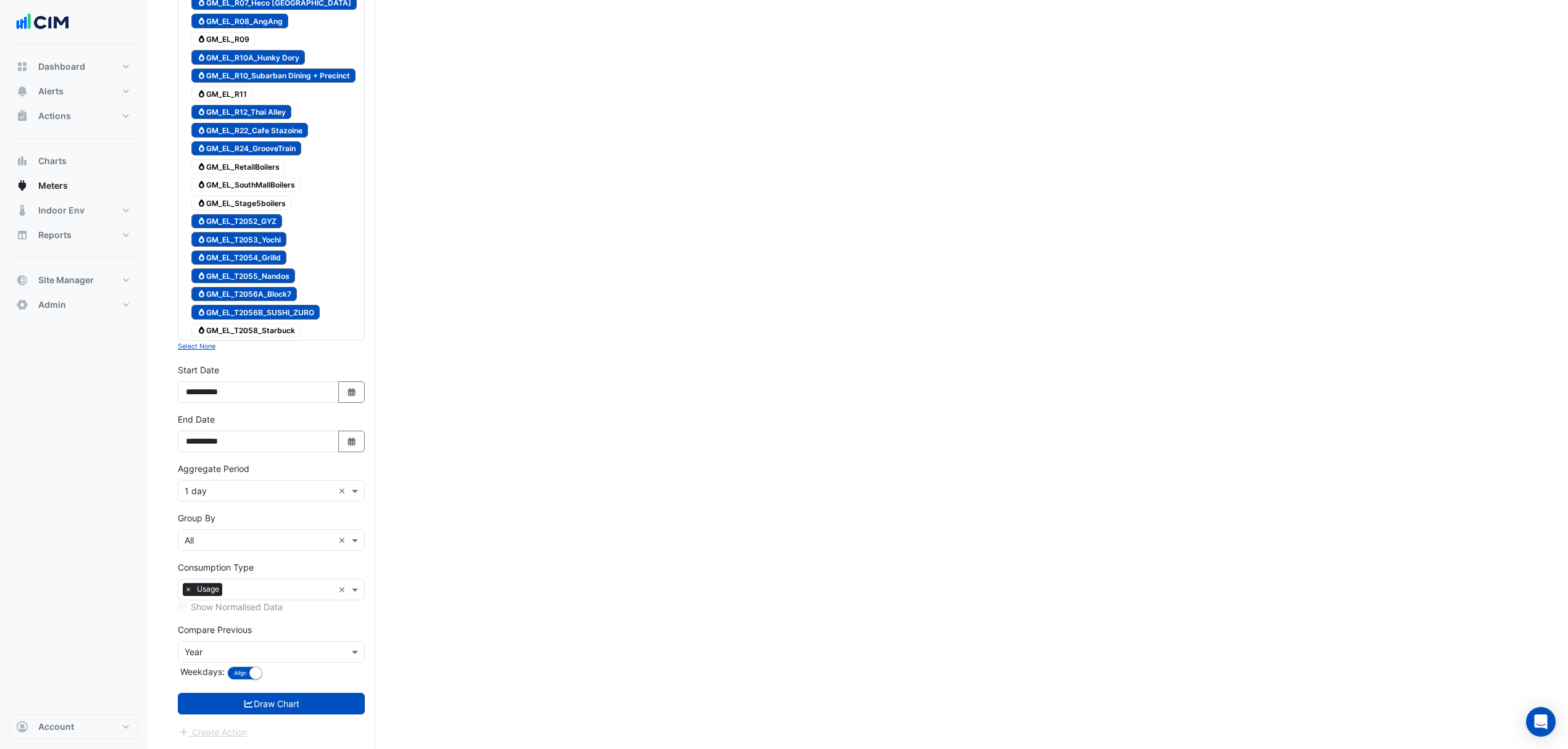
scroll to position [393, 0]
click at [347, 388] on icon "Select Date" at bounding box center [352, 392] width 11 height 8
select select "*"
select select "****"
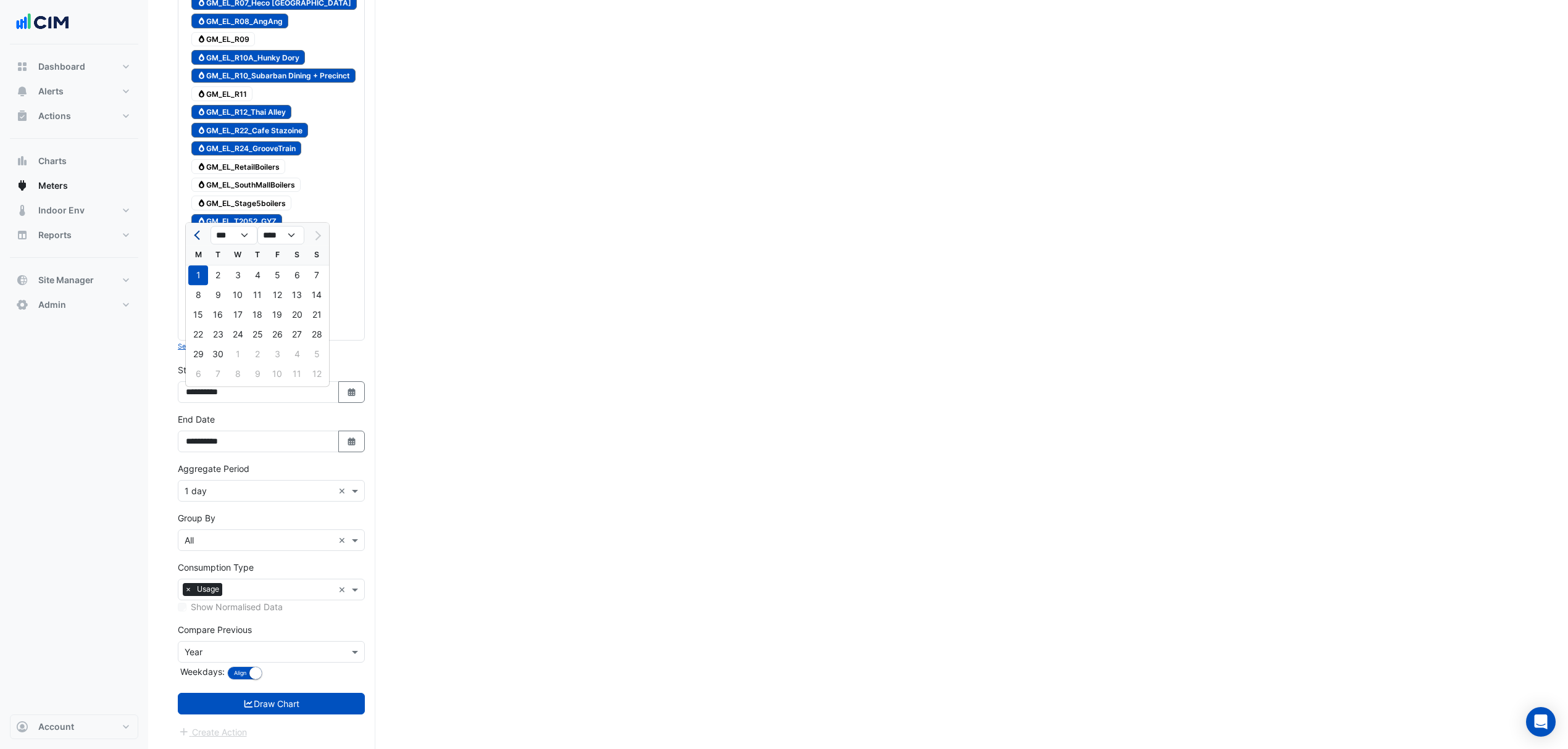
click at [198, 231] on span "Previous month" at bounding box center [199, 235] width 9 height 9
select select "*"
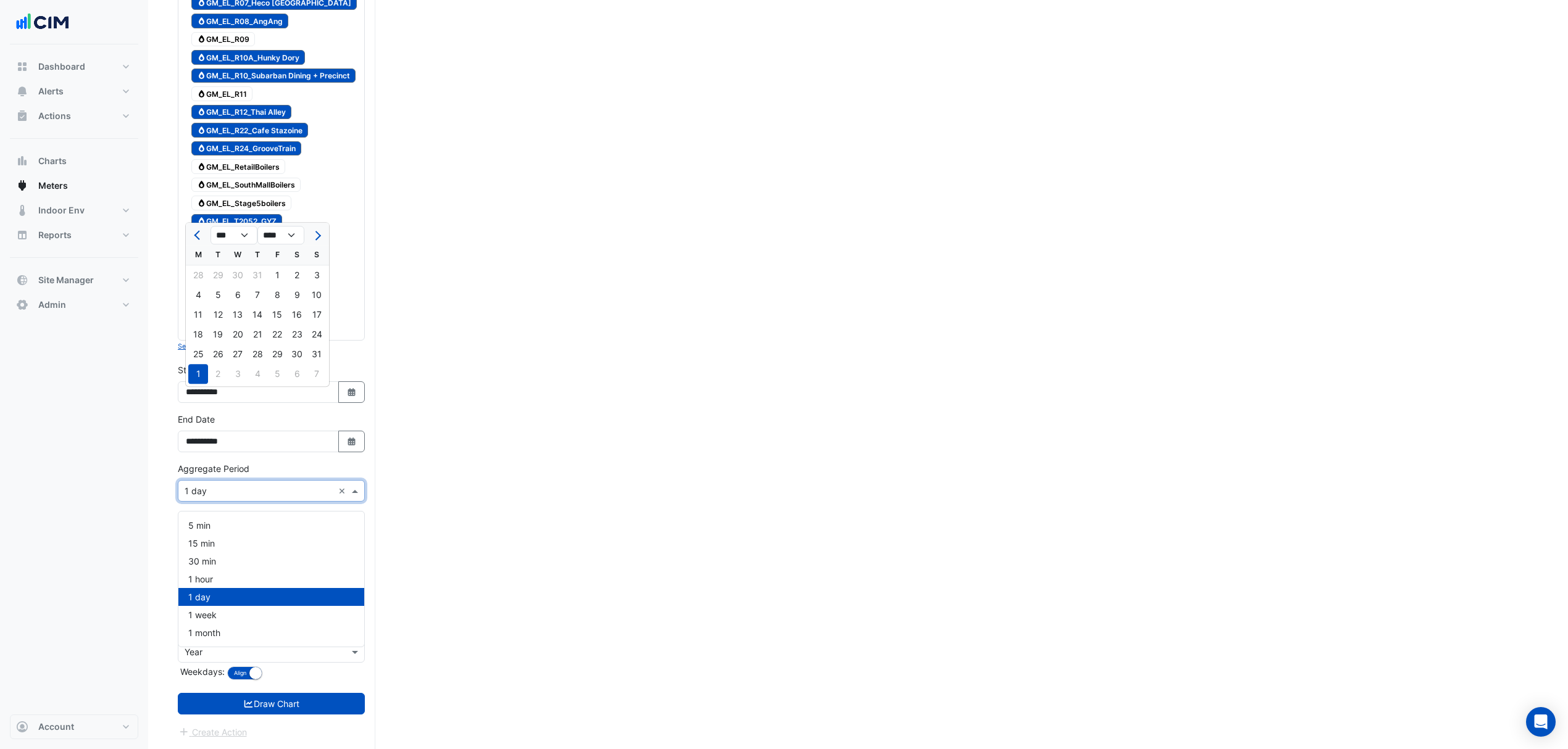
click at [235, 487] on input "text" at bounding box center [259, 492] width 149 height 13
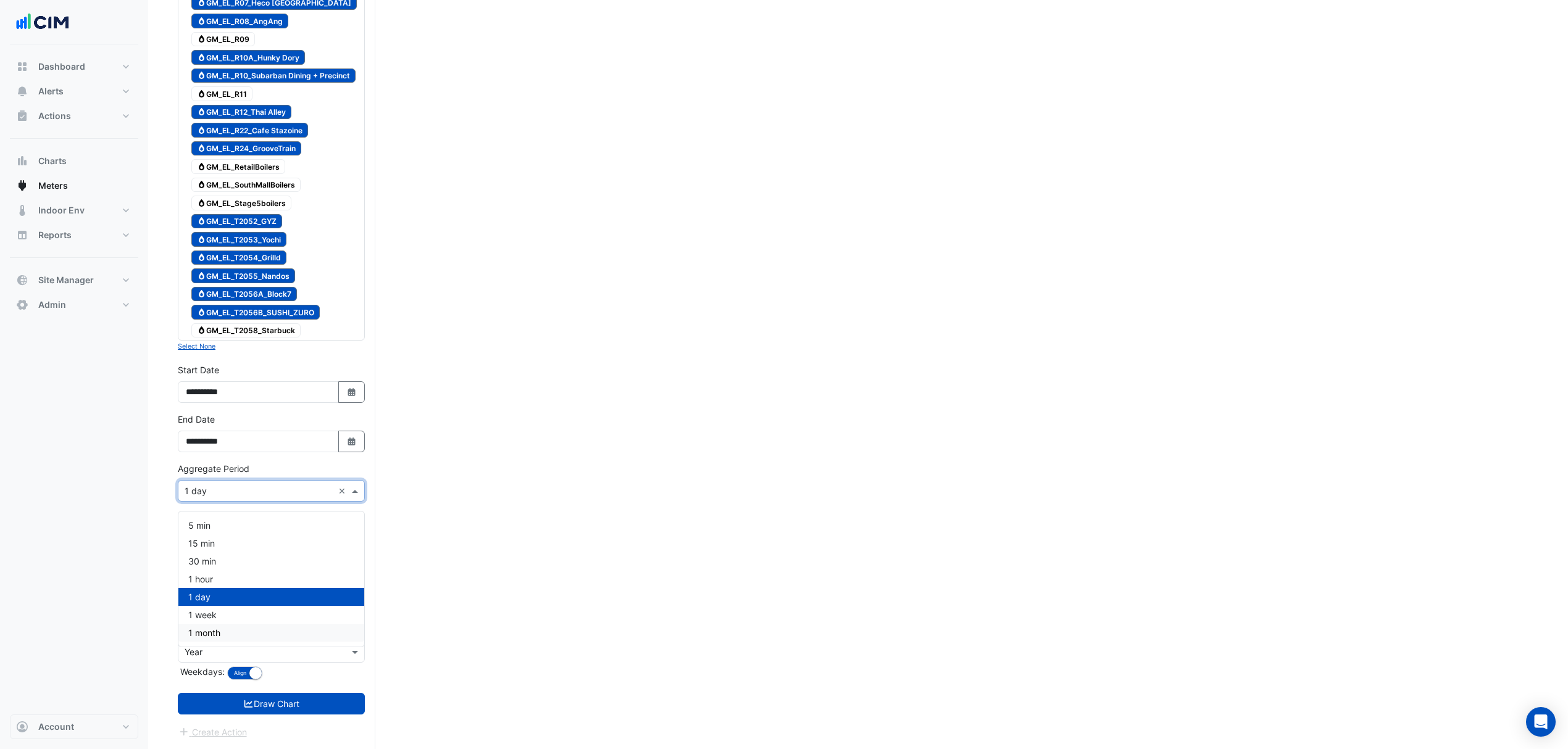
click at [205, 628] on span "1 month" at bounding box center [204, 633] width 32 height 10
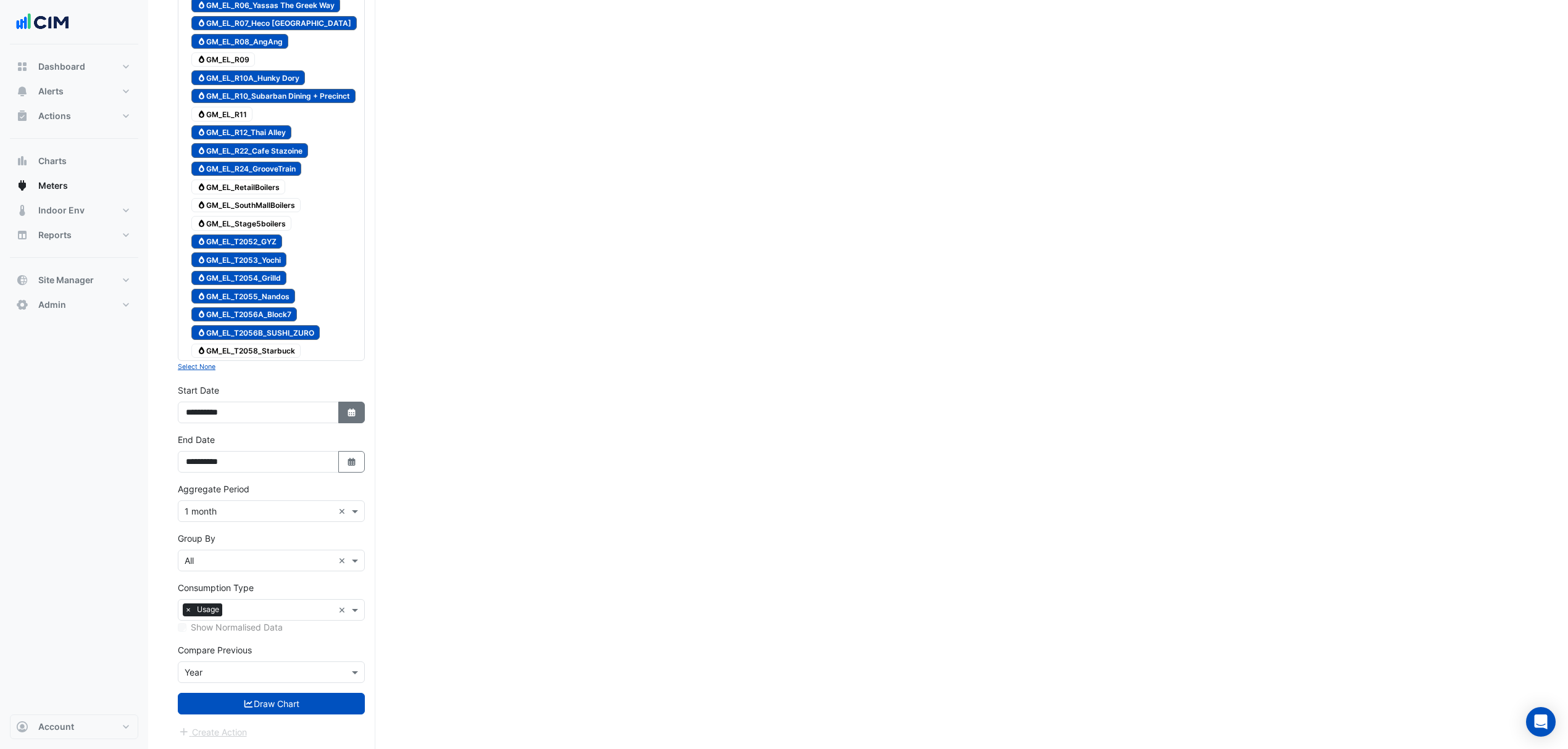
click at [353, 416] on fa-icon "Select Date" at bounding box center [352, 412] width 11 height 10
select select "*"
select select "****"
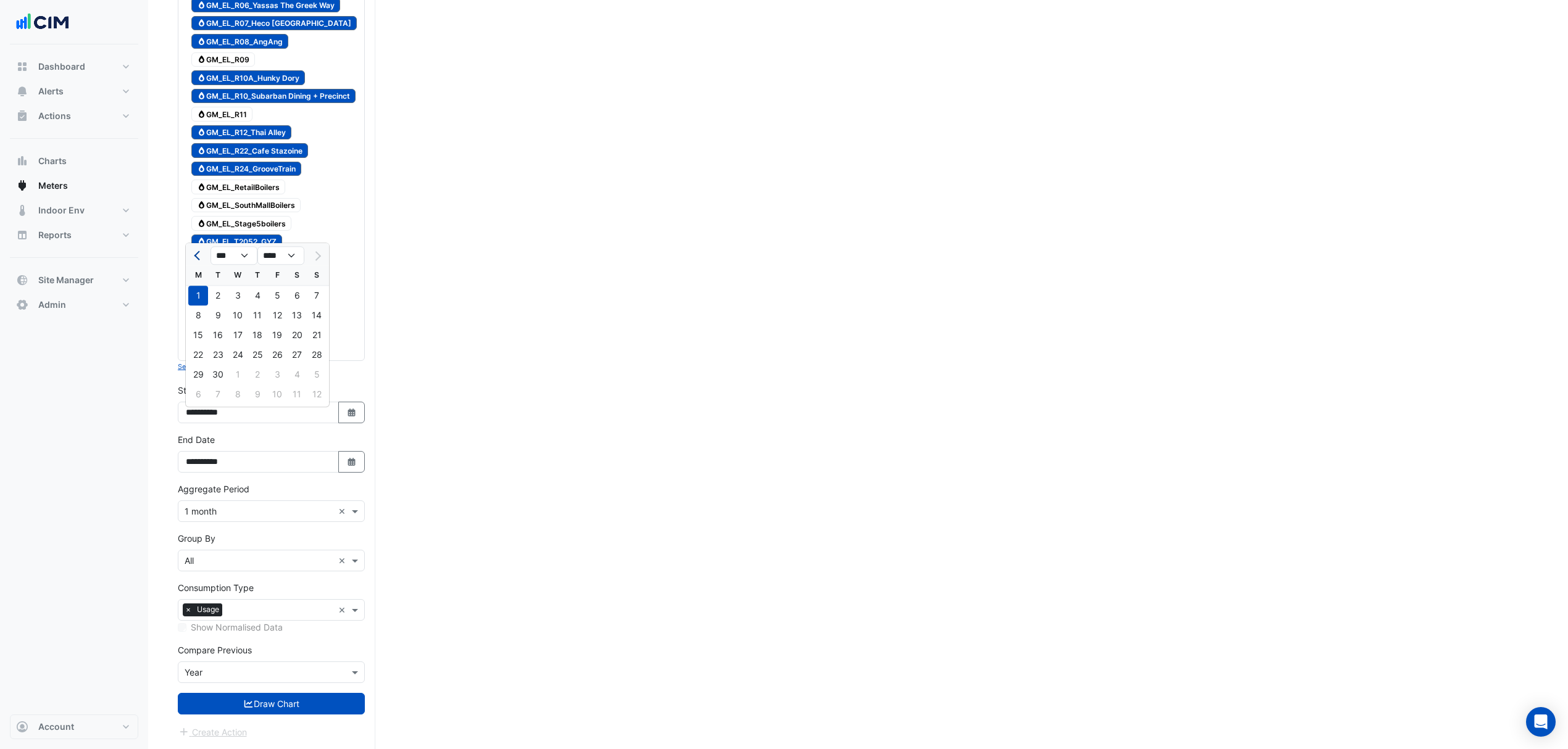
click at [197, 251] on span "Previous month" at bounding box center [199, 256] width 9 height 9
select select "*"
click at [277, 288] on div "1" at bounding box center [277, 296] width 20 height 20
type input "**********"
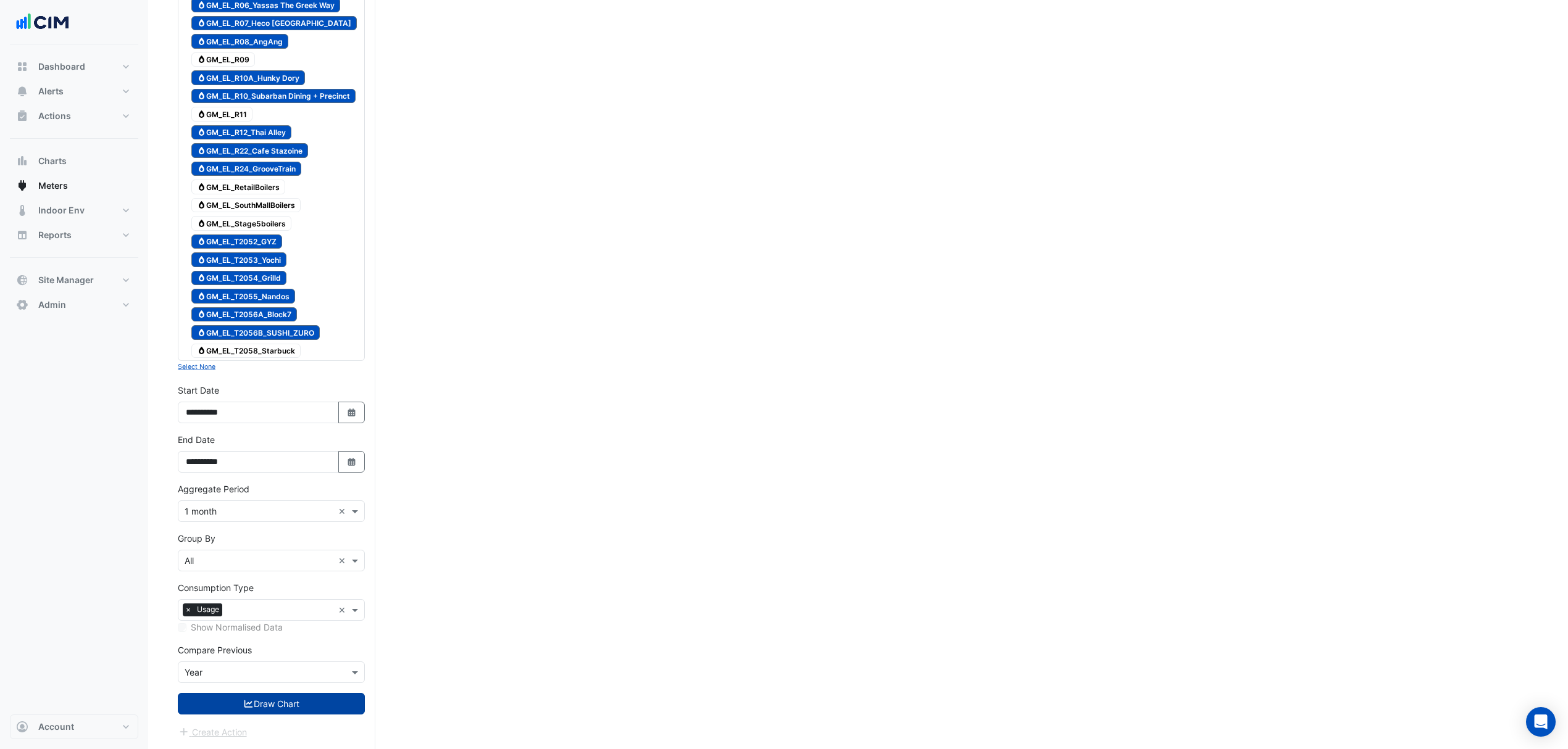
click at [249, 707] on icon "submit" at bounding box center [248, 703] width 8 height 7
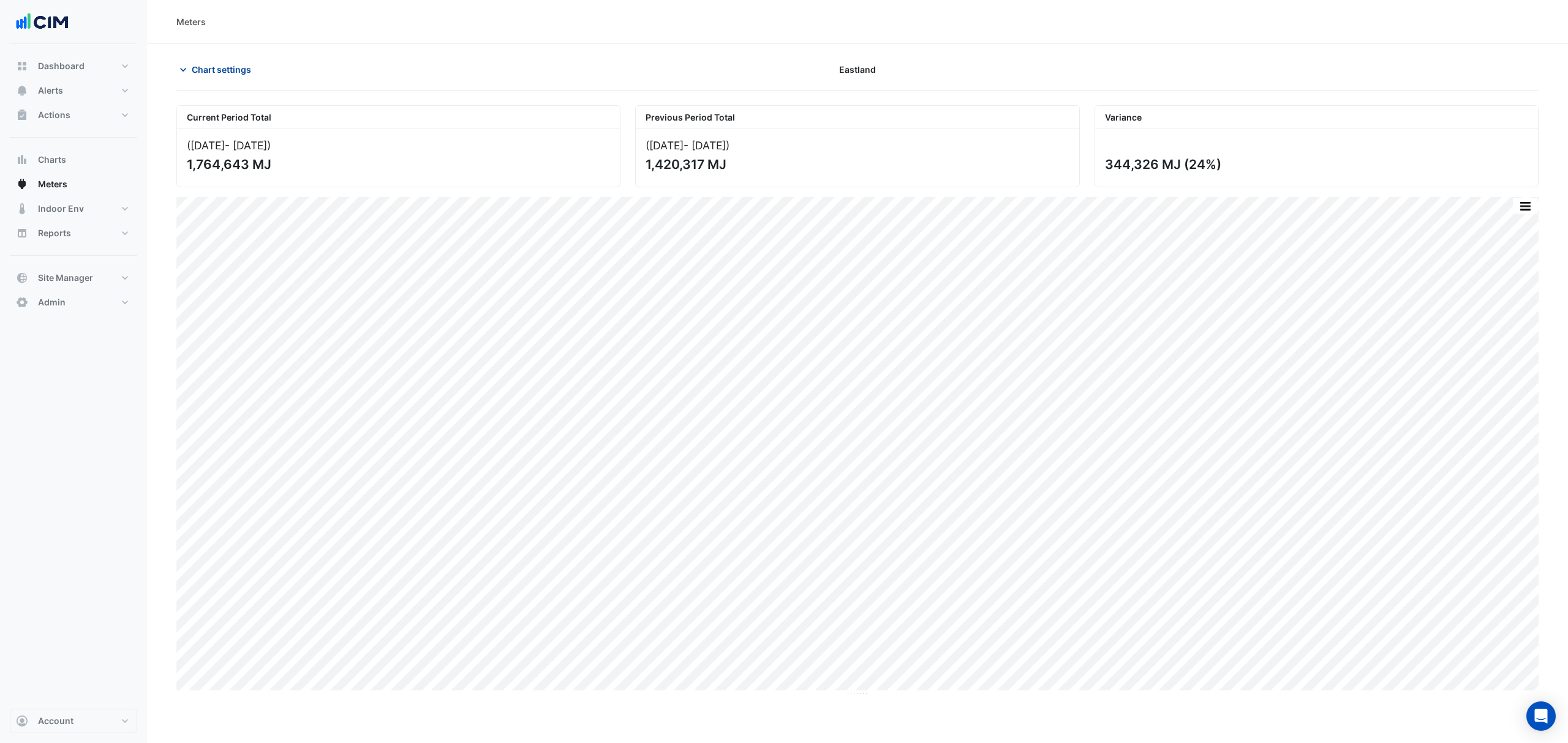
click at [185, 67] on icon "button" at bounding box center [183, 70] width 12 height 12
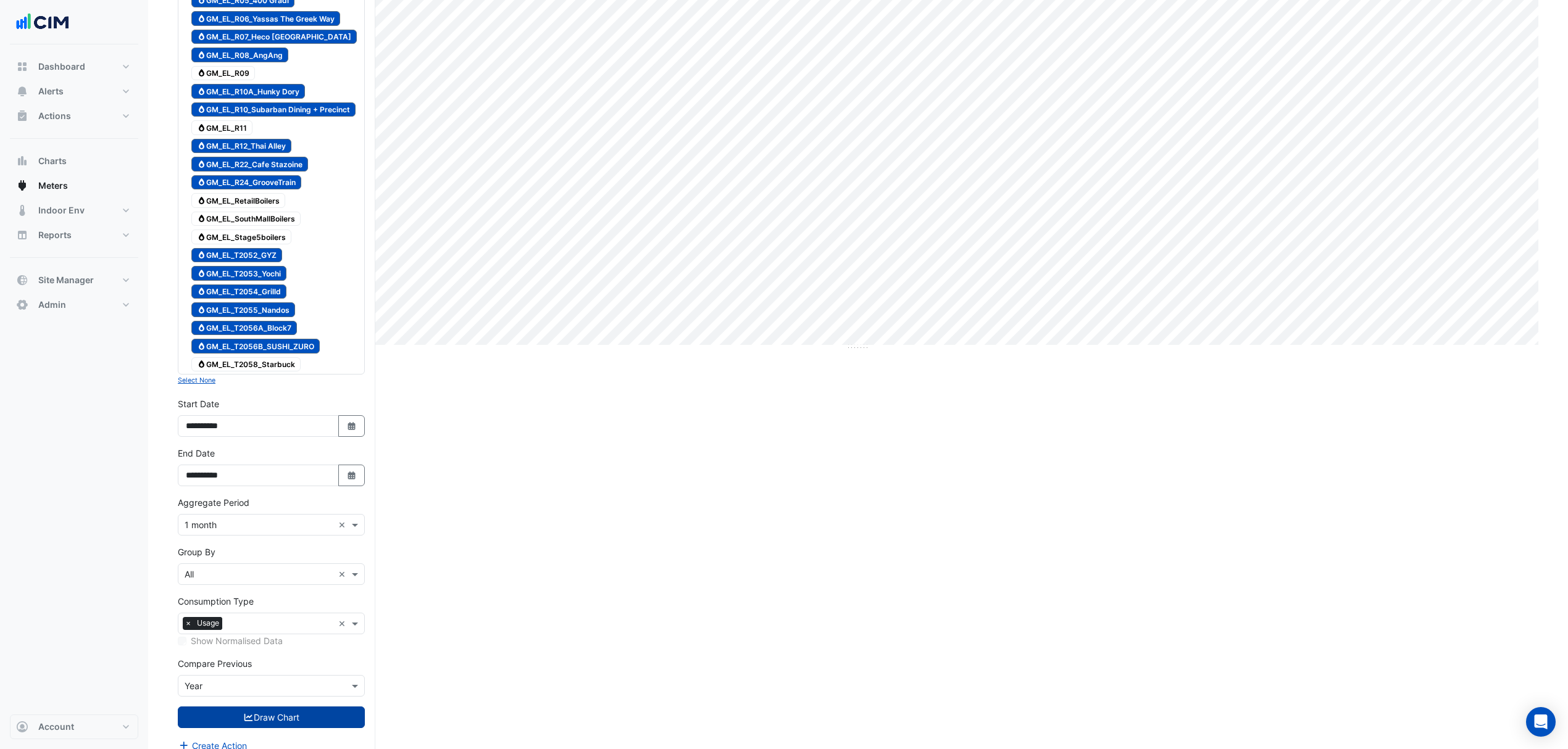
scroll to position [373, 0]
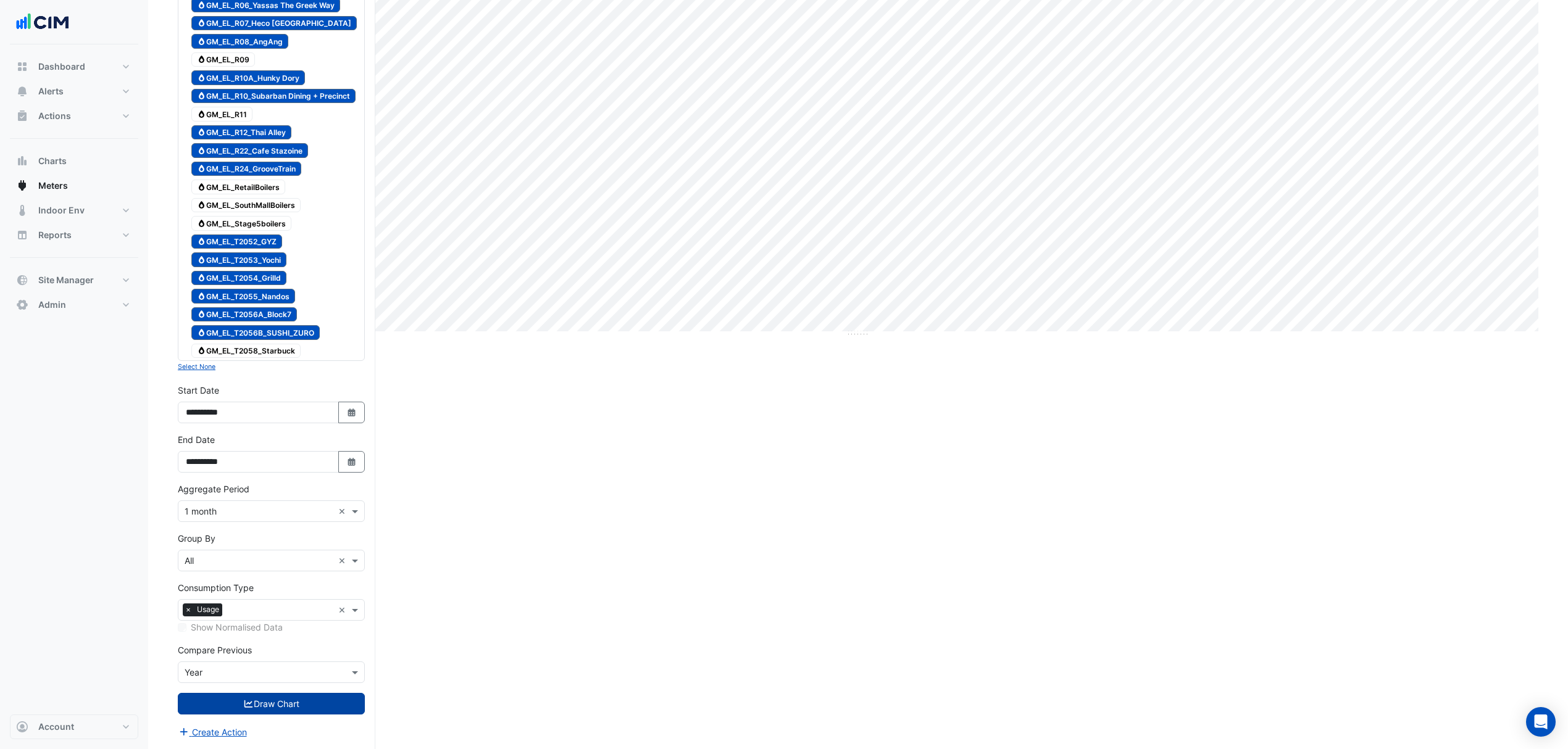
click at [213, 559] on input "text" at bounding box center [259, 561] width 149 height 13
click at [214, 604] on div "Meter" at bounding box center [271, 613] width 186 height 18
click at [232, 668] on input "text" at bounding box center [259, 673] width 149 height 13
drag, startPoint x: 227, startPoint y: 553, endPoint x: 230, endPoint y: 575, distance: 22.2
click at [228, 556] on div "None" at bounding box center [271, 564] width 186 height 18
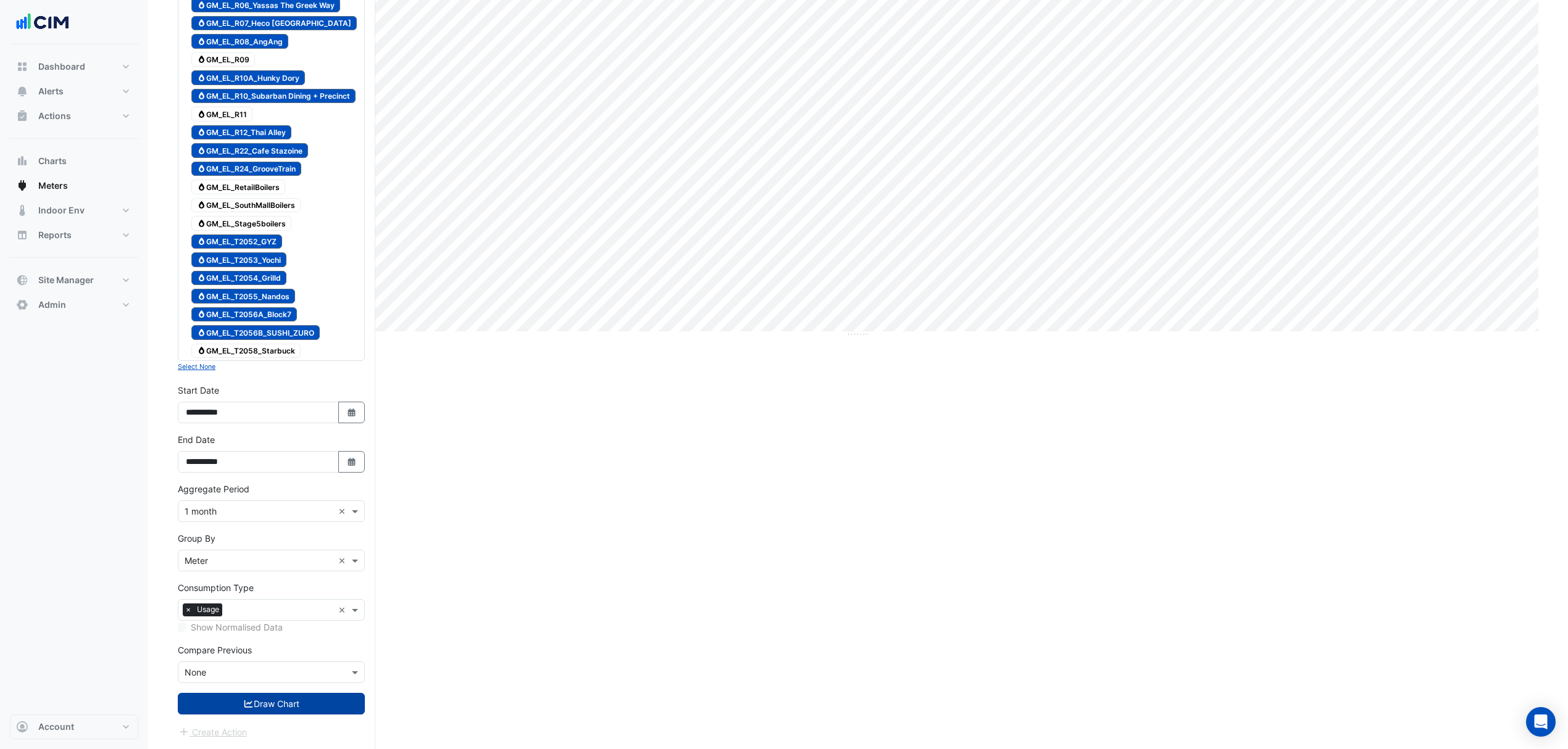
drag, startPoint x: 215, startPoint y: 710, endPoint x: 214, endPoint y: 694, distance: 16.0
click at [213, 709] on button "Draw Chart" at bounding box center [271, 703] width 187 height 21
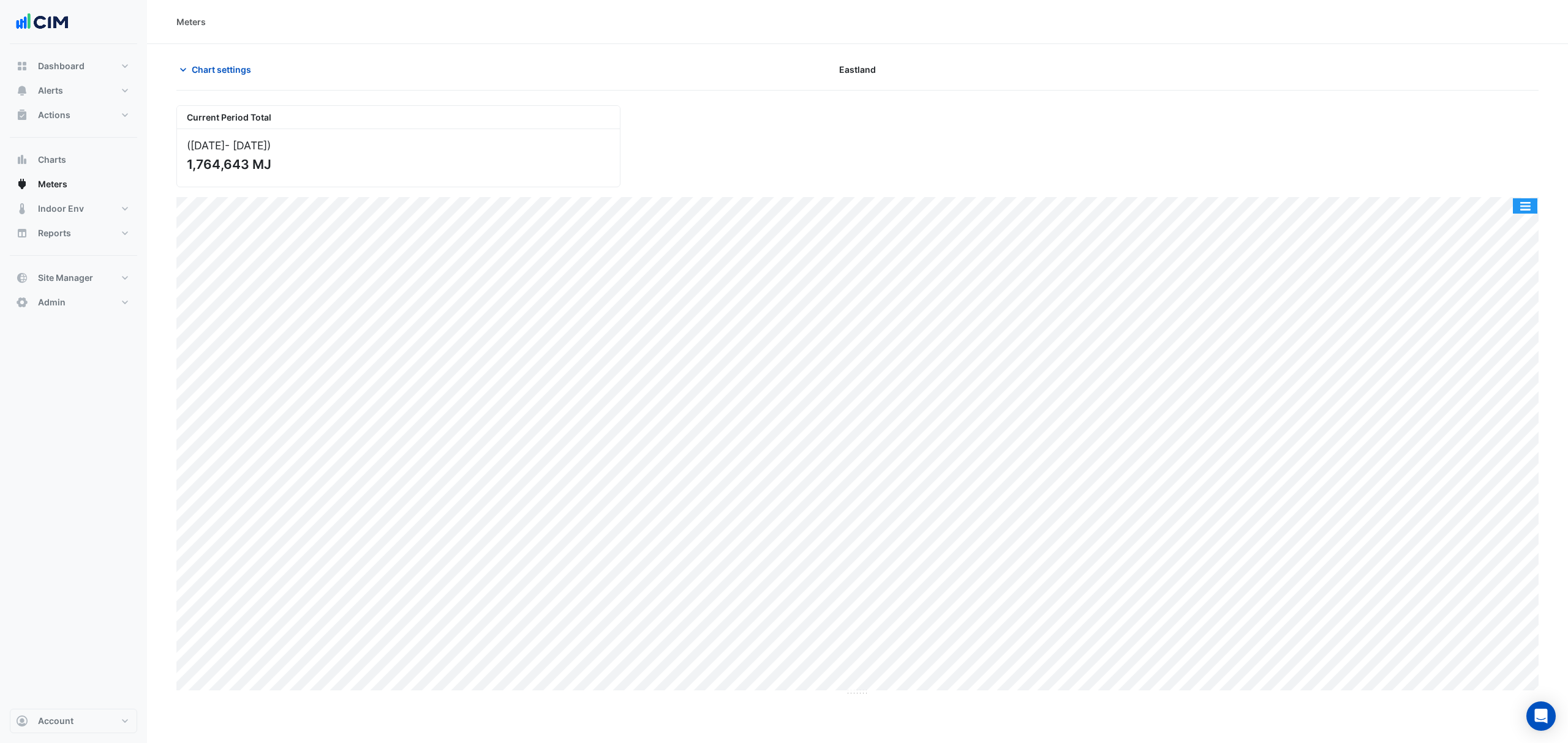
click at [1523, 198] on div "Split by Meter Print Save as JPEG Save as PNG Pivot Data Table Export CSV - Fla…" at bounding box center [1525, 206] width 26 height 17
click at [1520, 207] on button "button" at bounding box center [1525, 206] width 25 height 16
click at [1501, 376] on div "Export CSV - Pivot" at bounding box center [1501, 374] width 74 height 29
click at [182, 69] on icon "button" at bounding box center [183, 70] width 6 height 4
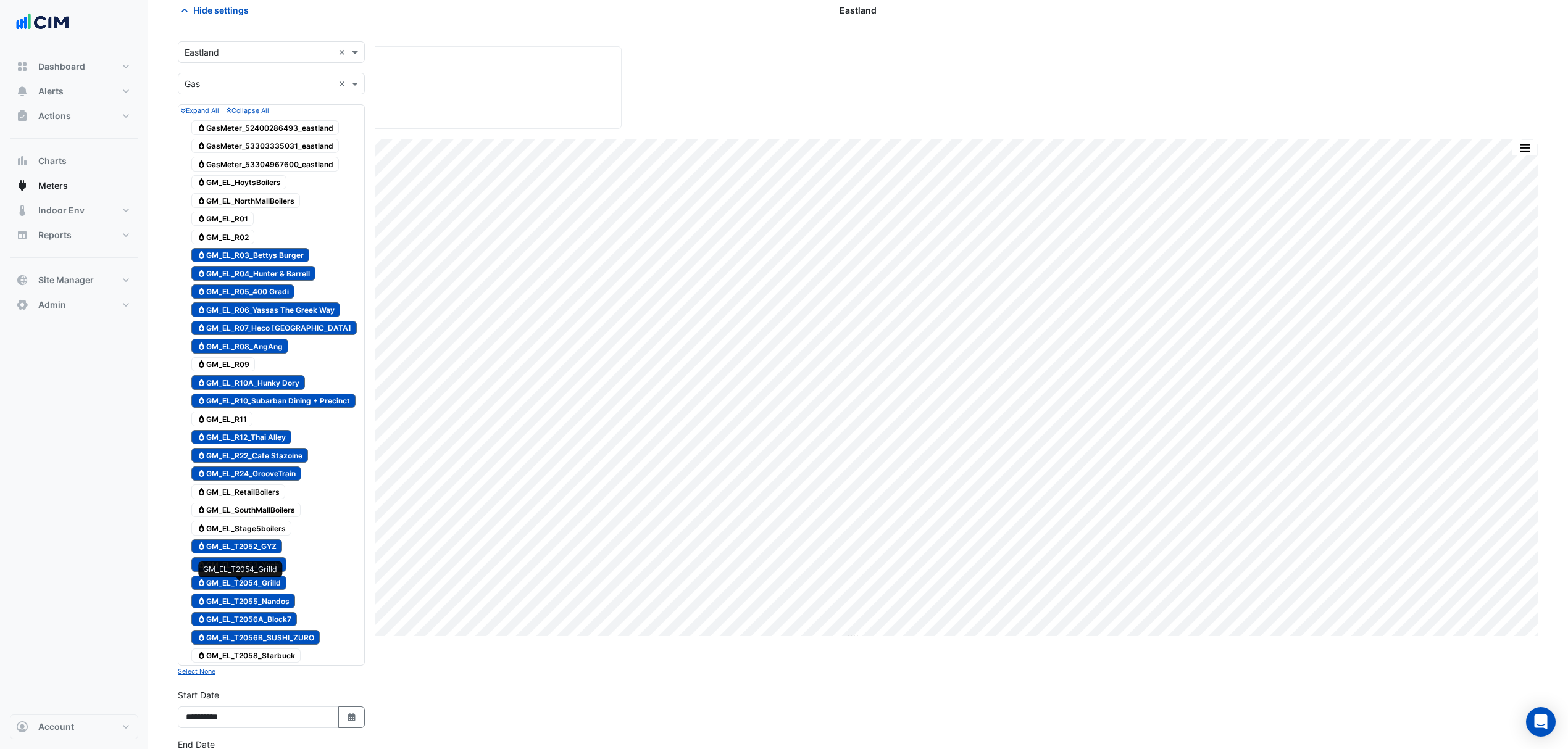
scroll to position [164, 0]
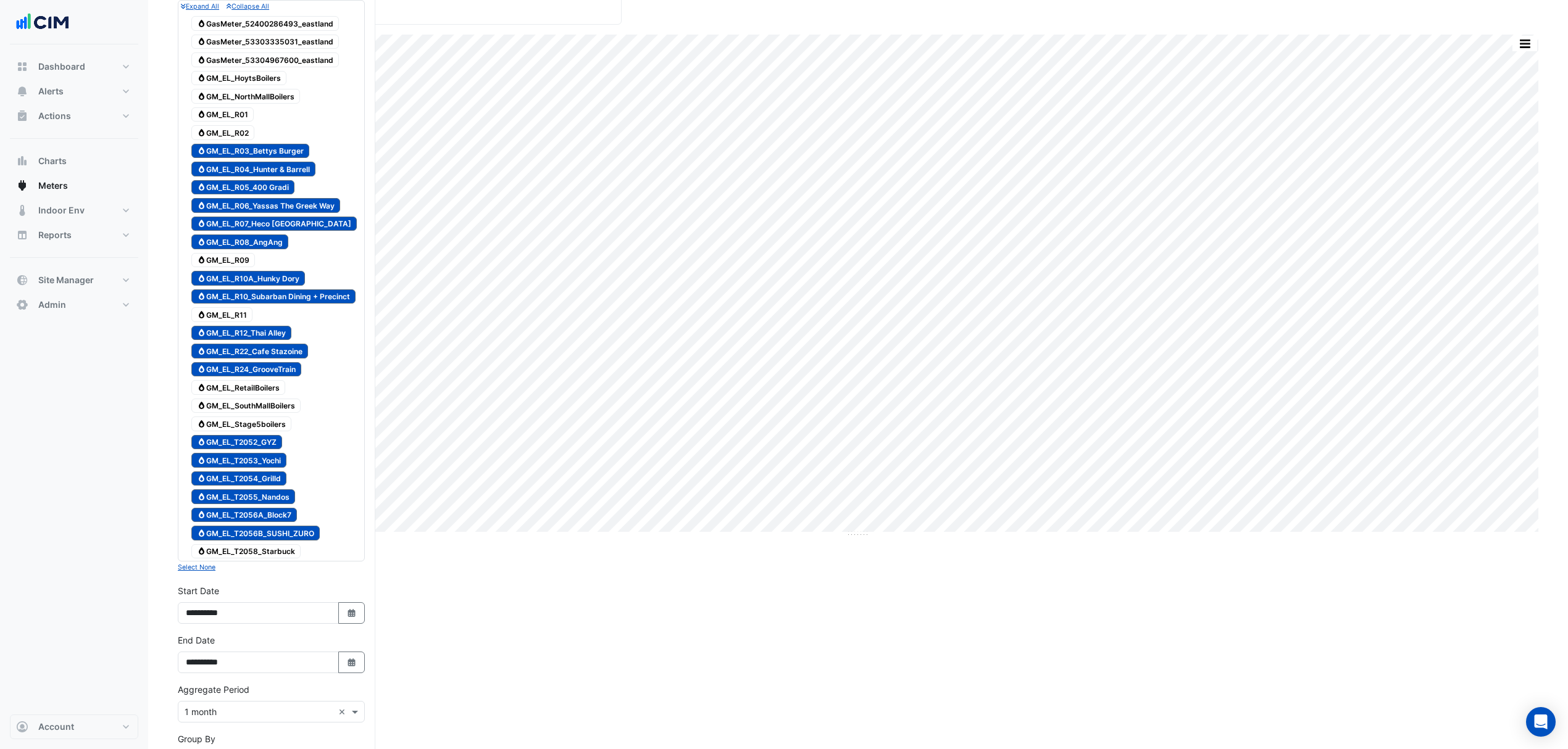
click at [613, 603] on div "Current Period Total (Aug 25 - Sep 25 ) 1,764,643 MJ Split by Meter Print Save …" at bounding box center [858, 445] width 1360 height 1008
click at [347, 617] on icon "Select Date" at bounding box center [352, 613] width 11 height 8
select select "*"
select select "****"
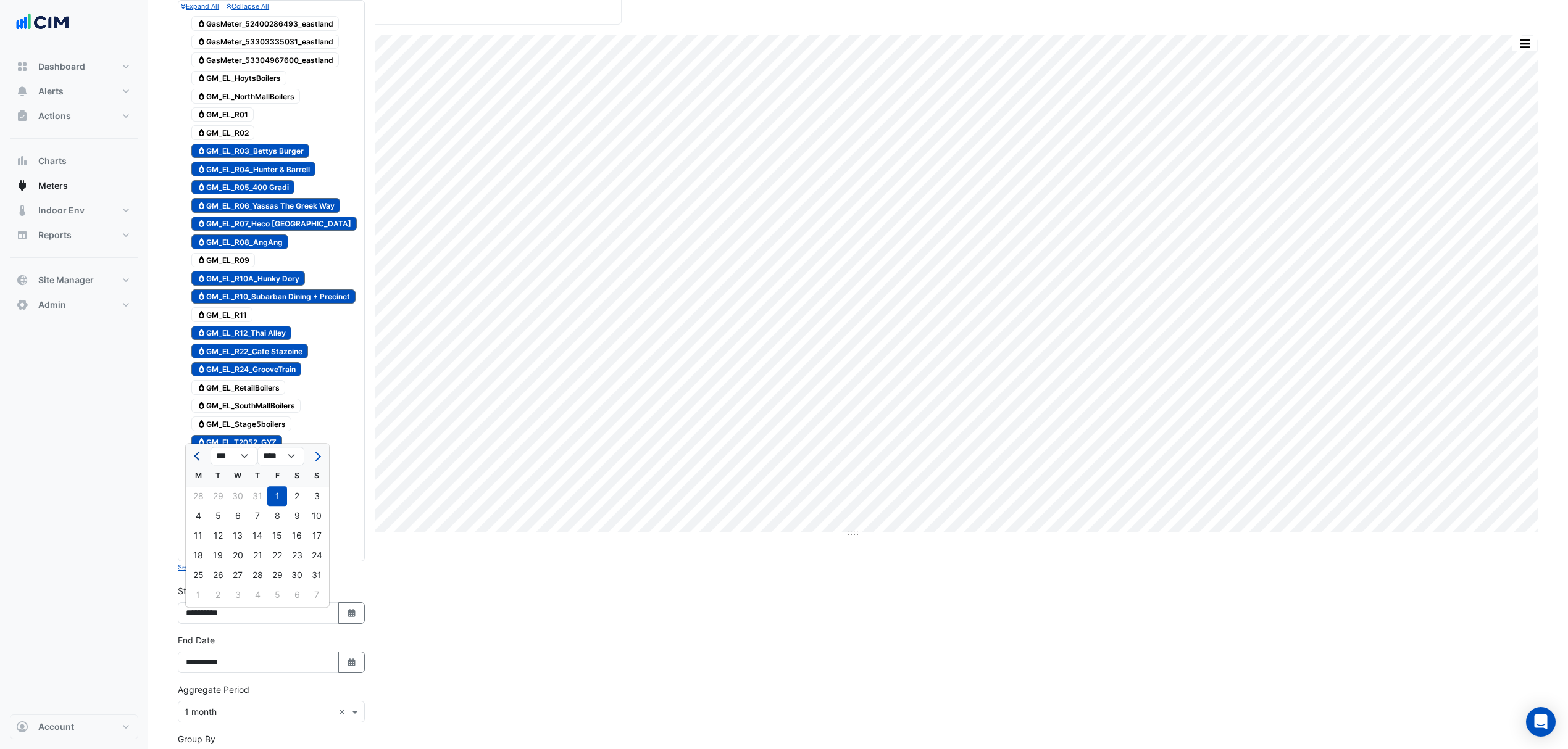
click at [199, 459] on span "Previous month" at bounding box center [199, 457] width 9 height 9
select select "*"
click at [317, 496] on div "1" at bounding box center [317, 496] width 20 height 20
type input "**********"
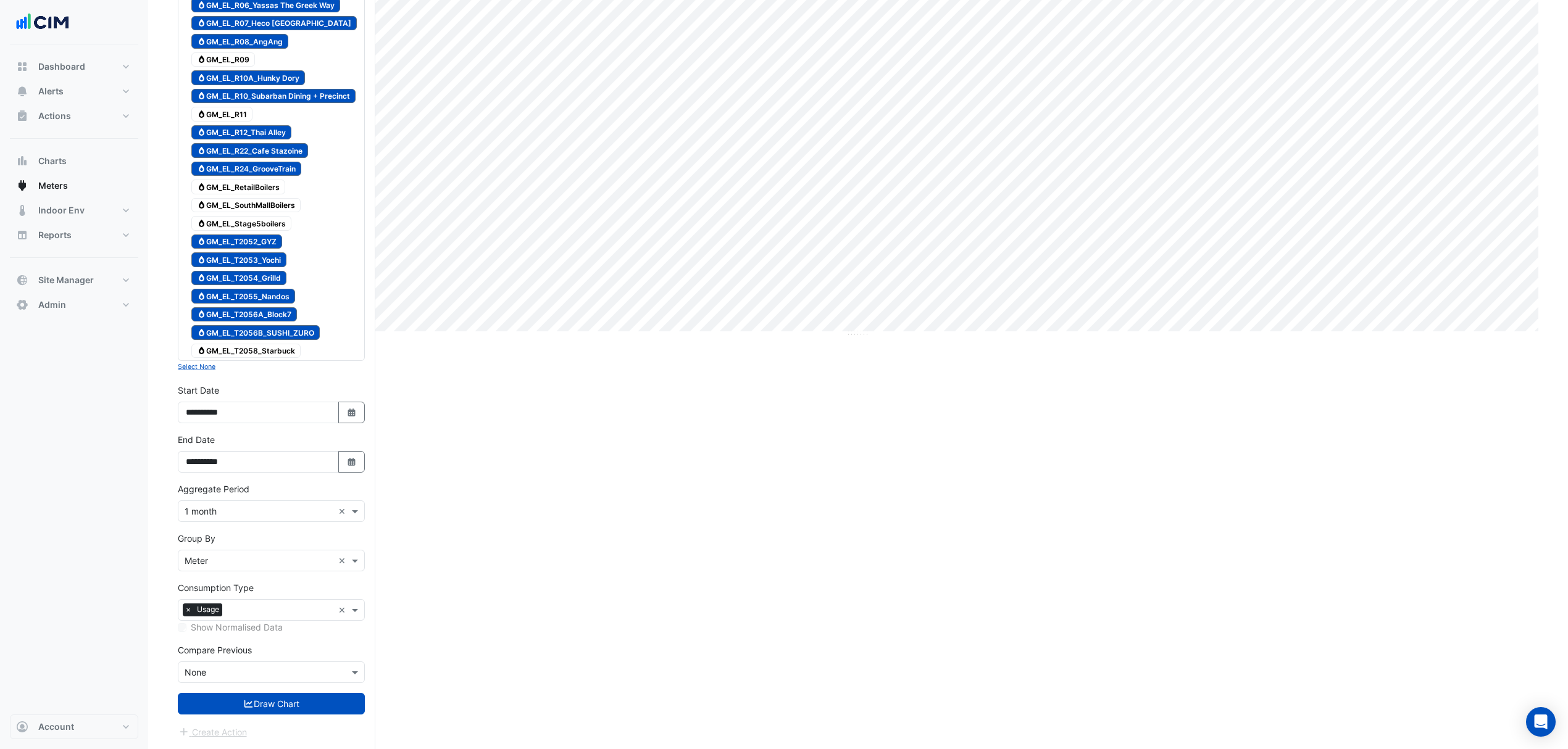
scroll to position [373, 0]
click at [253, 700] on button "Draw Chart" at bounding box center [271, 703] width 187 height 21
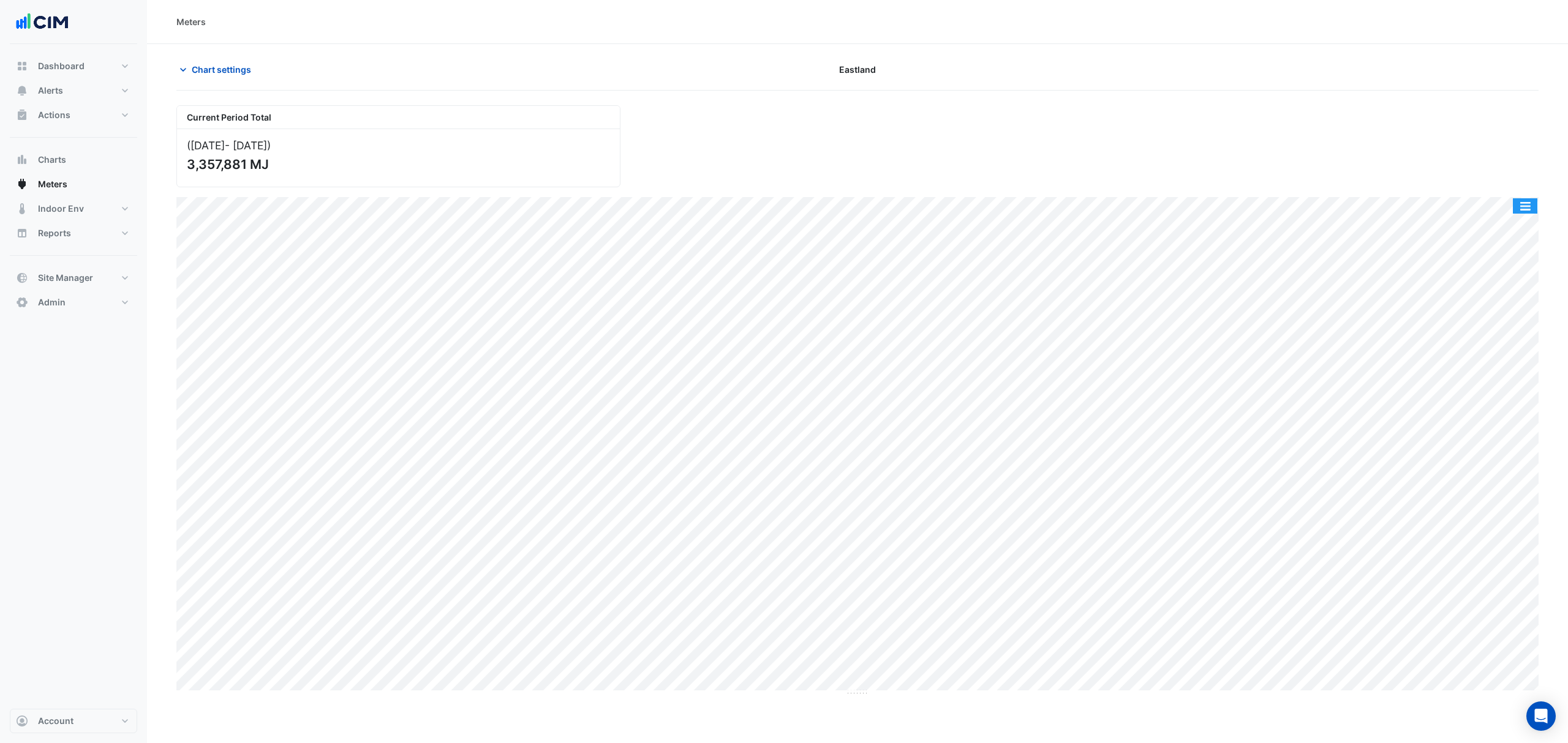
click at [1520, 202] on button "button" at bounding box center [1525, 206] width 25 height 16
click at [1492, 373] on div "Export CSV - Pivot" at bounding box center [1501, 374] width 74 height 29
click at [221, 75] on span "Chart settings" at bounding box center [222, 70] width 59 height 13
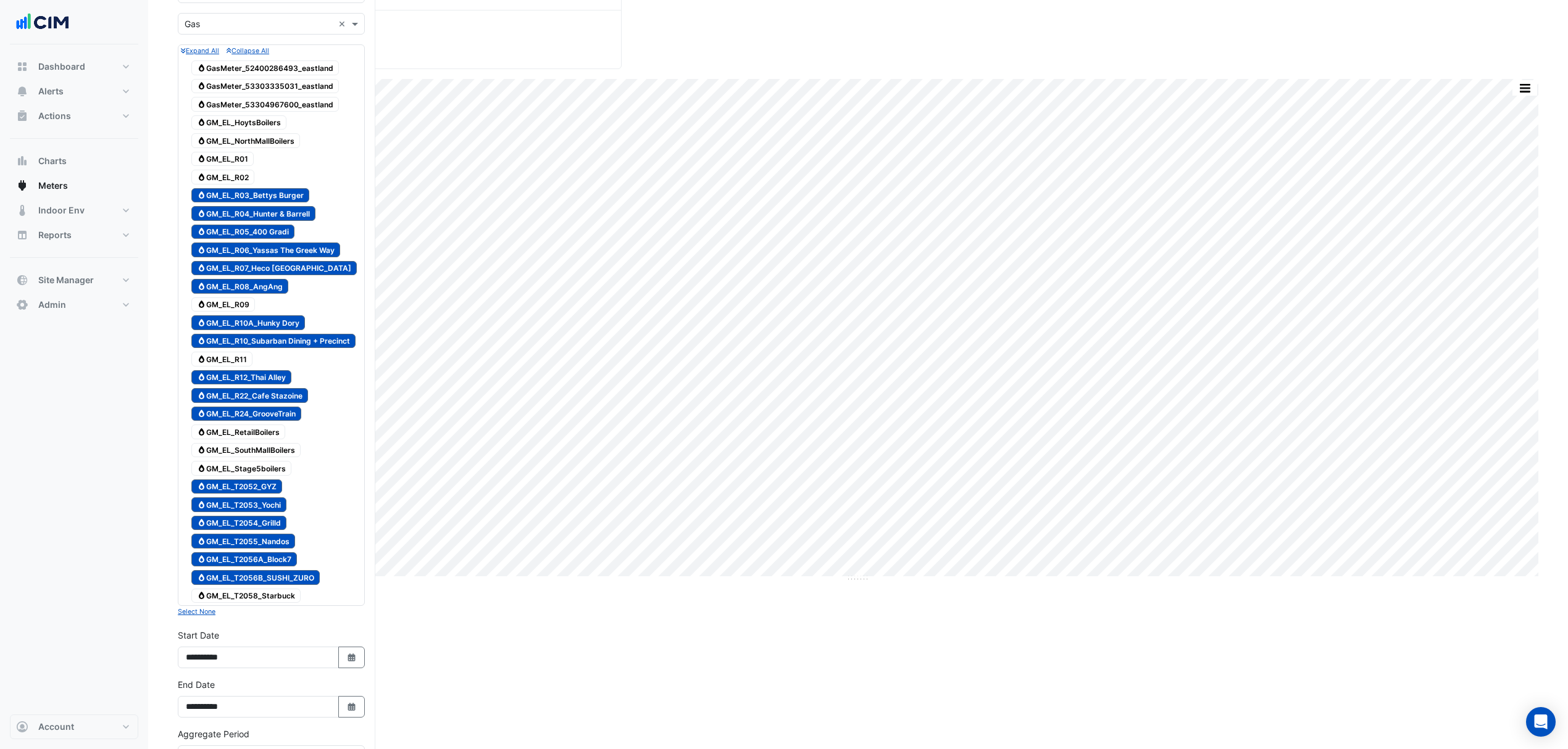
scroll to position [329, 0]
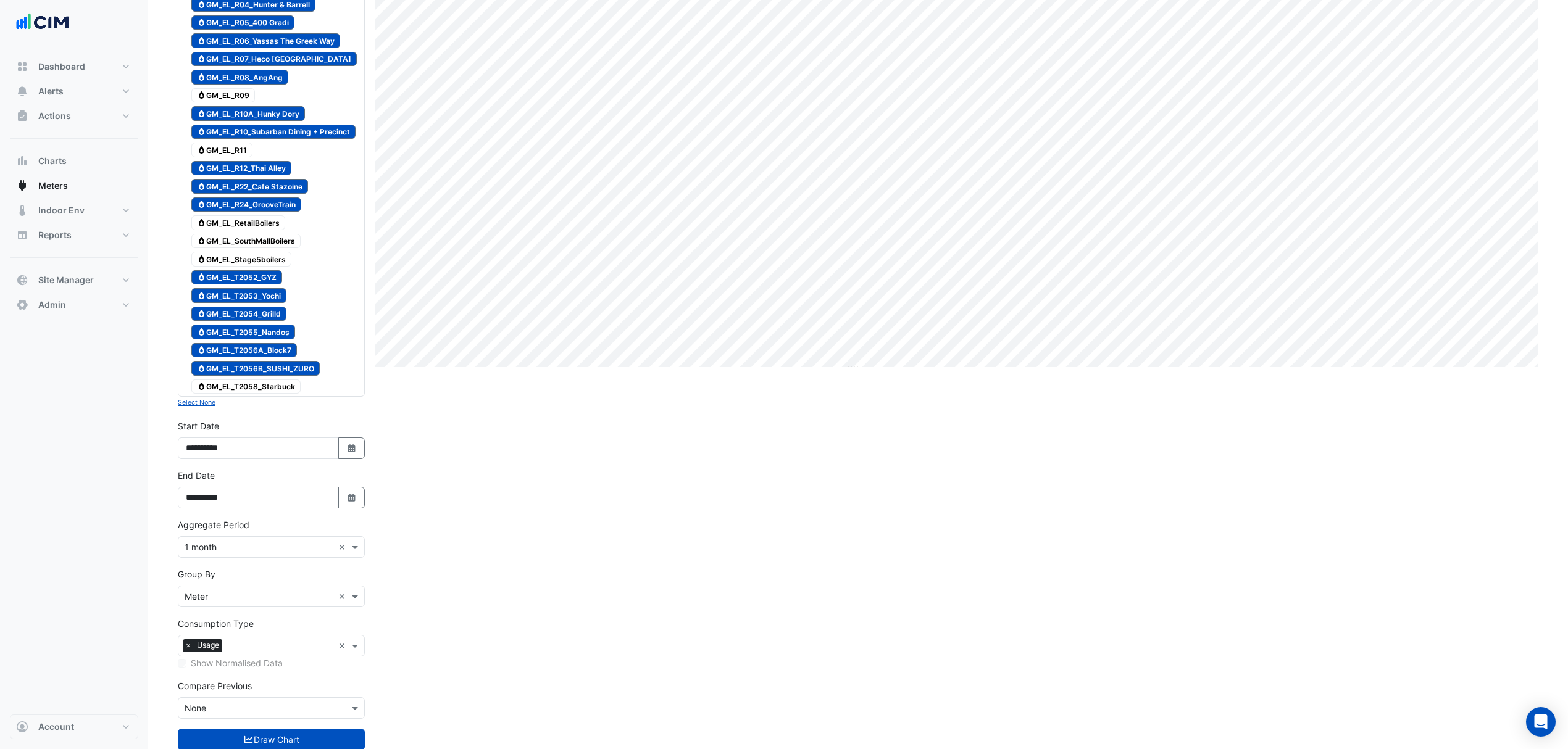
click at [203, 406] on small "Select None" at bounding box center [197, 403] width 38 height 8
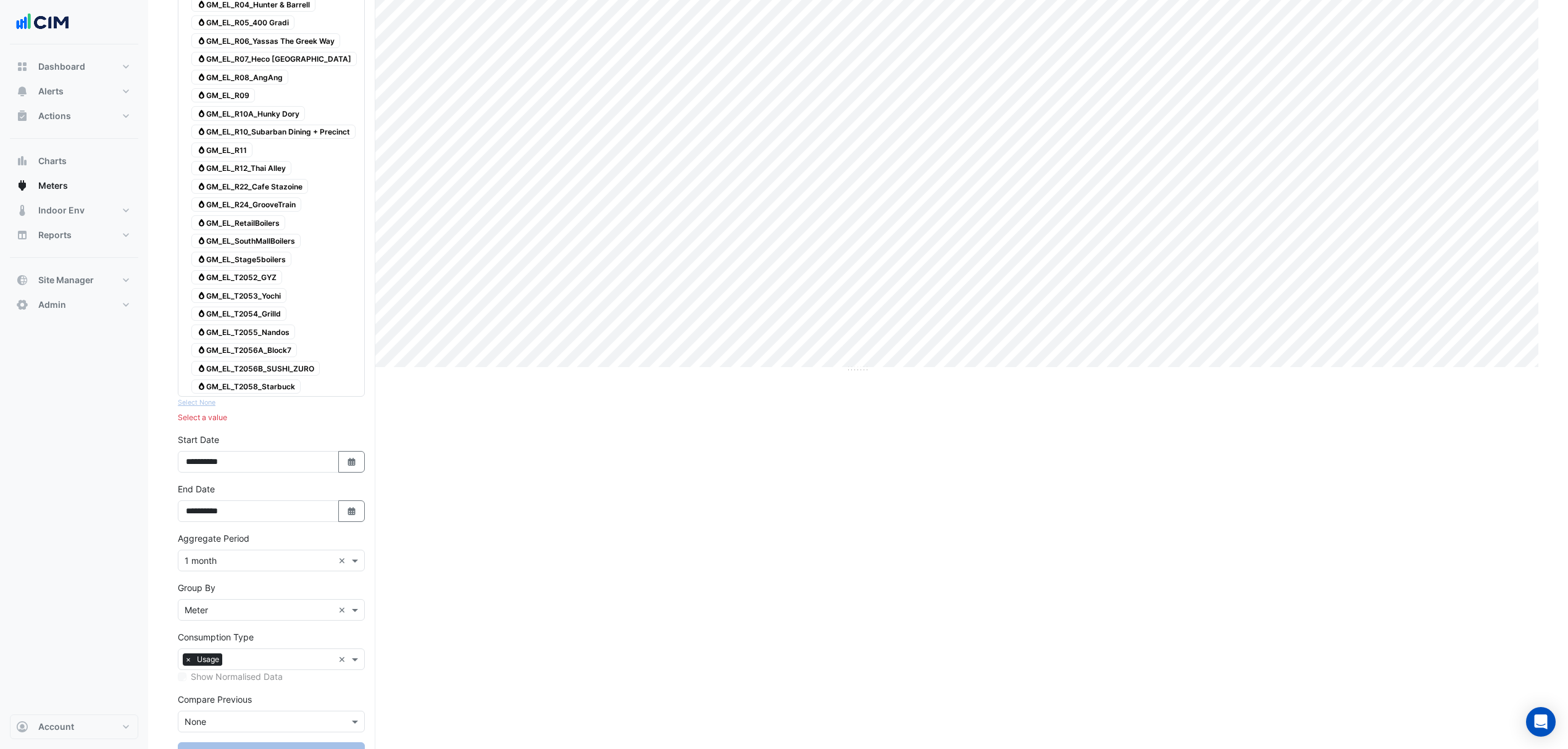
click at [245, 268] on div "Gas GM_EL_Stage5boilers" at bounding box center [241, 259] width 106 height 18
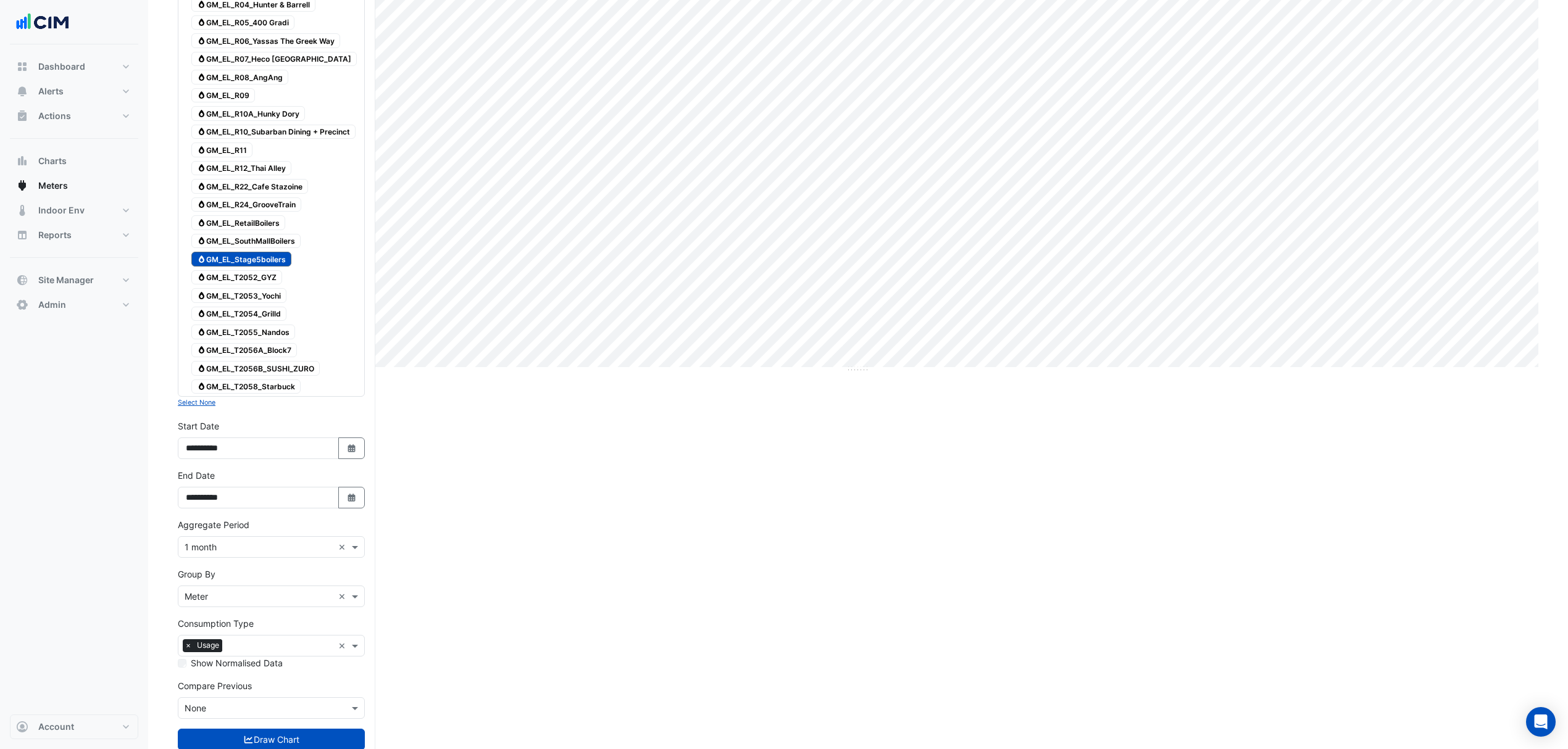
click at [236, 285] on span "Gas GM_EL_T2052_GYZ" at bounding box center [236, 277] width 91 height 15
click at [248, 265] on span "Gas GM_EL_Stage5boilers" at bounding box center [241, 259] width 100 height 15
click at [356, 453] on icon "Select Date" at bounding box center [352, 448] width 11 height 8
select select "*"
select select "****"
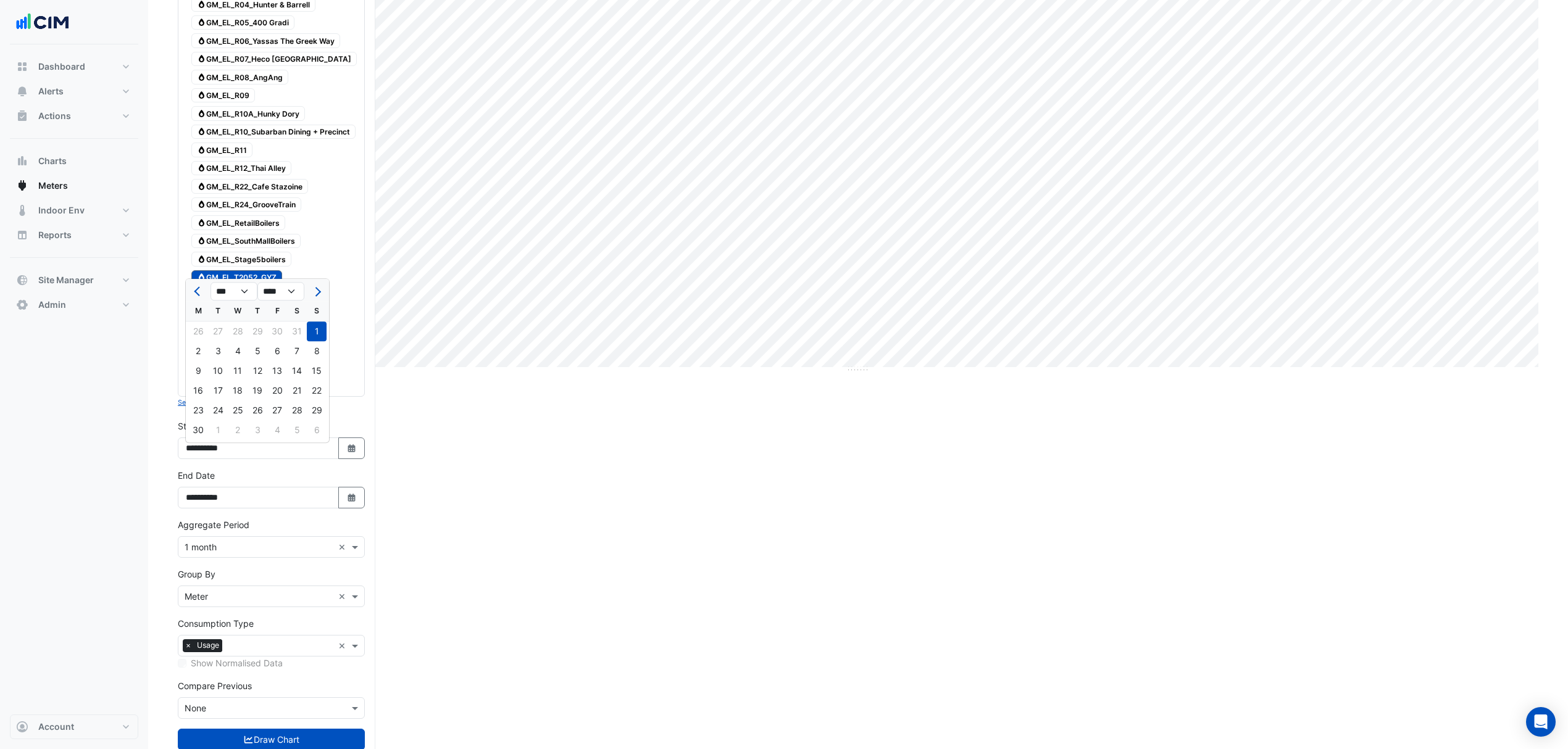
click at [356, 395] on div "Gas GM_EL_T2058_Starbuck" at bounding box center [272, 387] width 181 height 18
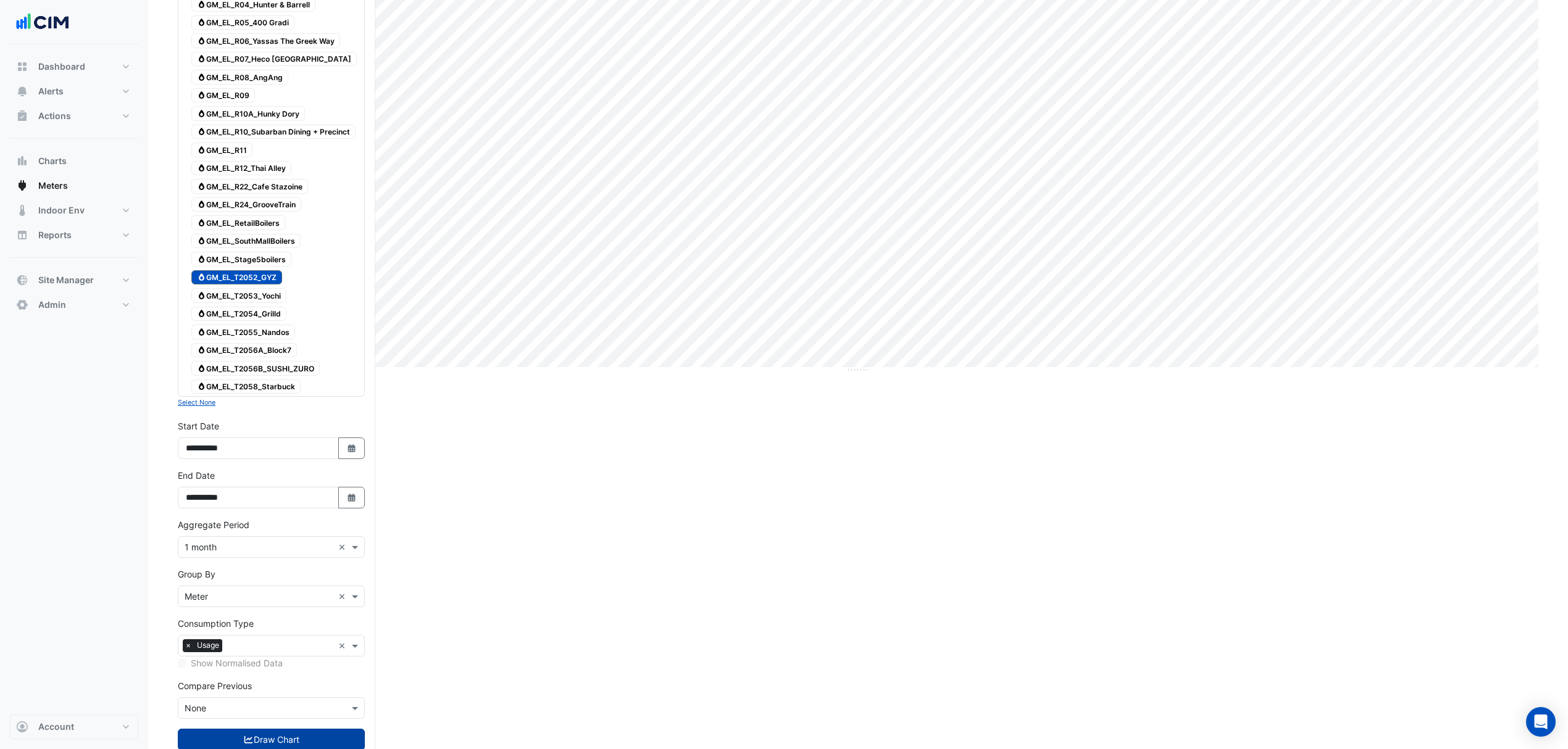
click at [254, 741] on button "Draw Chart" at bounding box center [271, 739] width 187 height 21
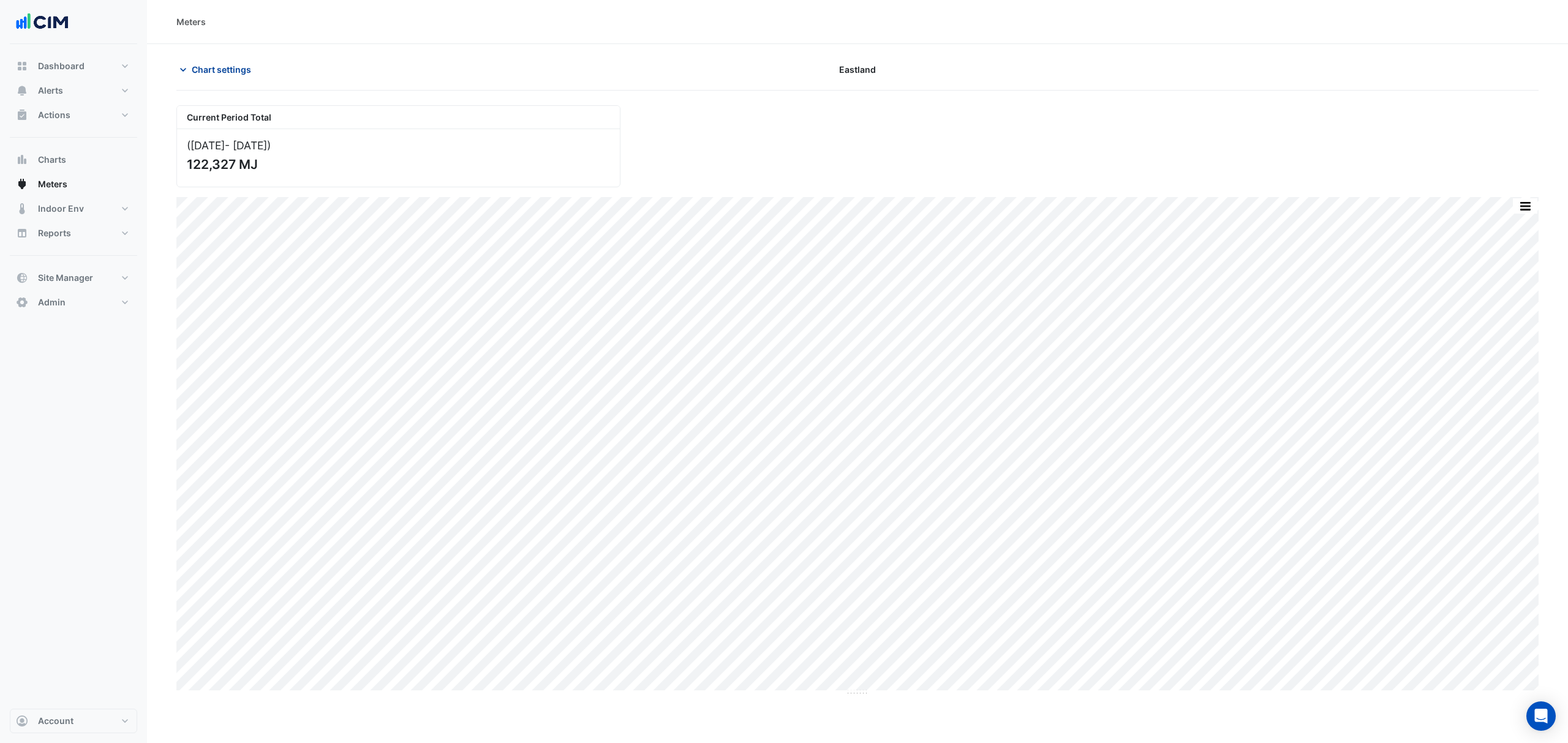
click at [233, 68] on span "Chart settings" at bounding box center [222, 70] width 59 height 13
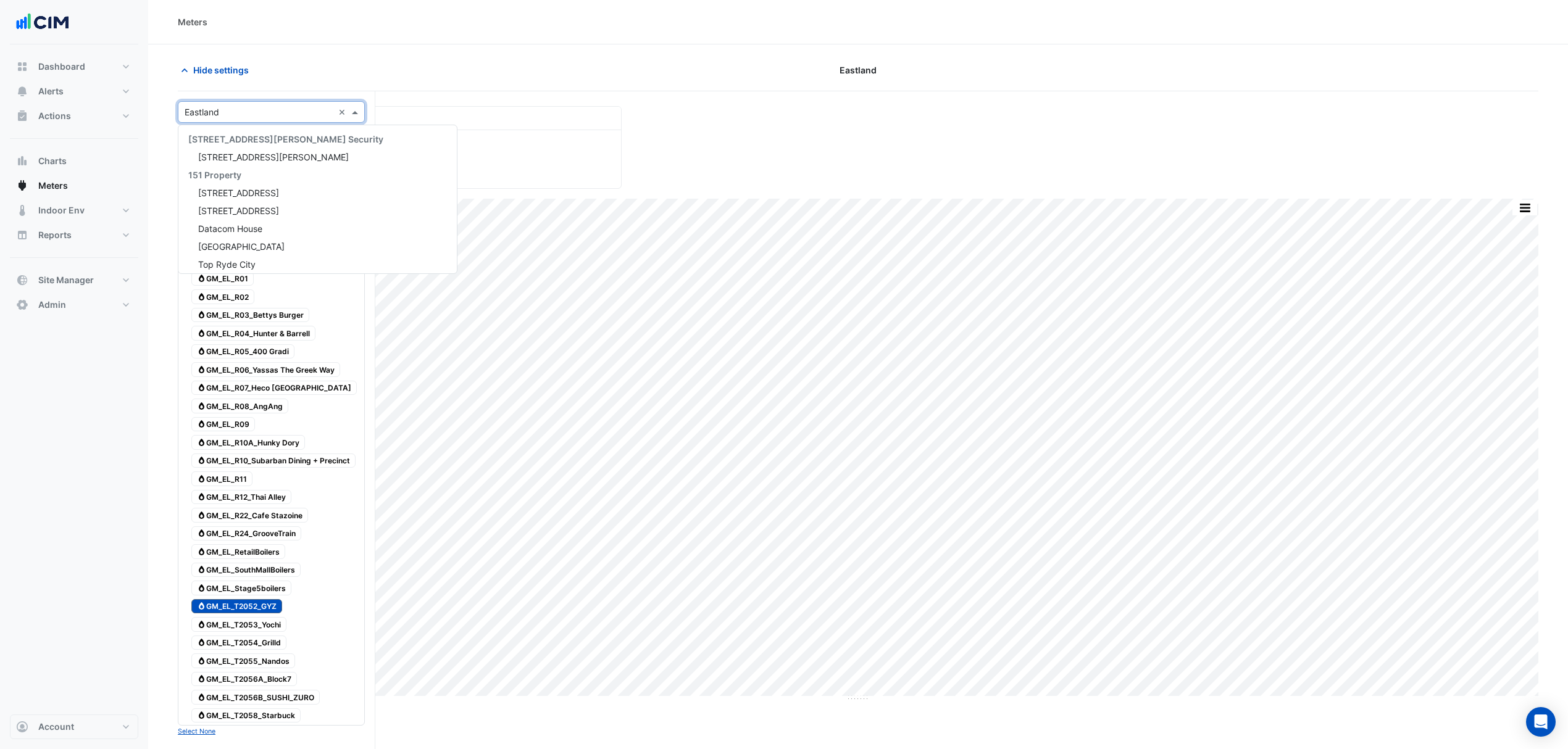
click at [277, 122] on div "× Eastland ×" at bounding box center [271, 111] width 187 height 21
type input "*****"
click at [264, 147] on span "[GEOGRAPHIC_DATA]" at bounding box center [241, 152] width 87 height 10
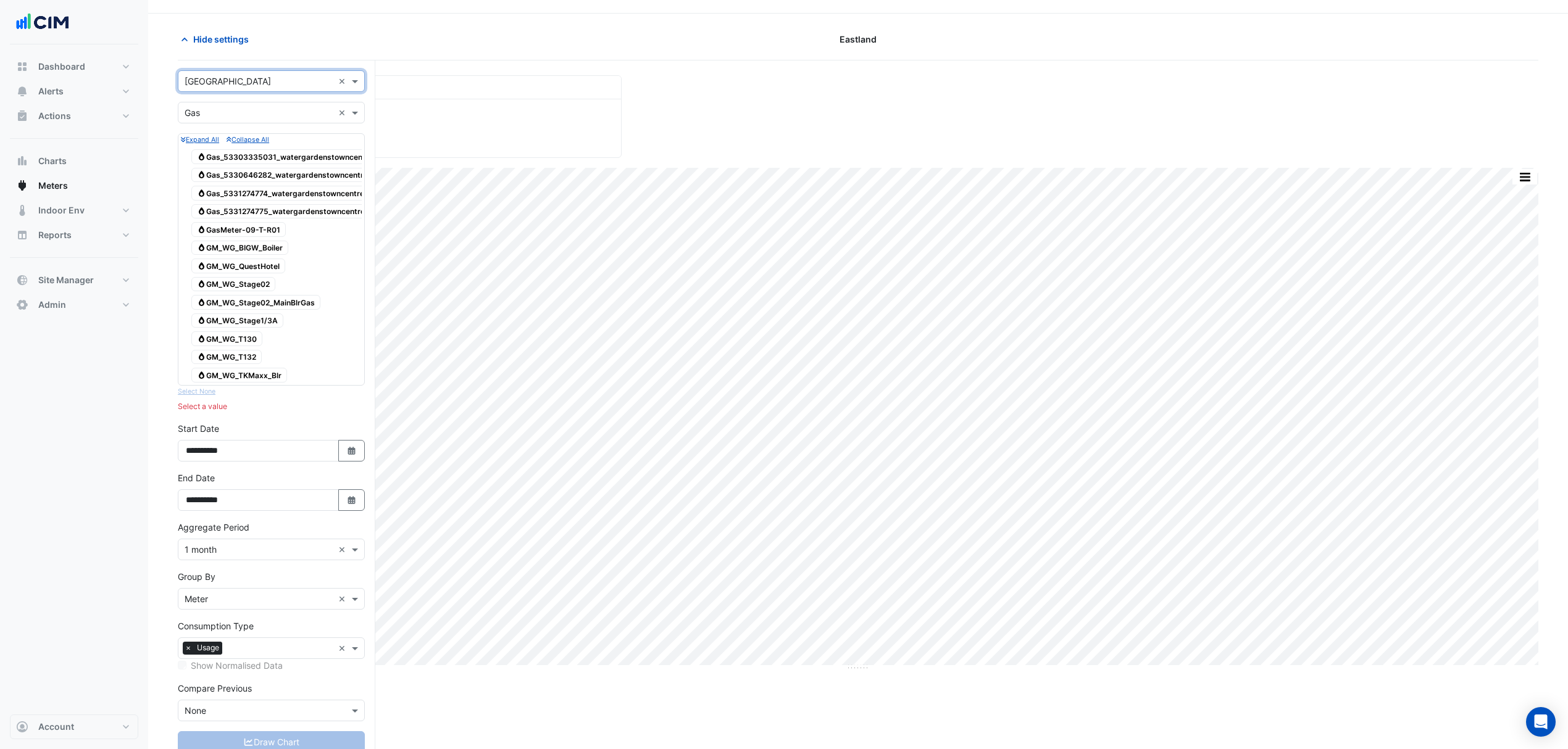
scroll to position [3, 0]
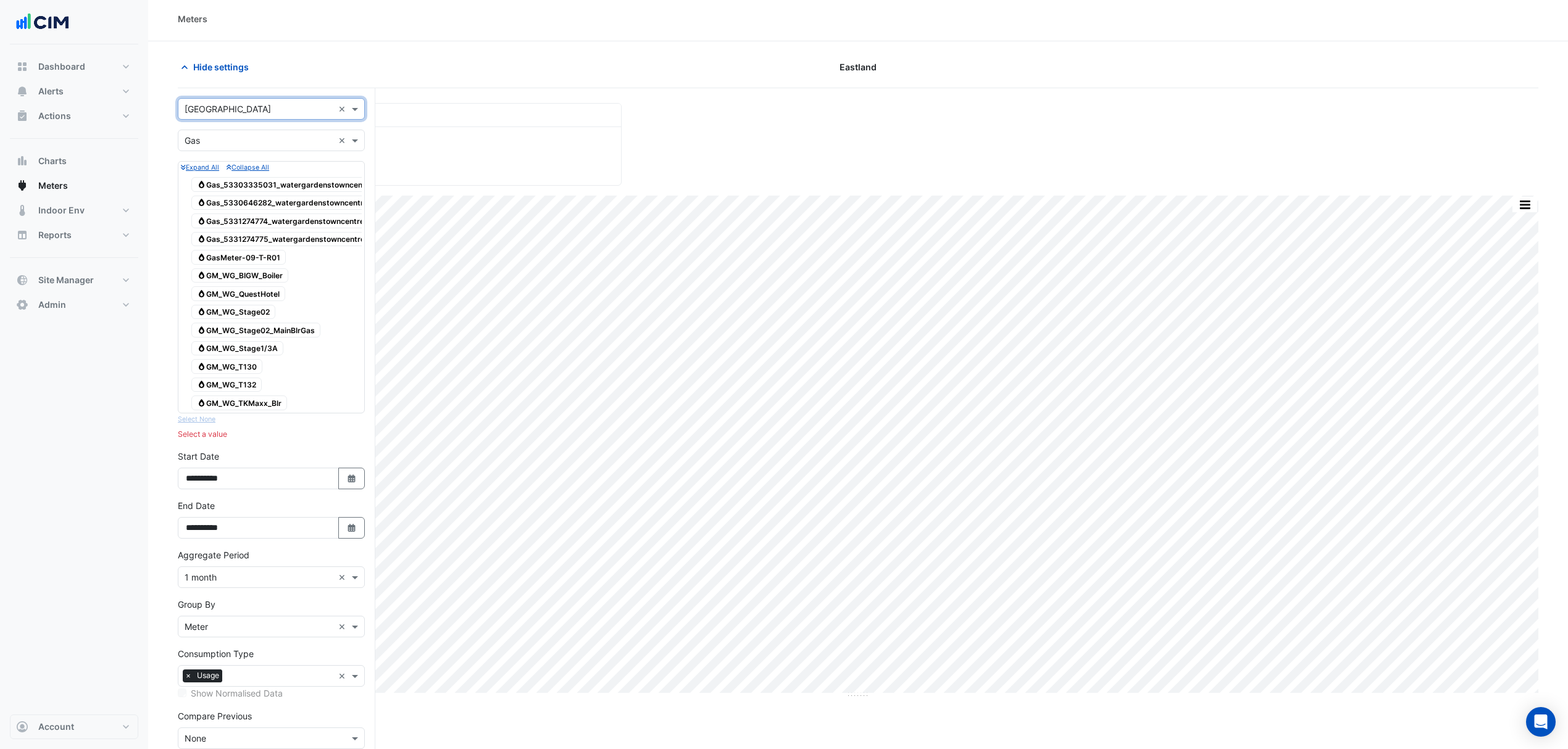
click at [246, 147] on input "text" at bounding box center [259, 141] width 149 height 13
click at [222, 210] on div "Water" at bounding box center [271, 203] width 186 height 18
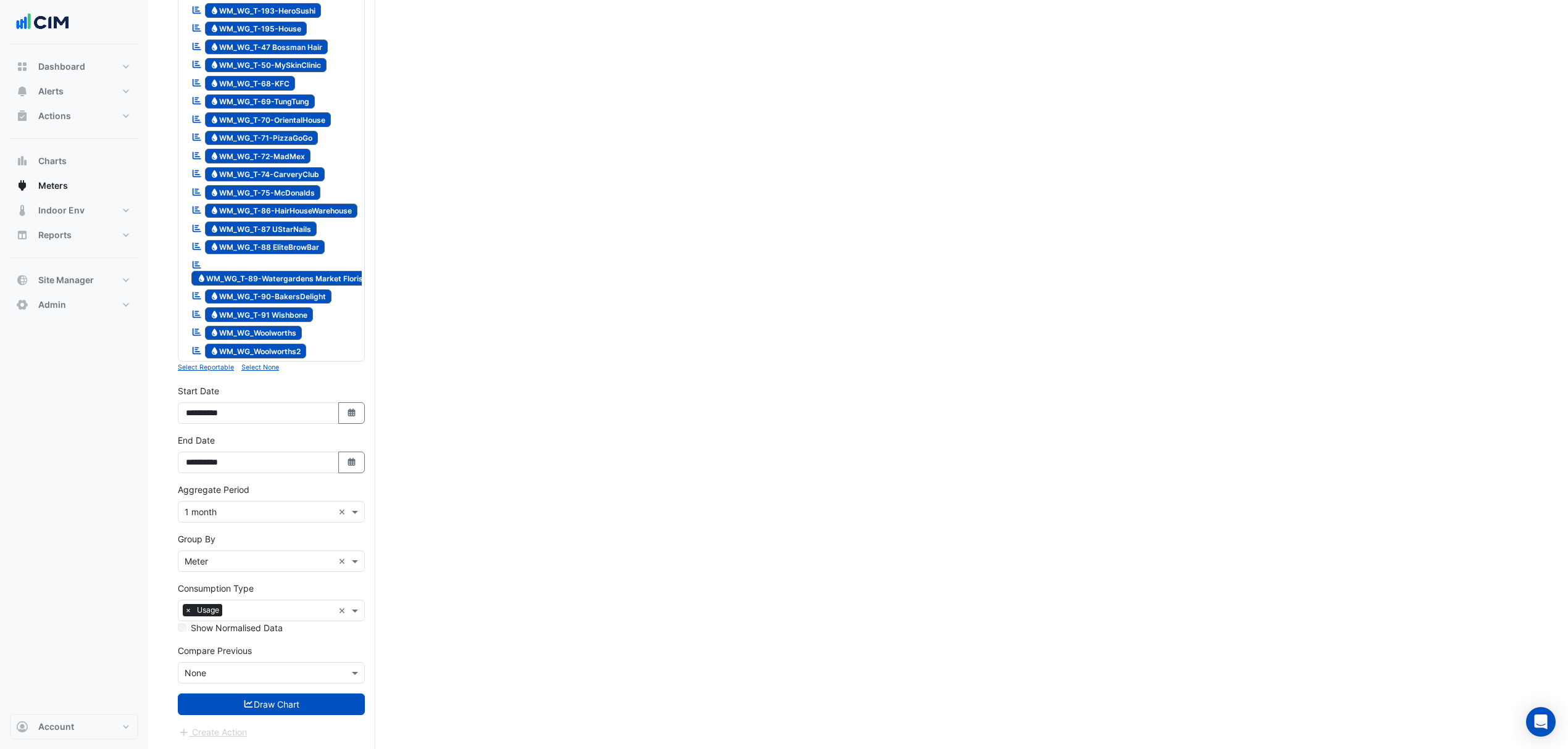
scroll to position [1452, 0]
click at [262, 368] on small "Select None" at bounding box center [260, 367] width 38 height 8
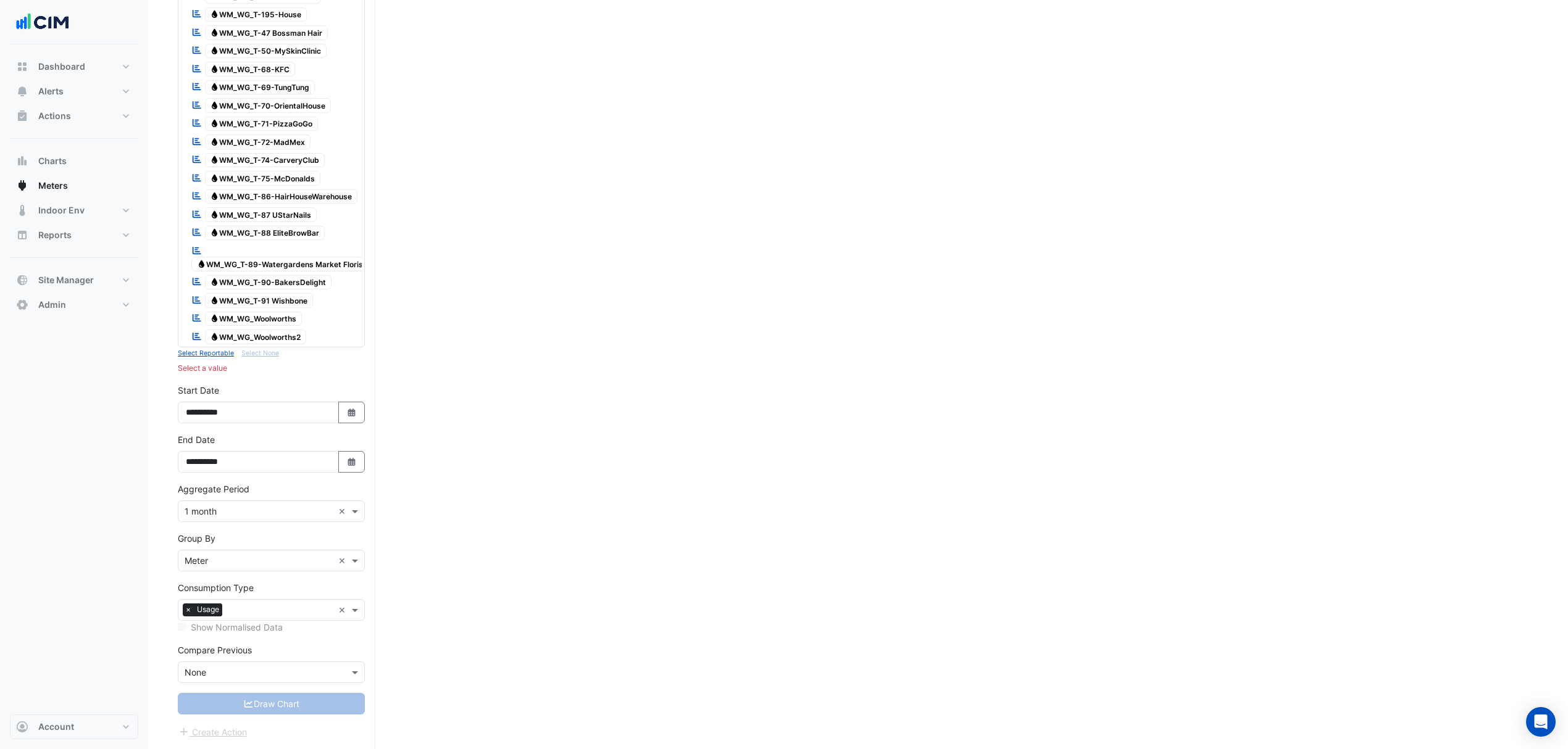
click at [273, 317] on span "Water WM_WG_Woolworths" at bounding box center [254, 318] width 98 height 15
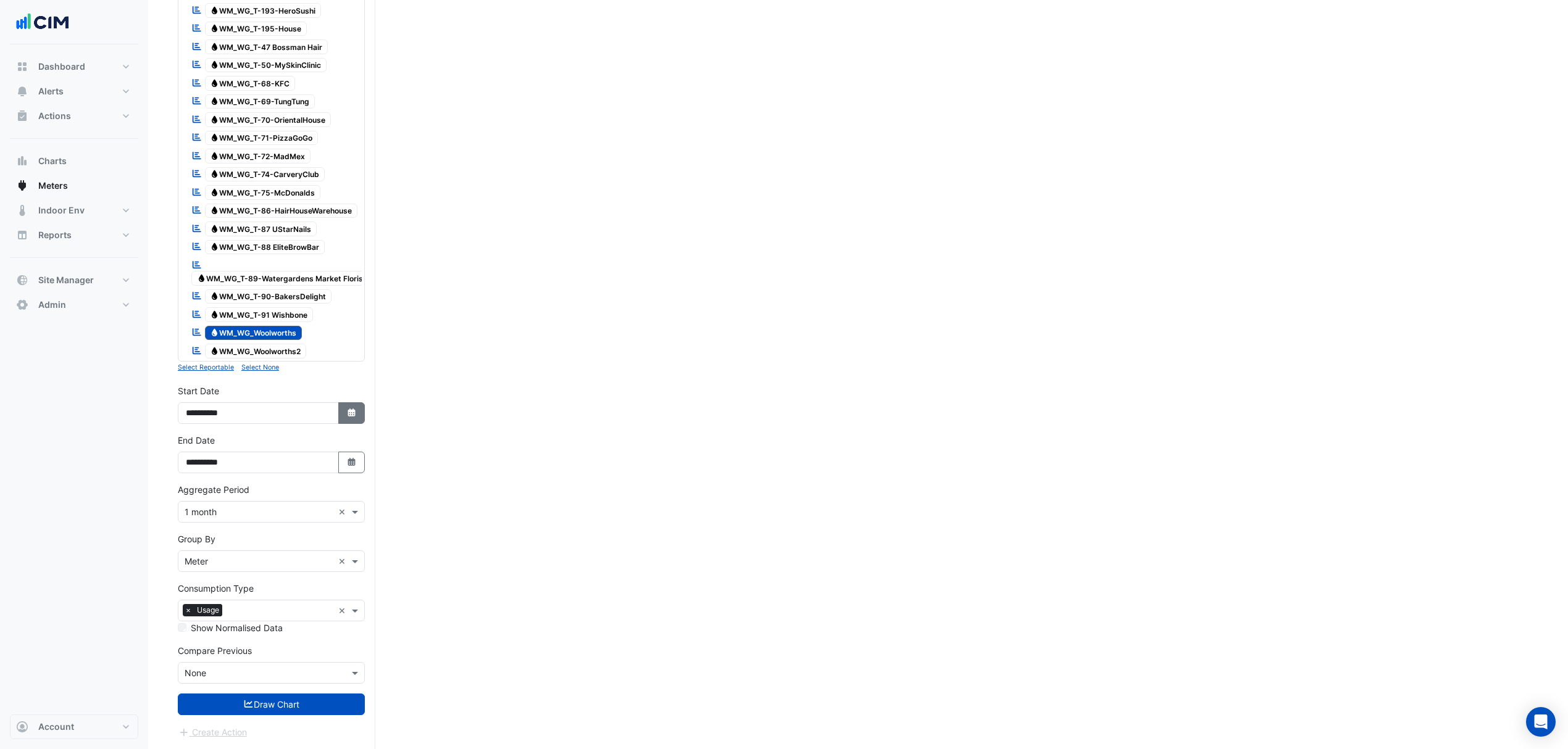
click at [349, 412] on icon "button" at bounding box center [350, 412] width 7 height 8
select select "*"
select select "****"
click at [272, 704] on button "Draw Chart" at bounding box center [271, 704] width 187 height 21
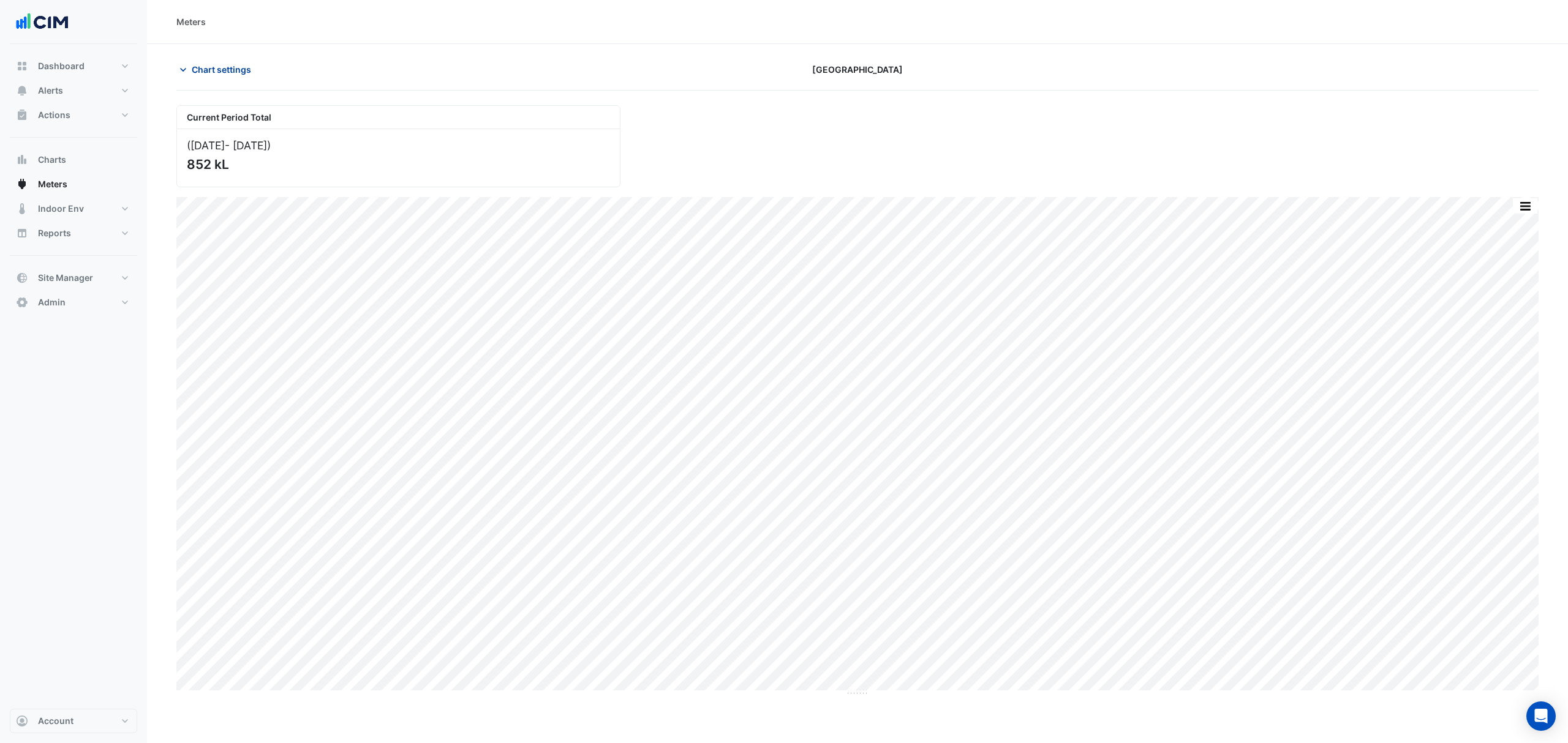
click at [220, 70] on span "Chart settings" at bounding box center [222, 70] width 59 height 13
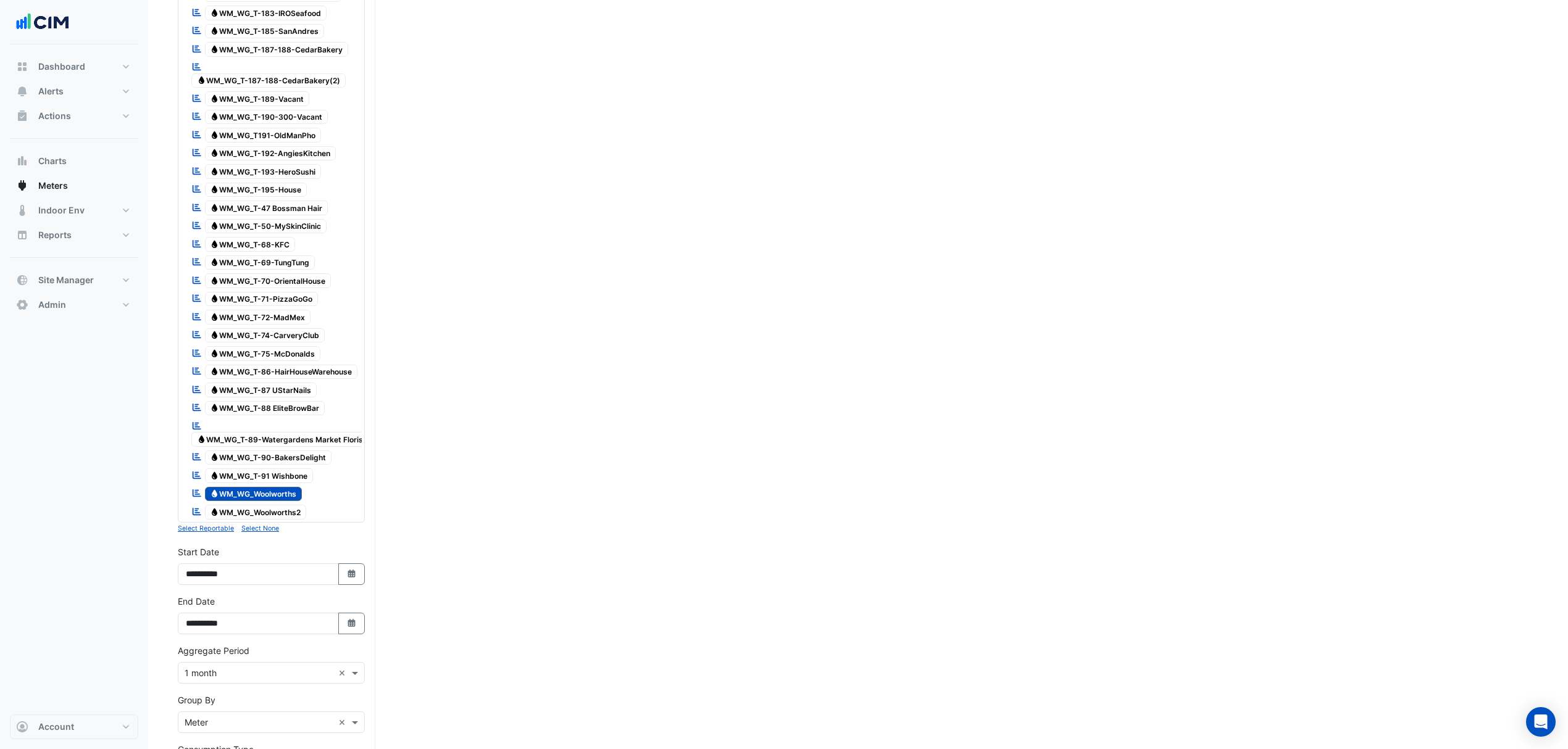
scroll to position [1316, 0]
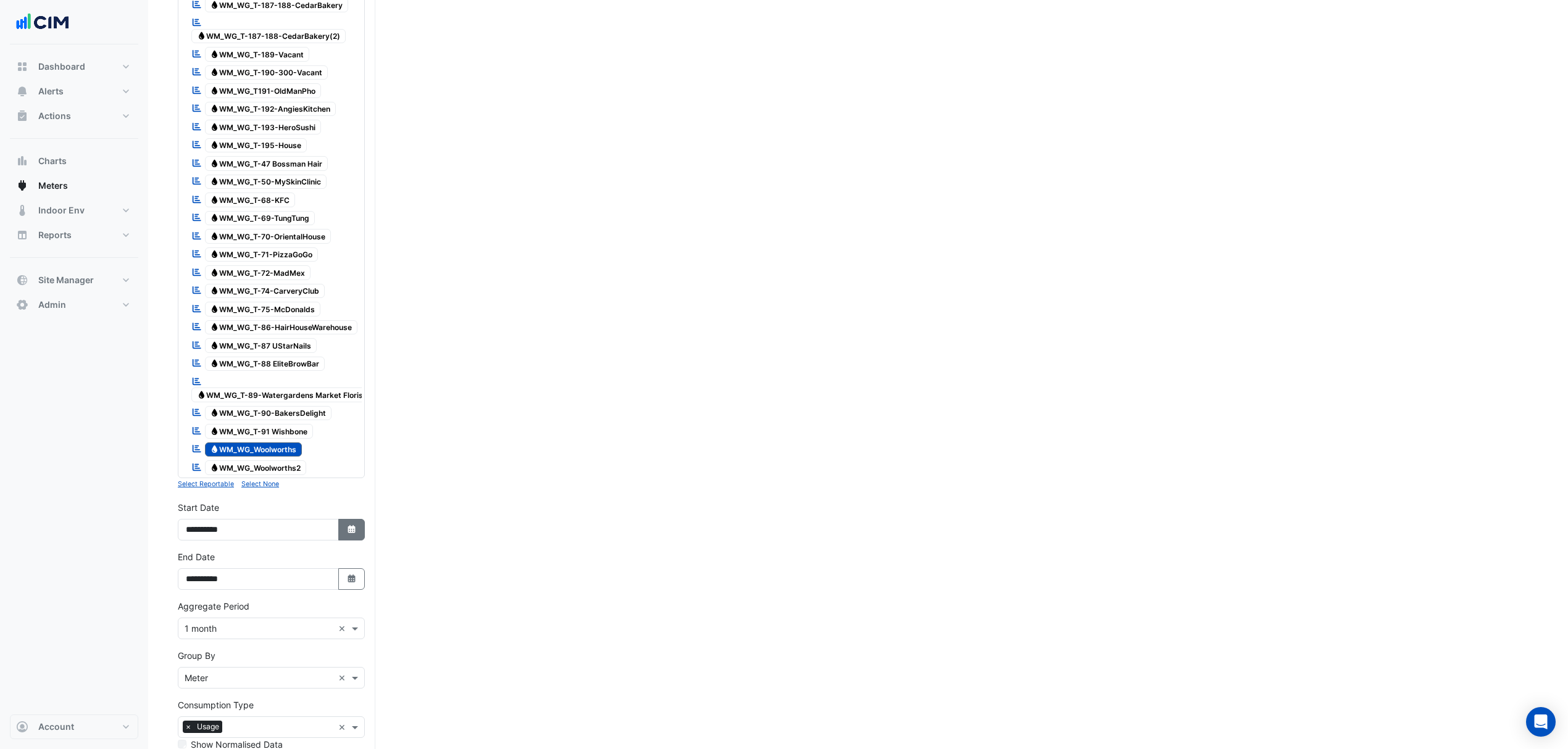
click at [347, 534] on icon "Select Date" at bounding box center [352, 529] width 11 height 8
select select "*"
select select "****"
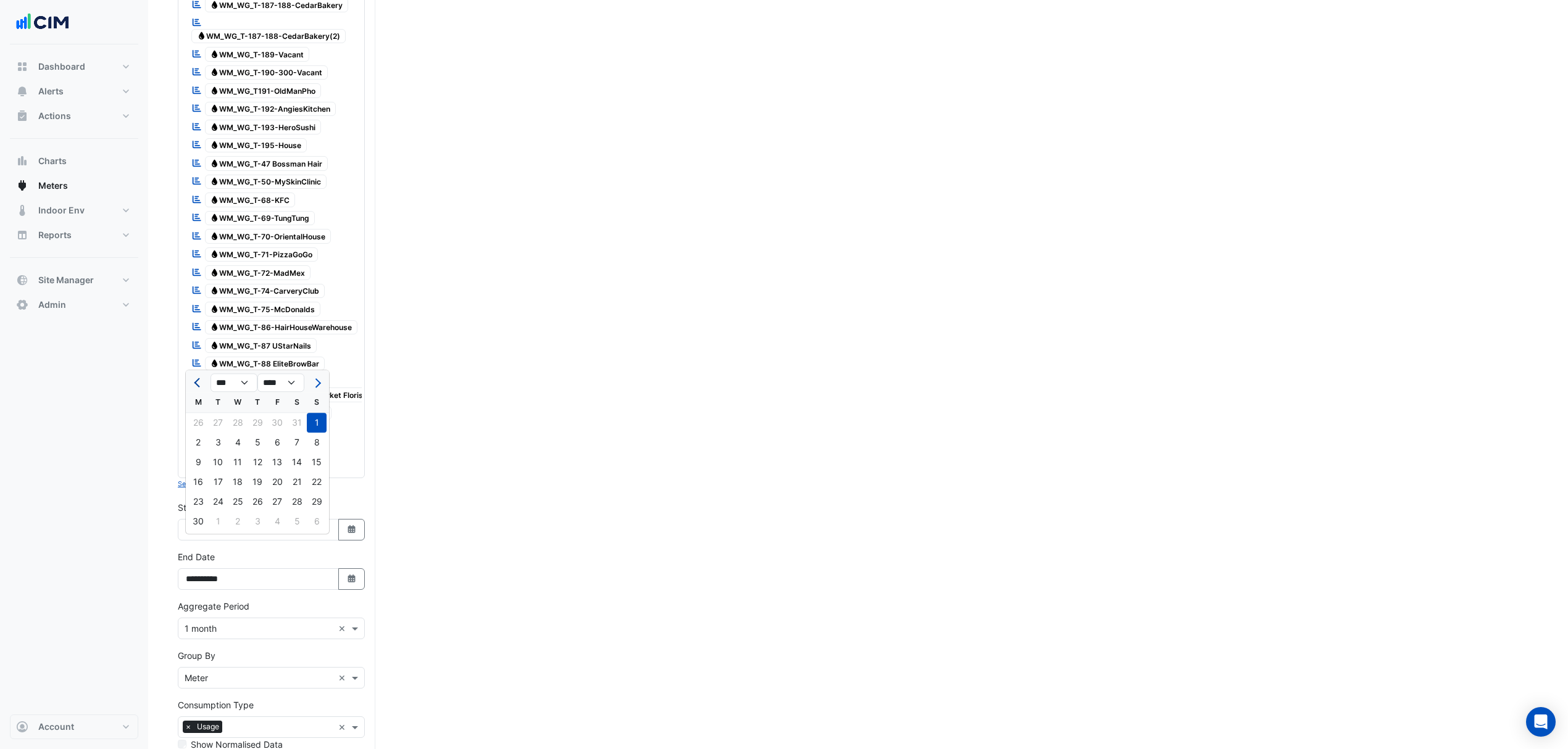
click at [205, 382] on button "Previous month" at bounding box center [198, 382] width 15 height 20
select select "*"
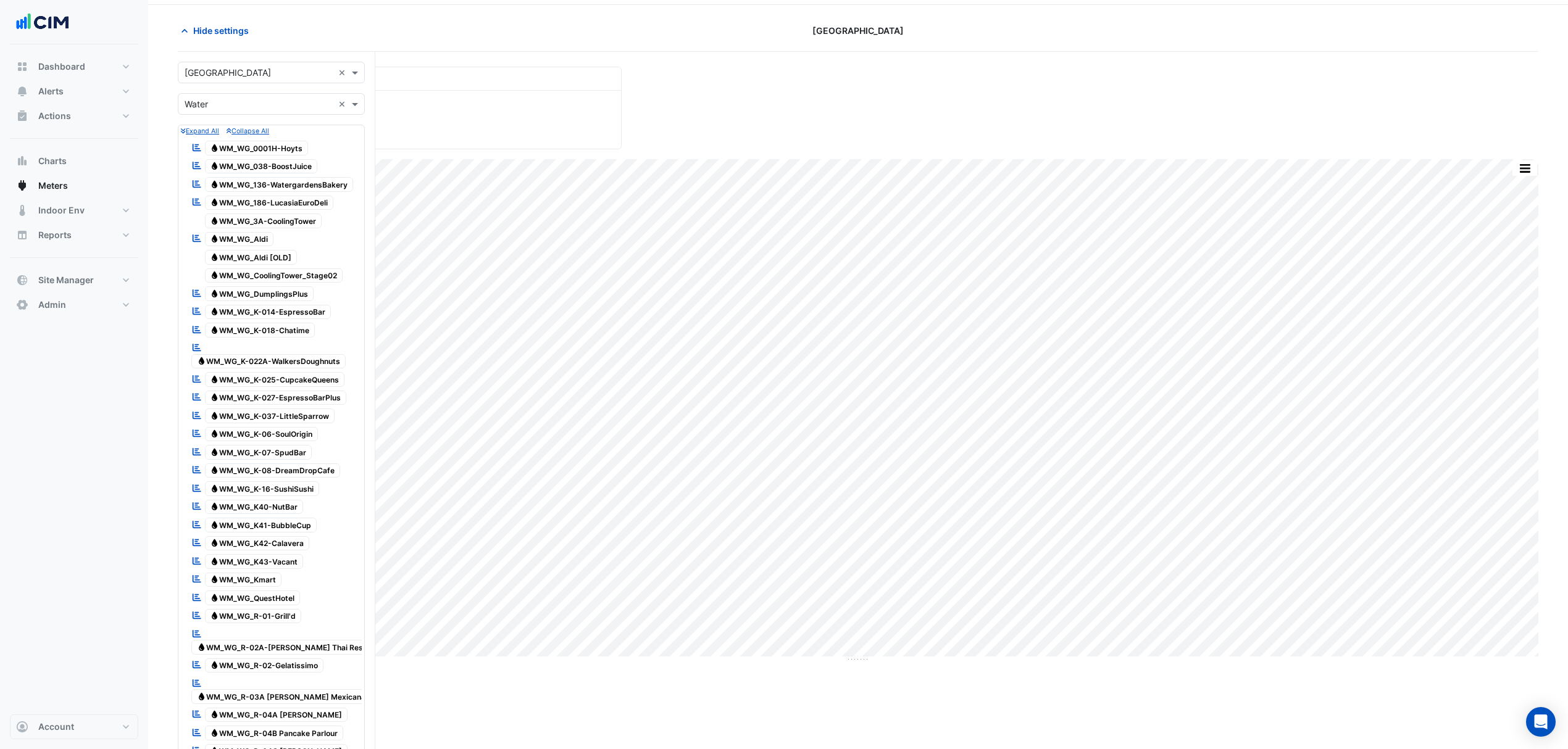
scroll to position [0, 0]
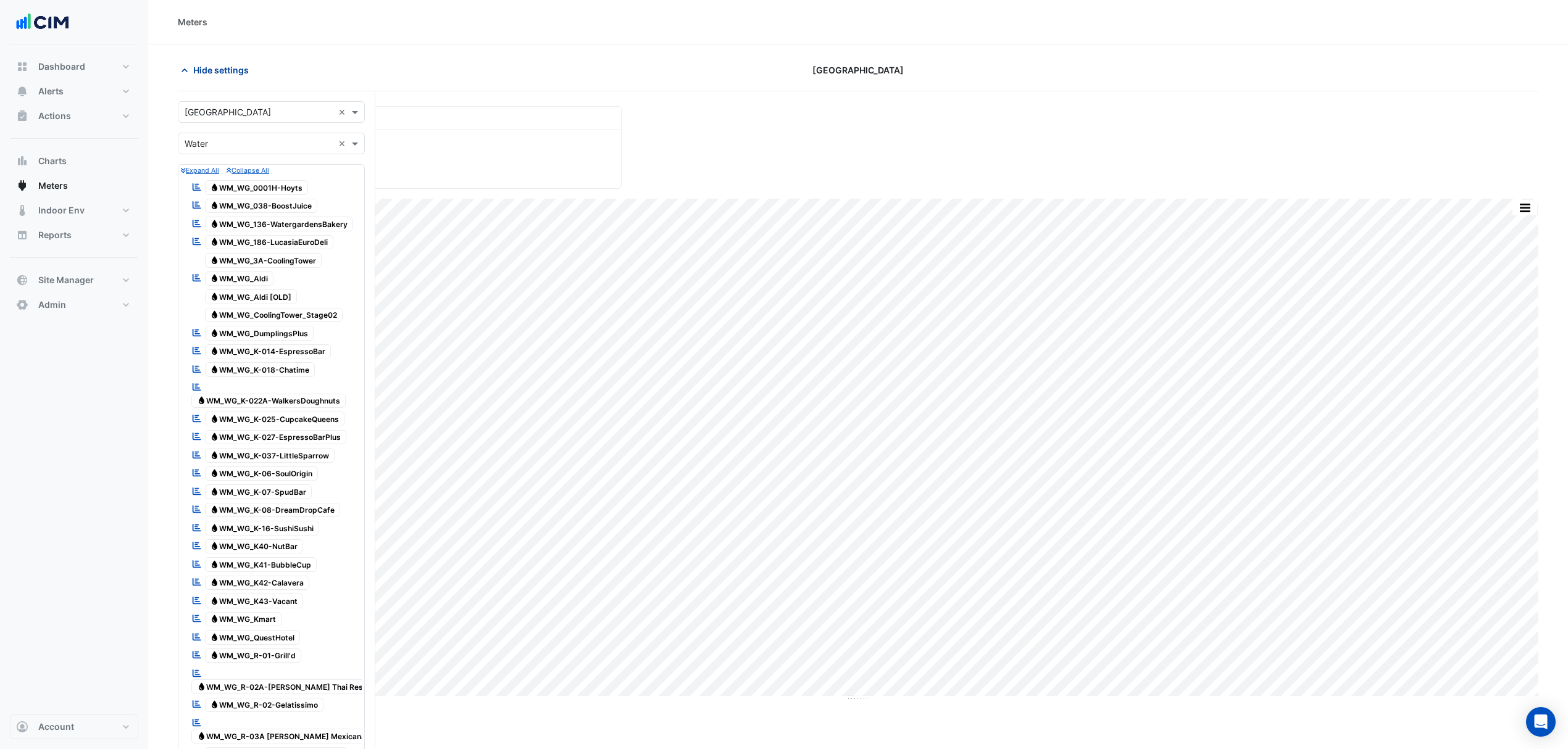
click at [240, 73] on span "Hide settings" at bounding box center [221, 70] width 55 height 13
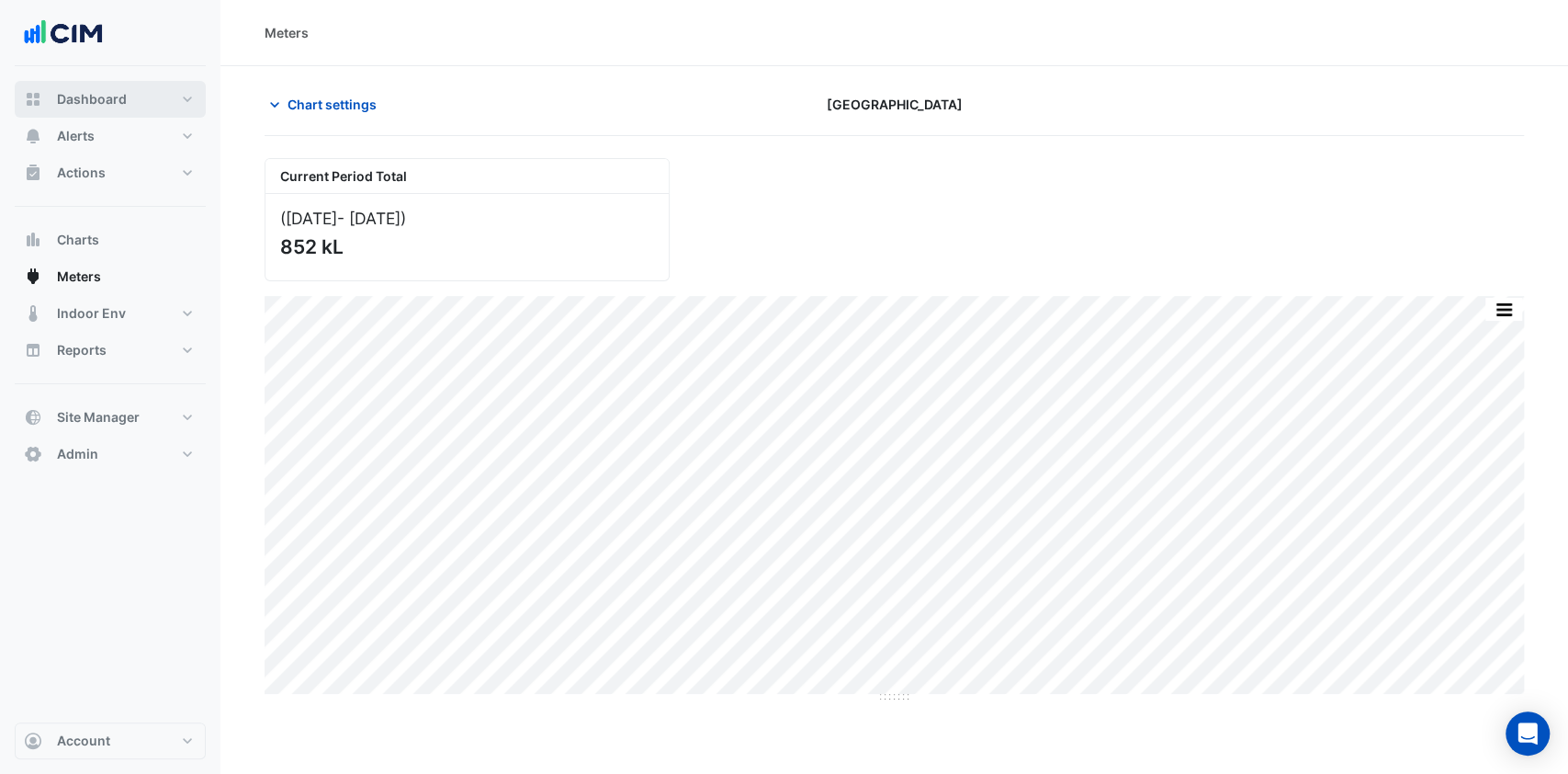
click at [100, 96] on span "Dashboard" at bounding box center [92, 99] width 70 height 18
select select "***"
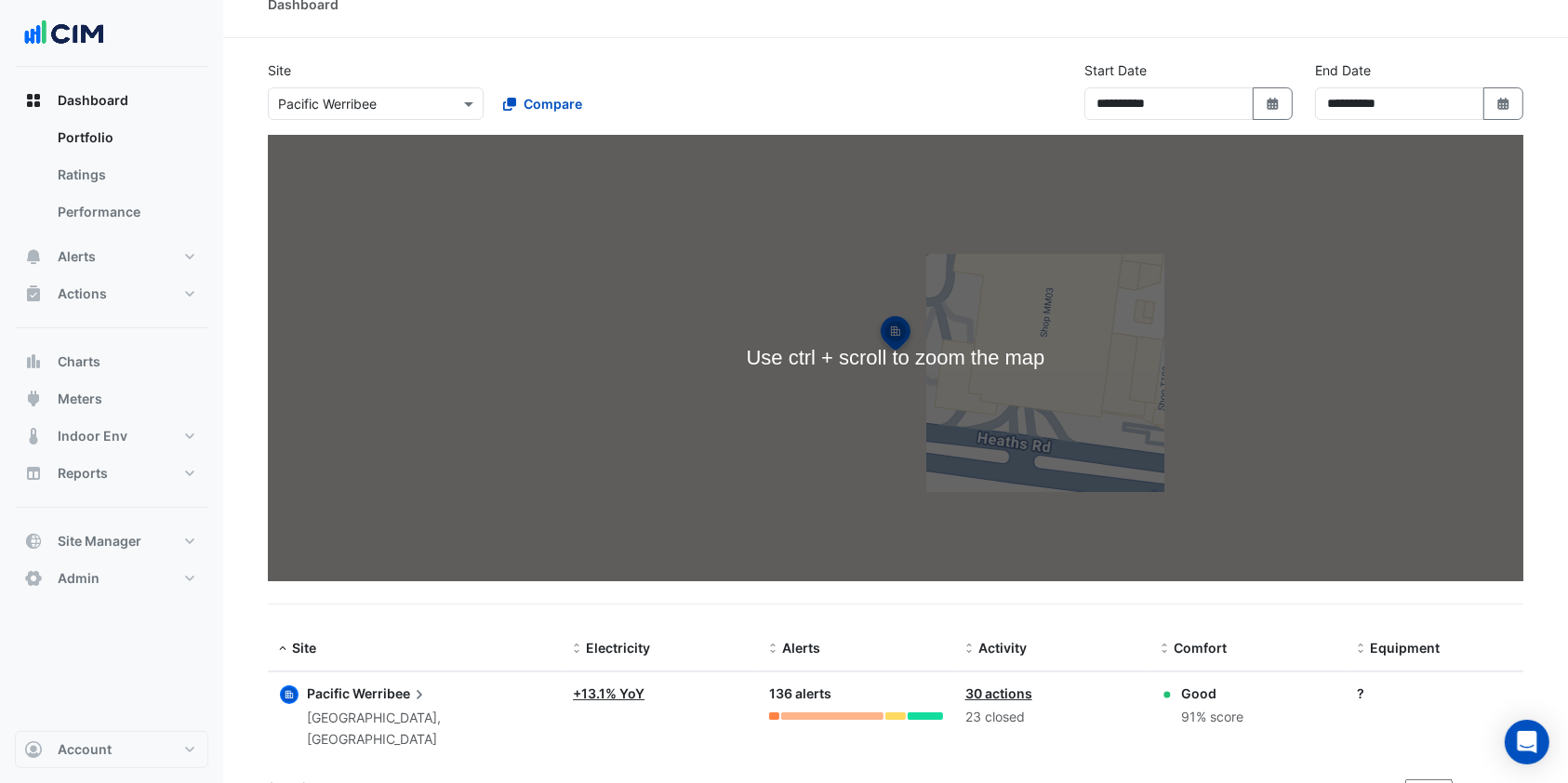
scroll to position [35, 0]
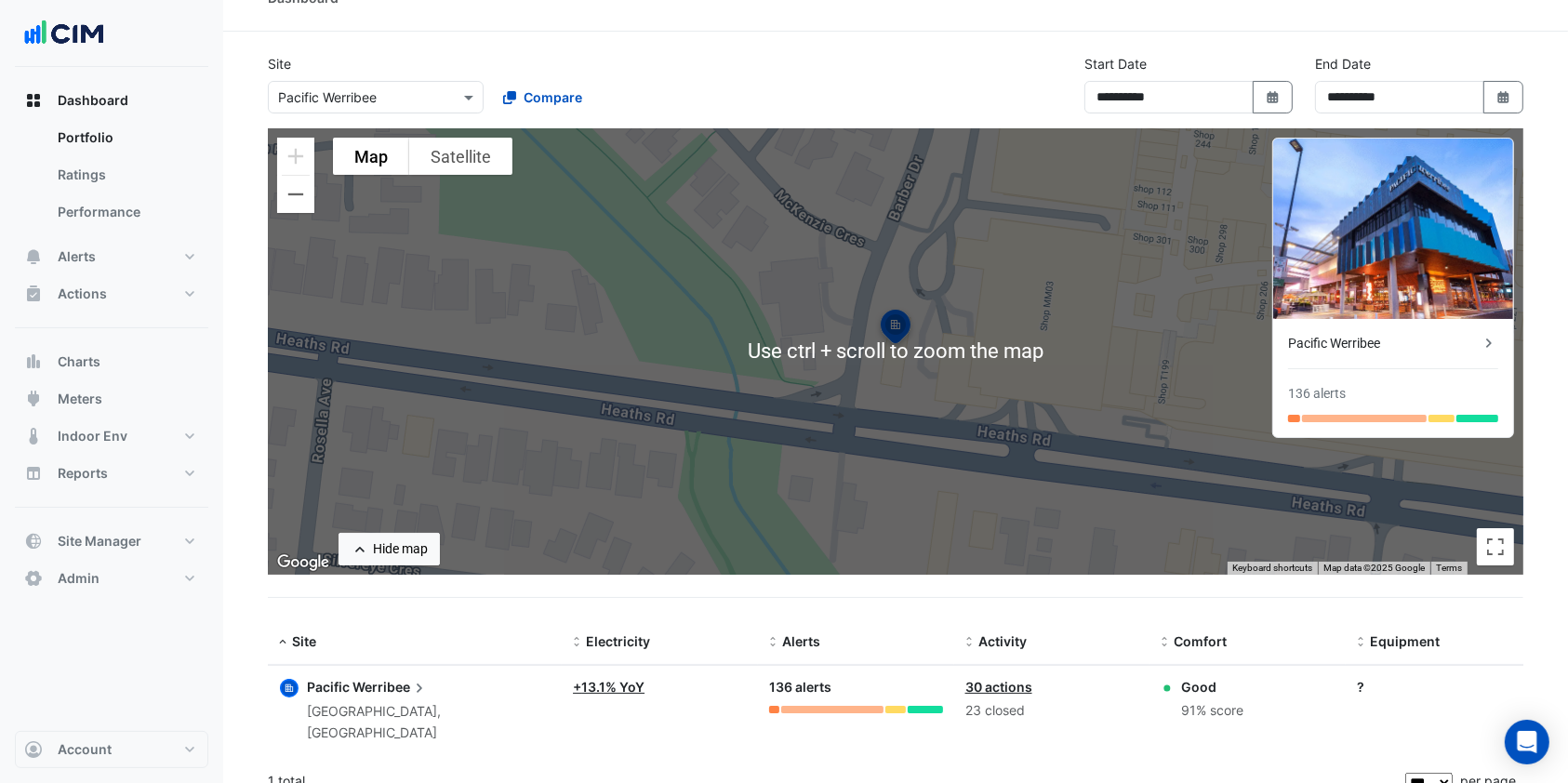
click at [348, 80] on div "× Pacific Werribee" at bounding box center [376, 96] width 216 height 32
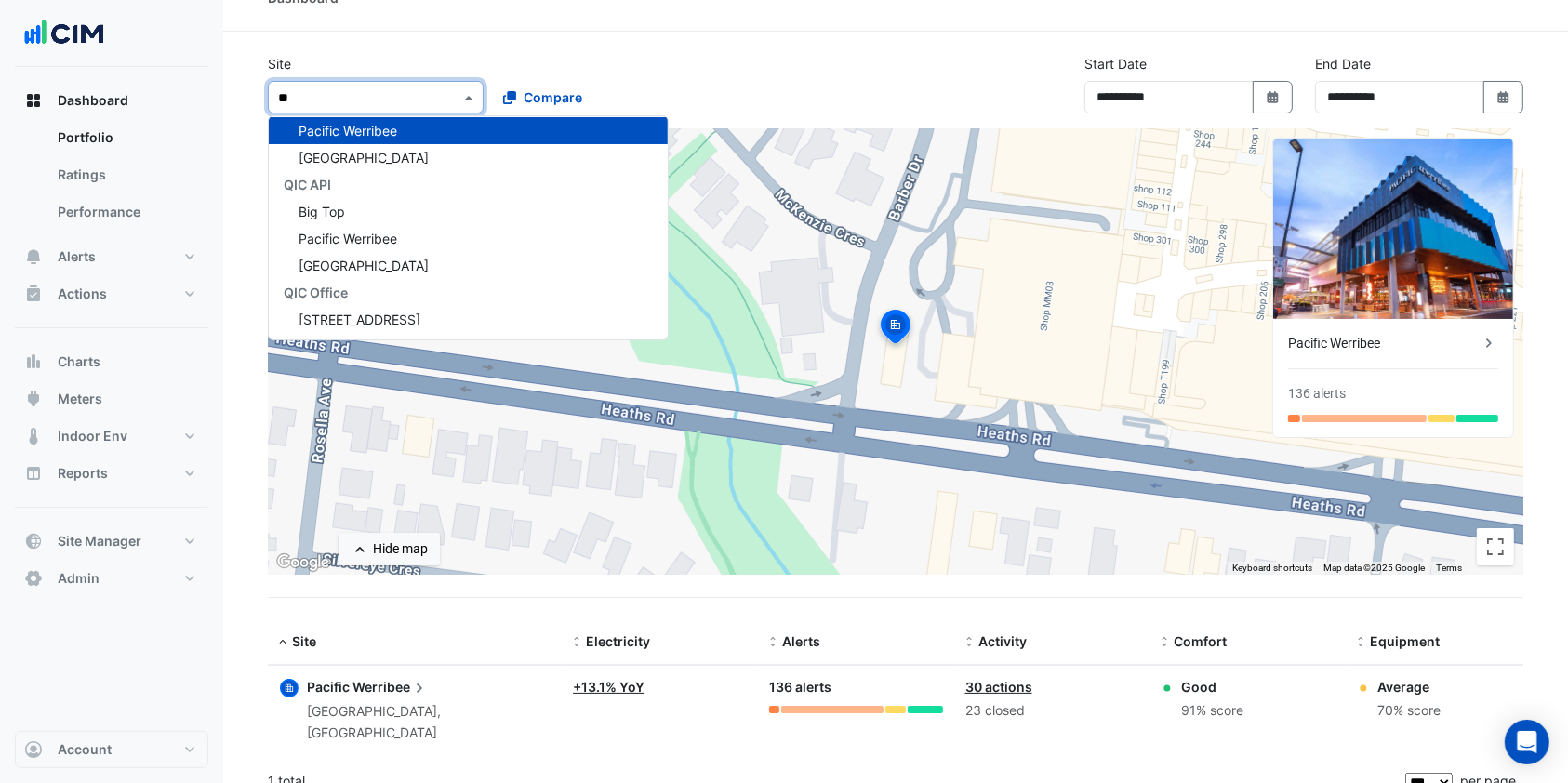
scroll to position [1408, 0]
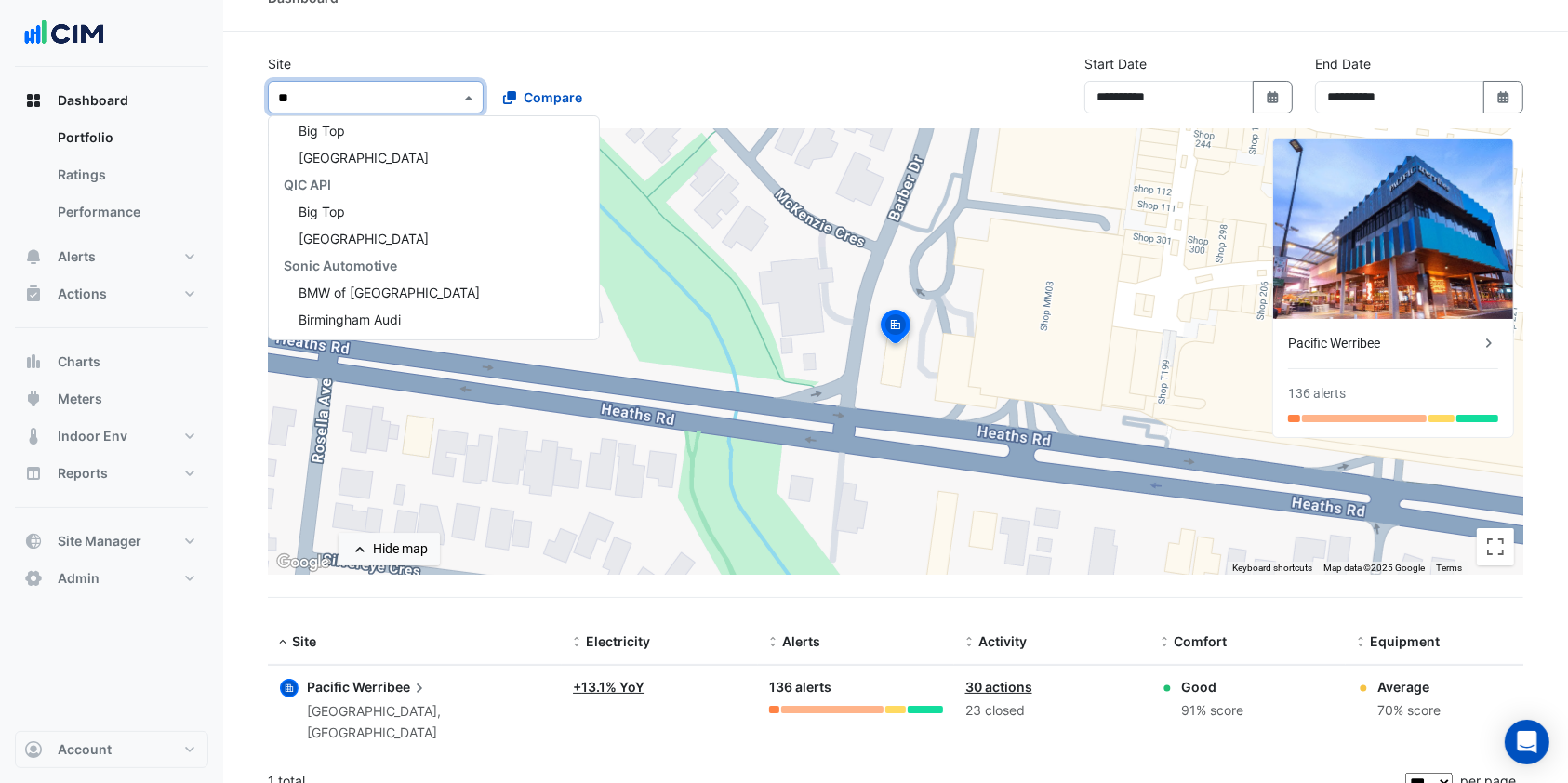
type input "***"
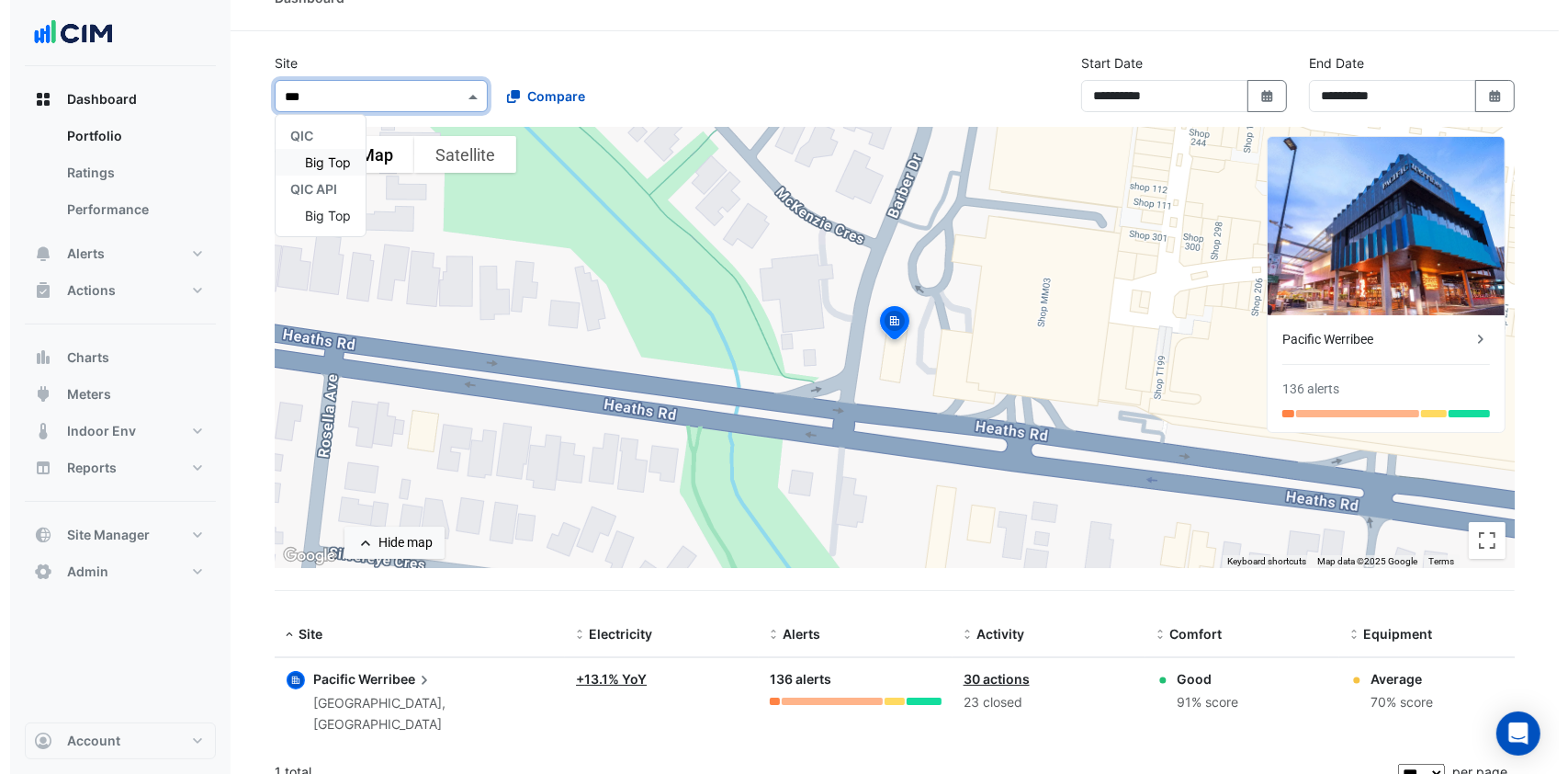
scroll to position [0, 0]
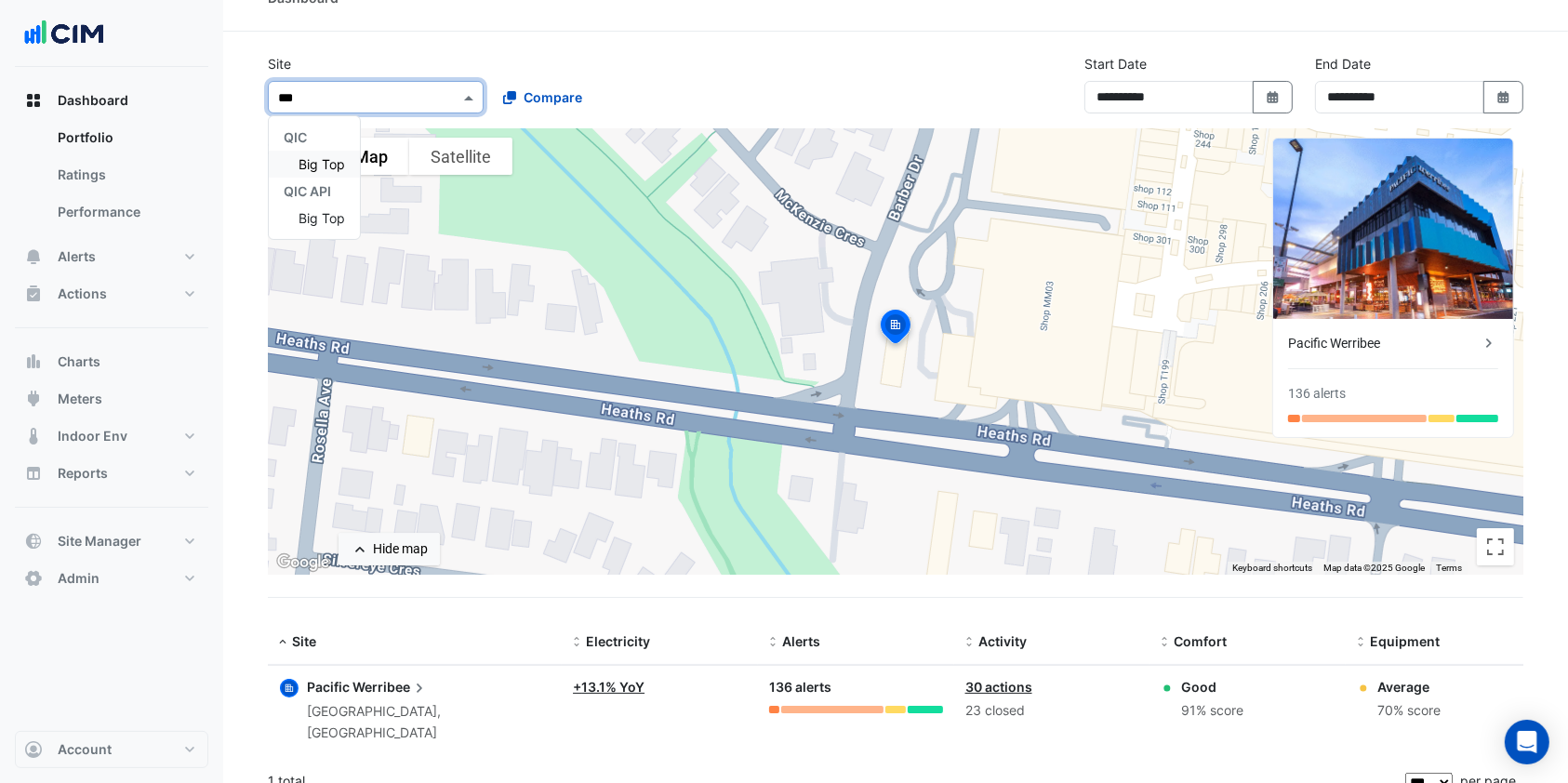
click at [314, 161] on span "Big Top" at bounding box center [321, 164] width 46 height 16
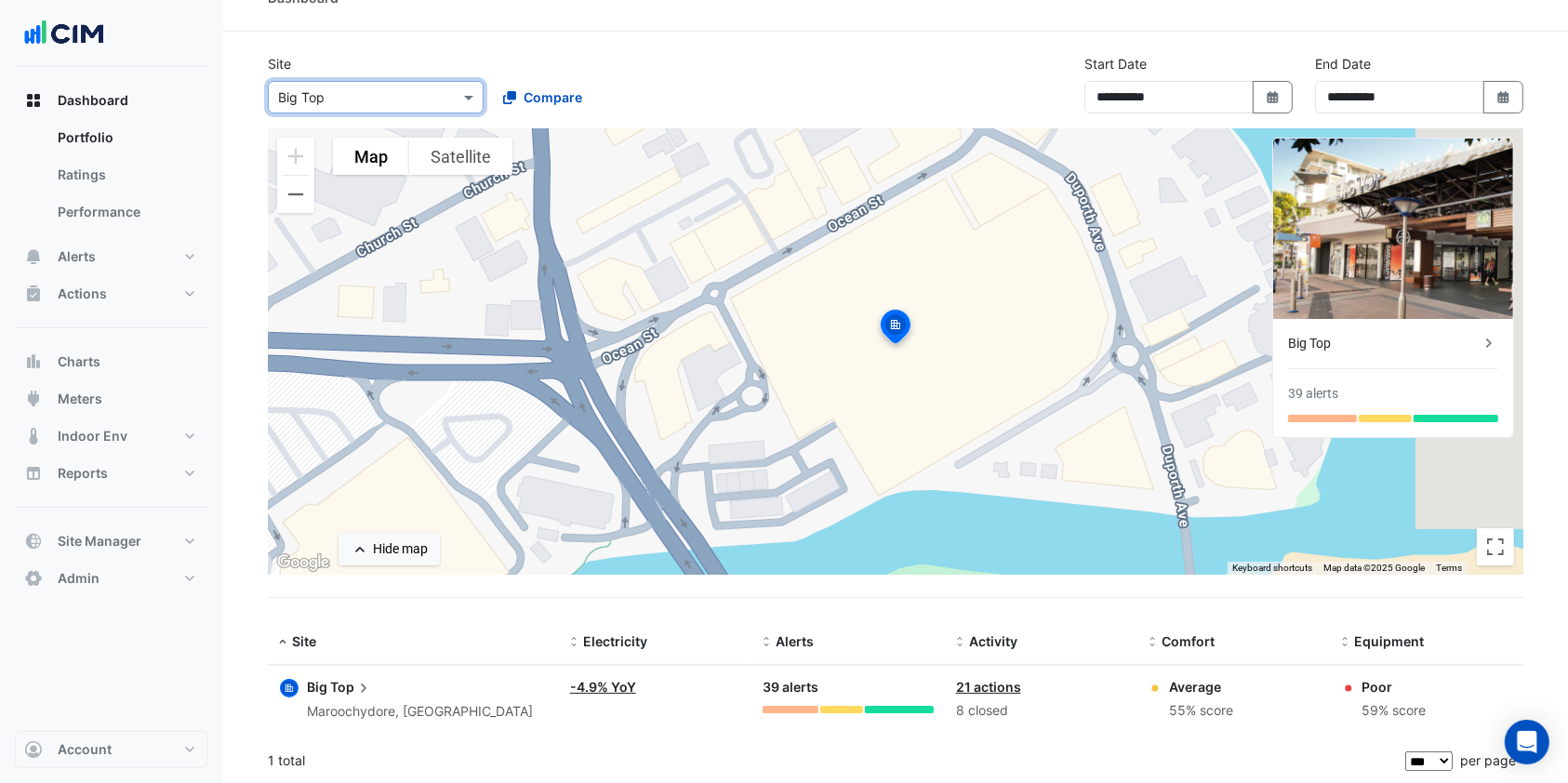
click at [354, 681] on icon at bounding box center [363, 688] width 19 height 19
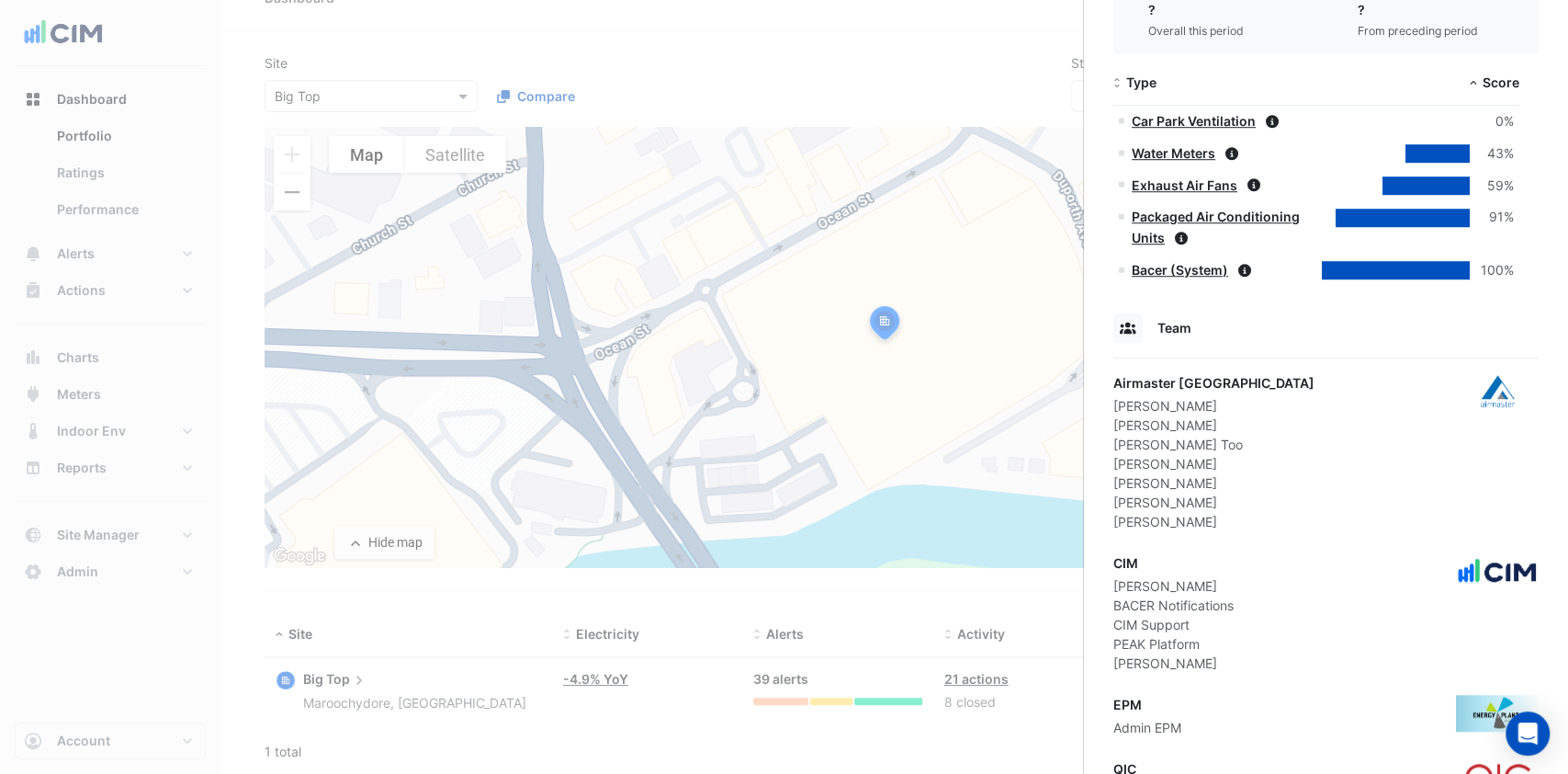
scroll to position [939, 0]
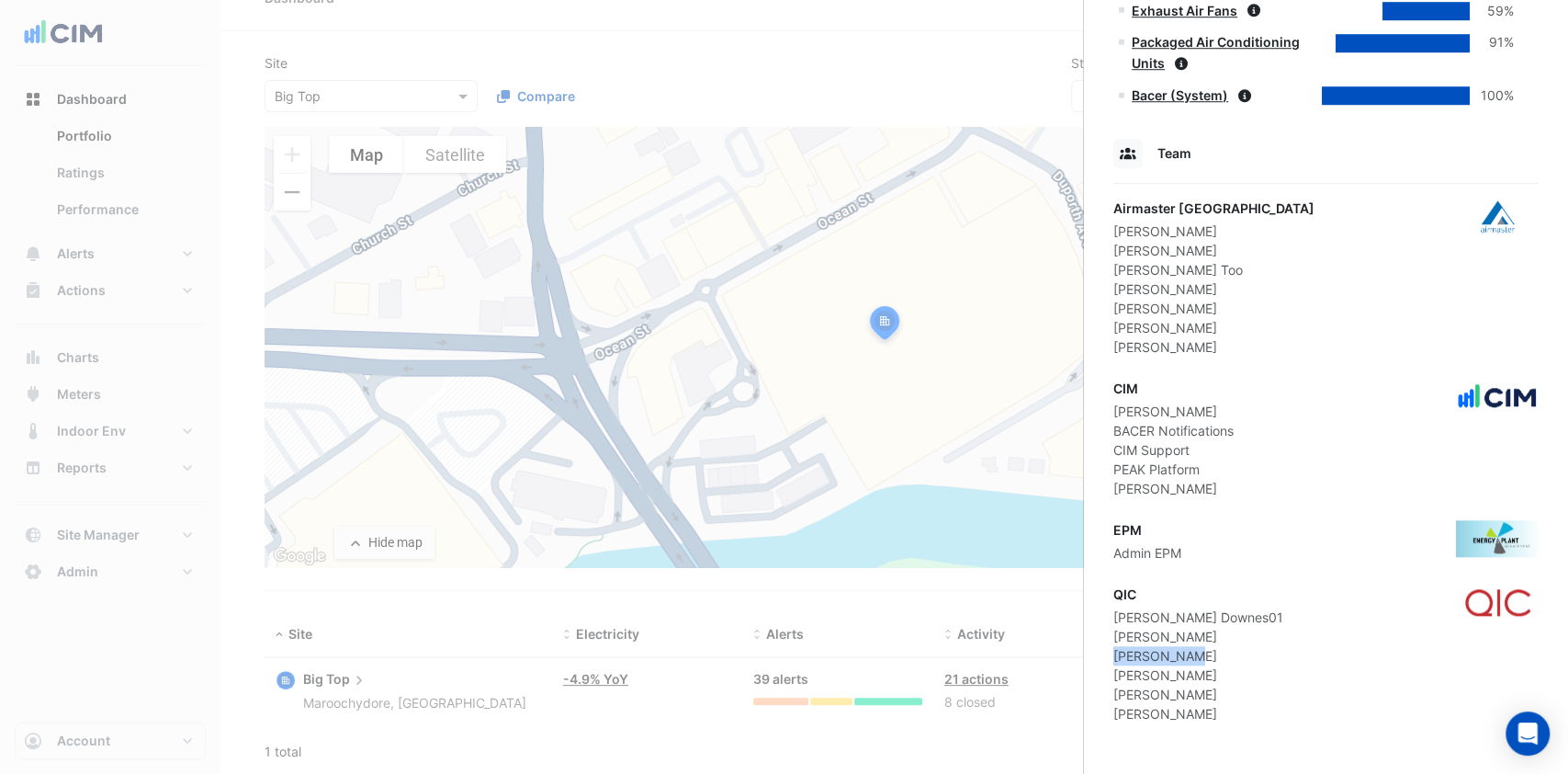
drag, startPoint x: 1200, startPoint y: 651, endPoint x: 1112, endPoint y: 648, distance: 88.1
click at [1113, 648] on div "Che Lahmert" at bounding box center [1198, 656] width 170 height 19
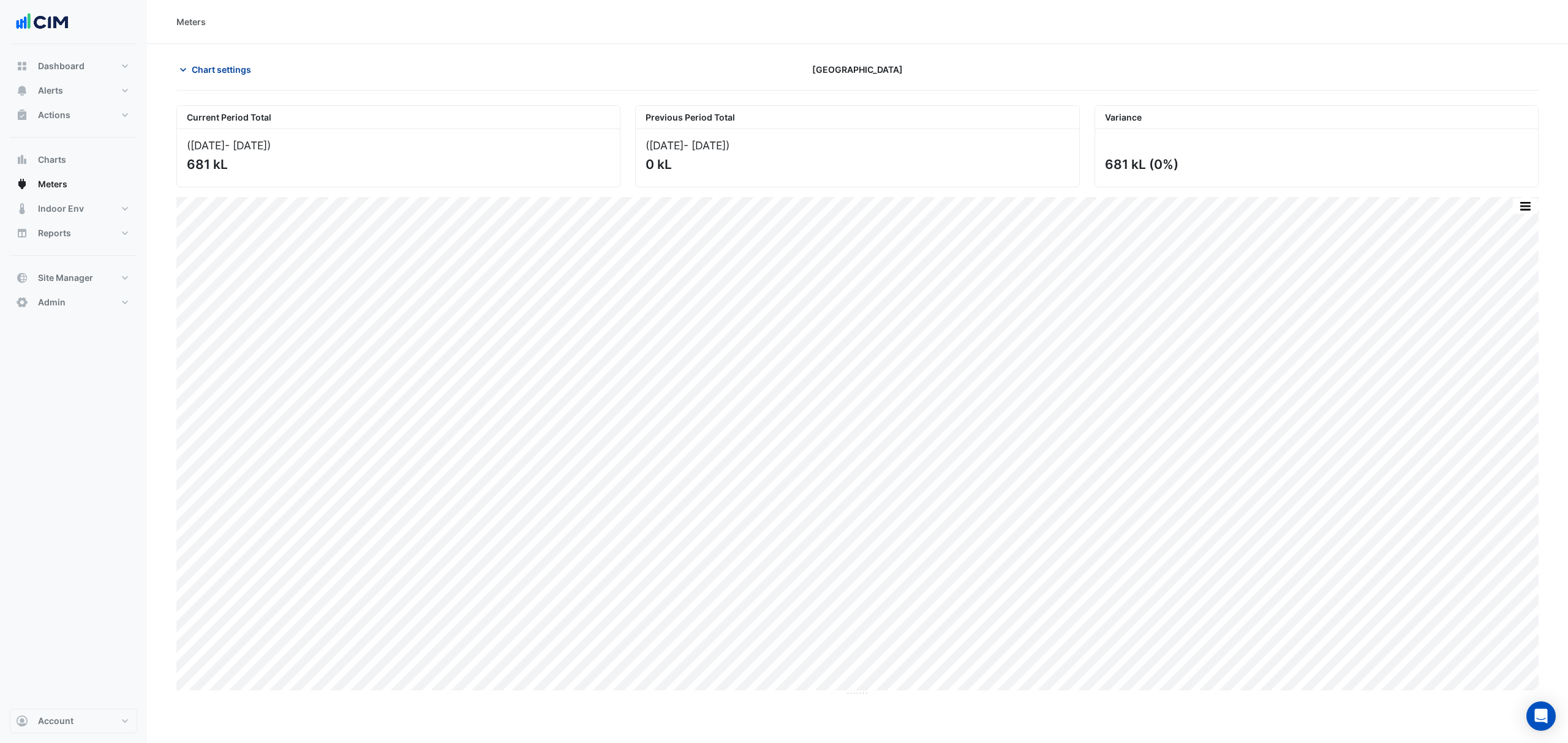
drag, startPoint x: 207, startPoint y: 64, endPoint x: 216, endPoint y: 65, distance: 9.1
click at [216, 65] on span "Chart settings" at bounding box center [222, 70] width 59 height 13
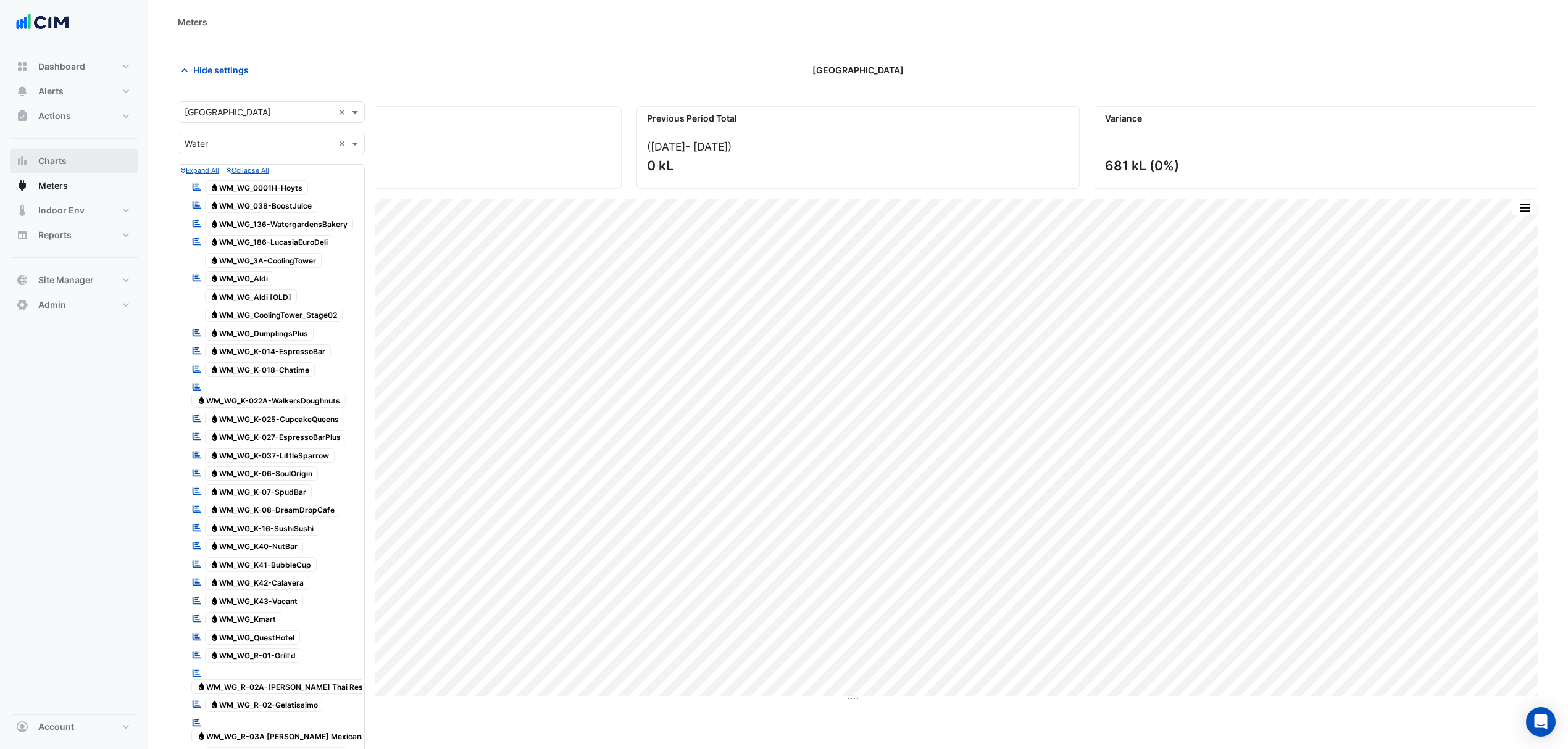
click at [79, 165] on button "Charts" at bounding box center [74, 161] width 128 height 25
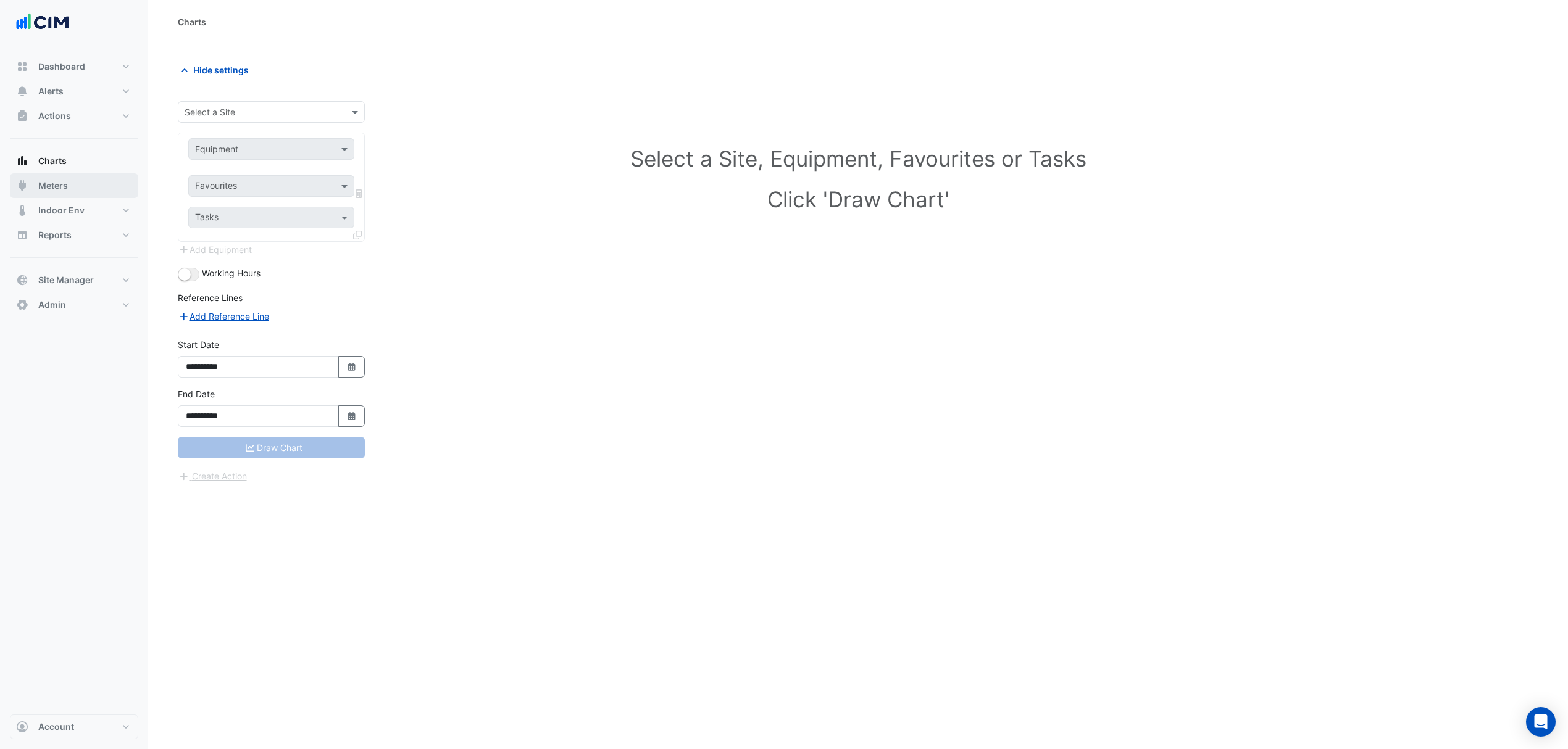
click at [75, 188] on button "Meters" at bounding box center [74, 186] width 128 height 25
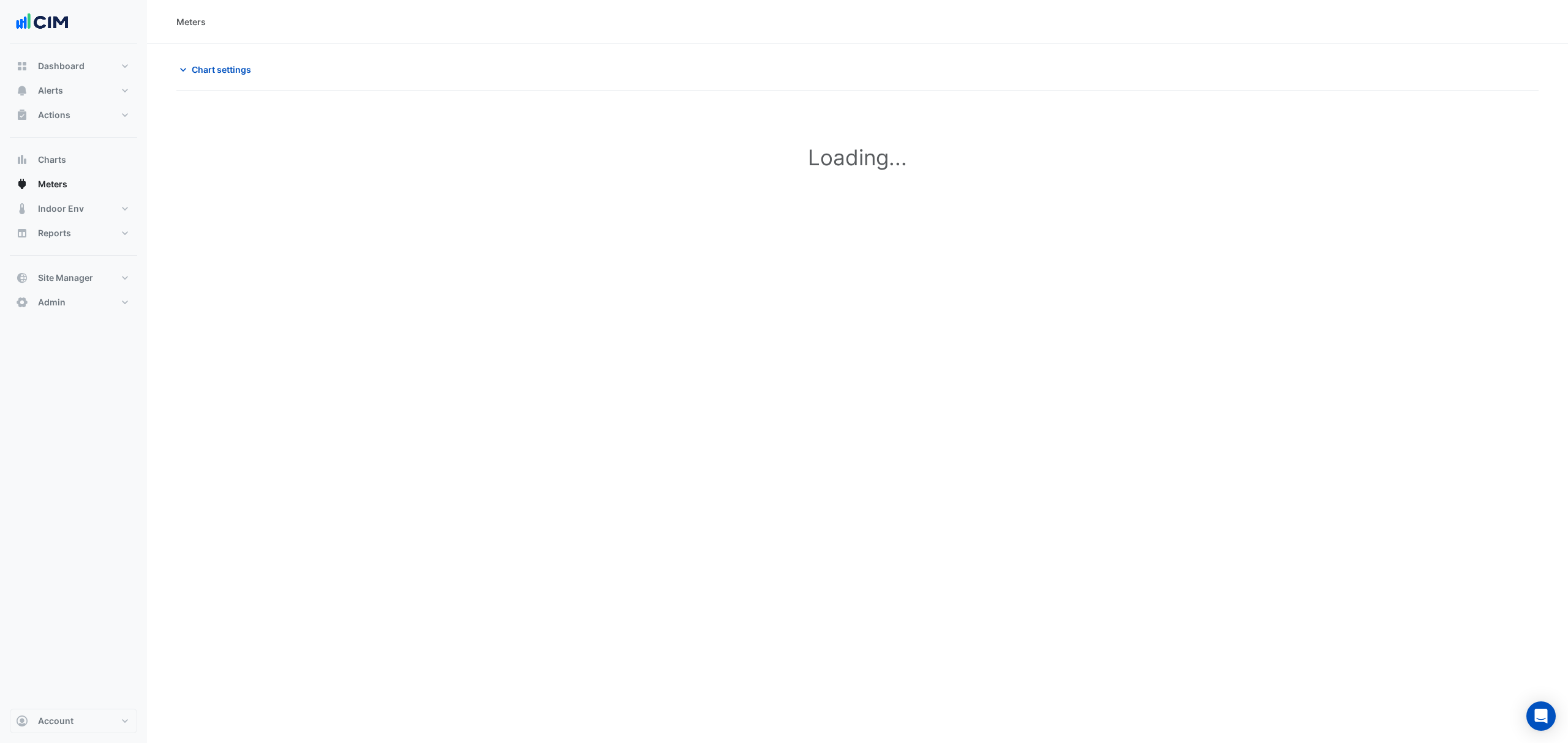
type input "**********"
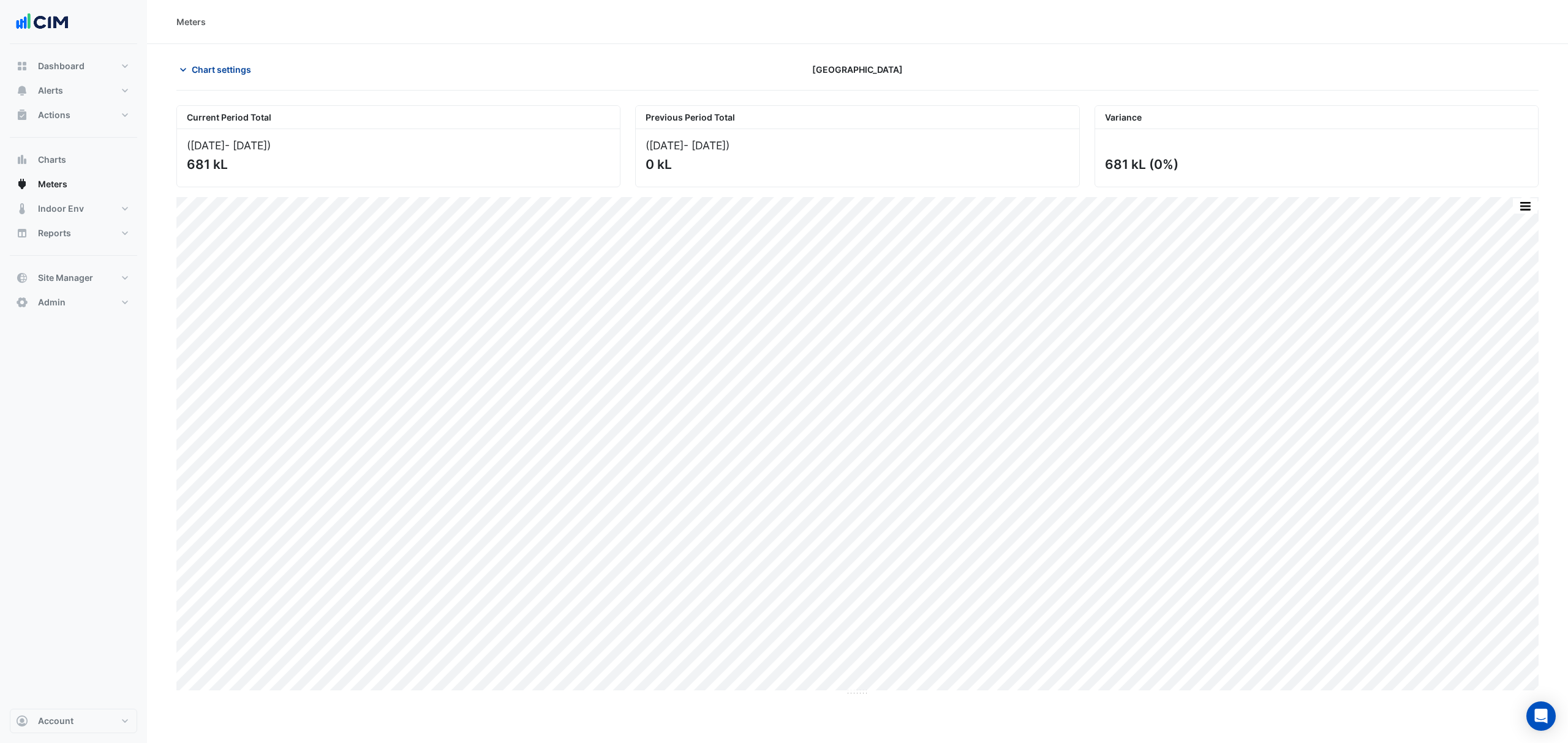
click at [224, 67] on span "Chart settings" at bounding box center [222, 70] width 59 height 13
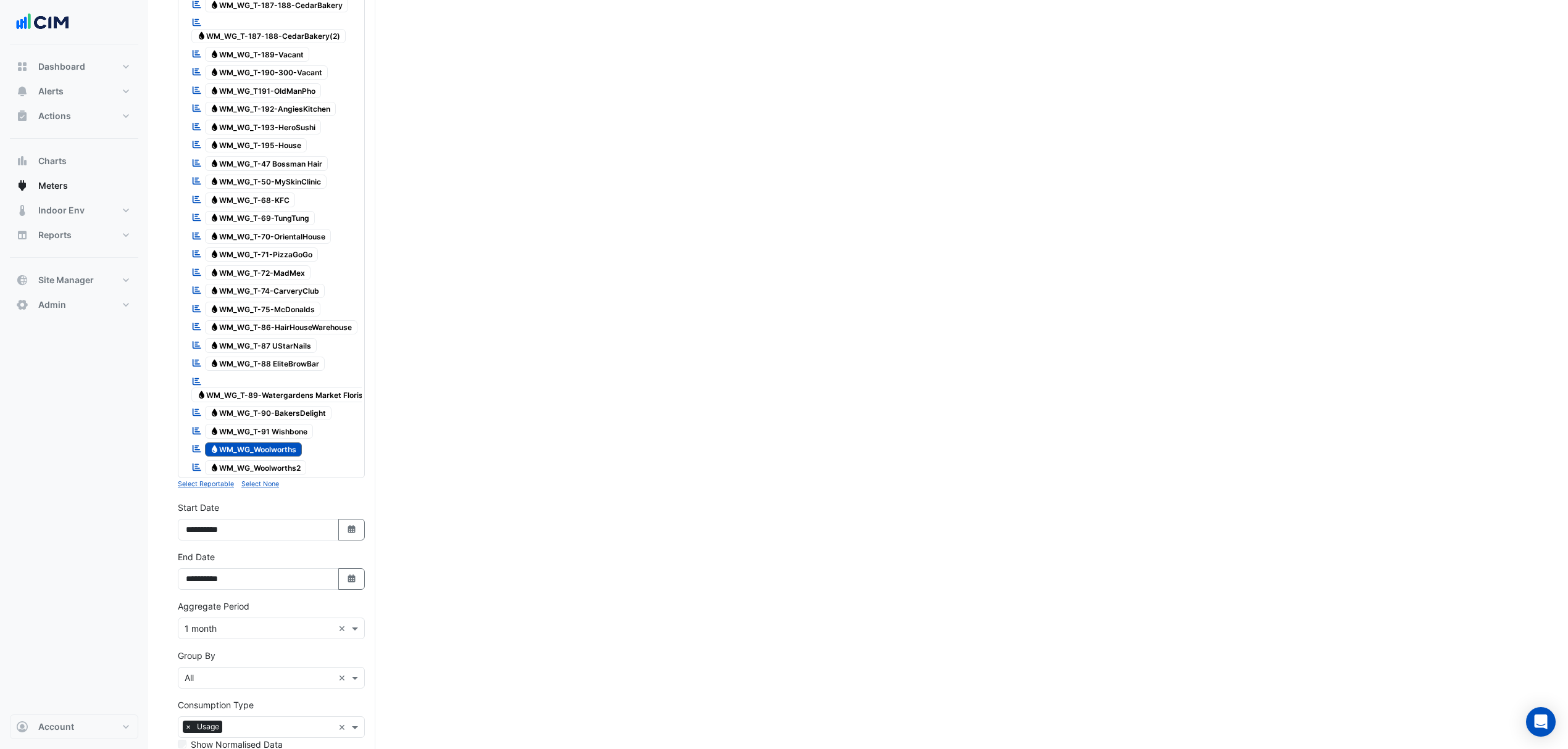
scroll to position [1452, 0]
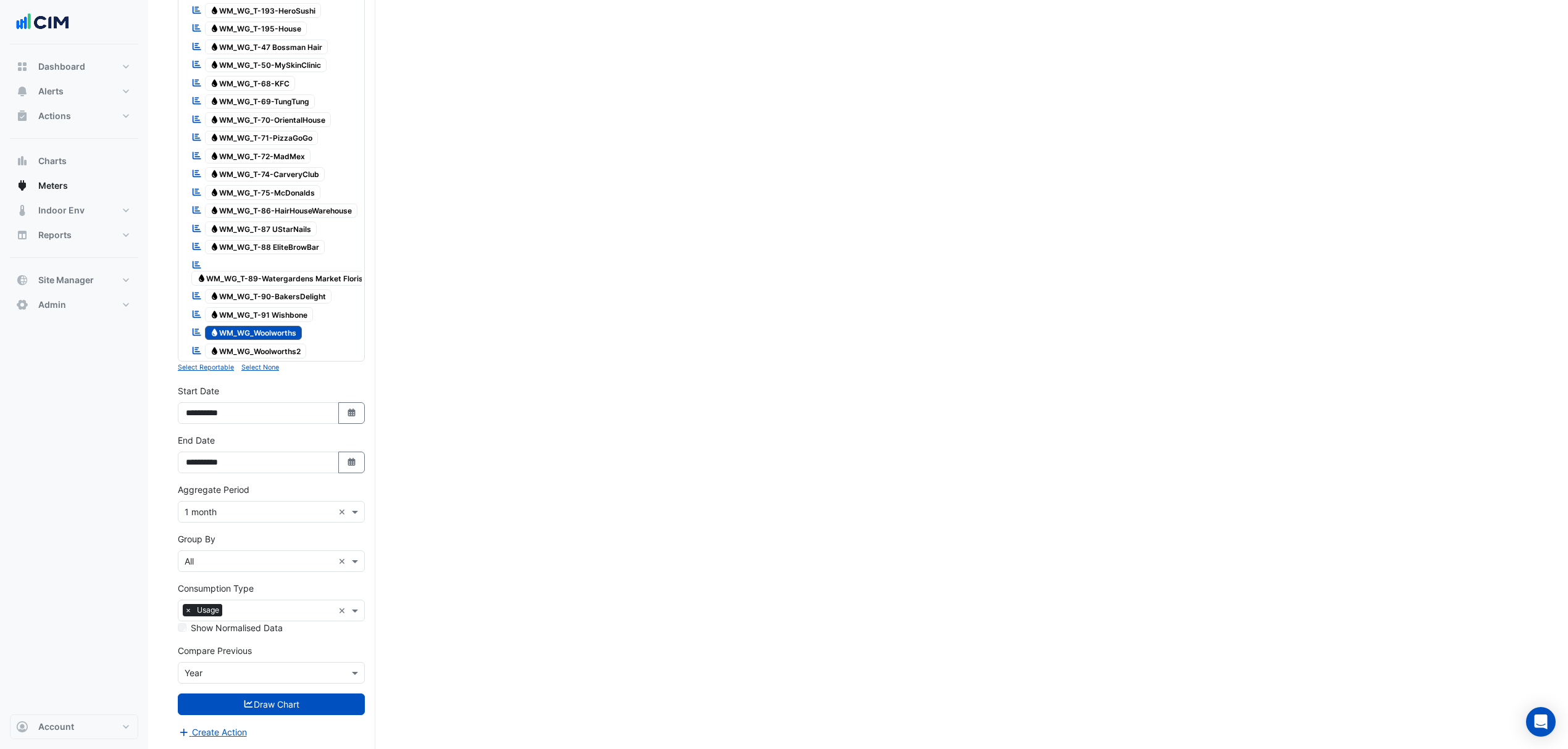
click at [280, 309] on div "Reportable Water WM_WG_T-91 Wishbone" at bounding box center [252, 315] width 128 height 18
click at [278, 326] on span "Water WM_WG_Woolworths" at bounding box center [254, 333] width 98 height 15
click at [289, 307] on span "Water WM_WG_T-91 Wishbone" at bounding box center [259, 315] width 109 height 15
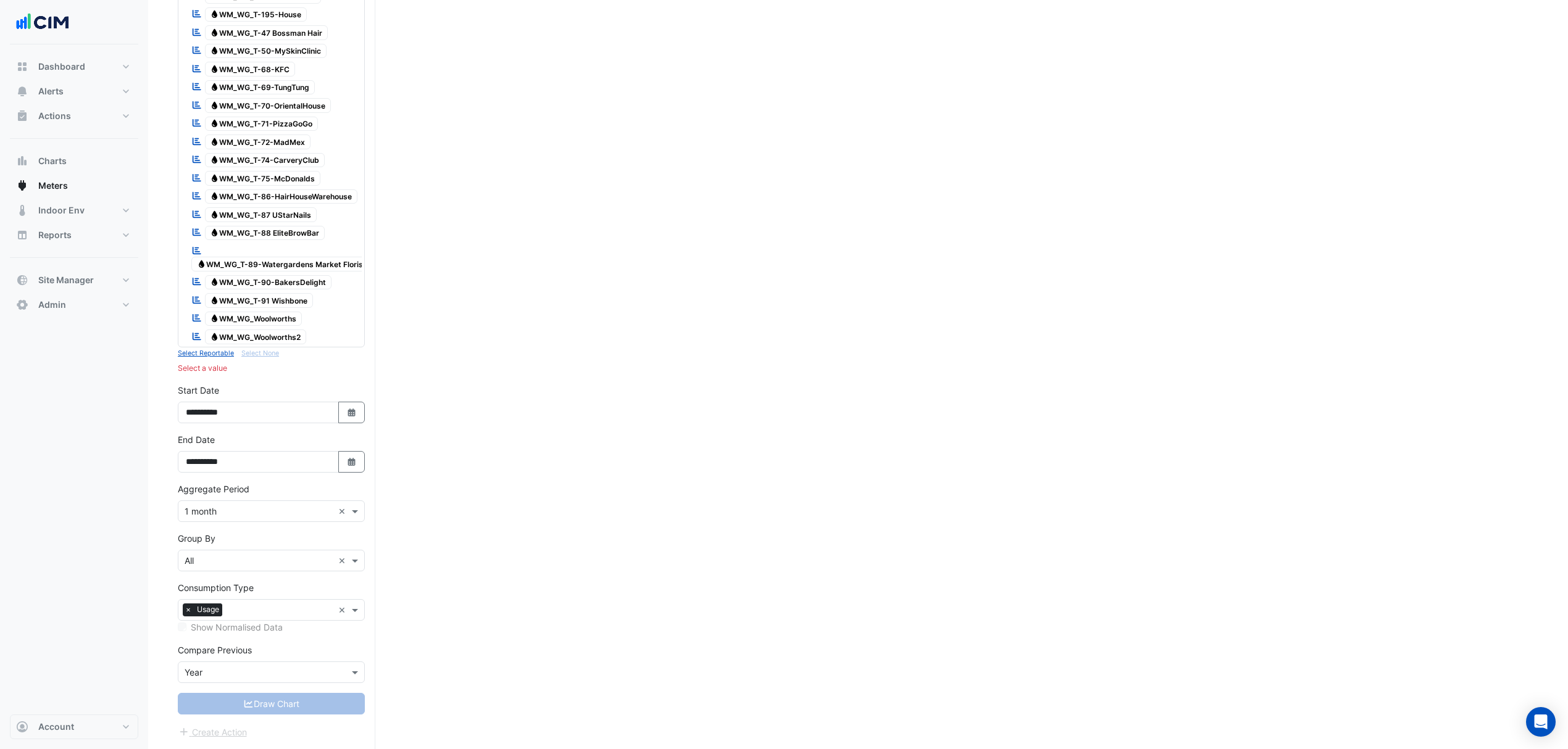
click at [282, 315] on span "Water WM_WG_Woolworths" at bounding box center [254, 318] width 98 height 15
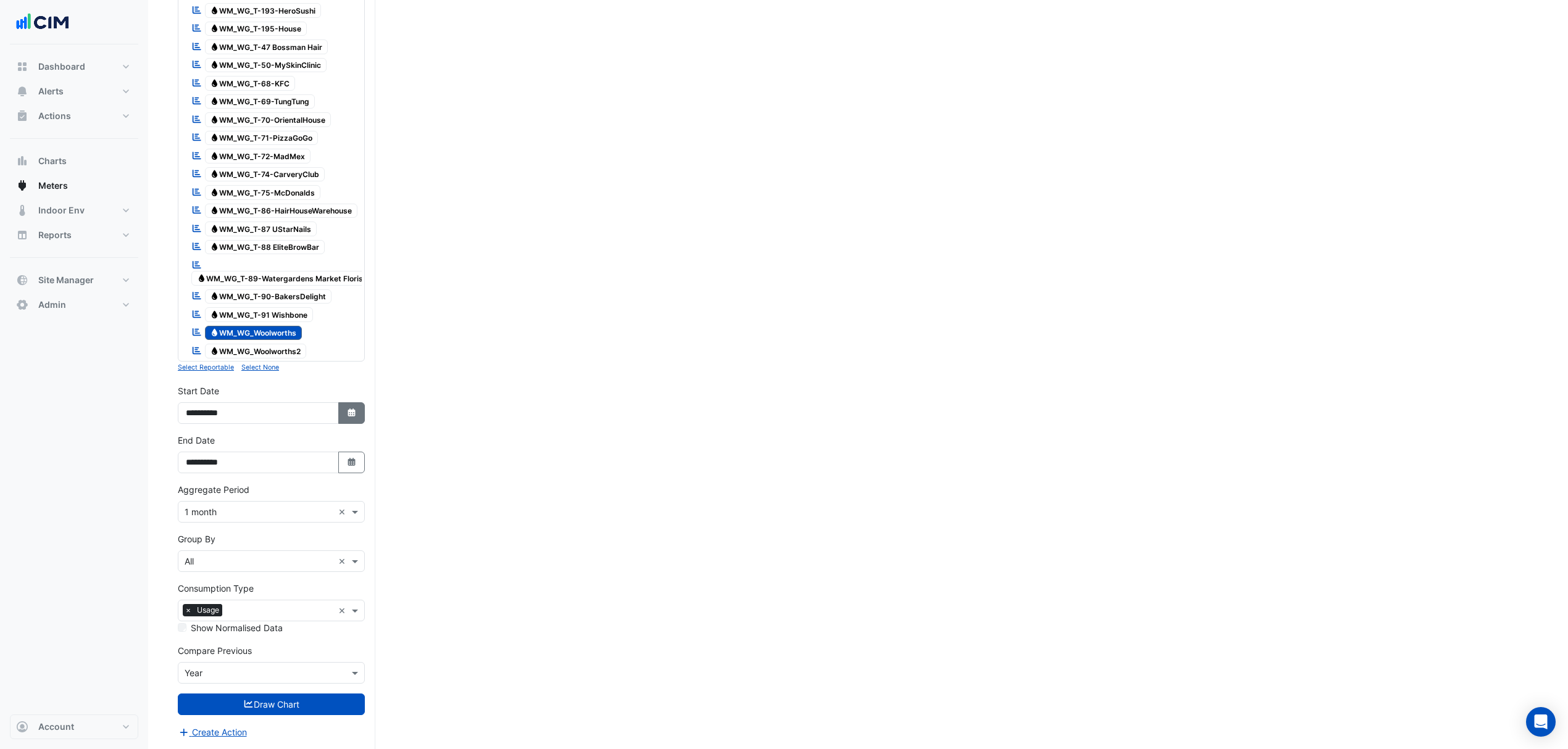
click at [341, 408] on button "Select Date" at bounding box center [352, 413] width 27 height 21
select select "*"
select select "****"
click at [197, 256] on button "Previous month" at bounding box center [198, 266] width 15 height 20
select select "*"
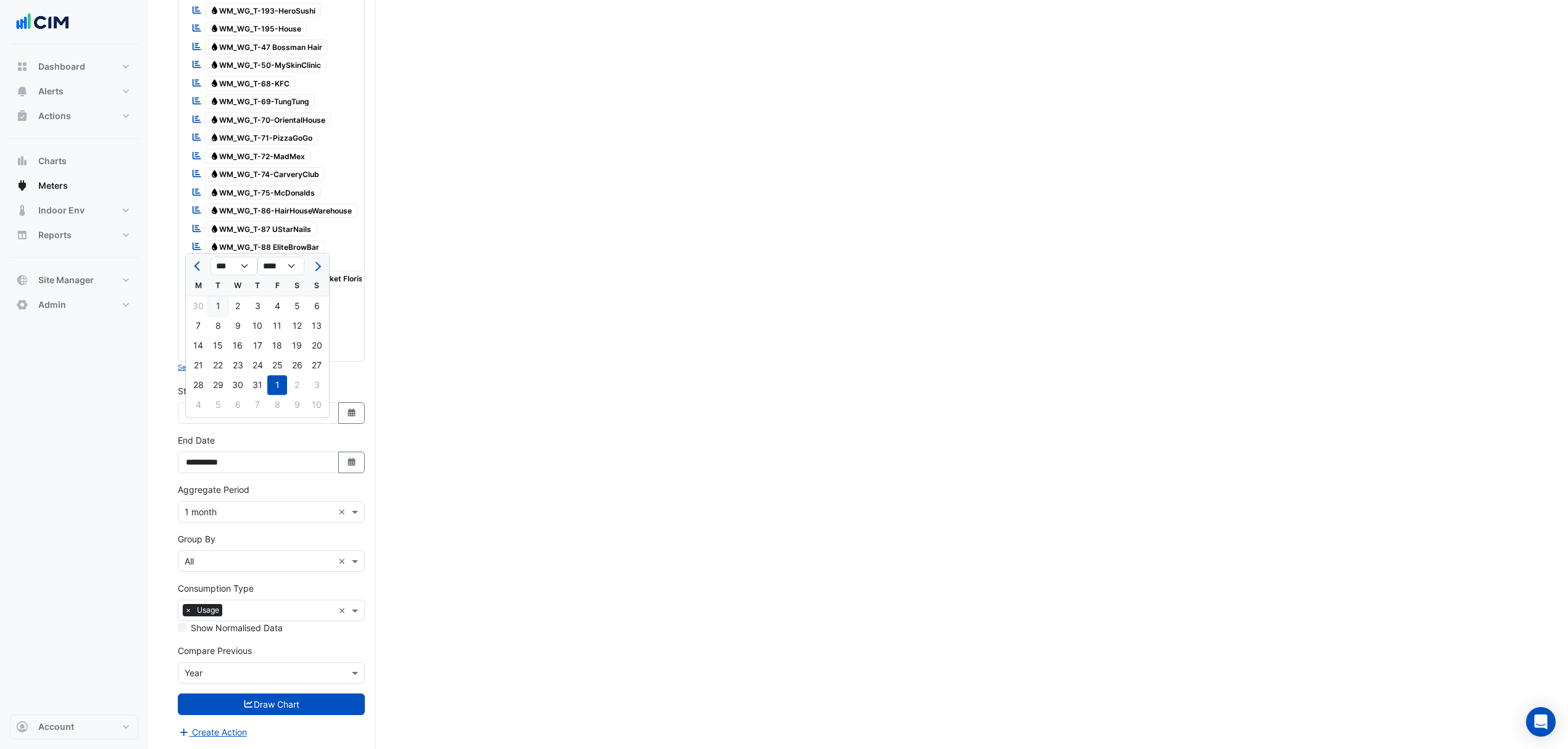
click at [225, 296] on div "1" at bounding box center [218, 306] width 20 height 20
type input "**********"
click at [297, 515] on input "text" at bounding box center [259, 513] width 149 height 13
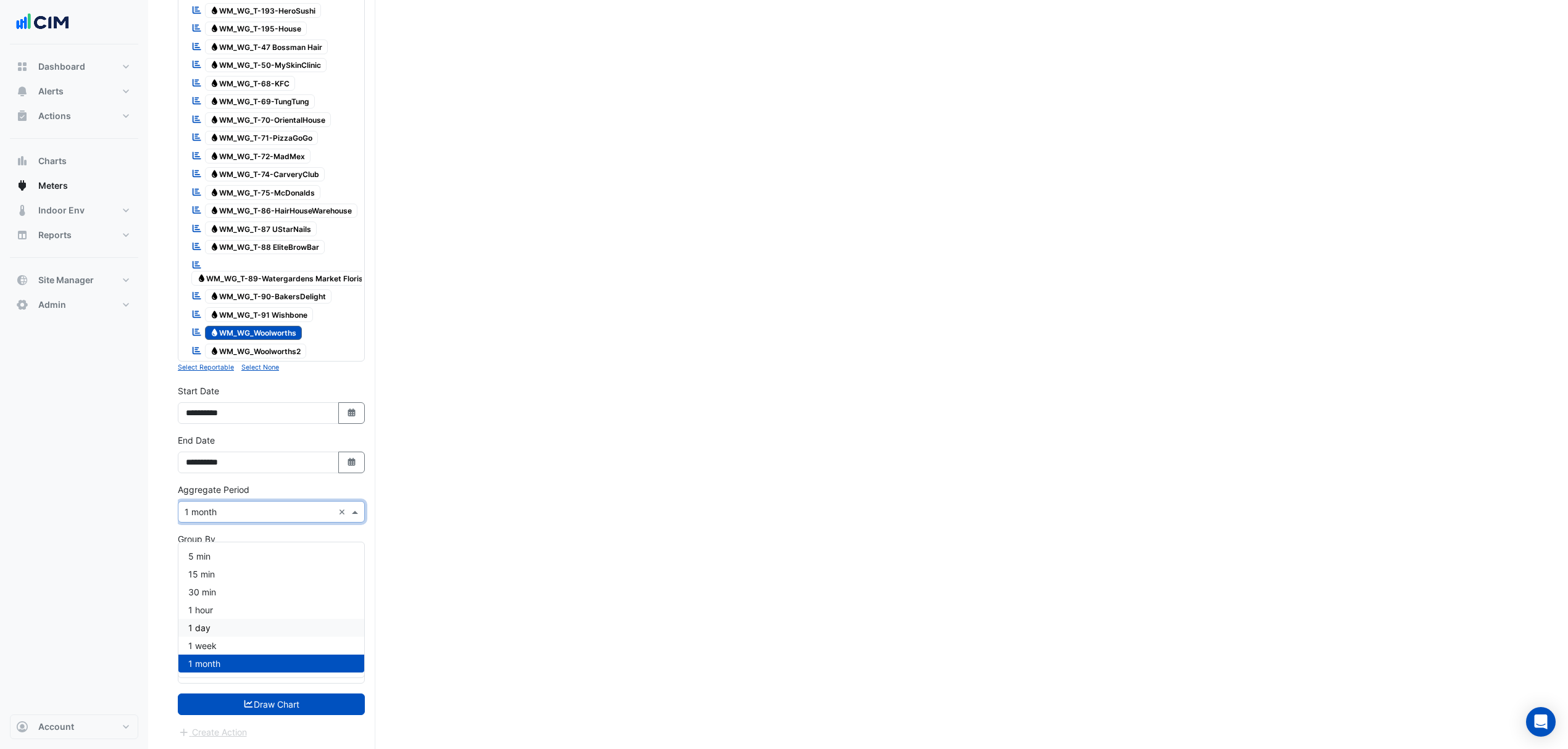
click at [220, 619] on div "1 day" at bounding box center [271, 627] width 186 height 18
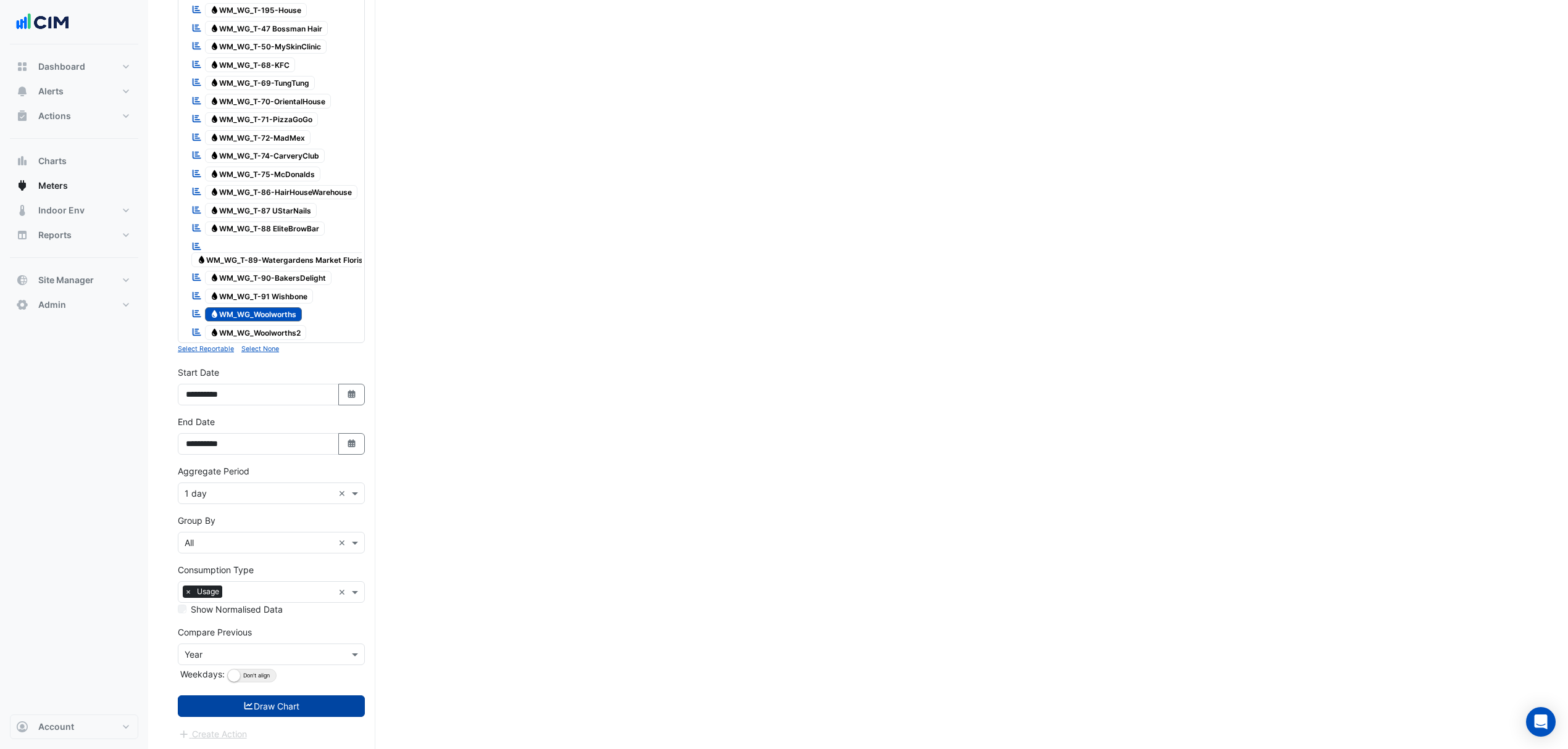
click at [289, 717] on button "Draw Chart" at bounding box center [271, 706] width 187 height 21
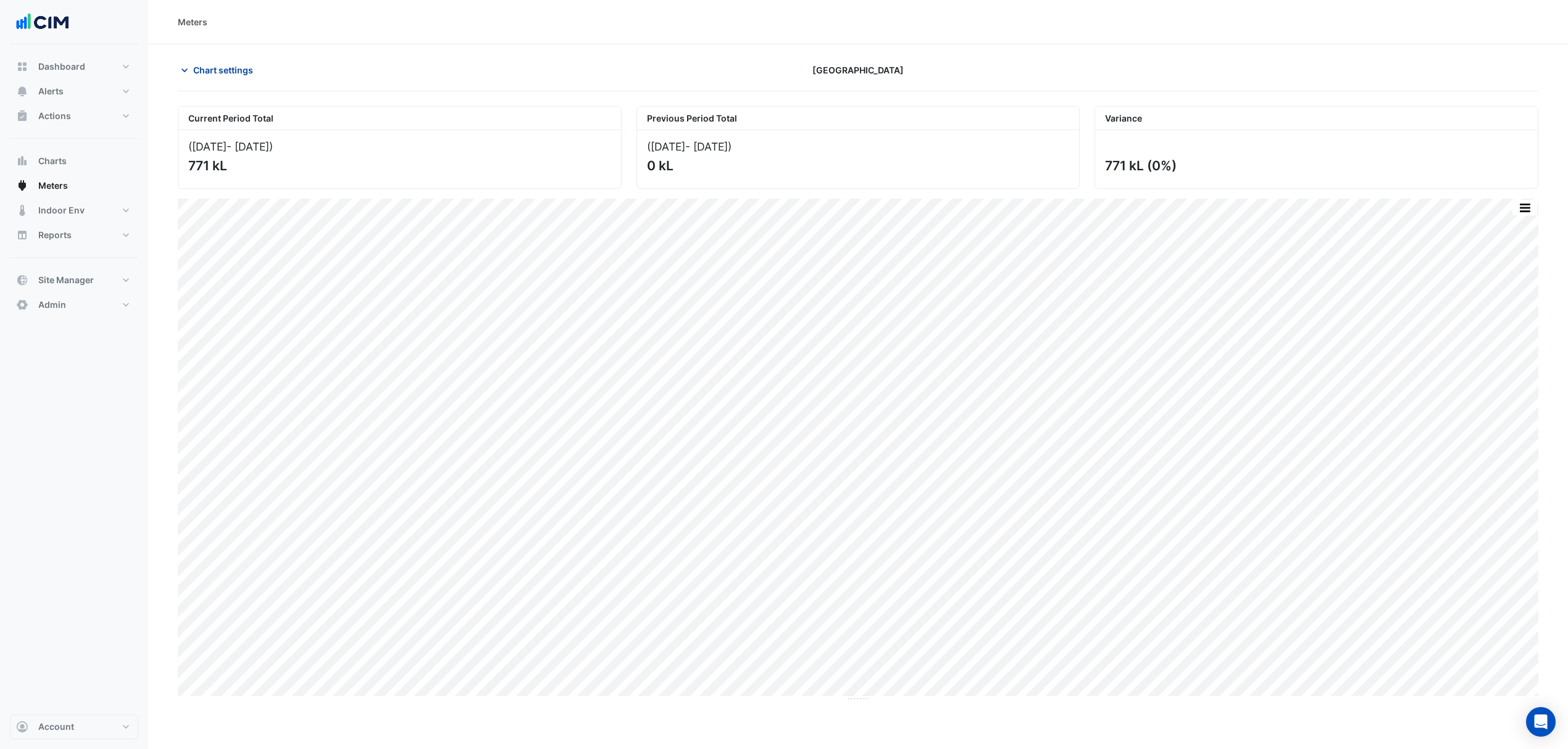
drag, startPoint x: 201, startPoint y: 63, endPoint x: 199, endPoint y: 69, distance: 6.3
click at [201, 63] on button "Chart settings" at bounding box center [220, 70] width 83 height 21
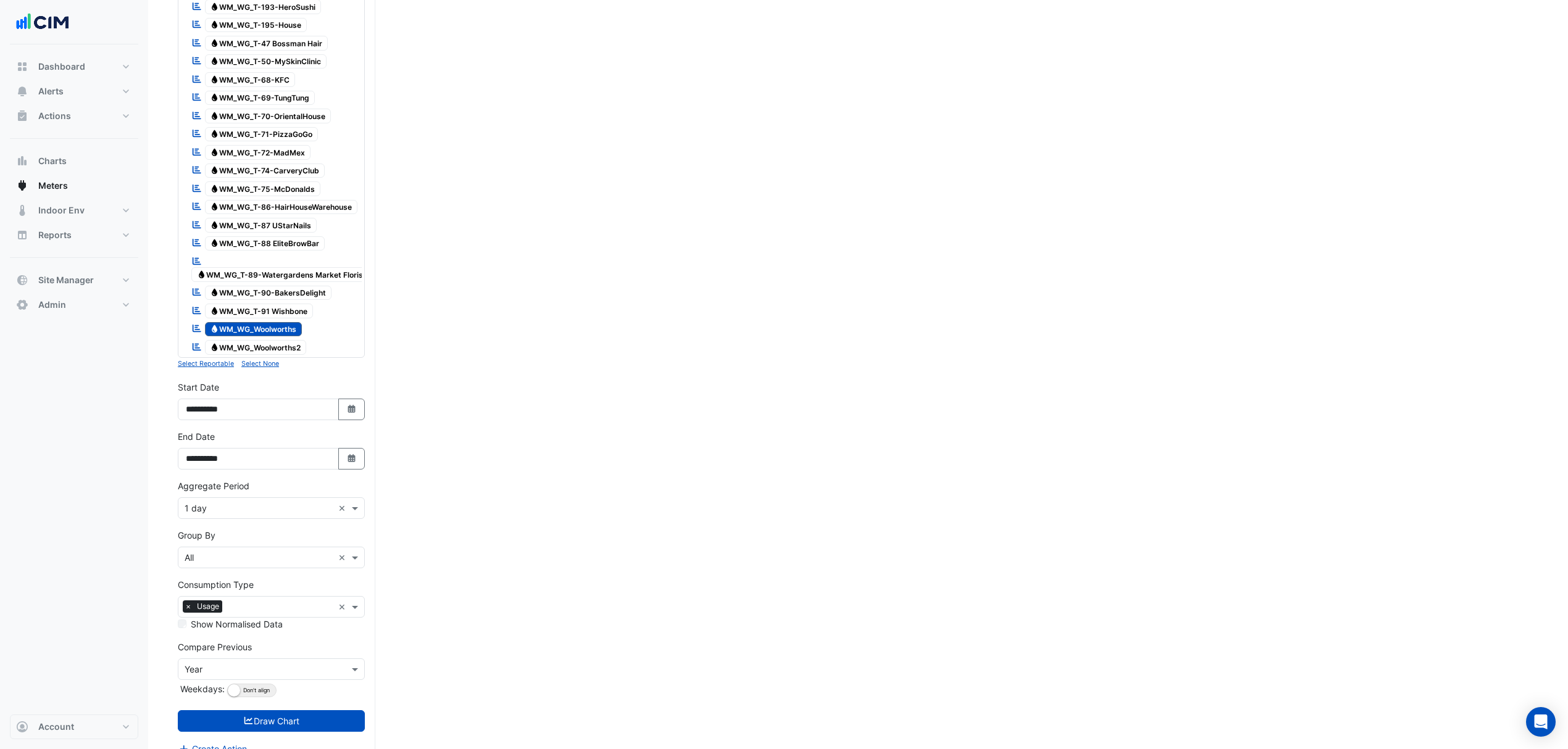
scroll to position [1472, 0]
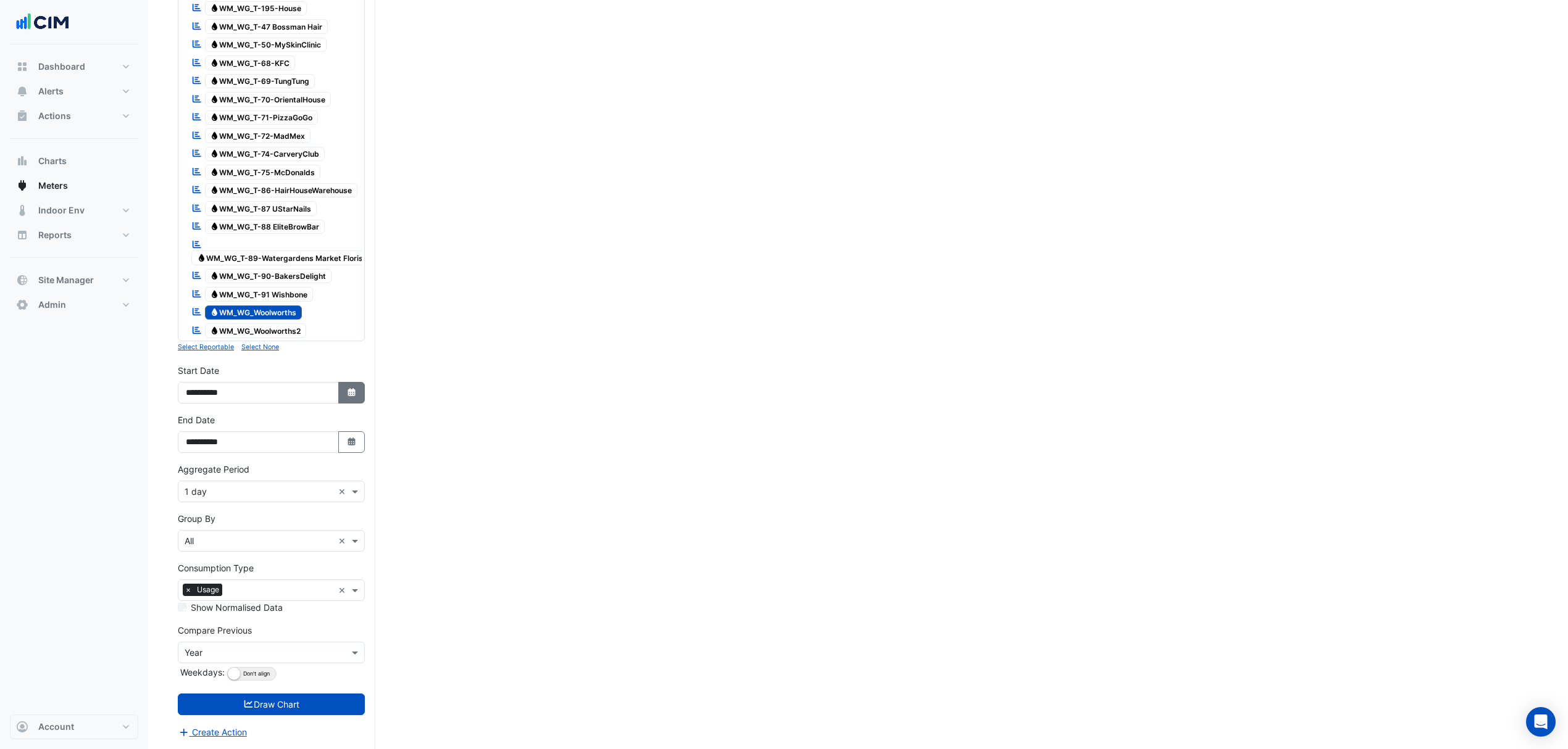
click at [352, 393] on icon "button" at bounding box center [350, 392] width 7 height 8
select select "*"
select select "****"
click at [319, 241] on span "Next month" at bounding box center [316, 246] width 9 height 9
select select "*"
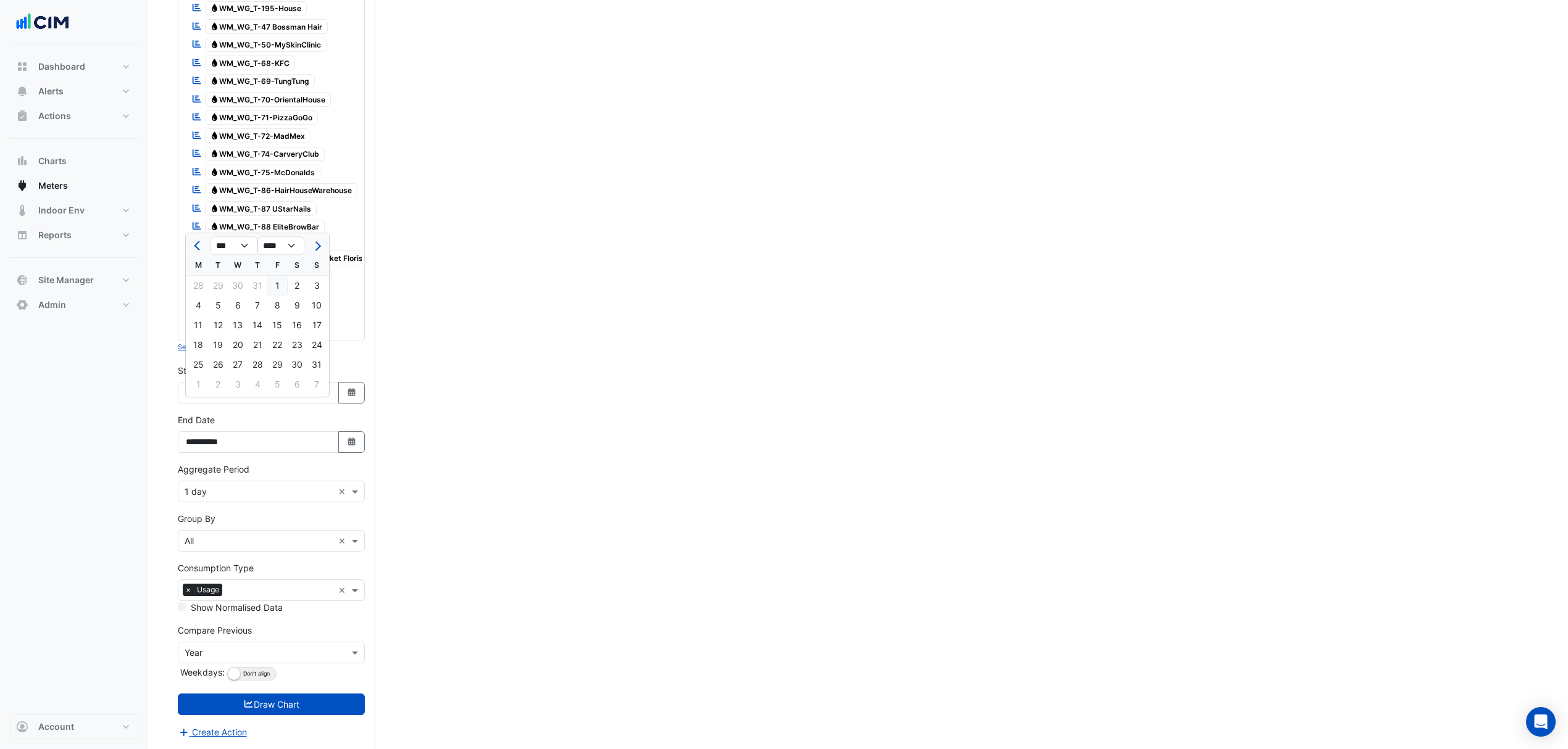
click at [270, 276] on div "1" at bounding box center [277, 286] width 20 height 20
type input "**********"
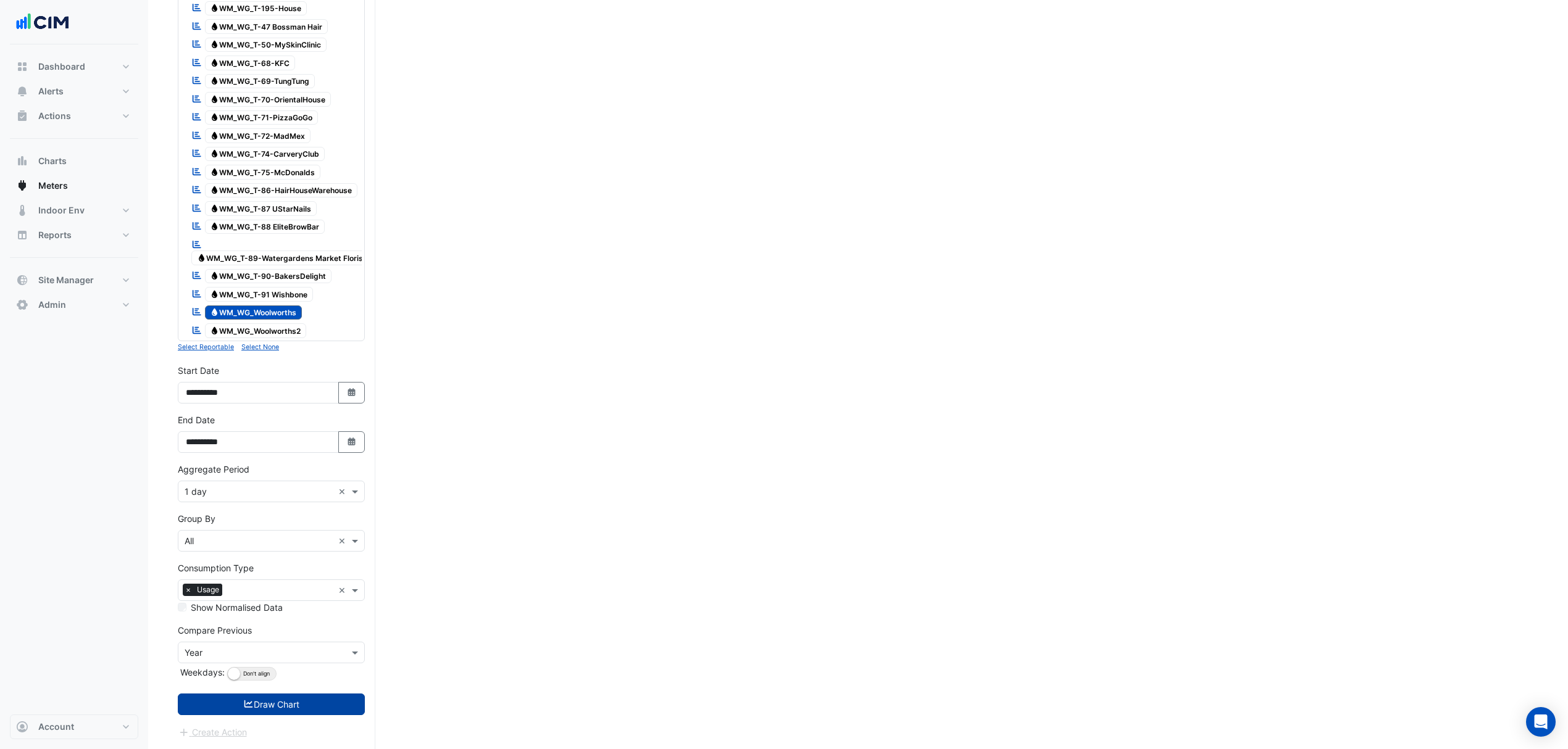
click at [294, 700] on button "Draw Chart" at bounding box center [271, 704] width 187 height 21
